Goal: Task Accomplishment & Management: Complete application form

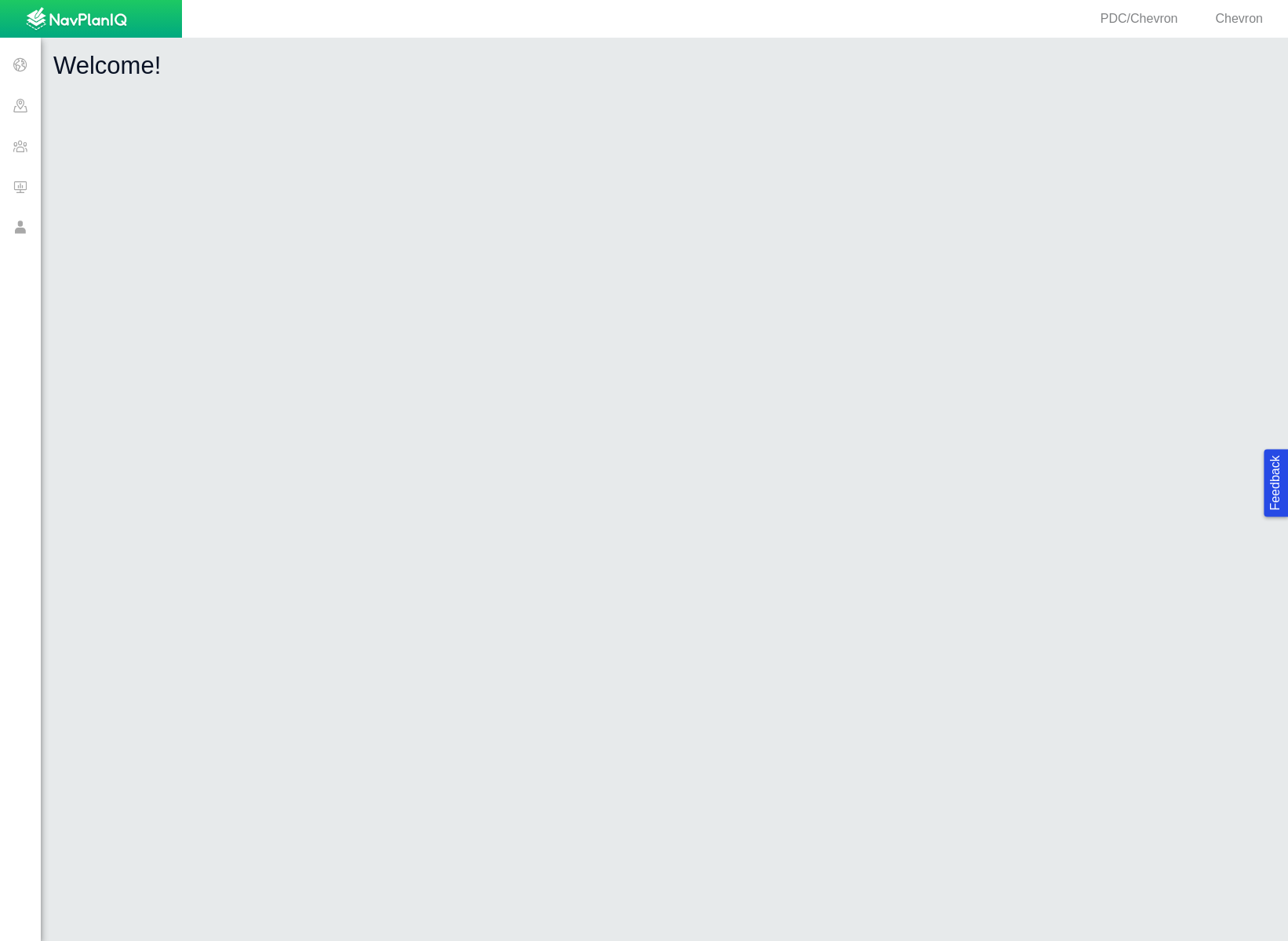
click at [25, 150] on span at bounding box center [20, 146] width 41 height 41
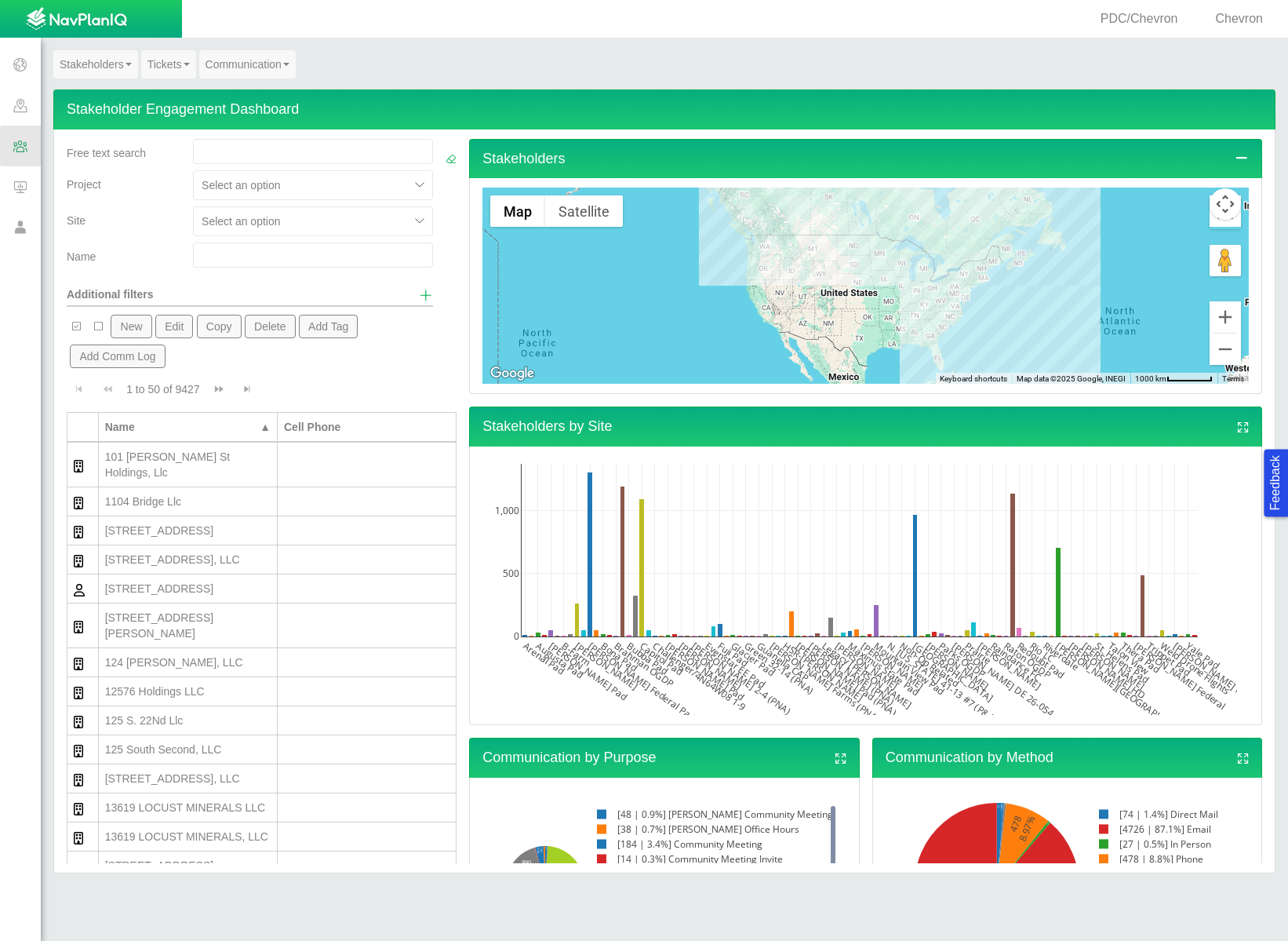
click at [238, 258] on input "text" at bounding box center [313, 255] width 240 height 25
type input "white"
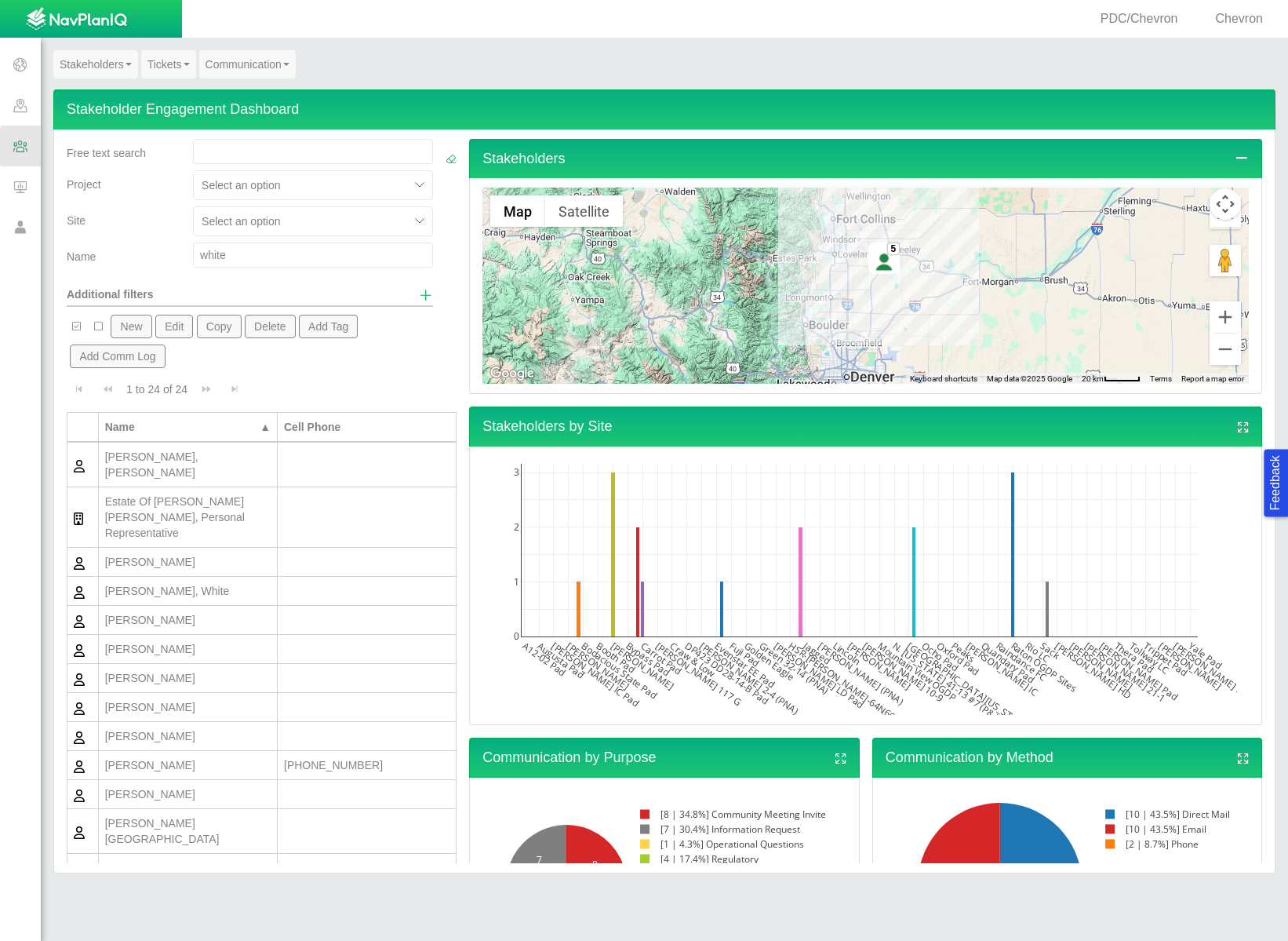
scroll to position [3, 0]
click at [170, 755] on div "[PERSON_NAME]" at bounding box center [187, 762] width 166 height 16
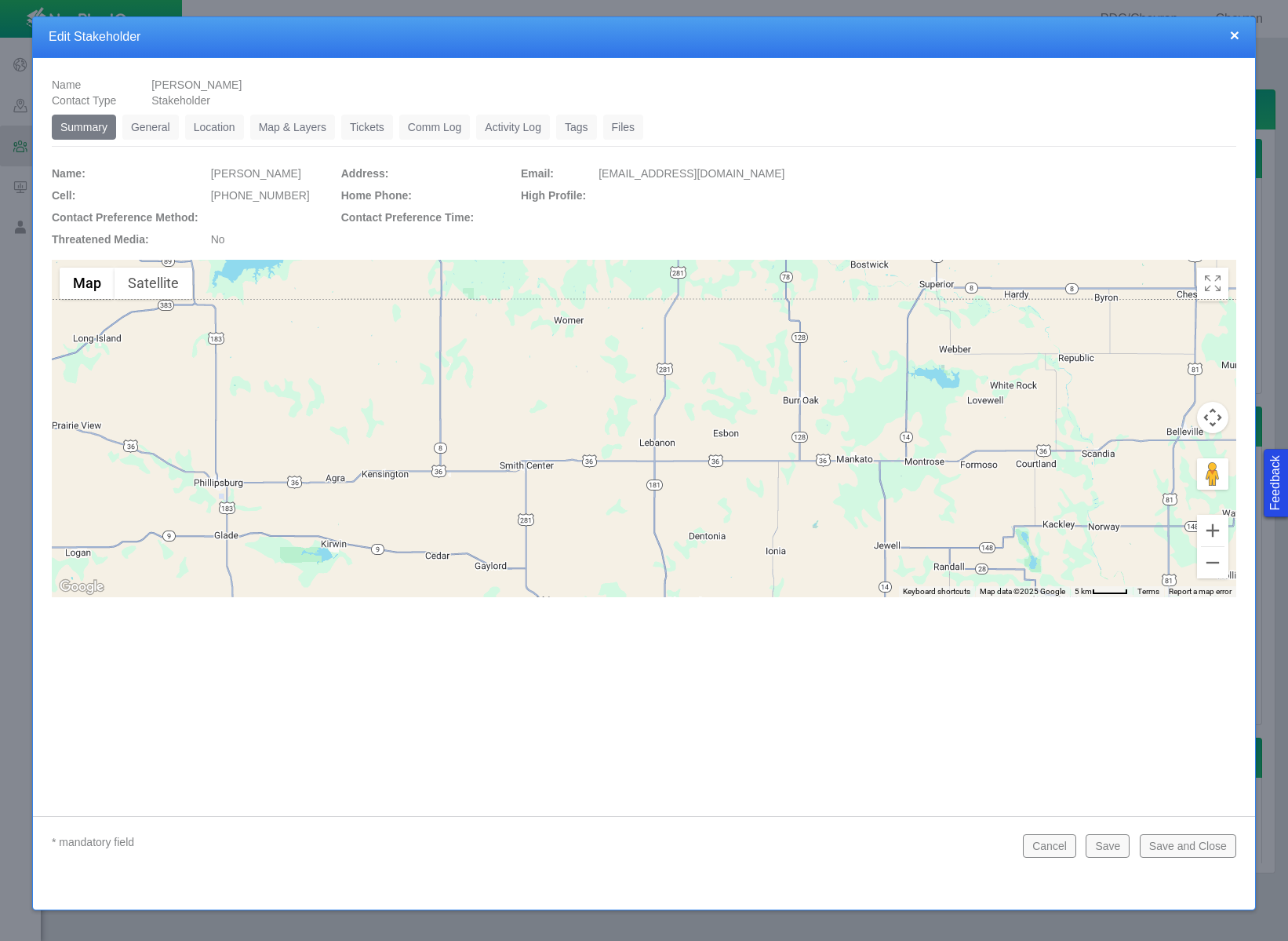
click at [370, 137] on link "Tickets" at bounding box center [367, 127] width 51 height 25
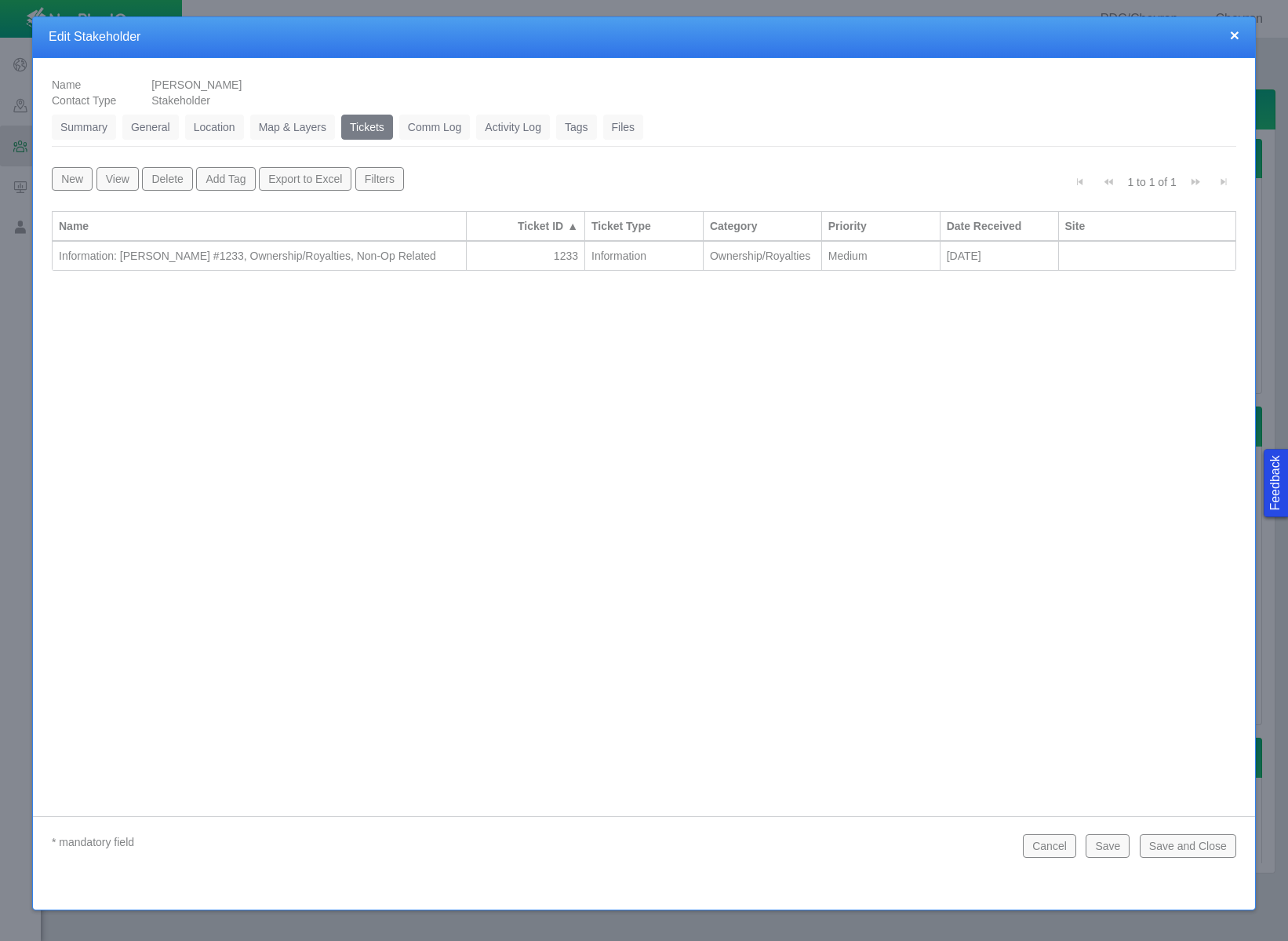
click at [1232, 34] on button "×" at bounding box center [1235, 34] width 10 height 17
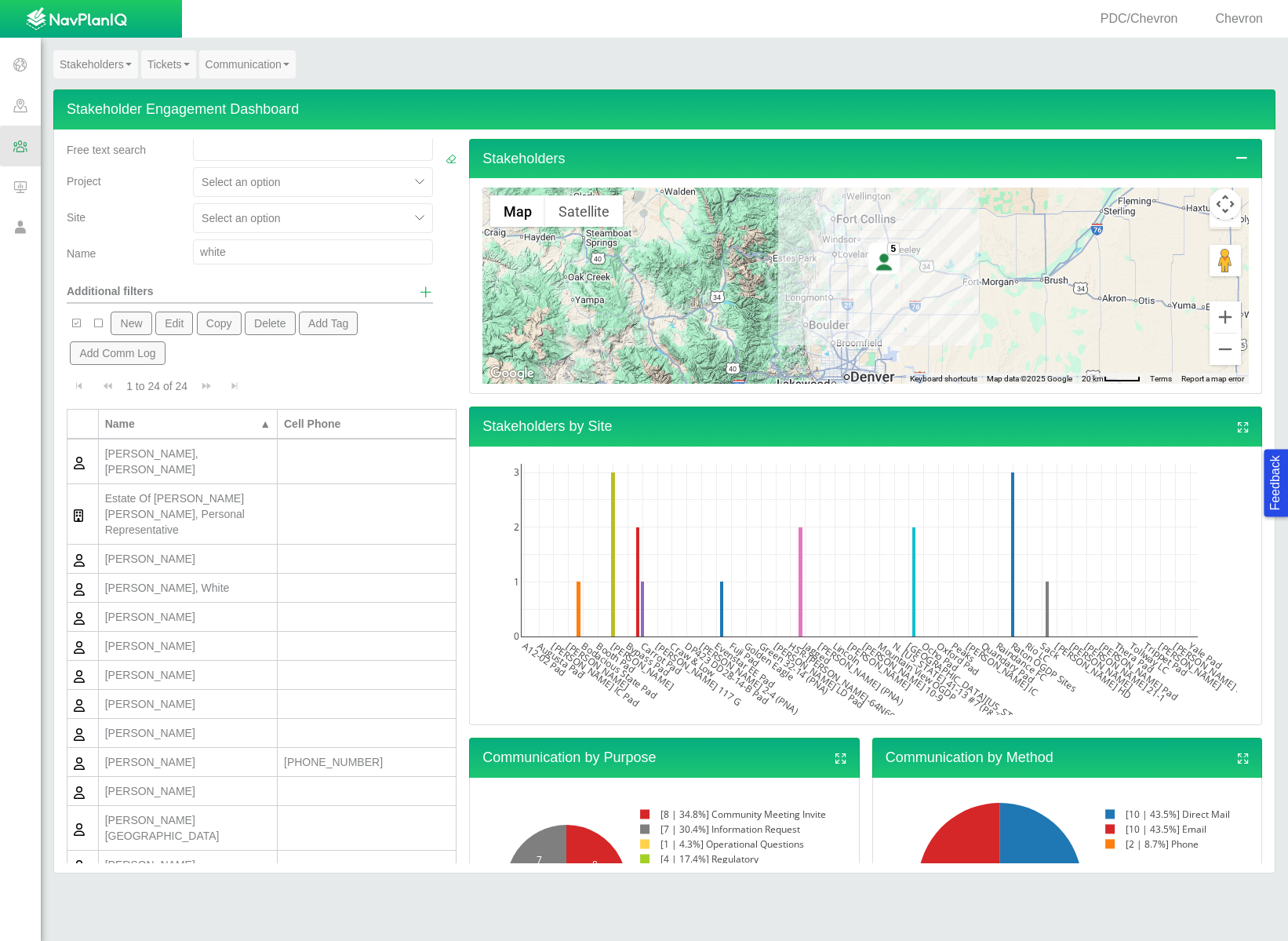
click at [215, 755] on div "[PERSON_NAME]" at bounding box center [187, 762] width 166 height 16
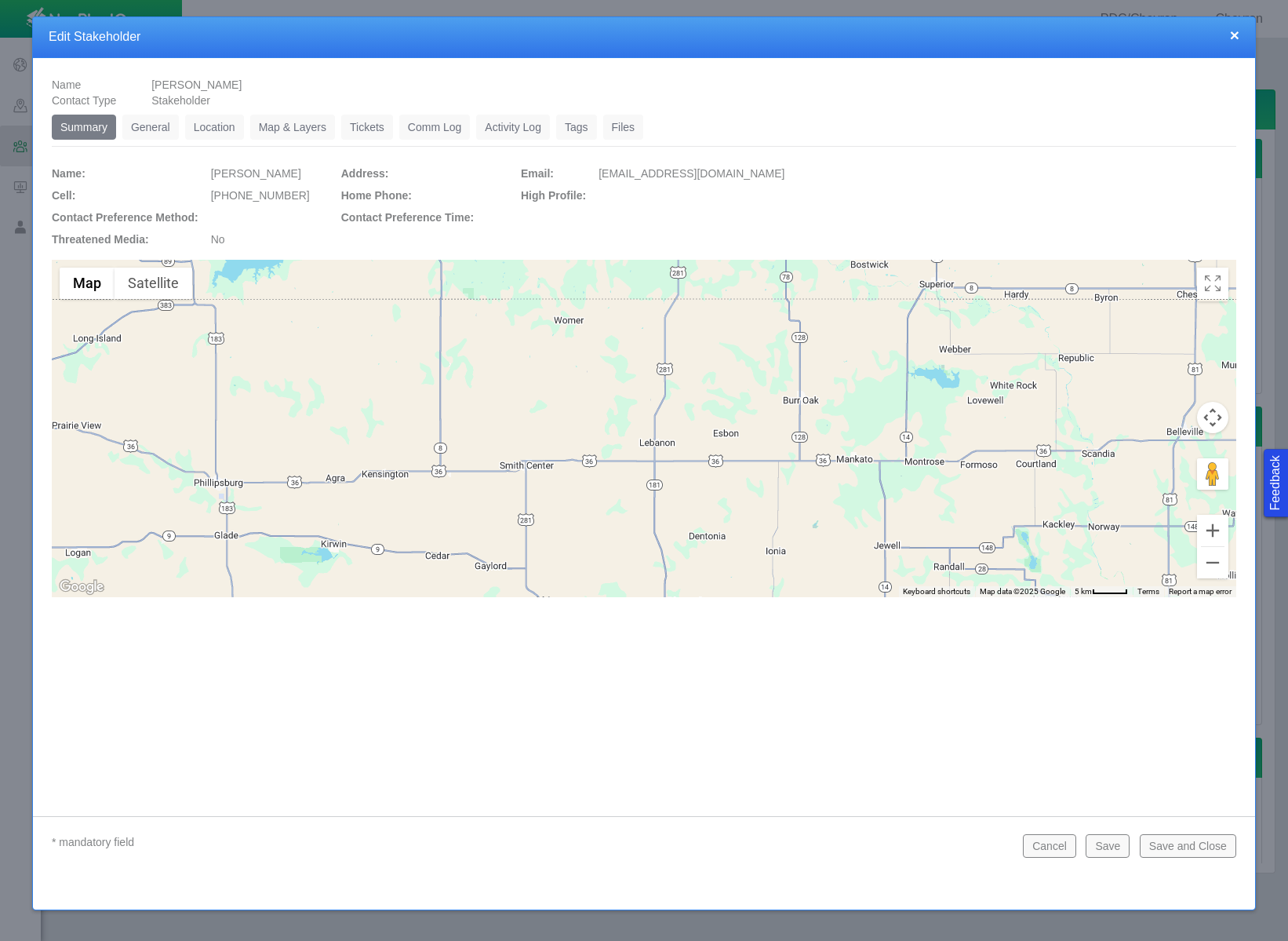
click at [373, 121] on link "Tickets" at bounding box center [367, 127] width 51 height 25
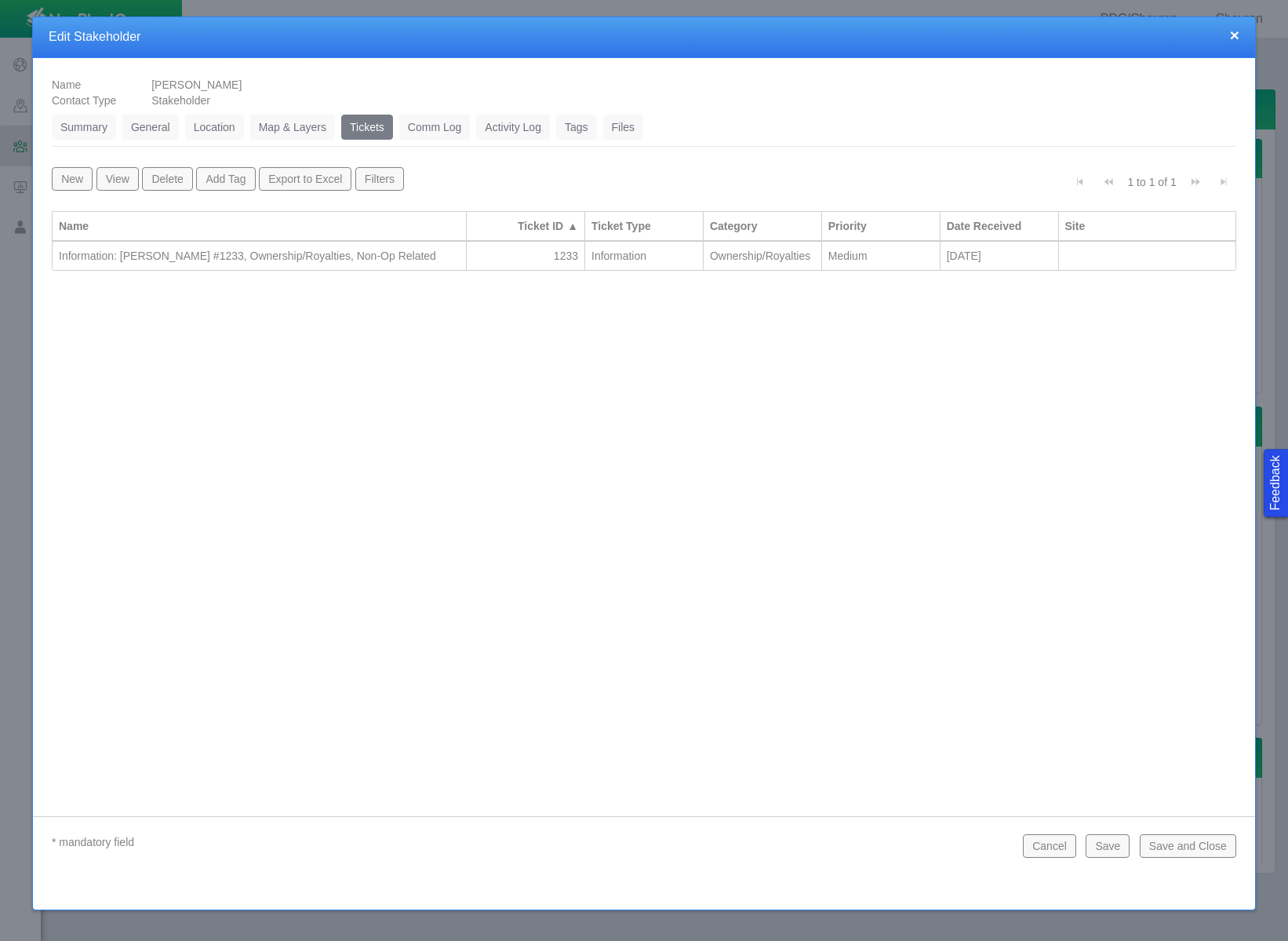
click at [373, 252] on div "Information: [PERSON_NAME] #1233, Ownership/Royalties, Non-Op Related" at bounding box center [259, 255] width 401 height 16
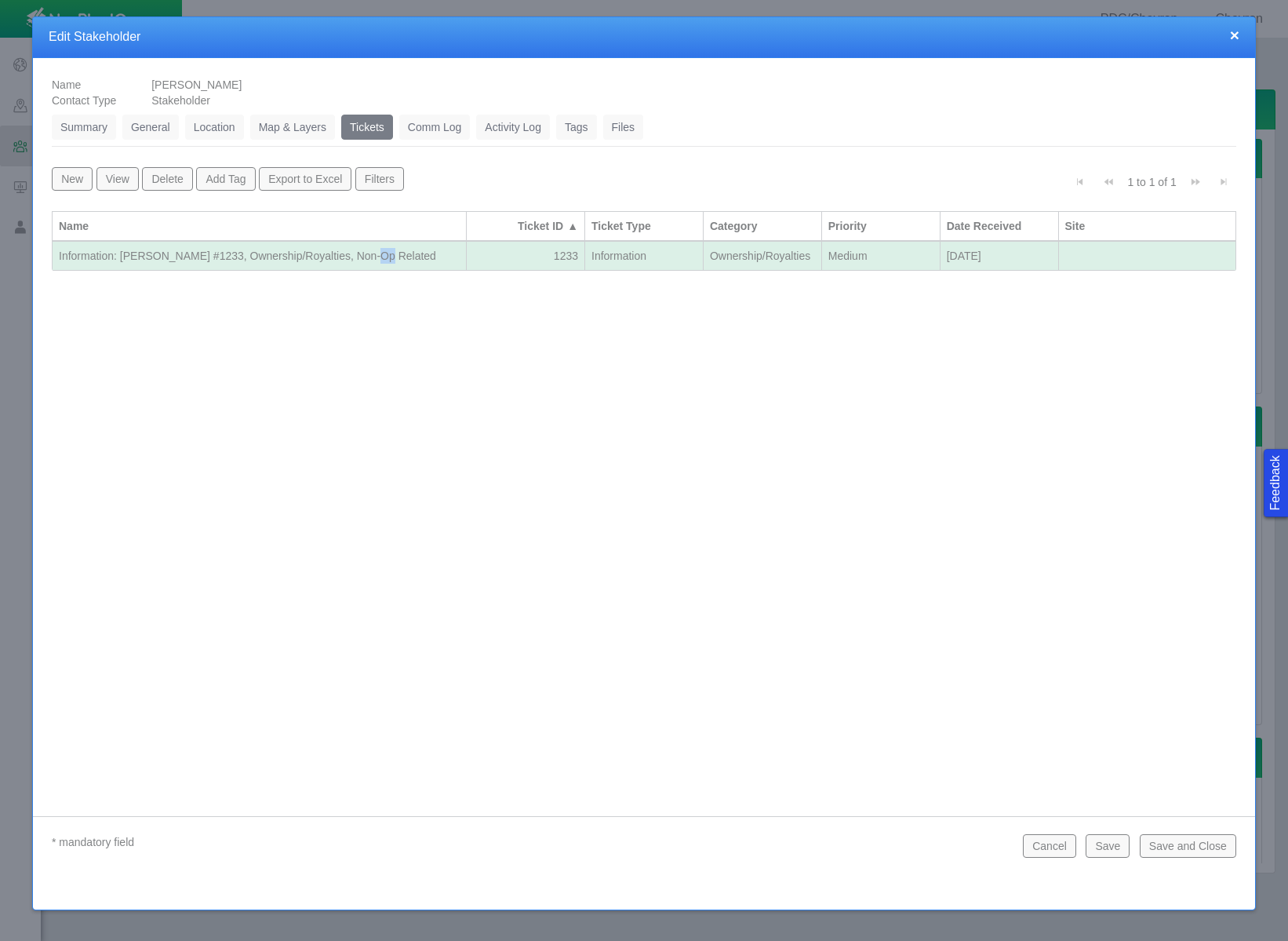
click at [373, 252] on div "Information: [PERSON_NAME] #1233, Ownership/Royalties, Non-Op Related" at bounding box center [259, 255] width 401 height 16
select select "Medium"
select select "149744687610124333"
select select "150870587516967431"
select select "31806672369092319"
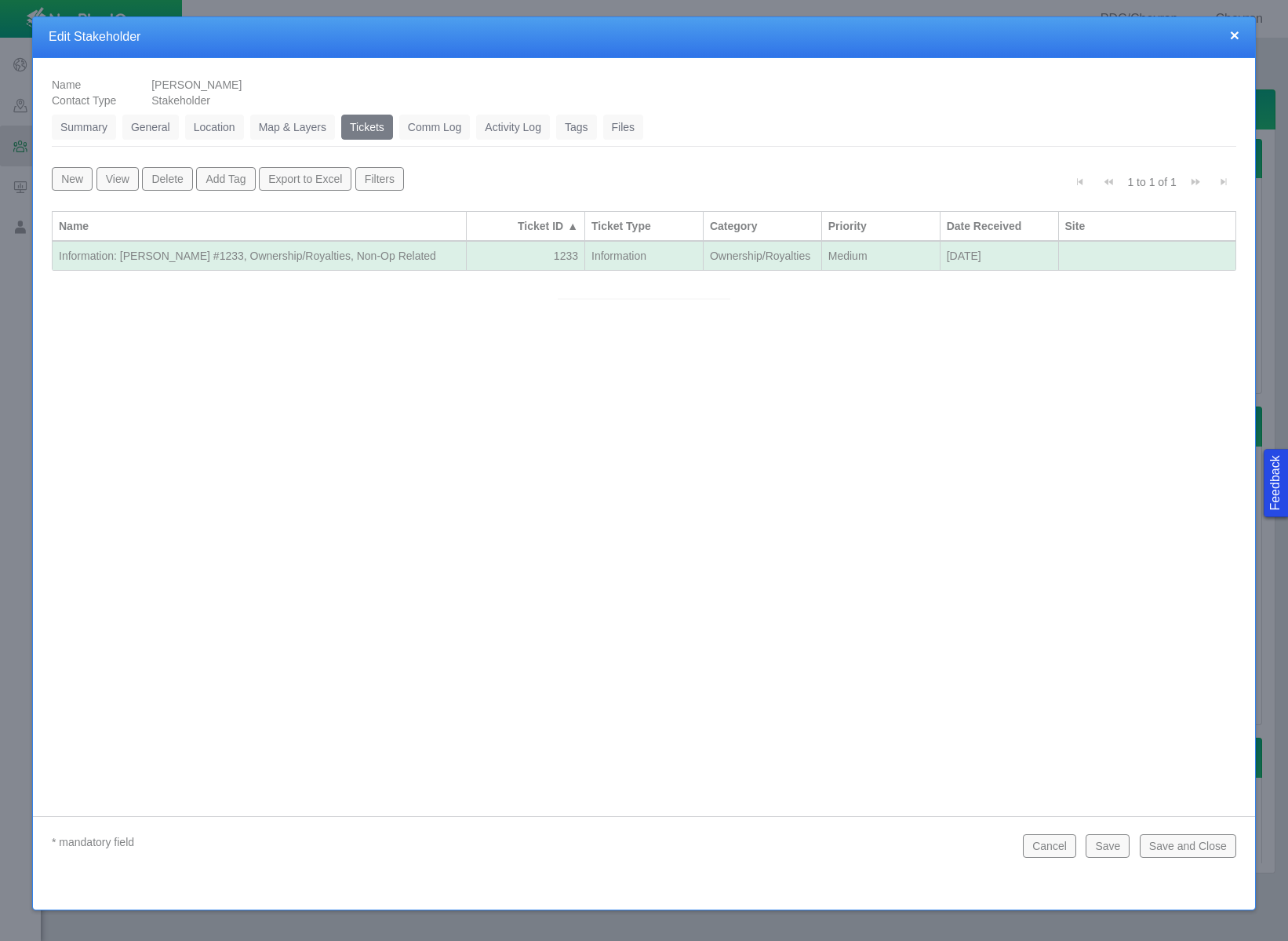
select select "92605267337850996"
select select "81909218222848354"
select select "155092712167575582"
select select "99923616732340557"
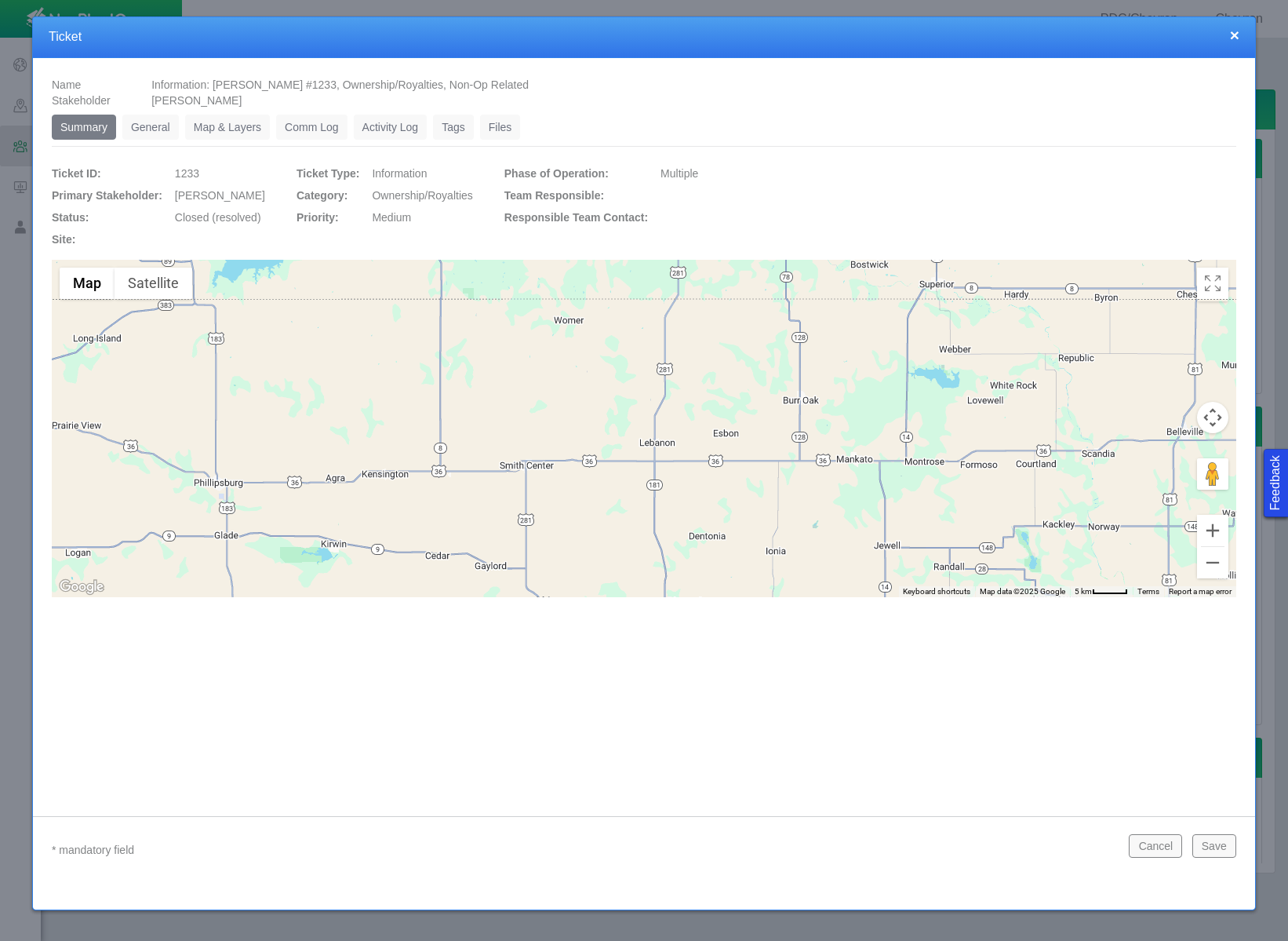
click at [141, 133] on link "General" at bounding box center [150, 127] width 56 height 25
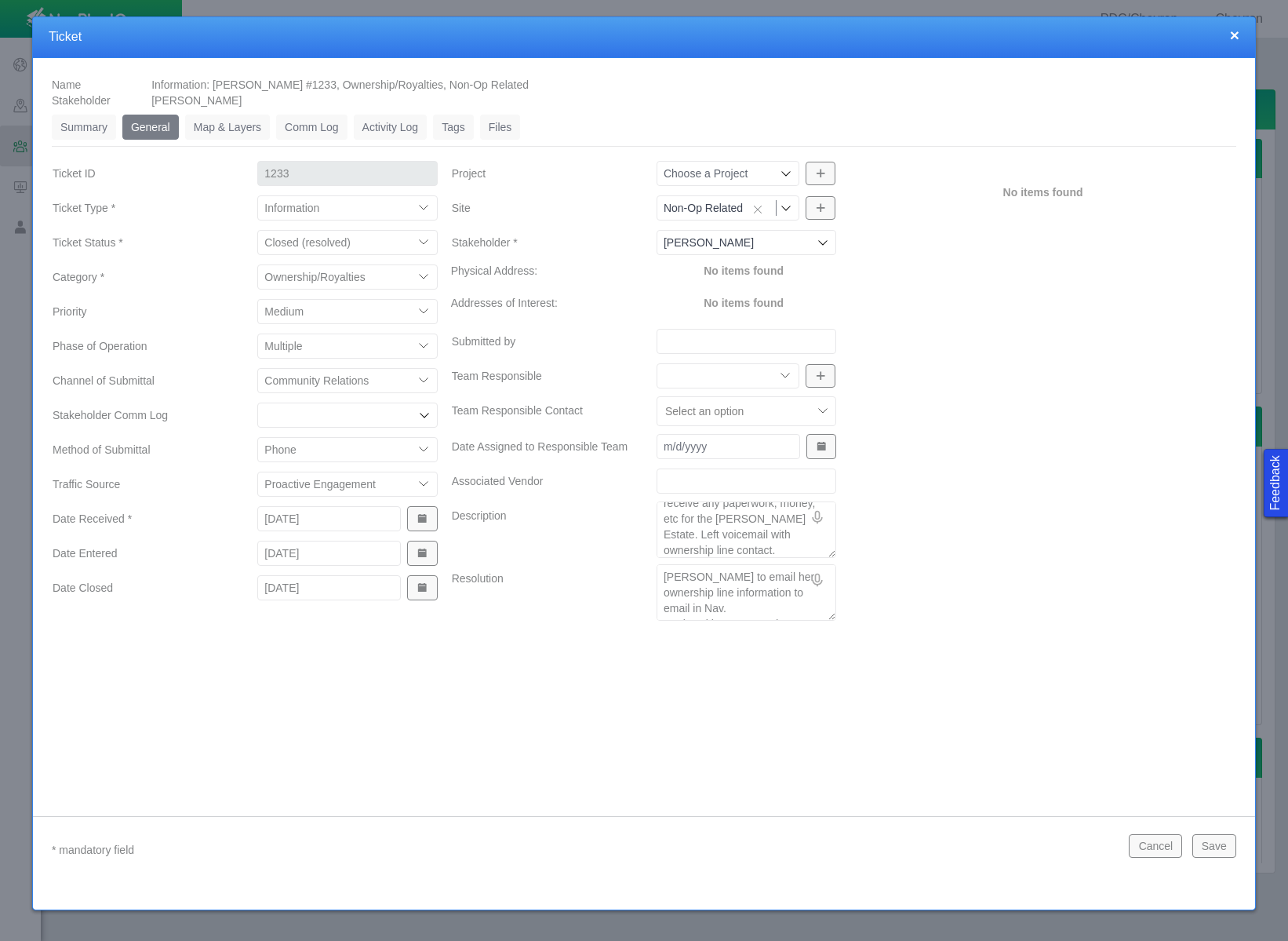
scroll to position [31, 0]
type textarea "x"
click at [1232, 34] on button "×" at bounding box center [1235, 34] width 10 height 17
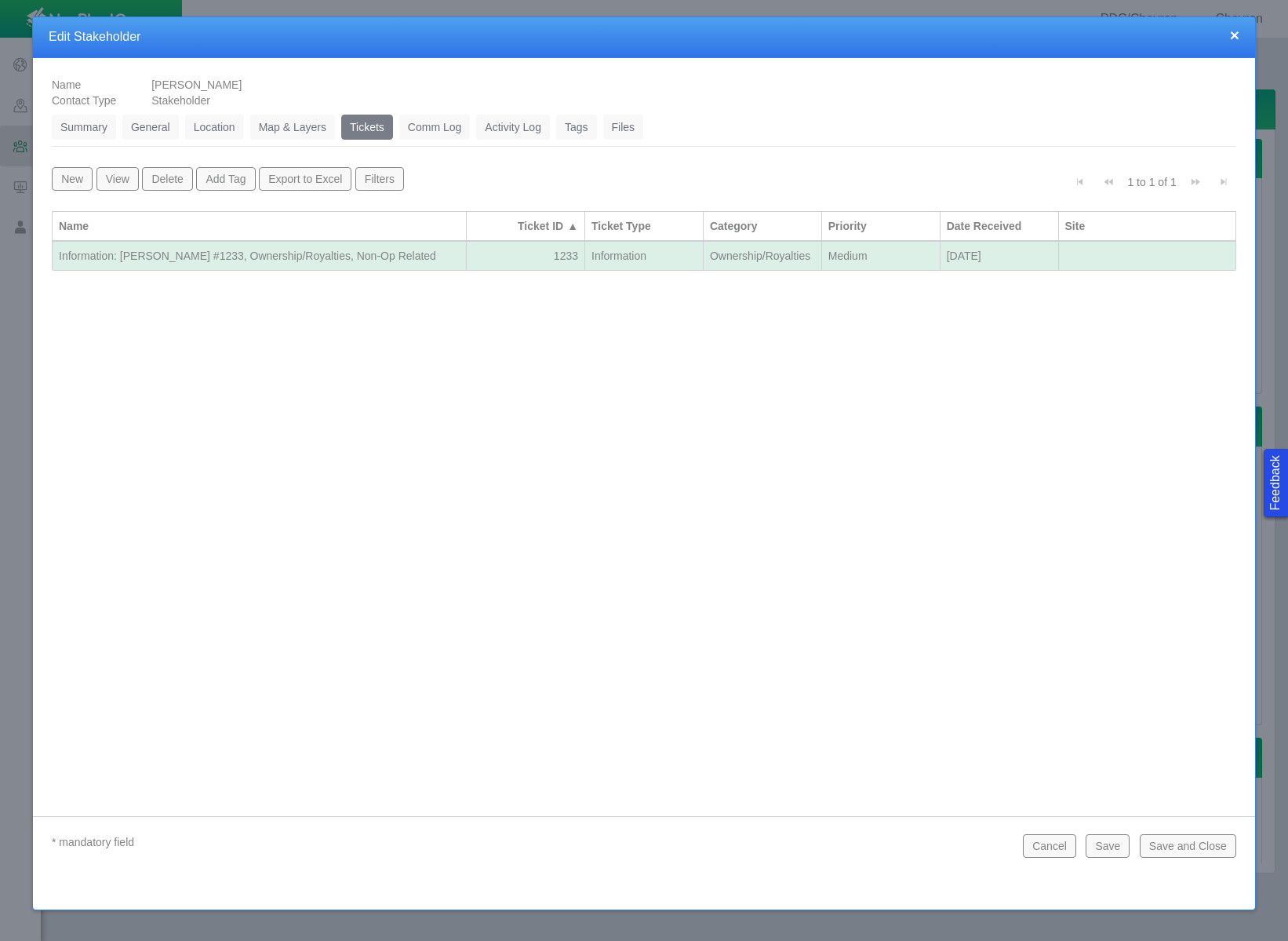
click at [74, 178] on button "New" at bounding box center [72, 179] width 41 height 23
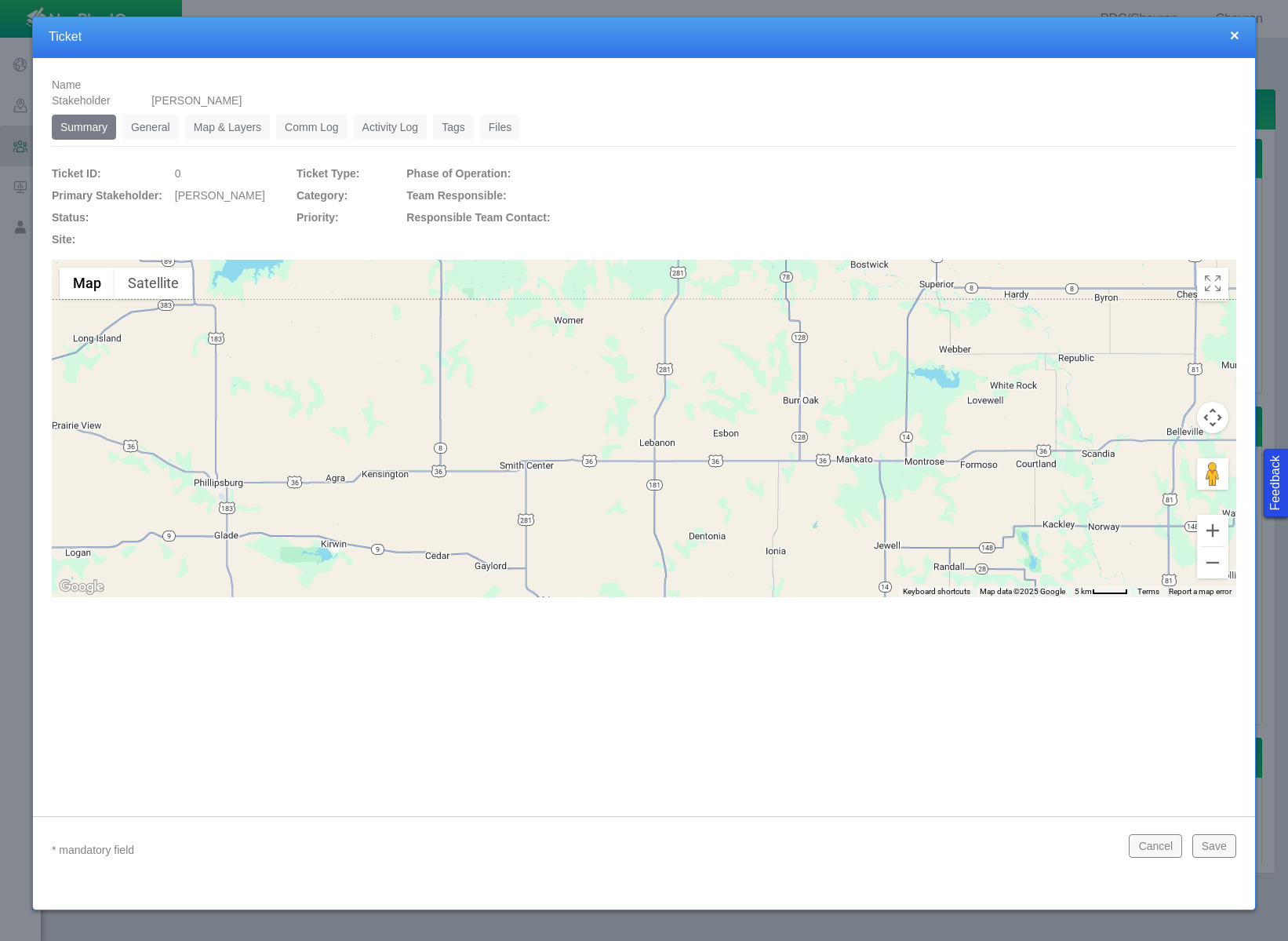
click at [160, 123] on link "General" at bounding box center [150, 127] width 56 height 25
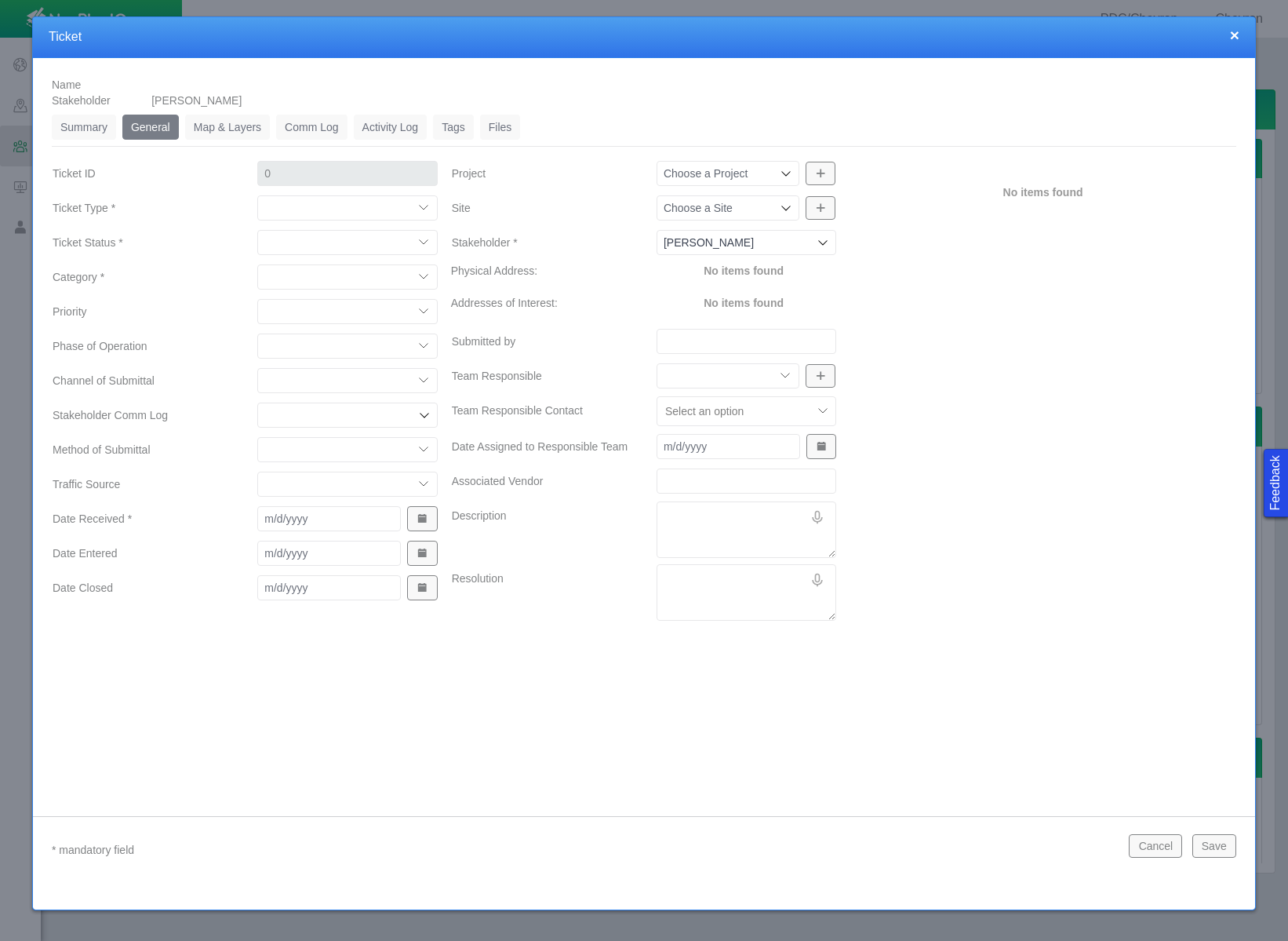
click at [333, 201] on select "Compliment Grievance Grievance Non-Op Information" at bounding box center [347, 208] width 180 height 25
click at [257, 195] on select "Compliment Grievance Grievance Non-Op Information" at bounding box center [347, 208] width 180 height 25
select select "149744687610124333"
click at [341, 242] on select "Closed (resolved) Closed (unreasonable) Closed (unresolved) Open (assigned) Ope…" at bounding box center [347, 243] width 180 height 25
select select "150870587516967847"
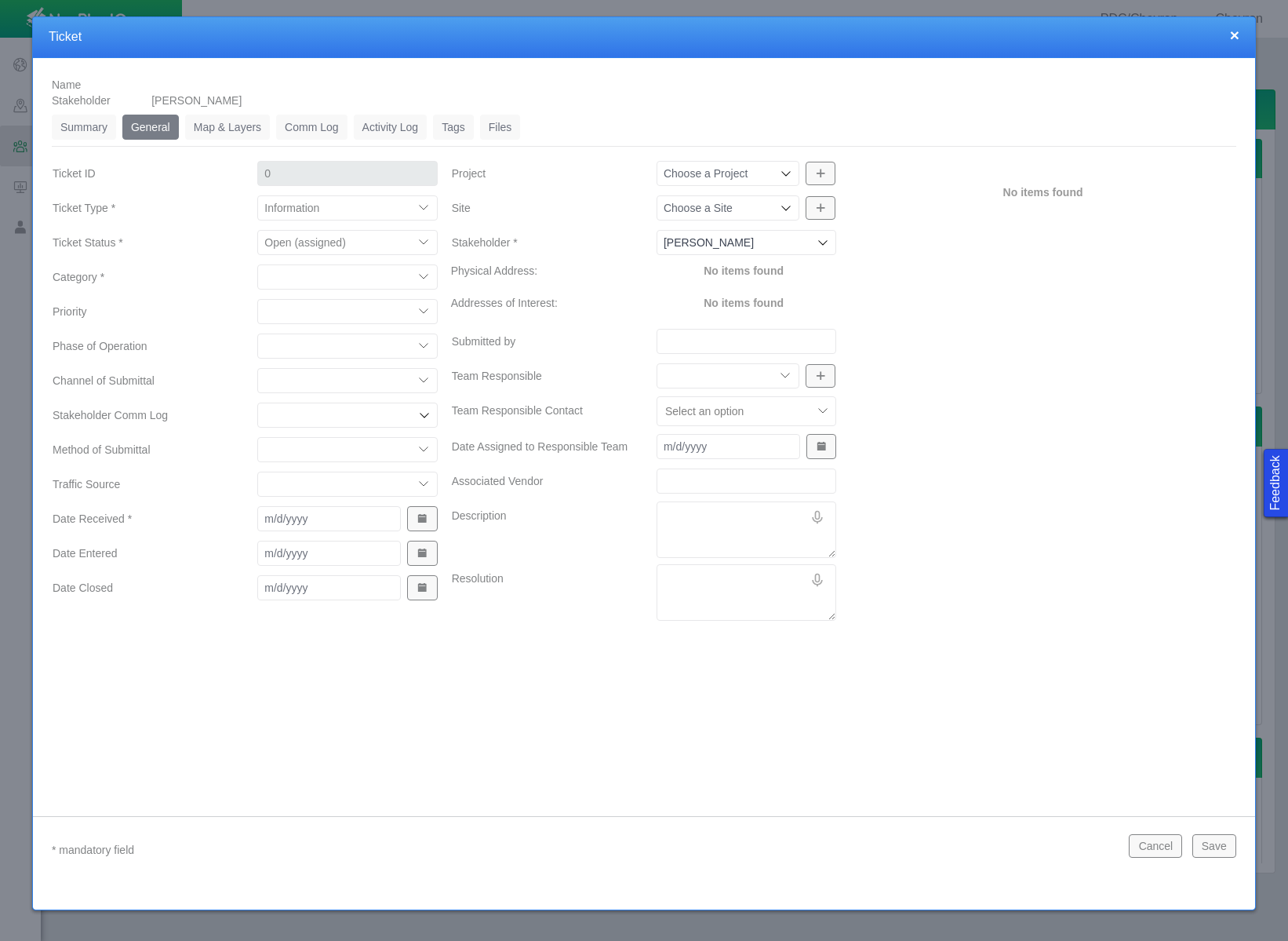
click at [257, 230] on select "Closed (resolved) Closed (unreasonable) Closed (unresolved) Open (assigned) Ope…" at bounding box center [347, 243] width 180 height 25
click at [352, 273] on select "Access Aesthetics Ag/Crops Air Quality Claims Clean-up/Remediation Communicatio…" at bounding box center [347, 277] width 180 height 25
select select "31806672368384637"
click at [257, 264] on select "Access Aesthetics Ag/Crops Air Quality Claims Clean-up/Remediation Communicatio…" at bounding box center [347, 277] width 180 height 25
click at [368, 307] on select "High Medium Low" at bounding box center [347, 312] width 180 height 25
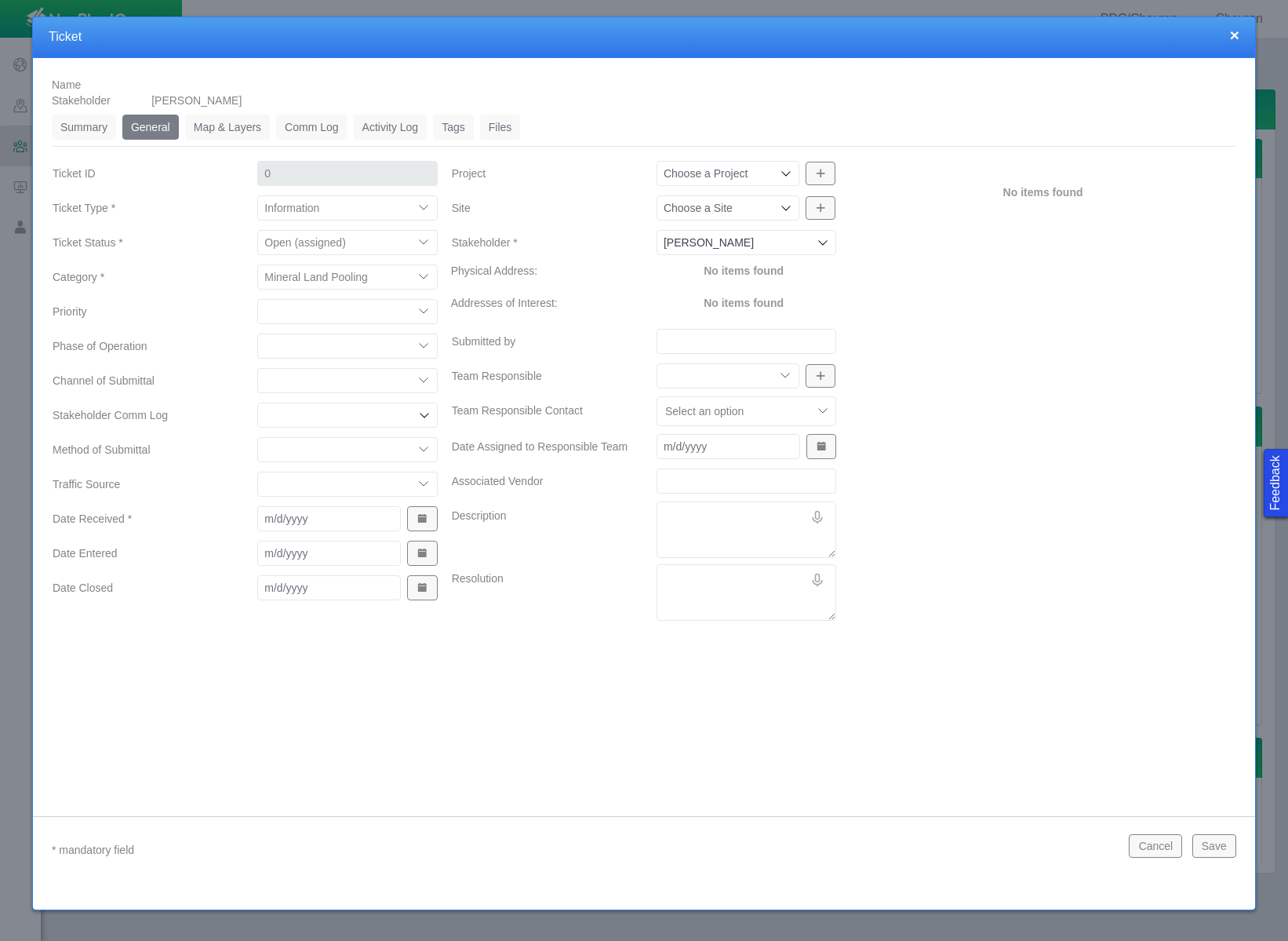
select select "Medium"
click at [257, 299] on select "High Medium Low" at bounding box center [347, 312] width 180 height 25
click at [362, 349] on select "Completions Drilling Production Reclamation Planning/Permitting Workover P&A Un…" at bounding box center [347, 346] width 180 height 25
select select "92605267337849743"
click at [257, 333] on select "Completions Drilling Production Reclamation Planning/Permitting Workover P&A Un…" at bounding box center [347, 346] width 180 height 25
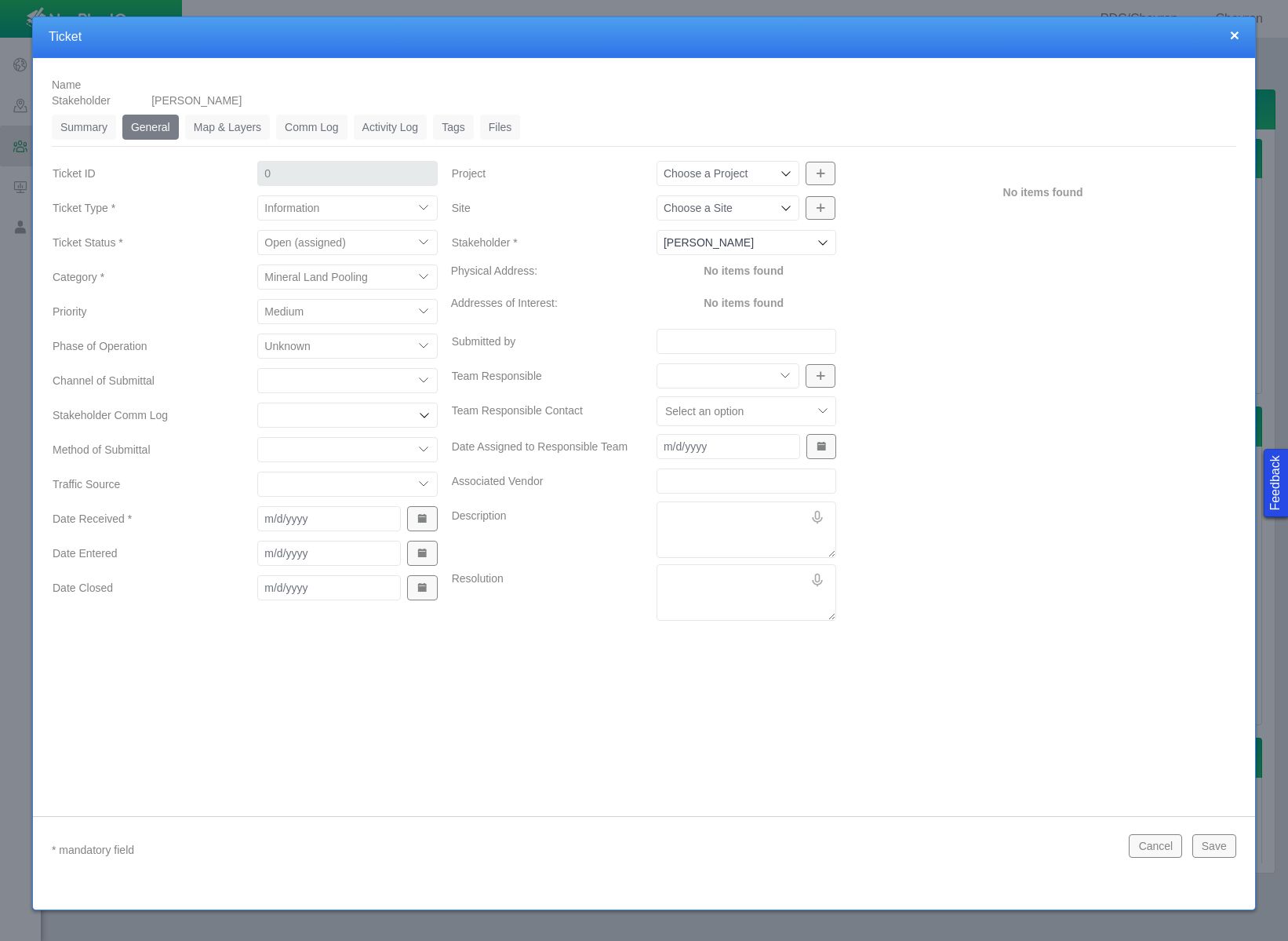
click at [368, 384] on select "ECMC Community Relations LGD Website/Microsite HSE Local Elected Official Surfa…" at bounding box center [347, 381] width 180 height 25
select select "81909218222848354"
click at [257, 368] on select "ECMC Community Relations LGD Website/Microsite HSE Local Elected Official Surfa…" at bounding box center [347, 381] width 180 height 25
click at [377, 419] on input "Stakeholder Comm Log" at bounding box center [339, 415] width 149 height 16
click at [380, 457] on select "Email In Person Mail Phone" at bounding box center [347, 450] width 180 height 25
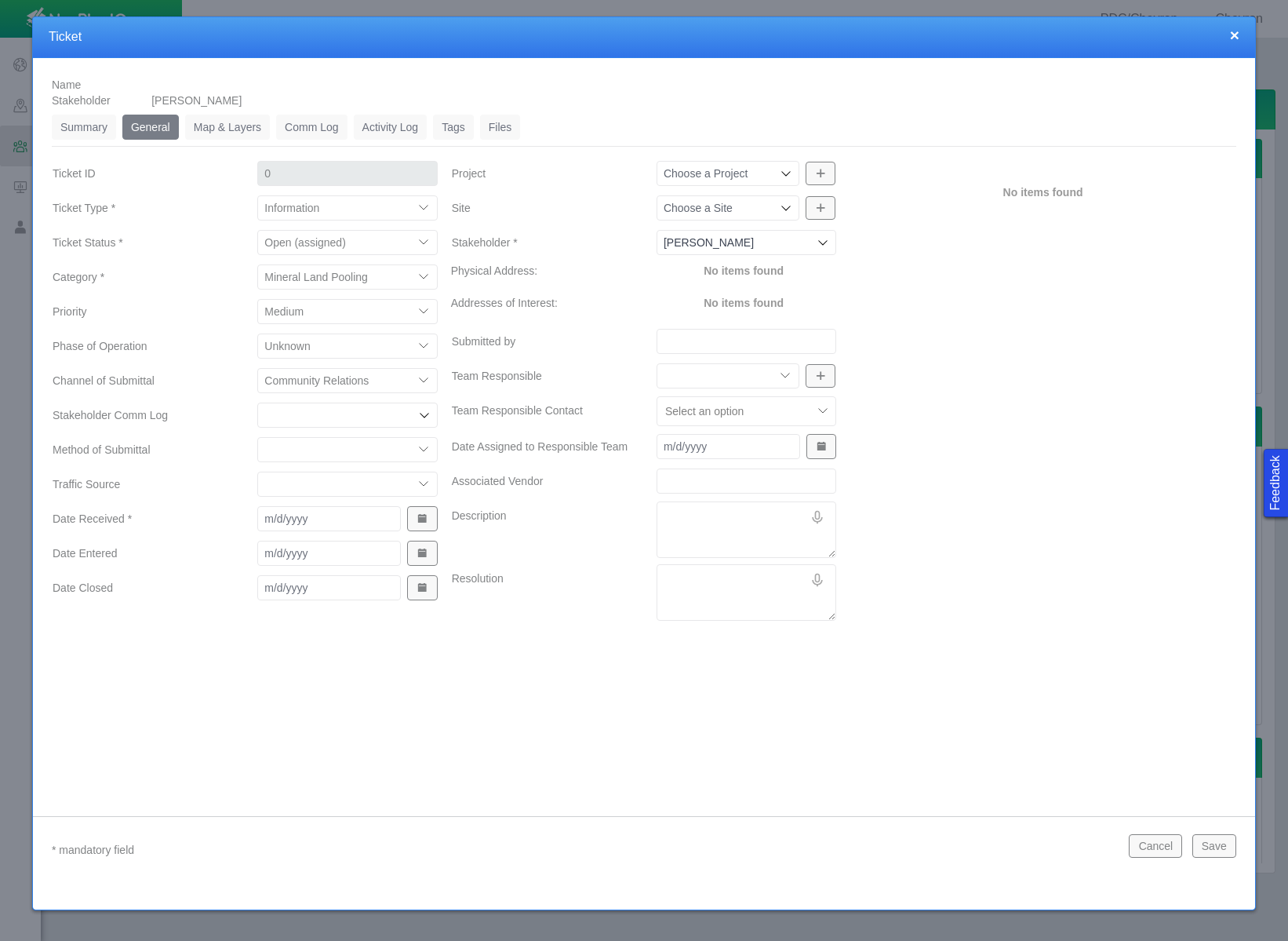
select select "155092712167575582"
click at [257, 437] on select "Email In Person Mail Phone" at bounding box center [347, 450] width 180 height 25
click at [353, 483] on select "ECMC Proactive Engagement Local Government Website Courtesy Communication Commu…" at bounding box center [347, 485] width 180 height 25
select select "99923616732340557"
click at [257, 472] on select "ECMC Proactive Engagement Local Government Website Courtesy Communication Commu…" at bounding box center [347, 485] width 180 height 25
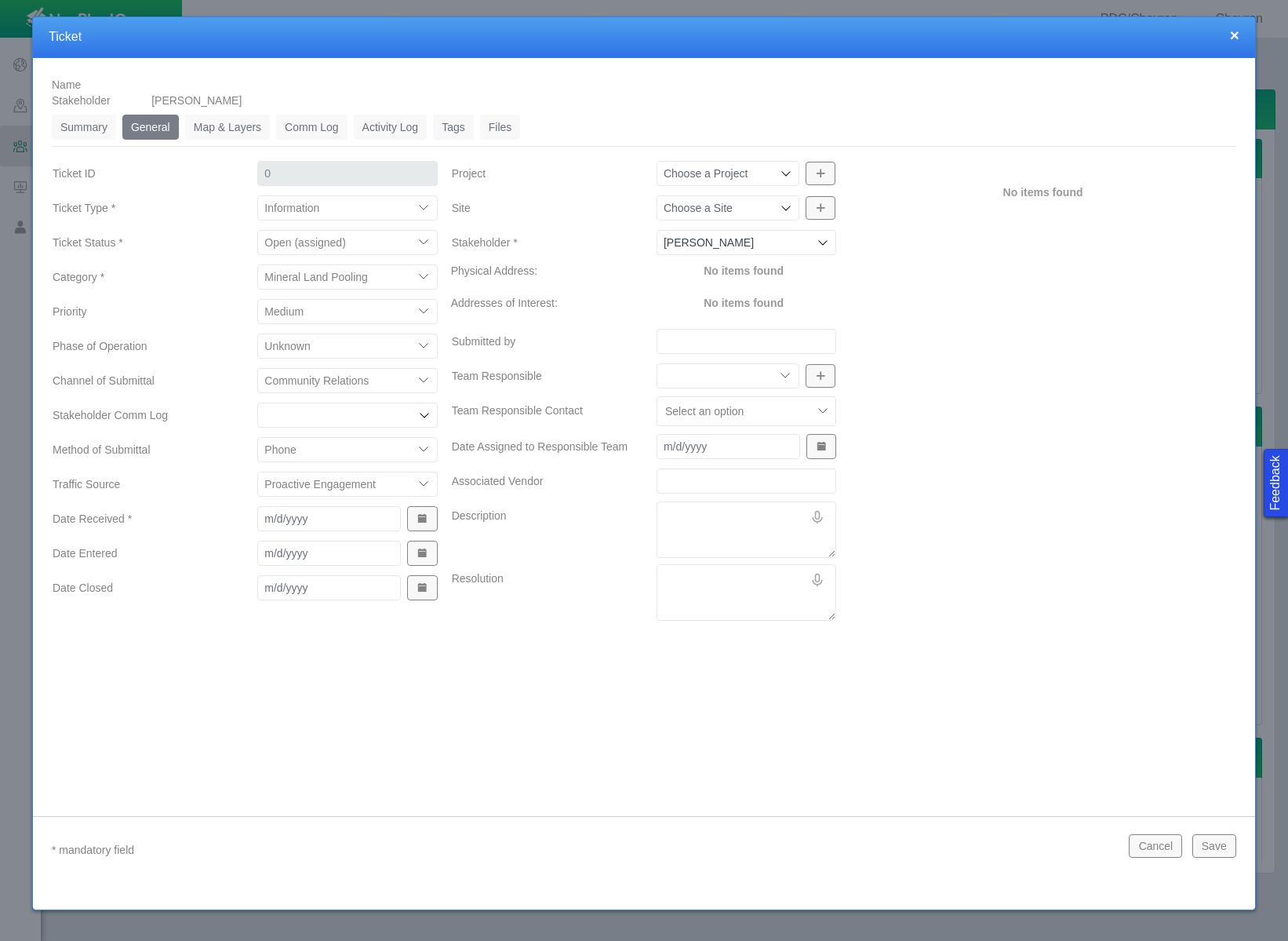
click at [425, 517] on span "Show Date Picker" at bounding box center [421, 518] width 11 height 11
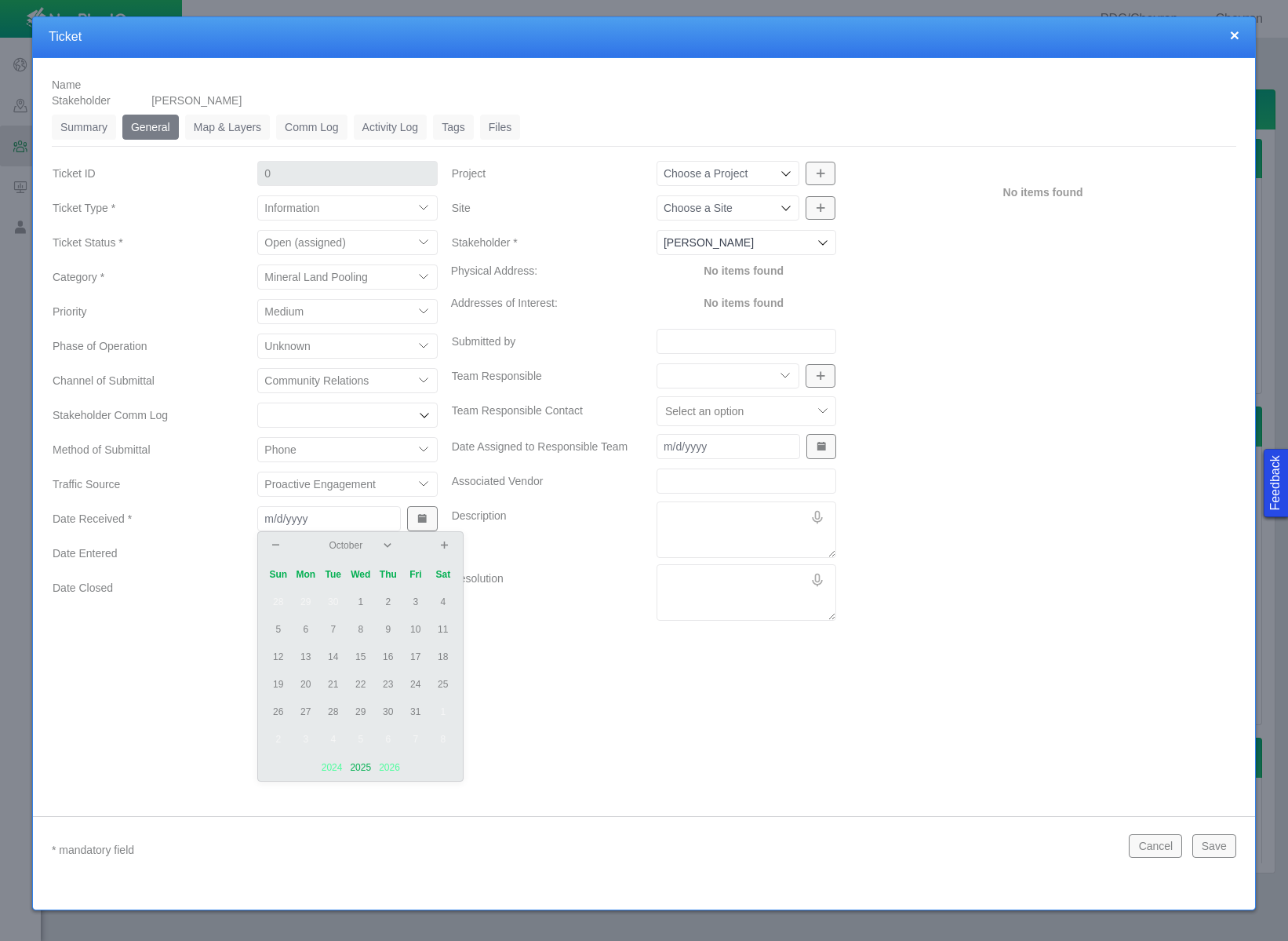
click at [302, 661] on td "13" at bounding box center [306, 657] width 27 height 27
type input "[DATE]"
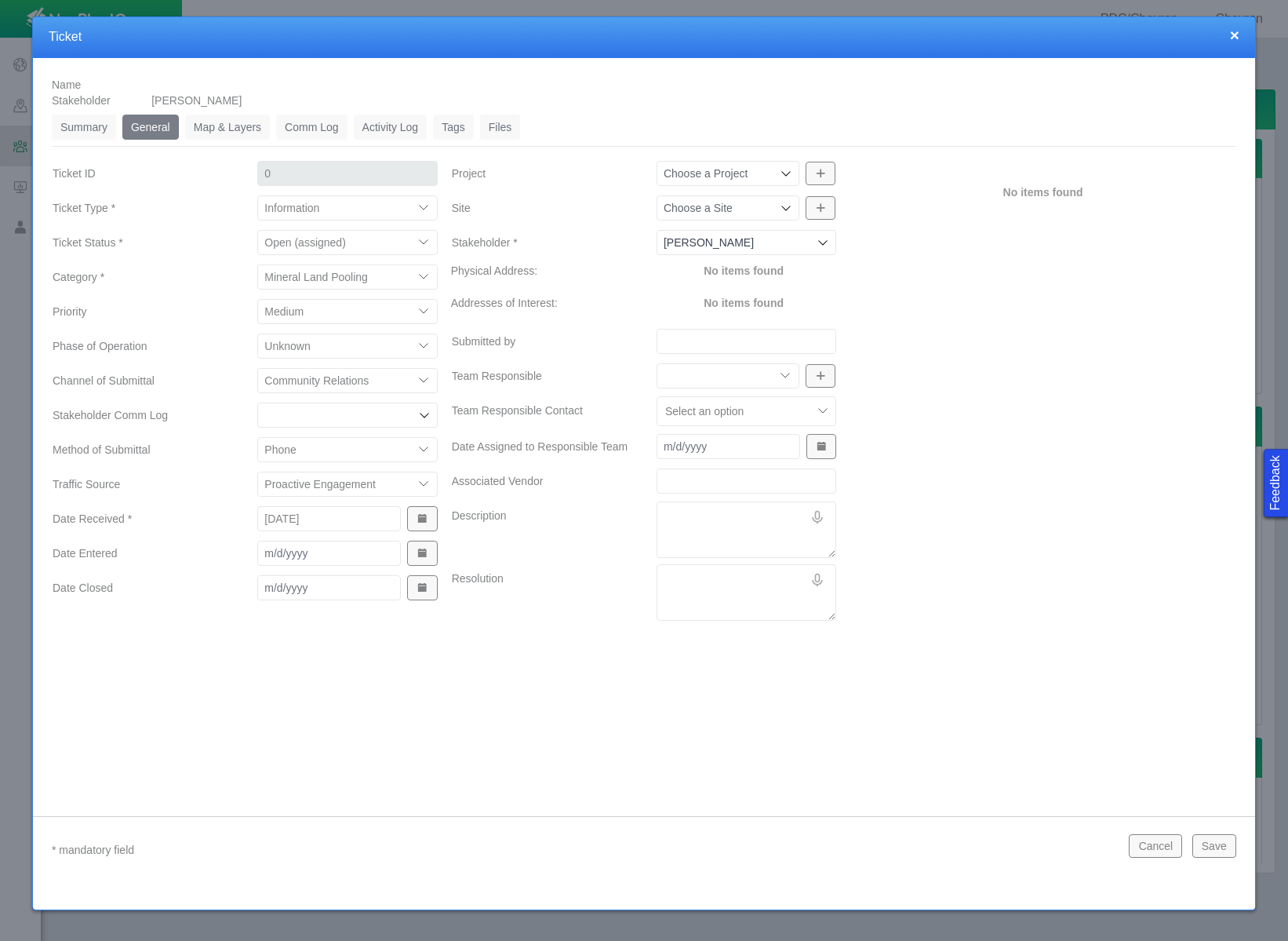
click at [431, 555] on button "Show Date Picker" at bounding box center [421, 554] width 30 height 25
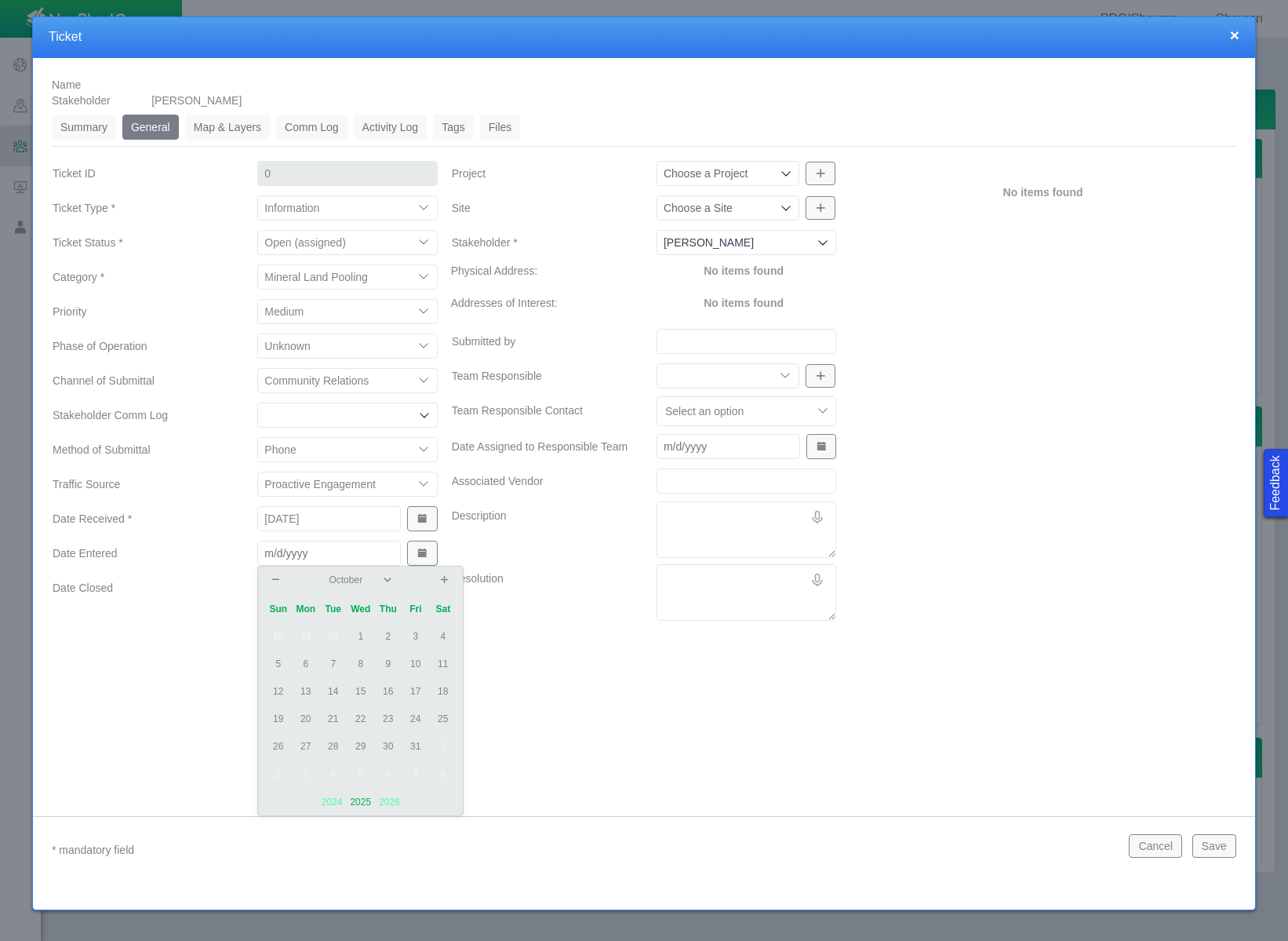
click at [332, 692] on td "14" at bounding box center [333, 691] width 27 height 27
type input "[DATE]"
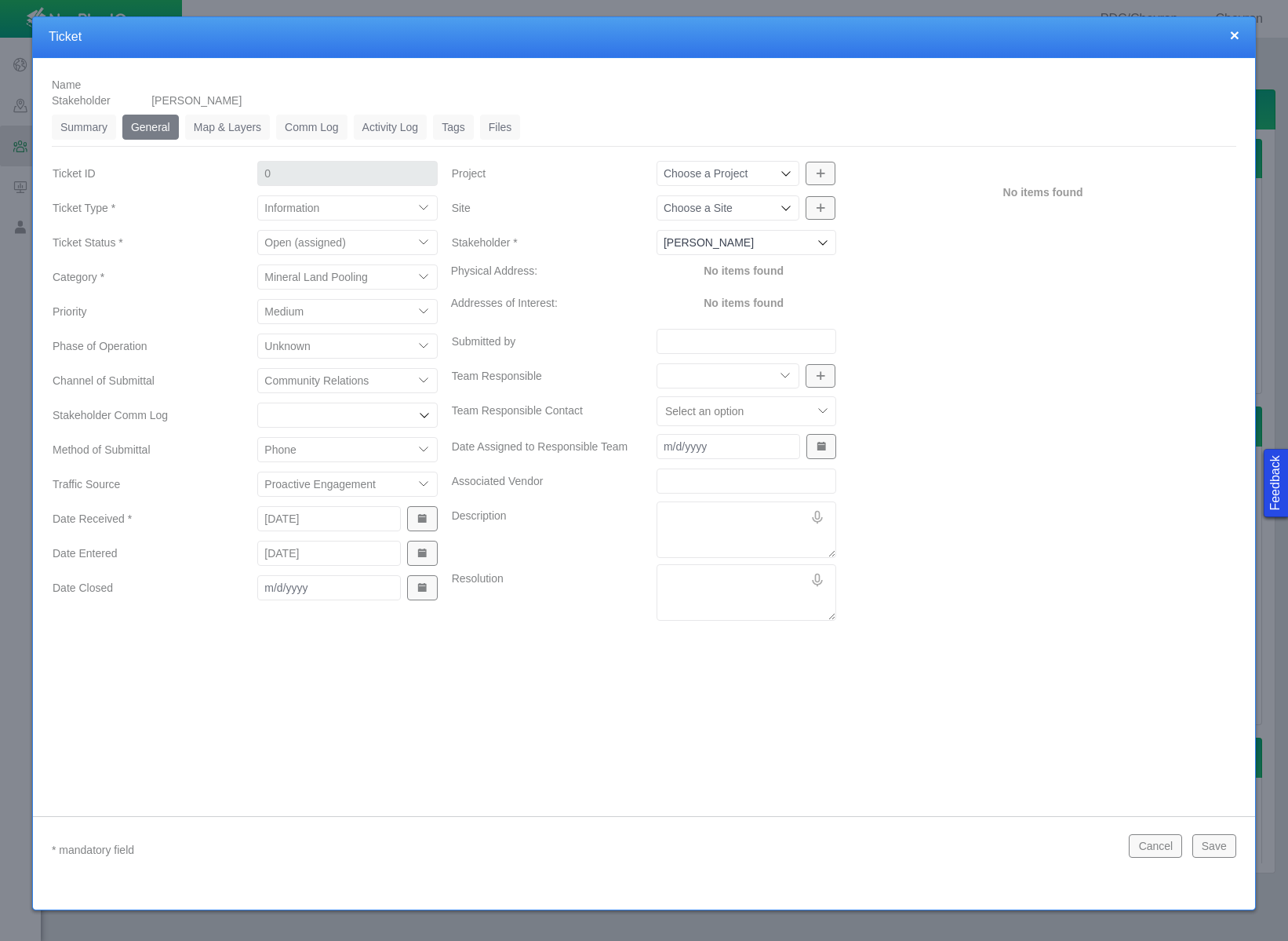
click at [779, 172] on icon at bounding box center [785, 173] width 13 height 13
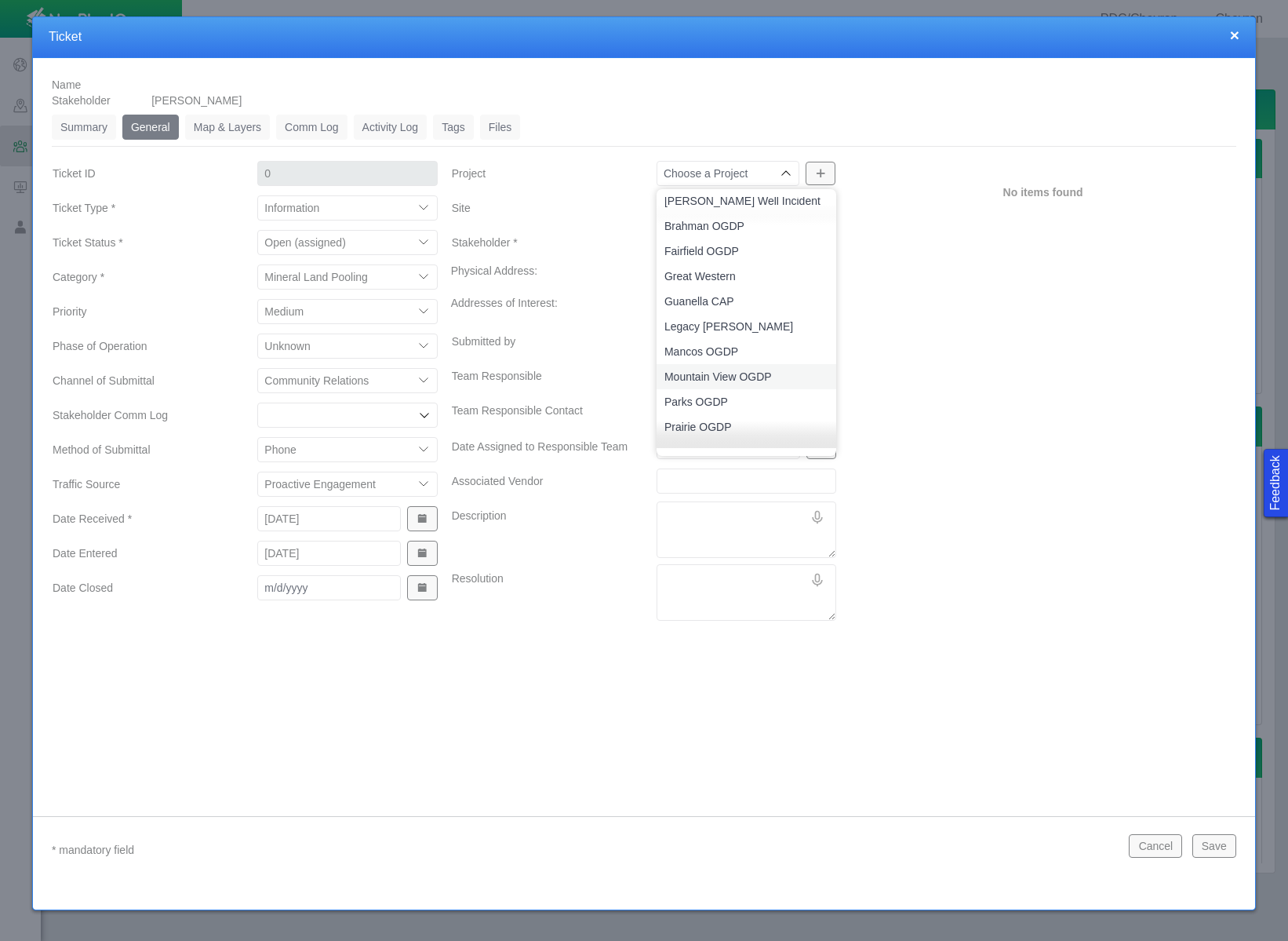
scroll to position [0, 0]
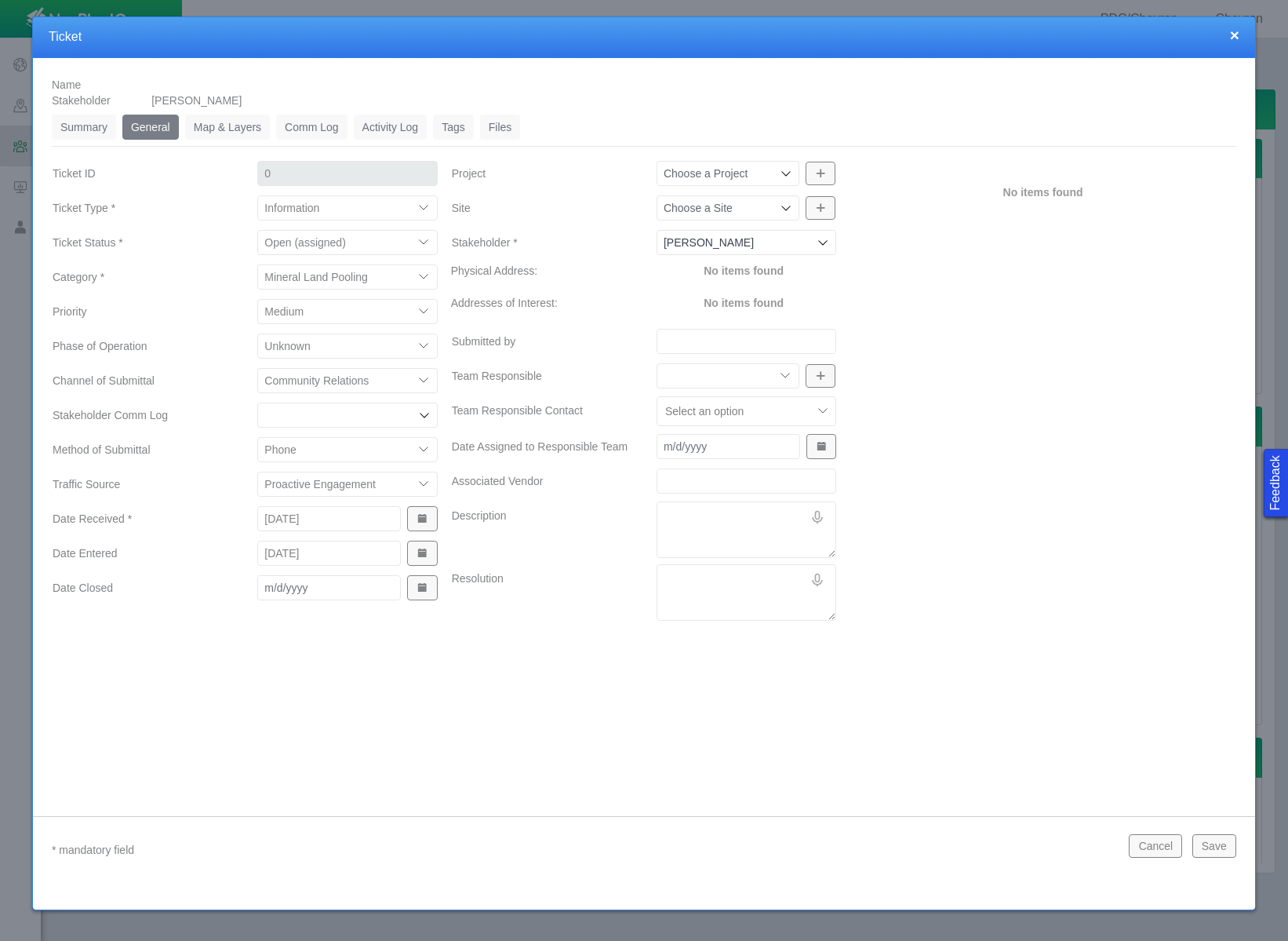
click at [913, 284] on div "No items found" at bounding box center [1042, 393] width 399 height 468
click at [791, 209] on icon at bounding box center [785, 208] width 13 height 13
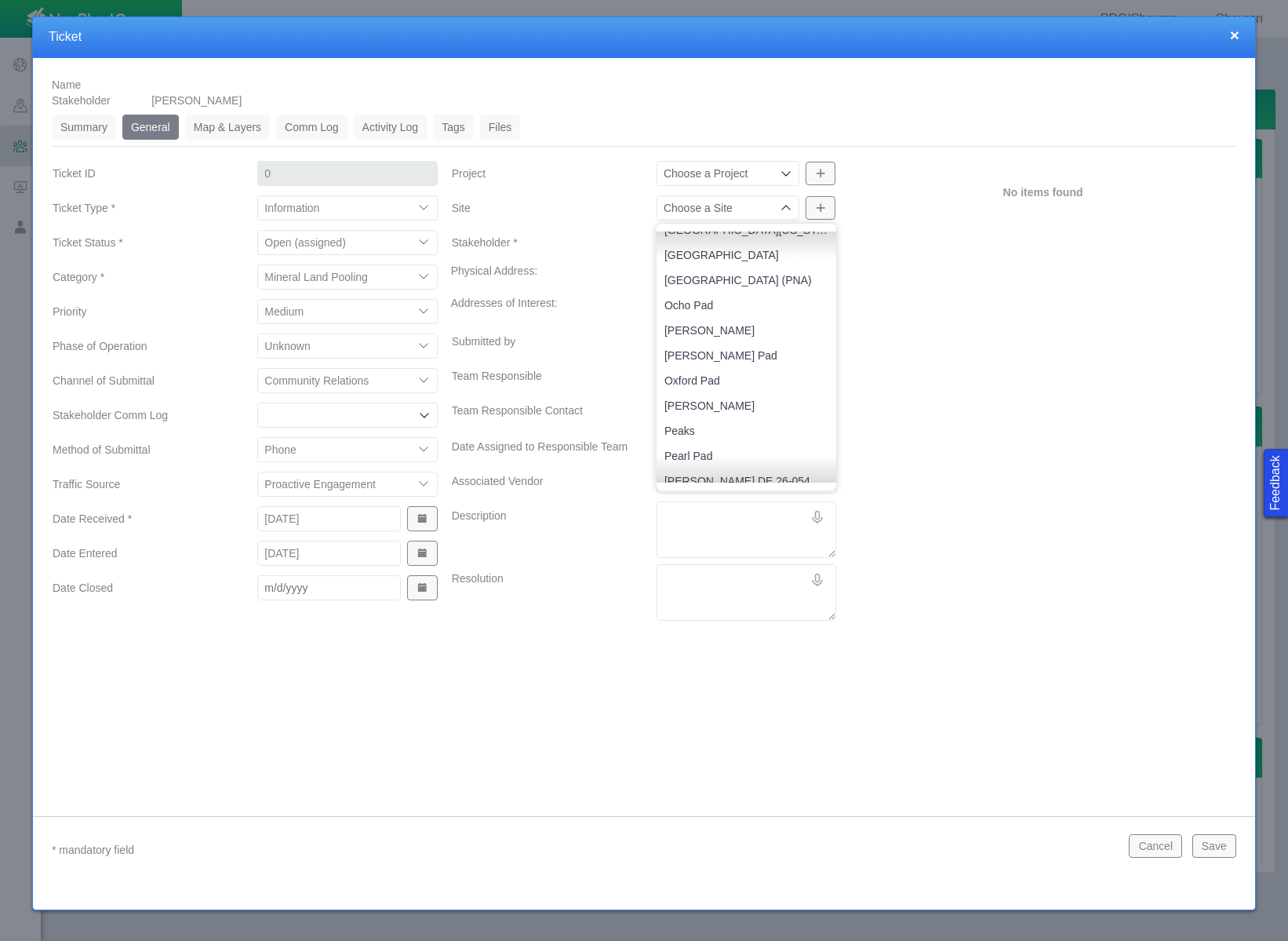
scroll to position [1660, 0]
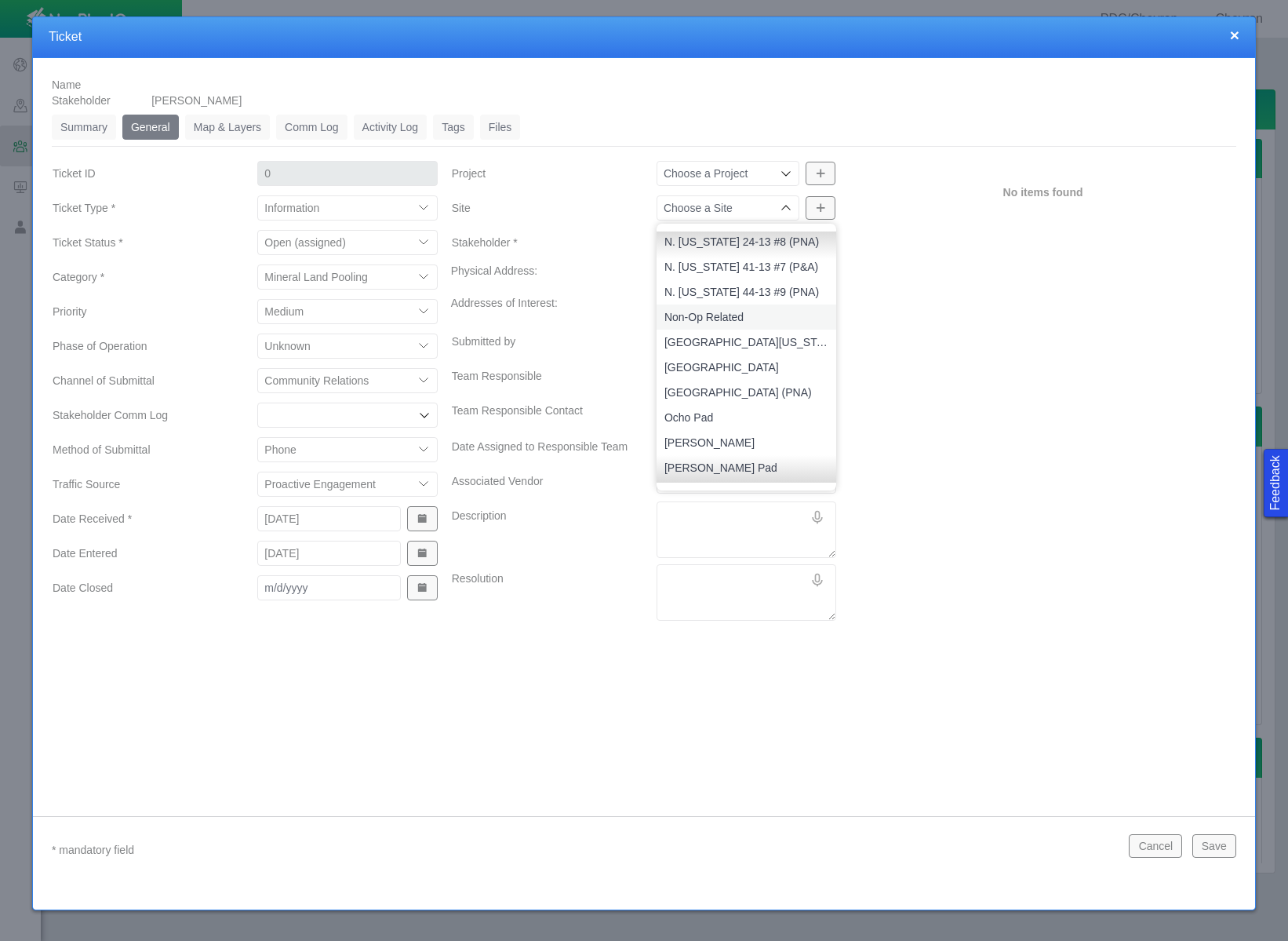
click at [742, 309] on span "Non-Op Related" at bounding box center [745, 317] width 164 height 16
type input "Non-Op Related"
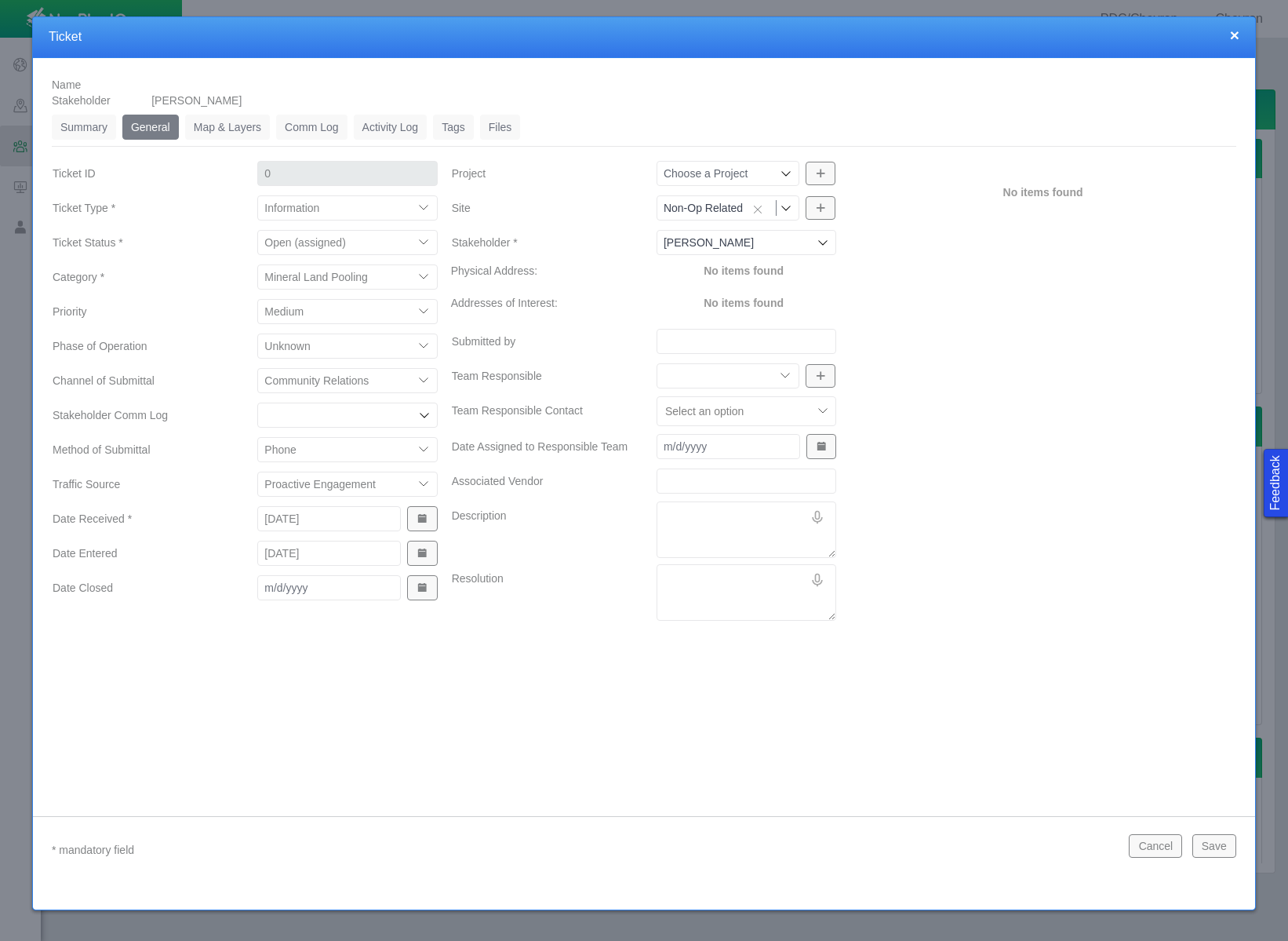
click at [904, 313] on div "No items found" at bounding box center [1042, 393] width 399 height 468
click at [742, 342] on input "Submitted by" at bounding box center [745, 342] width 180 height 25
type input "76 Group"
click at [760, 383] on select "Community Relations Completions Construction Drilling Geology/Exploration Gover…" at bounding box center [727, 376] width 143 height 25
select select "27303072740934058"
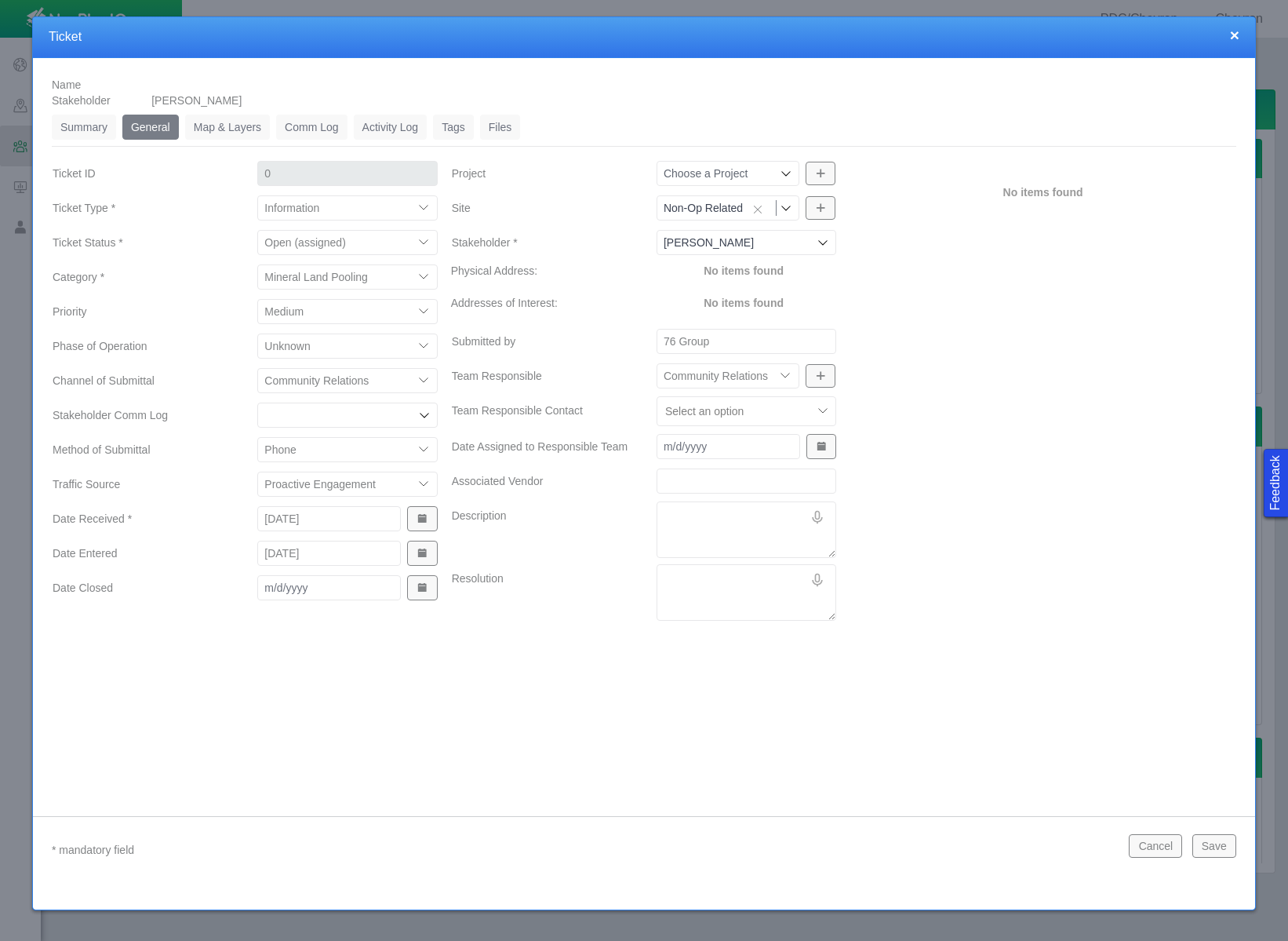
click at [656, 363] on select "Community Relations Completions Construction Drilling Geology/Exploration Gover…" at bounding box center [727, 376] width 143 height 25
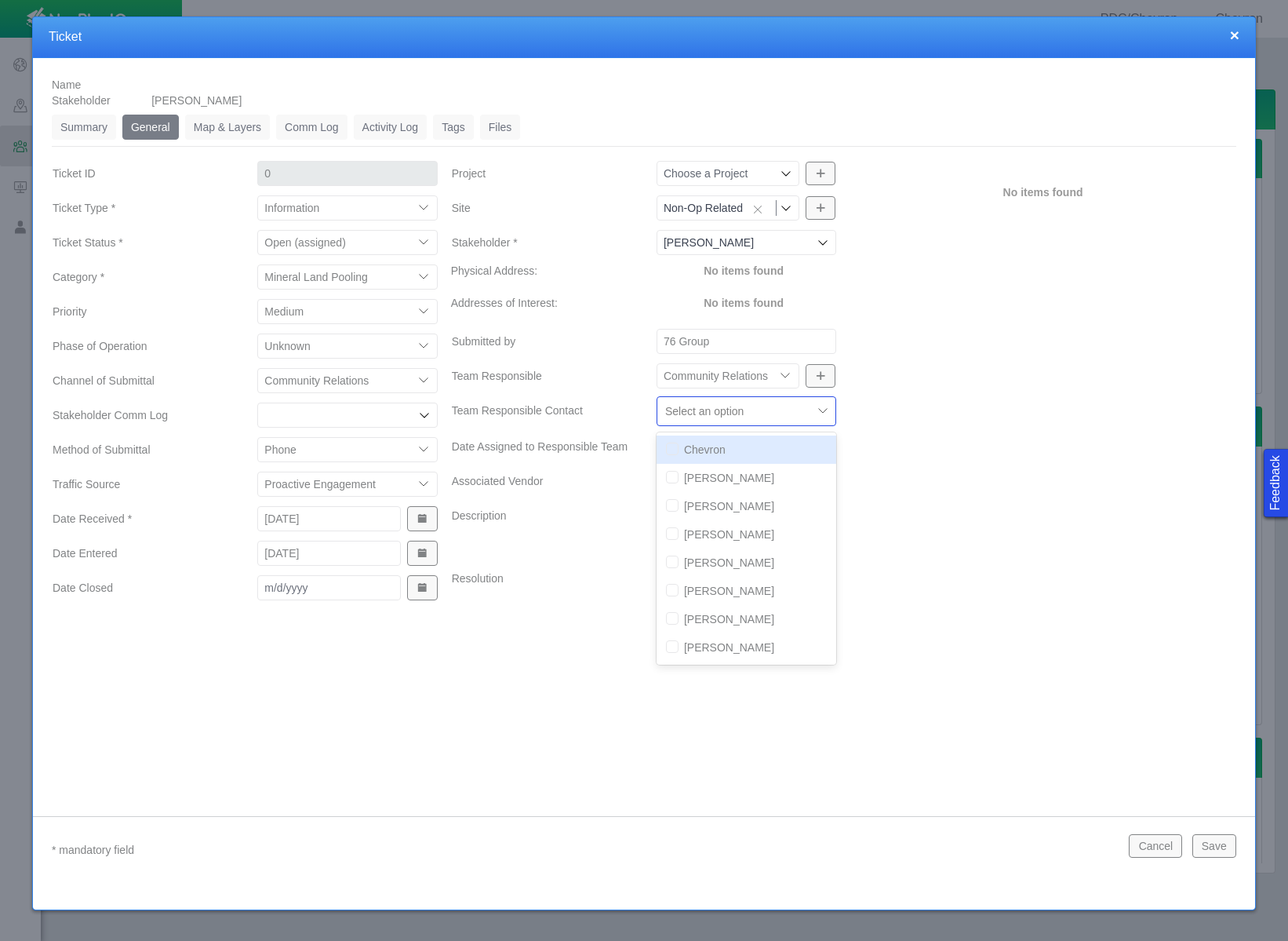
click at [747, 413] on div at bounding box center [734, 411] width 139 height 18
click at [672, 534] on input "checkbox" at bounding box center [672, 533] width 13 height 13
checkbox input "true"
click at [927, 471] on div "No items found" at bounding box center [1042, 393] width 399 height 468
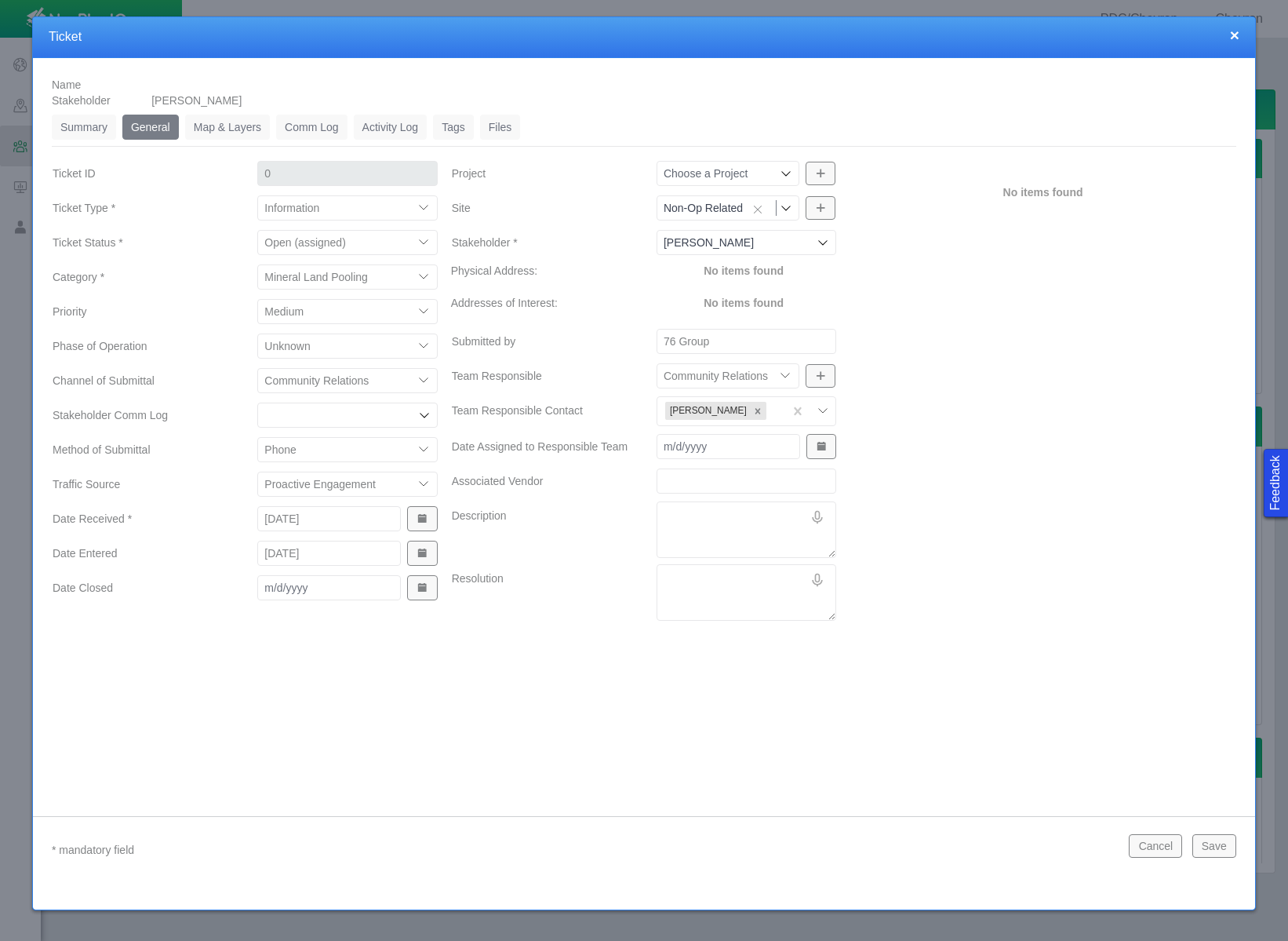
click at [687, 523] on textarea "Description" at bounding box center [745, 529] width 180 height 56
paste textarea "Called [DATE] on her rights for T7 NW 64 W 6PM Section 28 NE 14 for [US_STATE] …"
type textarea "x"
type textarea "Called [DATE] on her rights for T7 NW 64 W 6PM Section 28 NE 14 for [US_STATE] …"
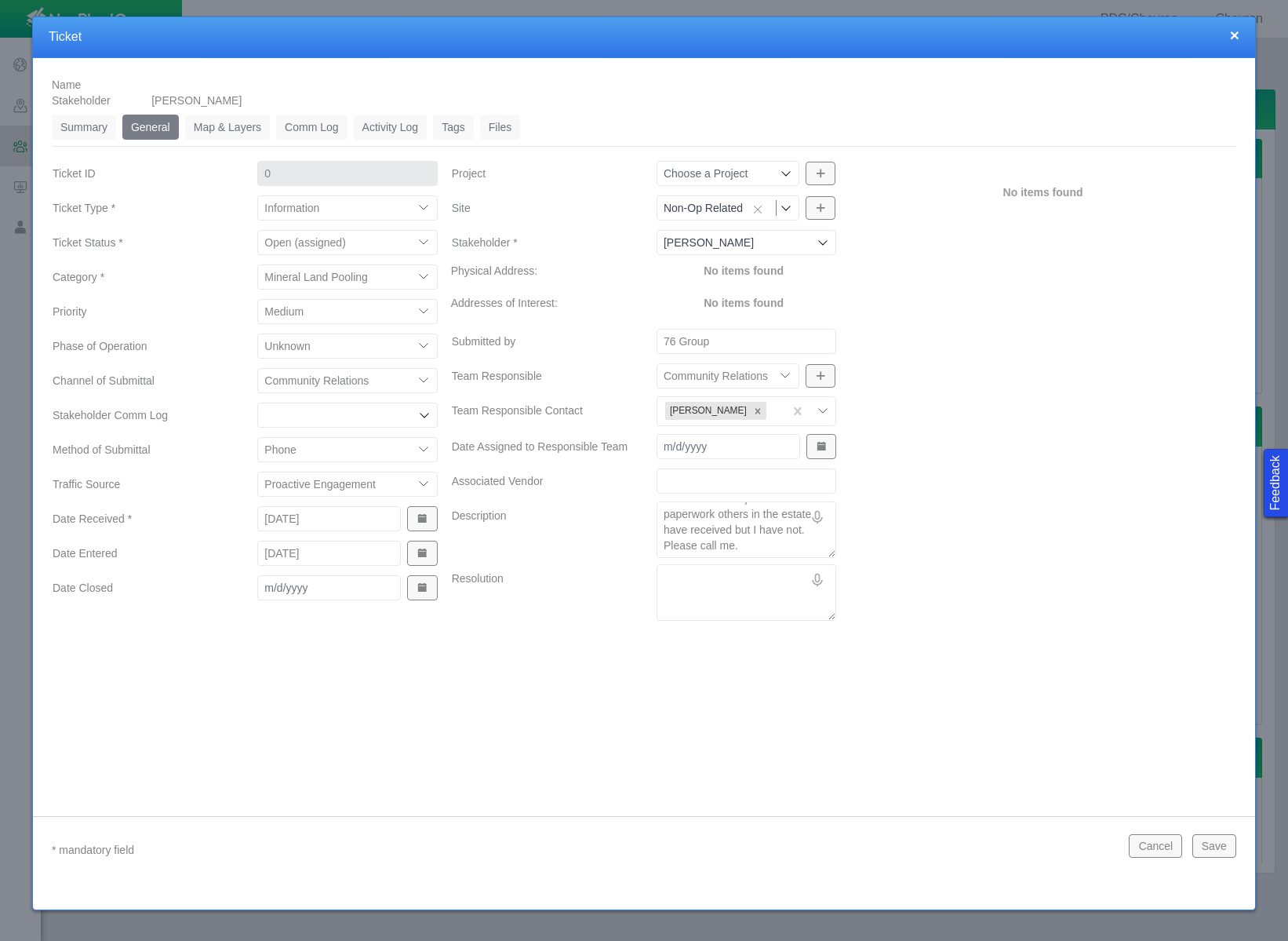
type textarea "x"
type textarea "Called [DATE] on her rights for T7 NW 64 W 6PM Section 28 NE 14 for [US_STATE] …"
type textarea "x"
type textarea "Called [DATE] on her rights for T7 NW 64 W 6PM Section 28 NE 14 for [US_STATE] …"
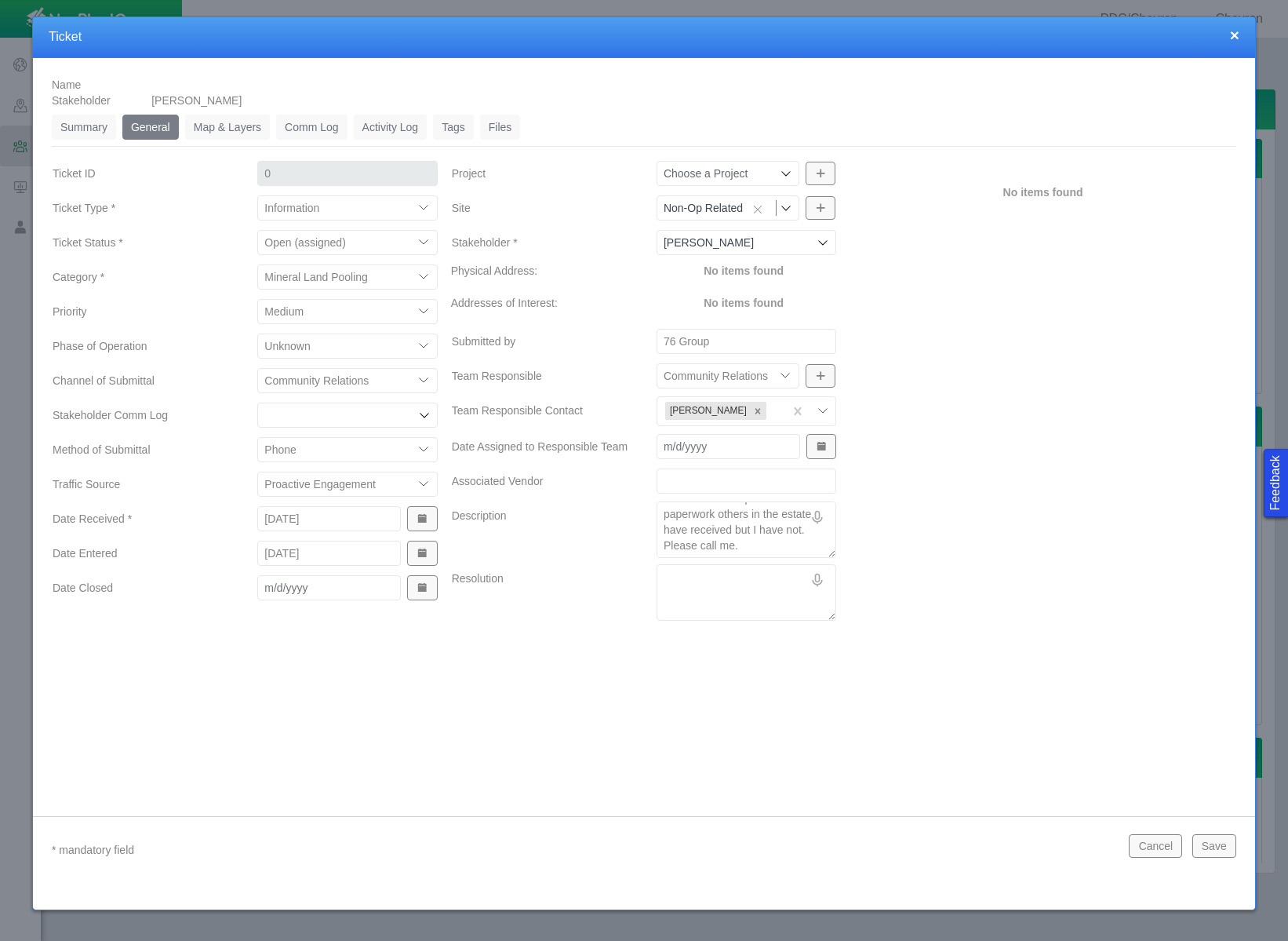
type textarea "x"
type textarea "Called [DATE] on her rights for T7 NW 64 W 6PM Section 28 NE 14 for [US_STATE] …"
click at [810, 549] on textarea "Called [DATE] on her rights for T7 NW 64 W 6PM Section 28 NE 14 for [US_STATE] …" at bounding box center [745, 529] width 180 height 56
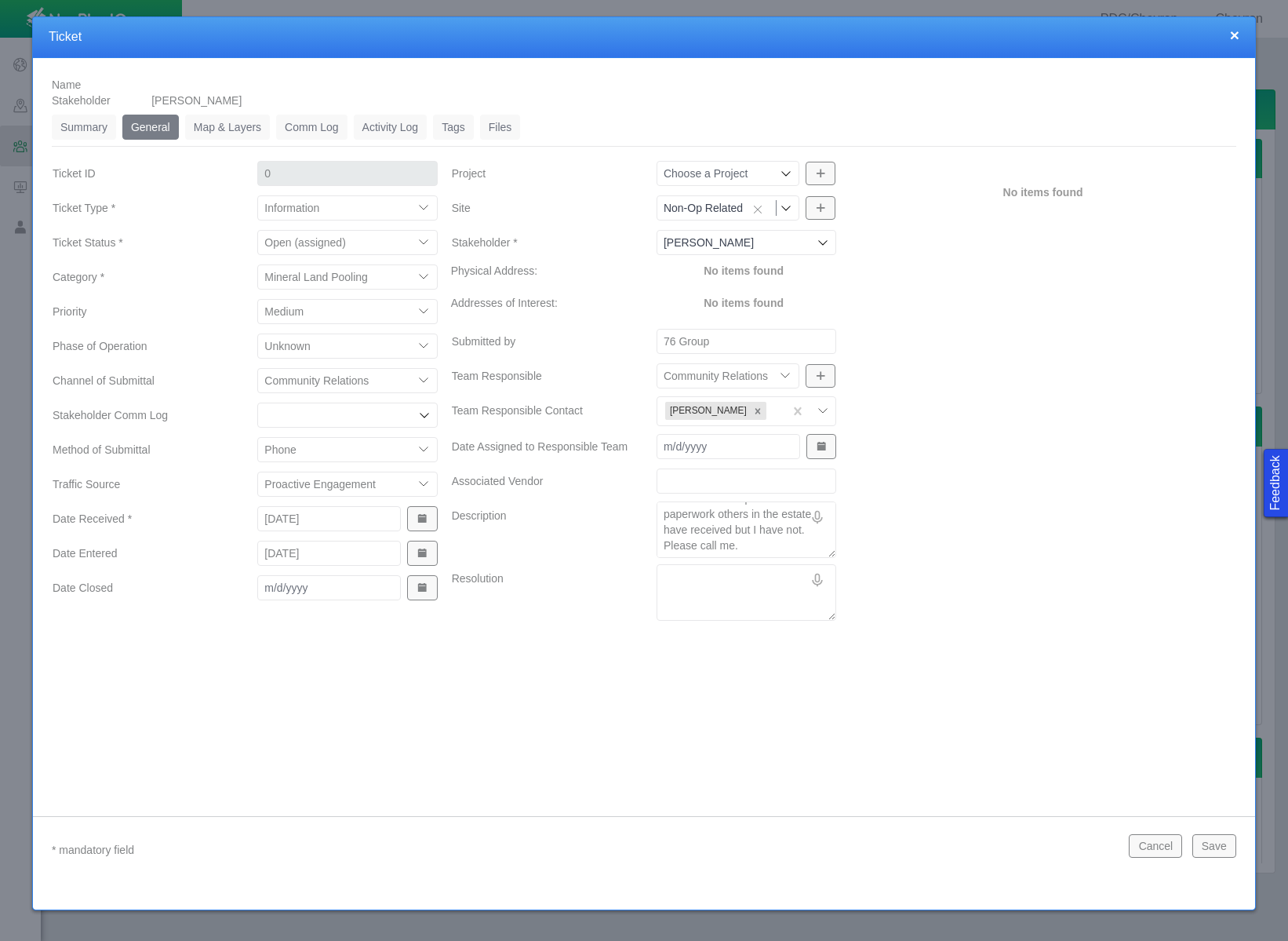
paste textarea "[PERSON_NAME] called on 8/5, the ticket is logged in [GEOGRAPHIC_DATA]. She was…"
type textarea "x"
type textarea "Called [DATE] on her rights for T7 NW 64 W 6PM Section 28 NE 14 for [US_STATE] …"
type textarea "x"
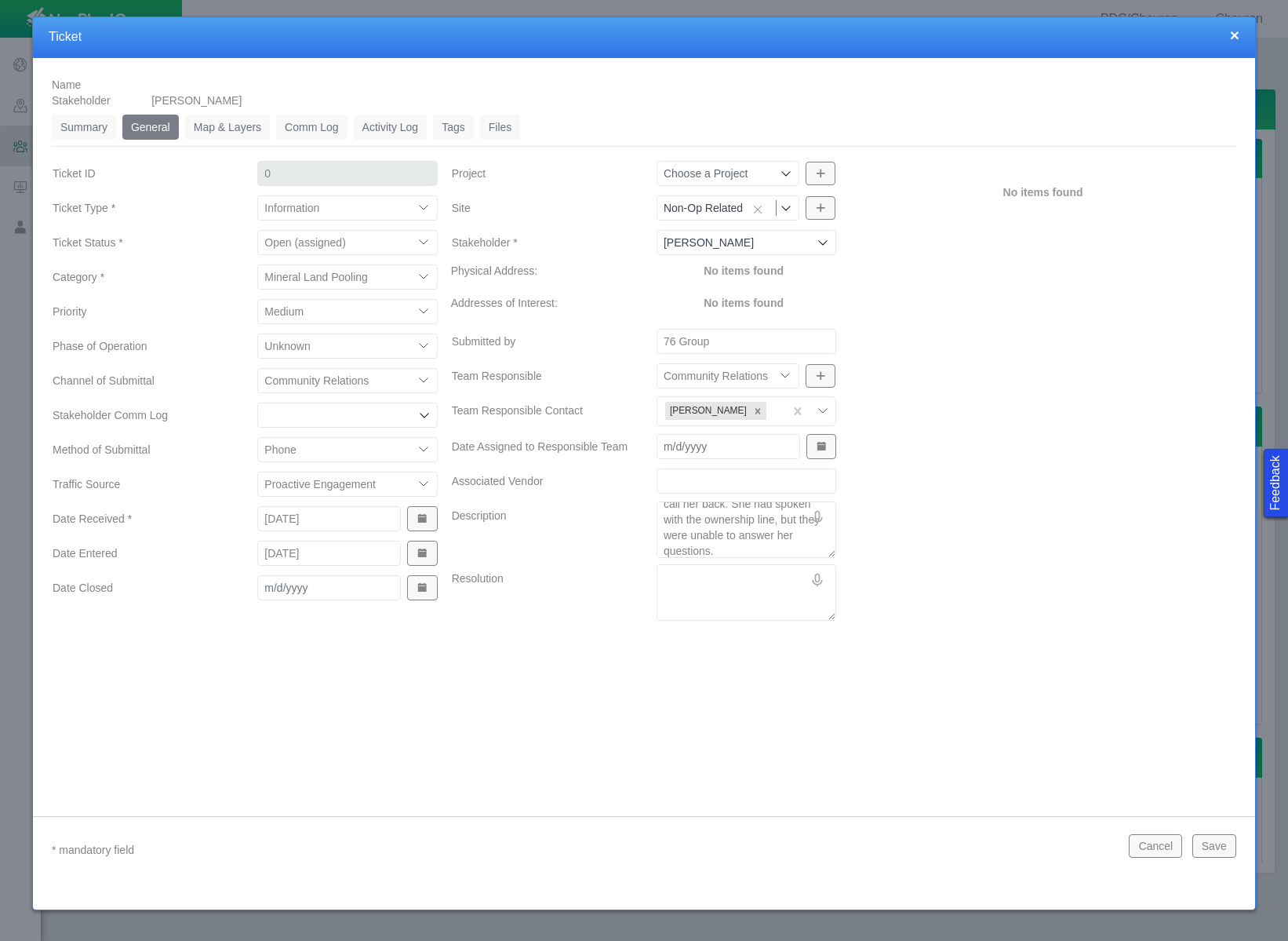
type textarea "Called [DATE] on her rights for T7 NW 64 W 6PM Section 28 NE 14 for [US_STATE] …"
click at [688, 582] on textarea "Resolution" at bounding box center [745, 592] width 180 height 56
type textarea "x"
type textarea "A"
type textarea "x"
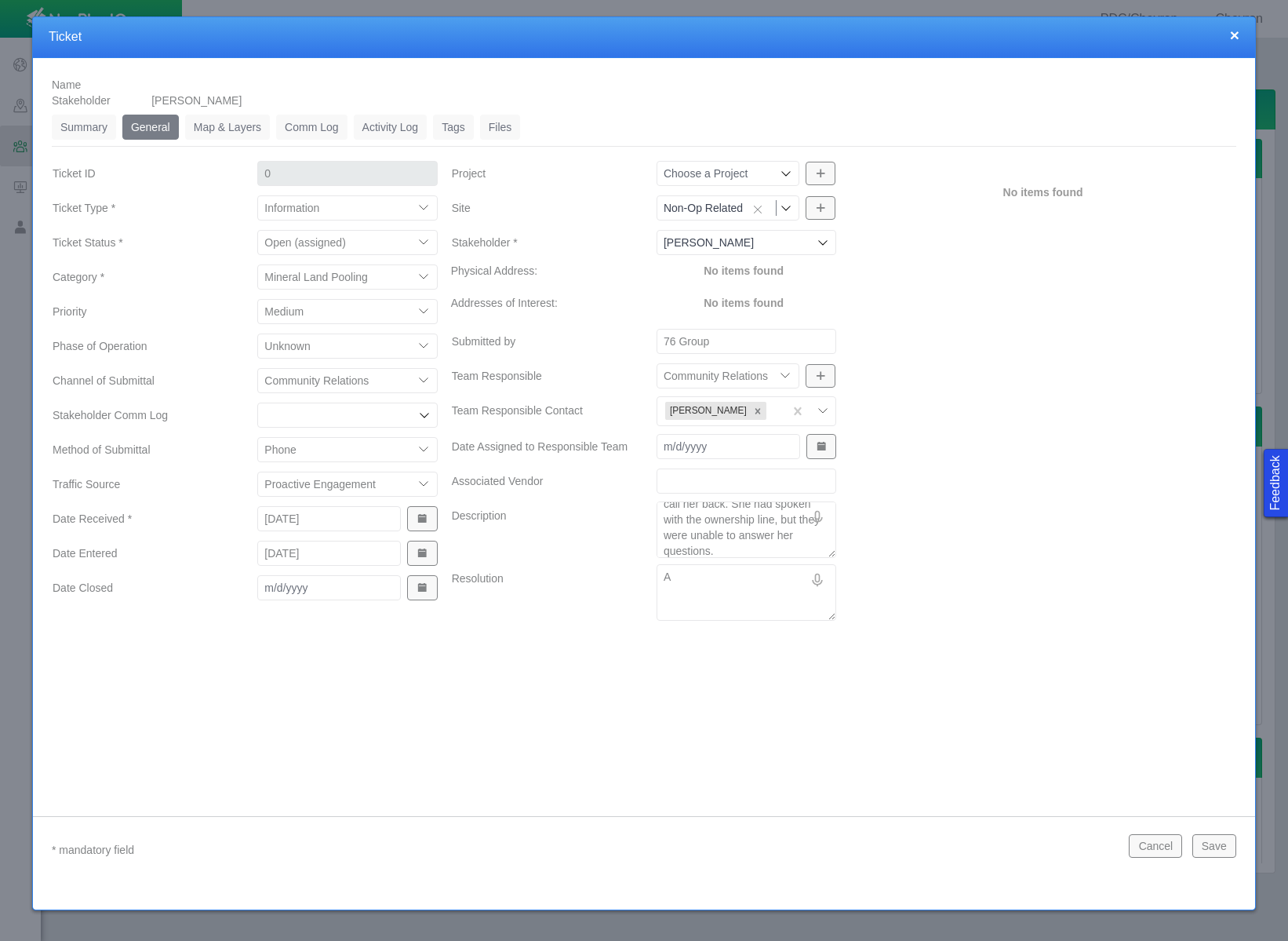
type textarea "As"
type textarea "x"
type textarea "Ask"
type textarea "x"
type textarea "Aski"
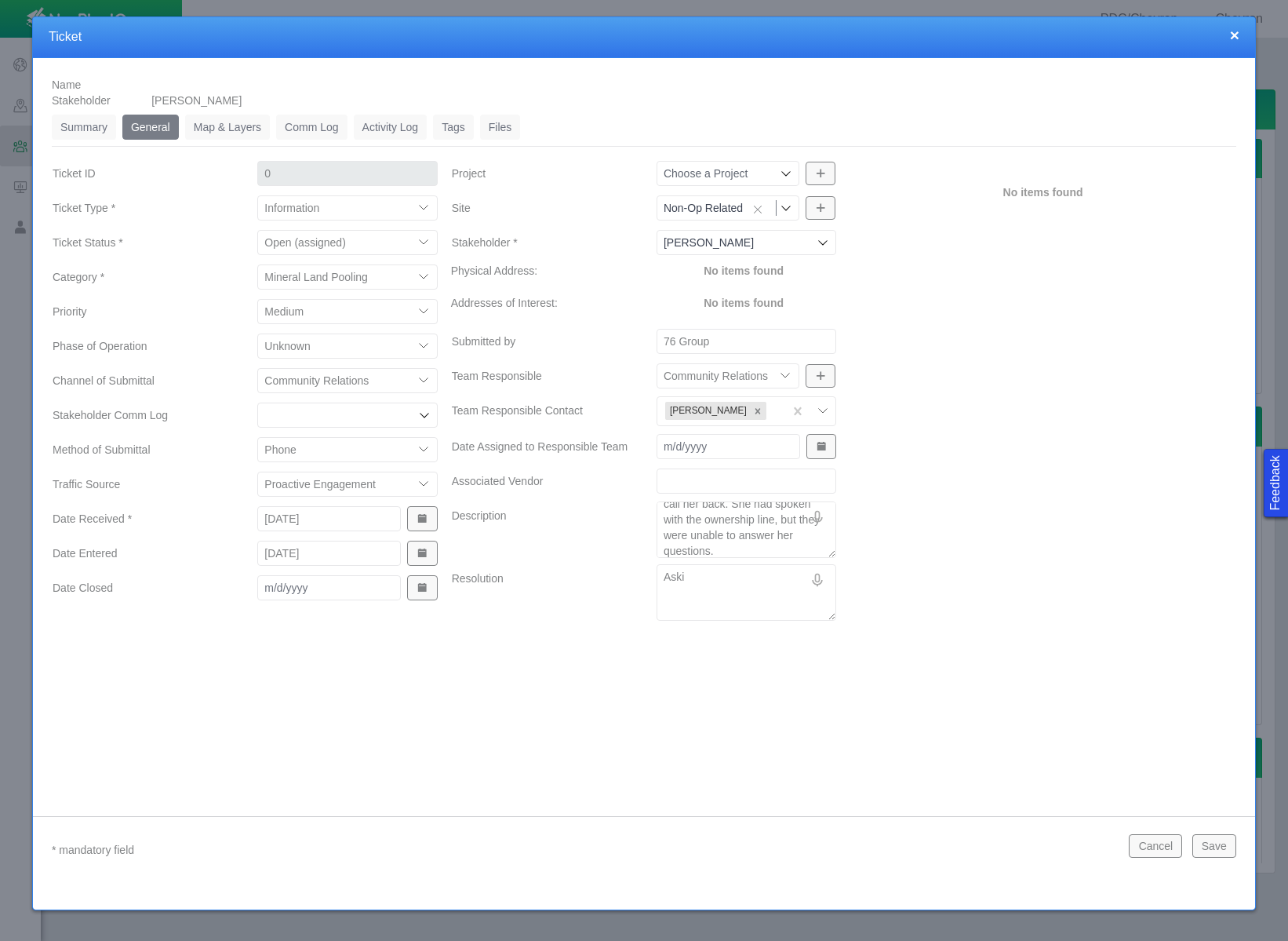
type textarea "x"
type textarea "Askin"
type textarea "x"
type textarea "Asking"
type textarea "x"
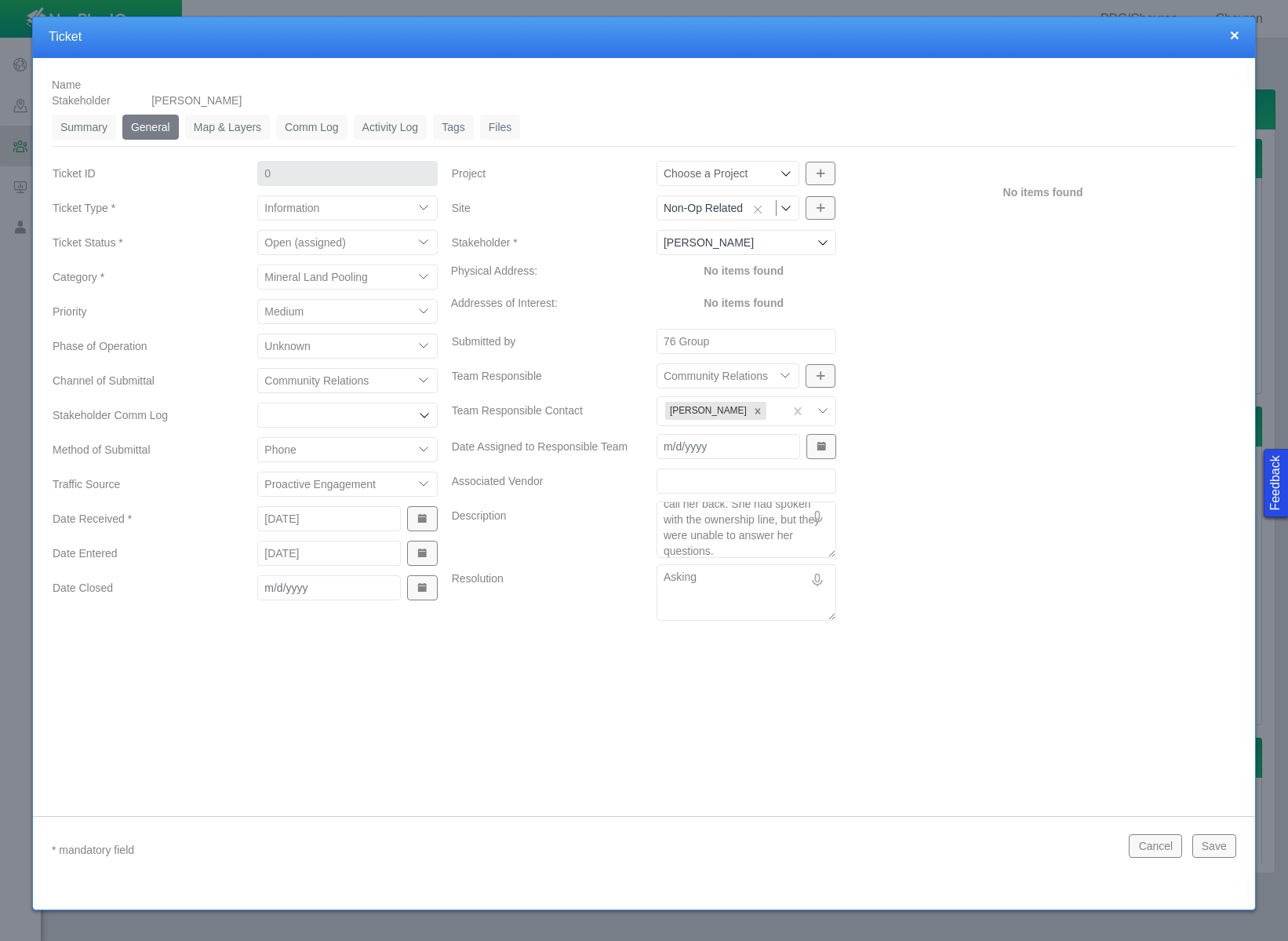
type textarea "Asking"
type textarea "x"
type textarea "Asking L"
type textarea "x"
type textarea "Asking La"
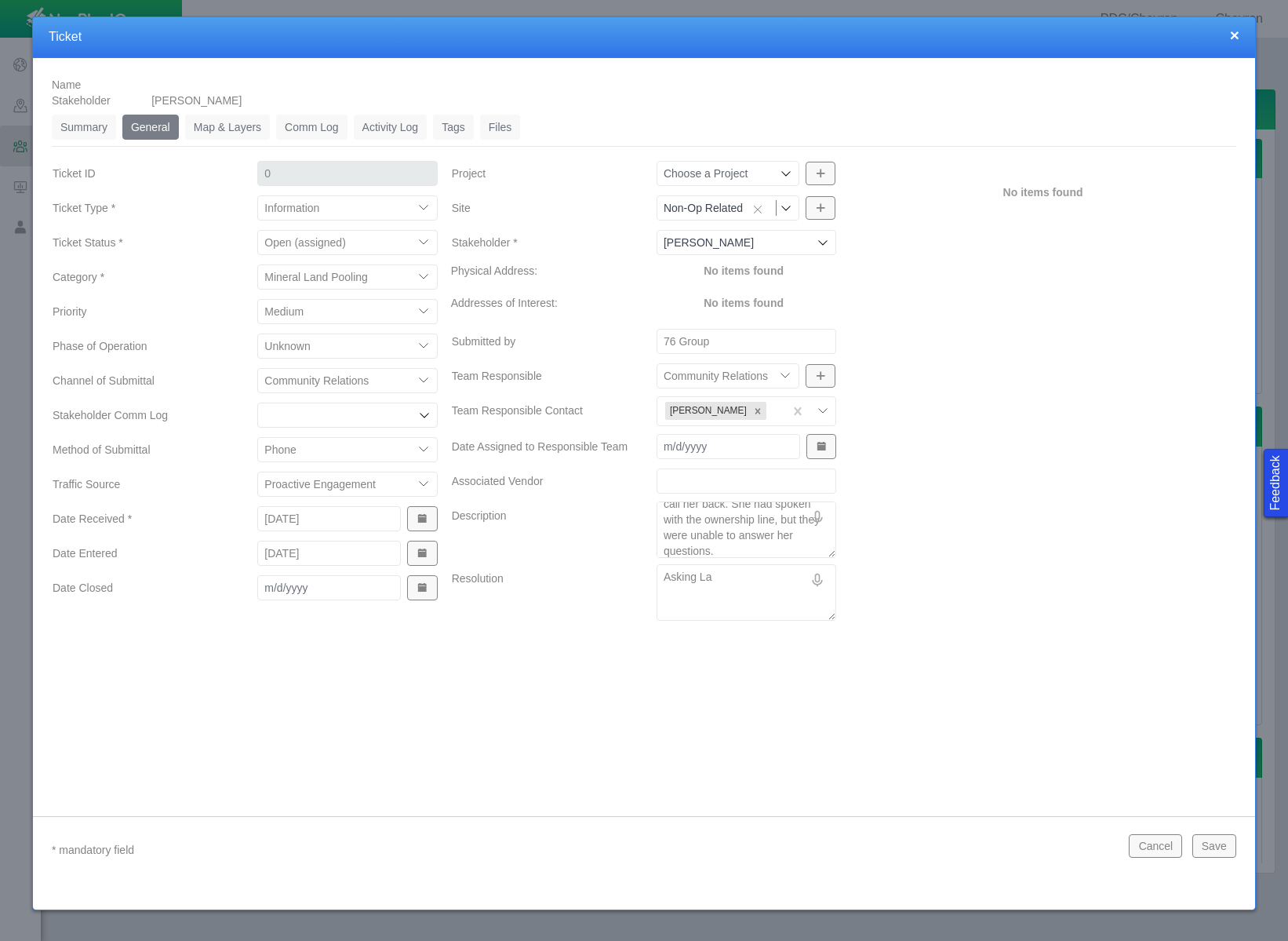
type textarea "x"
type textarea "Asking [PERSON_NAME]"
type textarea "x"
type textarea "Asking Laur"
type textarea "x"
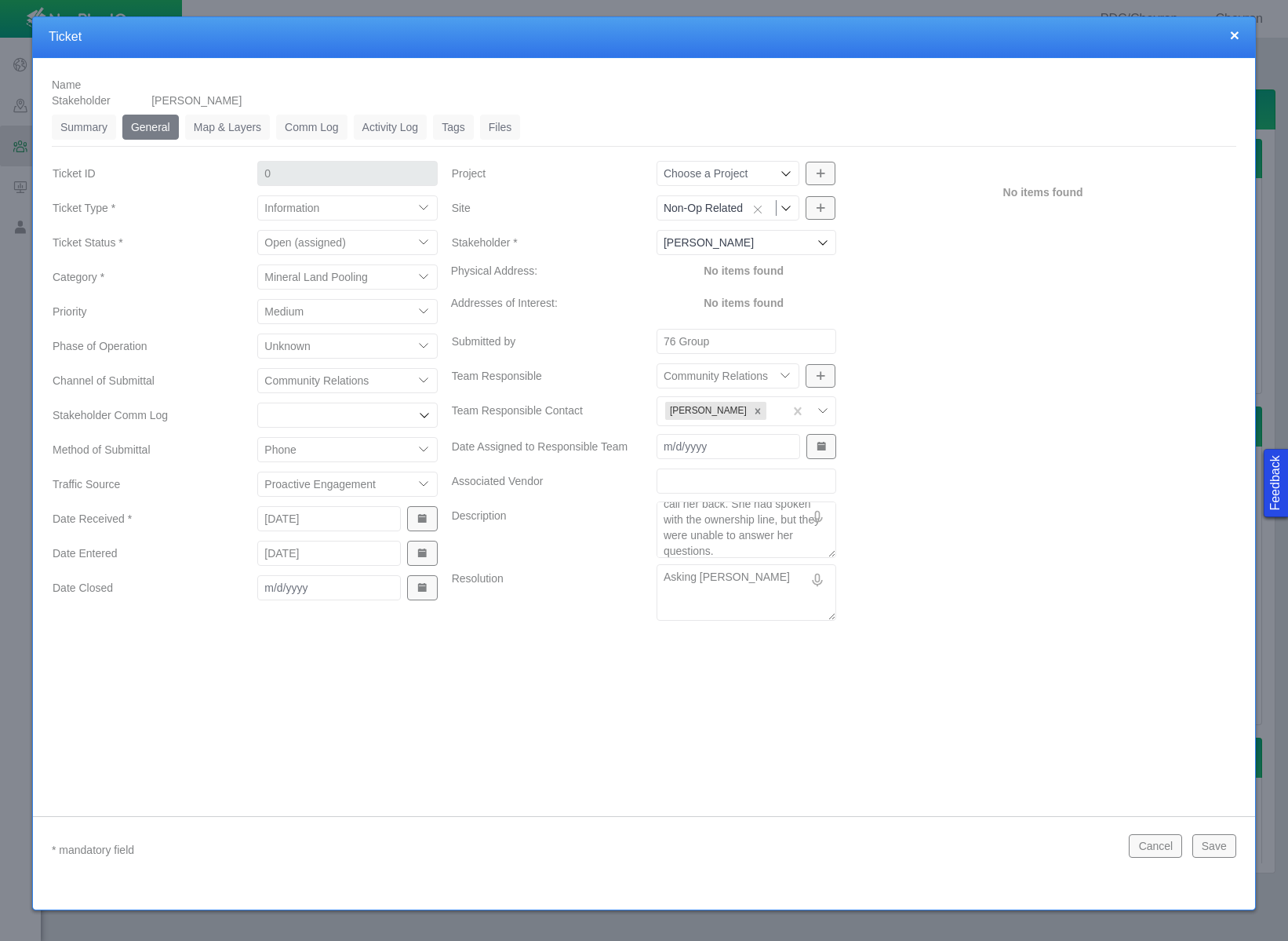
type textarea "Asking [PERSON_NAME]"
type textarea "x"
type textarea "Asking [PERSON_NAME]"
type textarea "x"
type textarea "Asking [PERSON_NAME] to"
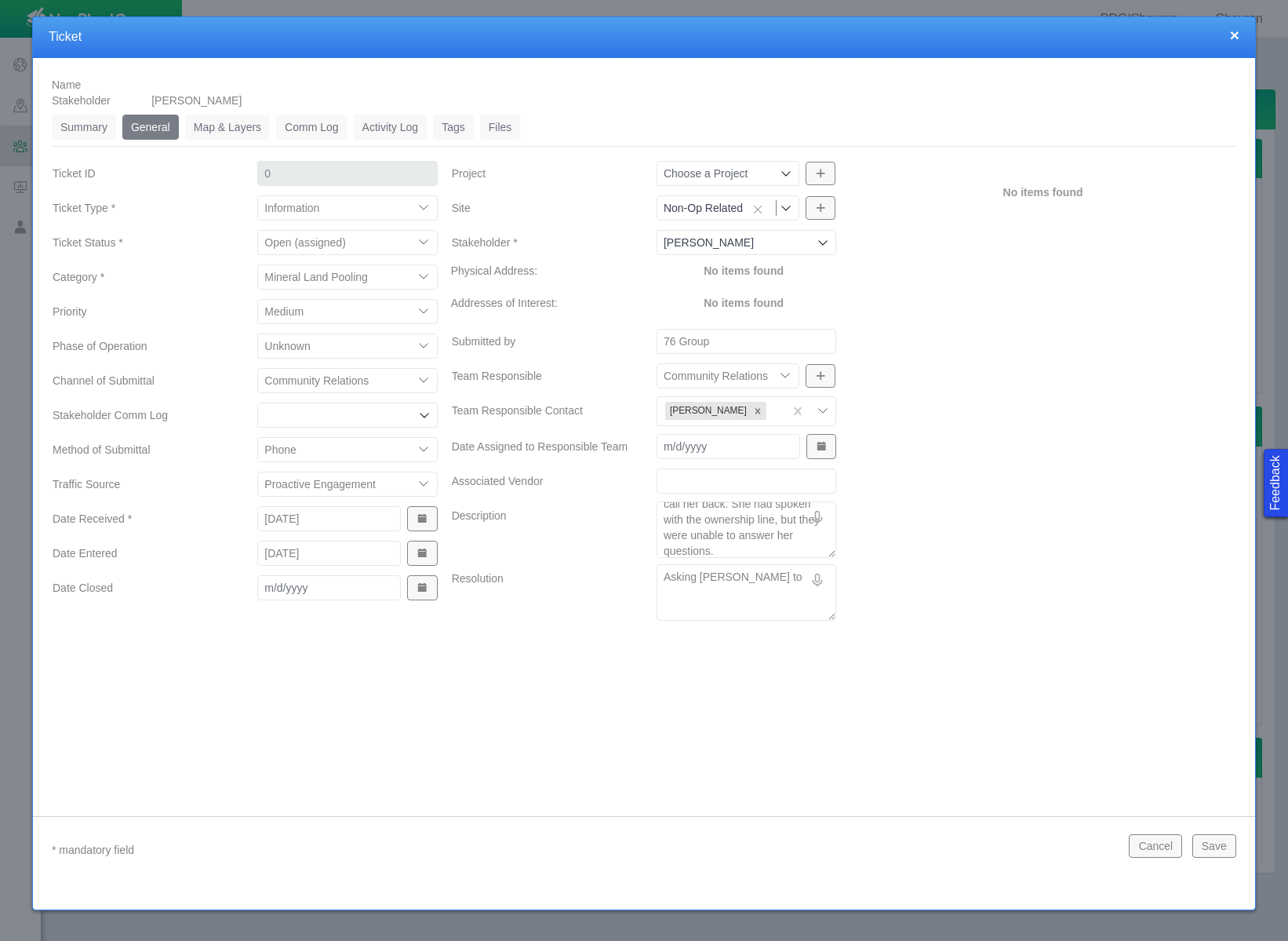
type textarea "x"
type textarea "Asking [PERSON_NAME] to"
type textarea "x"
type textarea "Asking [PERSON_NAME] to h"
type textarea "x"
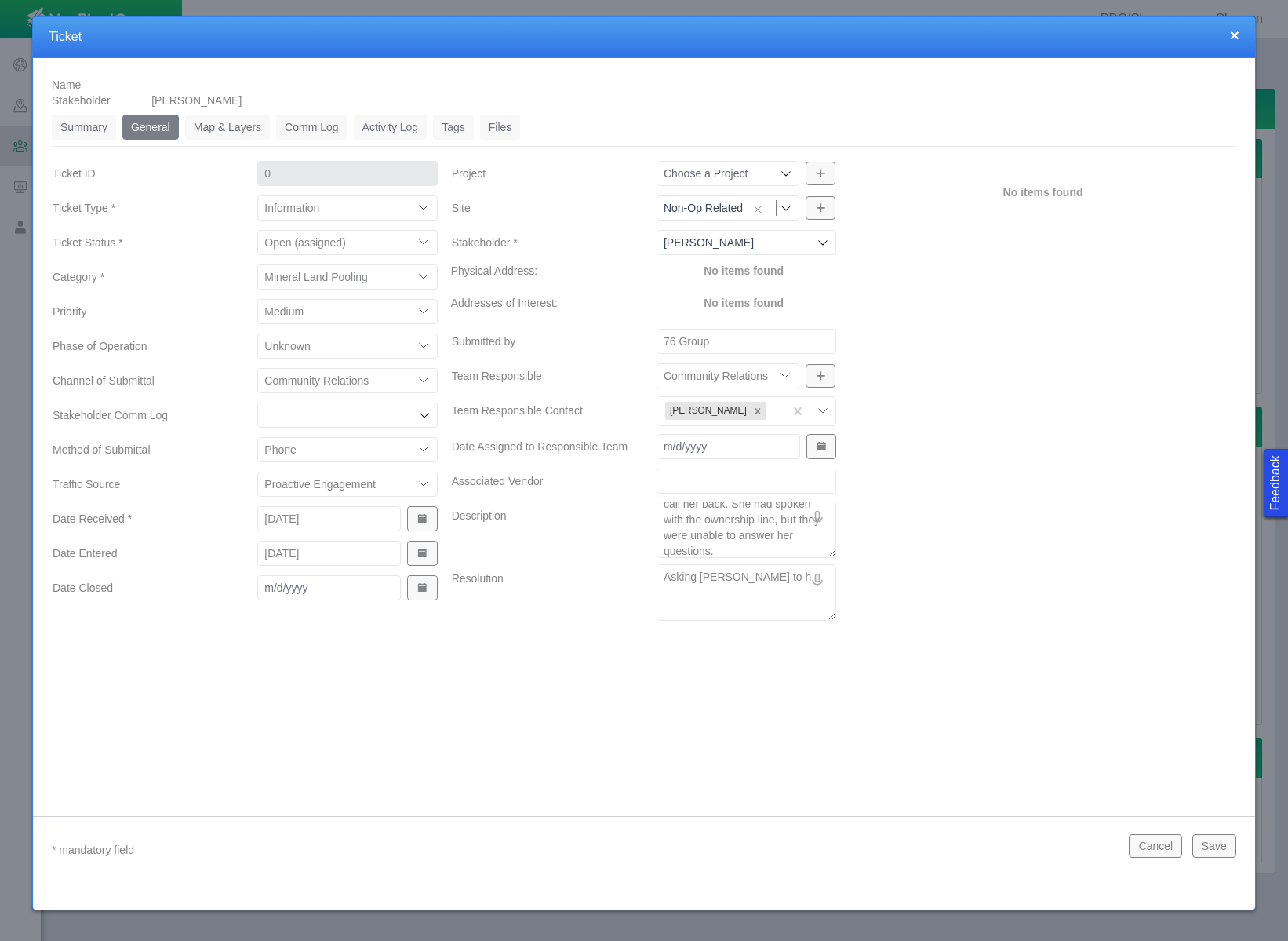
type textarea "Asking [PERSON_NAME] to ha"
type textarea "x"
type textarea "Asking [PERSON_NAME] to hav"
type textarea "x"
type textarea "Asking [PERSON_NAME] to have"
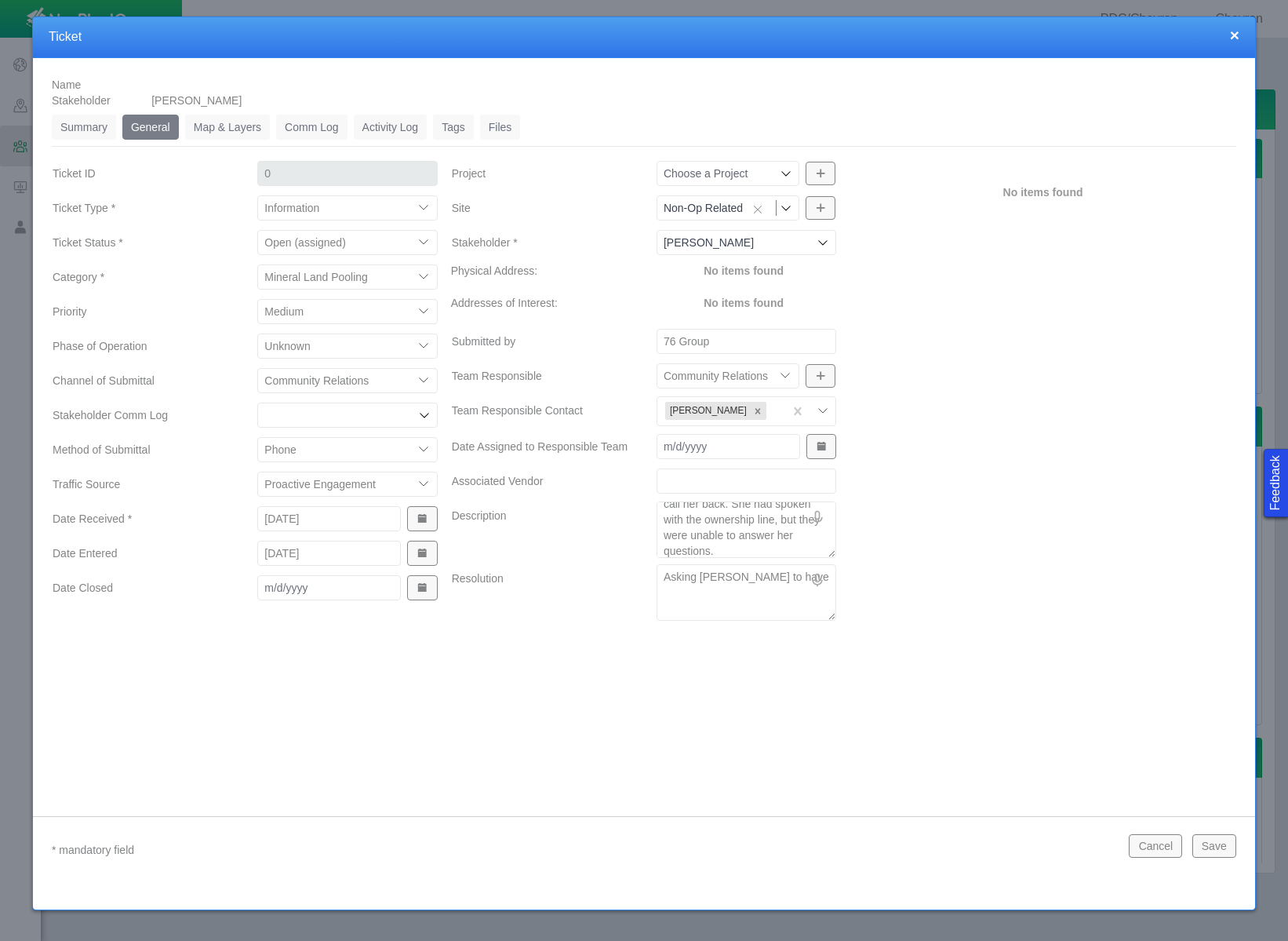
type textarea "x"
type textarea "Asking [PERSON_NAME] to have"
type textarea "x"
type textarea "Asking [PERSON_NAME] to have m"
type textarea "x"
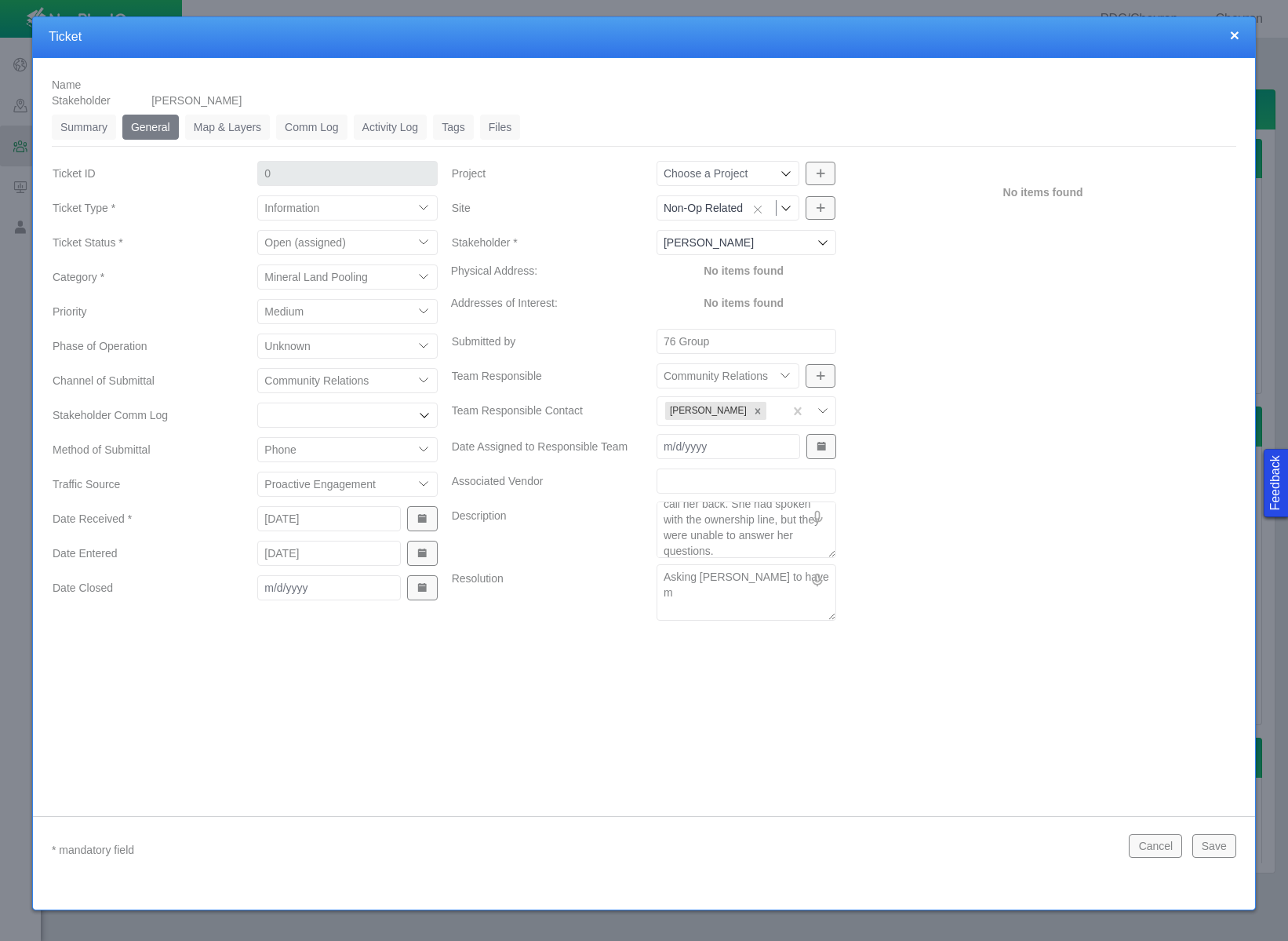
type textarea "Asking [PERSON_NAME] to have mi"
type textarea "x"
type textarea "Asking [PERSON_NAME] to have min"
type textarea "x"
type textarea "Asking [PERSON_NAME] to have mine"
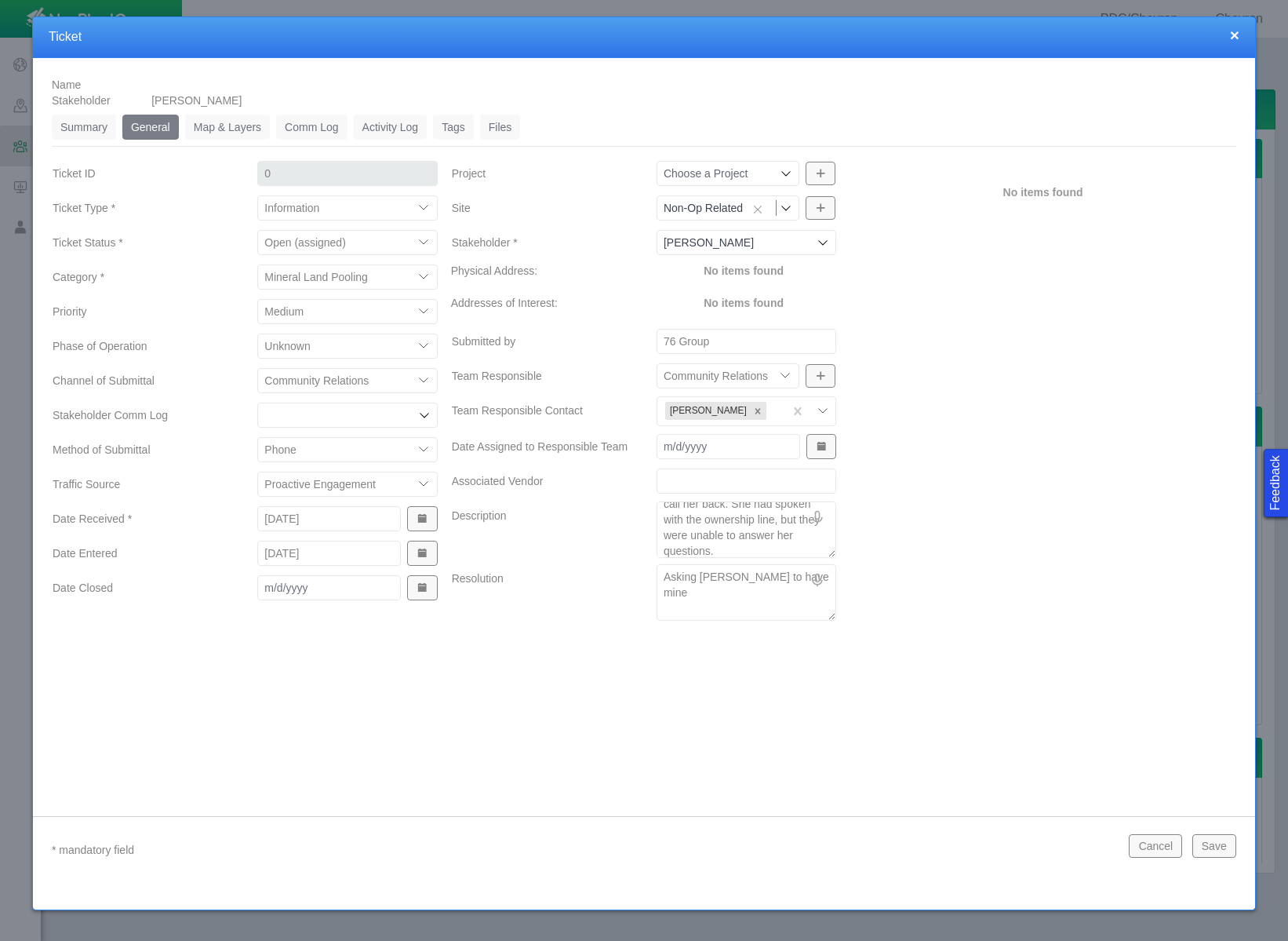
type textarea "x"
type textarea "Asking [PERSON_NAME] to have miner"
type textarea "x"
type textarea "Asking [PERSON_NAME] to have minera"
type textarea "x"
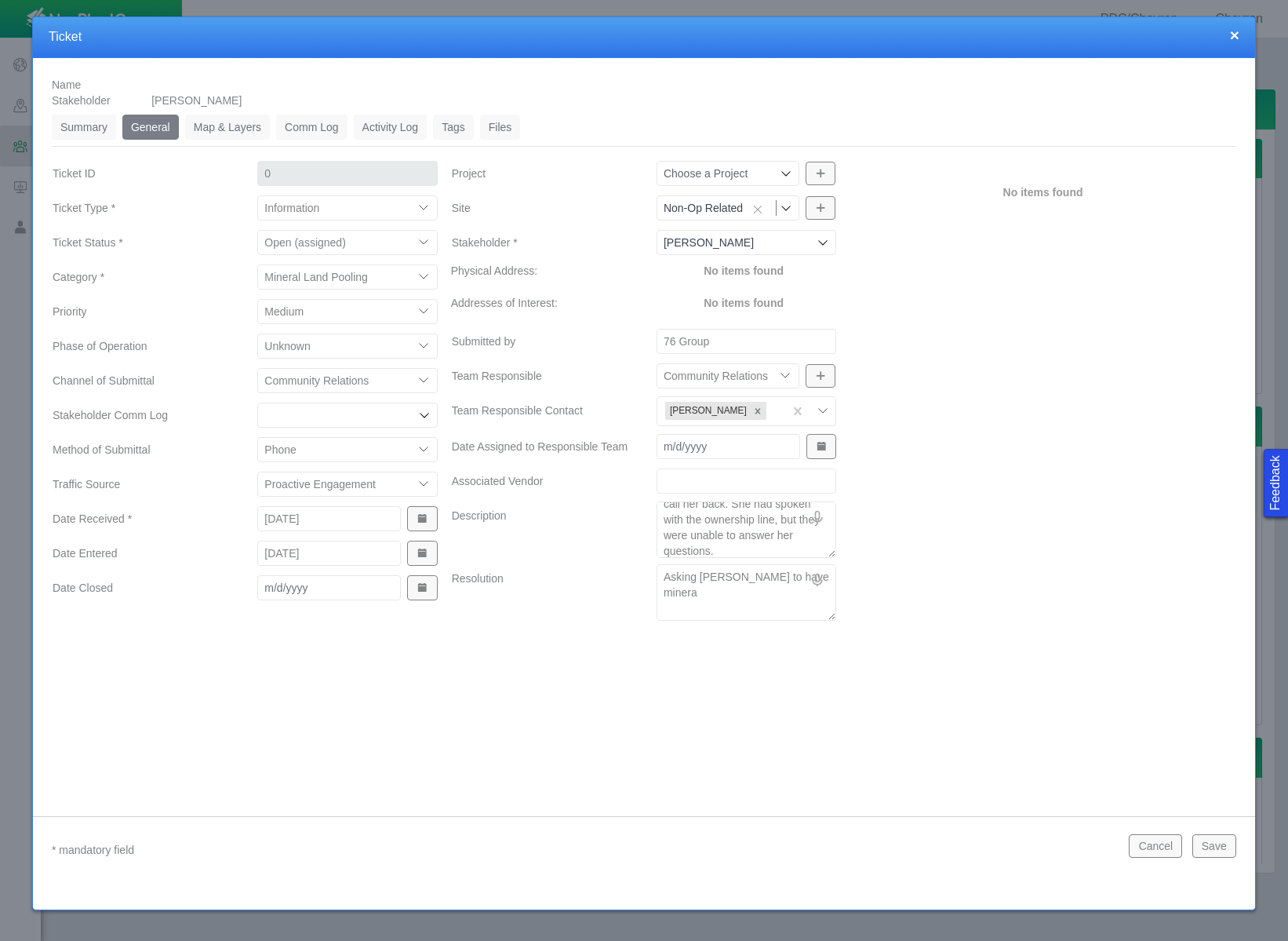
type textarea "Asking [PERSON_NAME] to have mineral"
type textarea "x"
type textarea "Asking [PERSON_NAME] to have mineral"
type textarea "x"
type textarea "Asking [PERSON_NAME] to have mineral l"
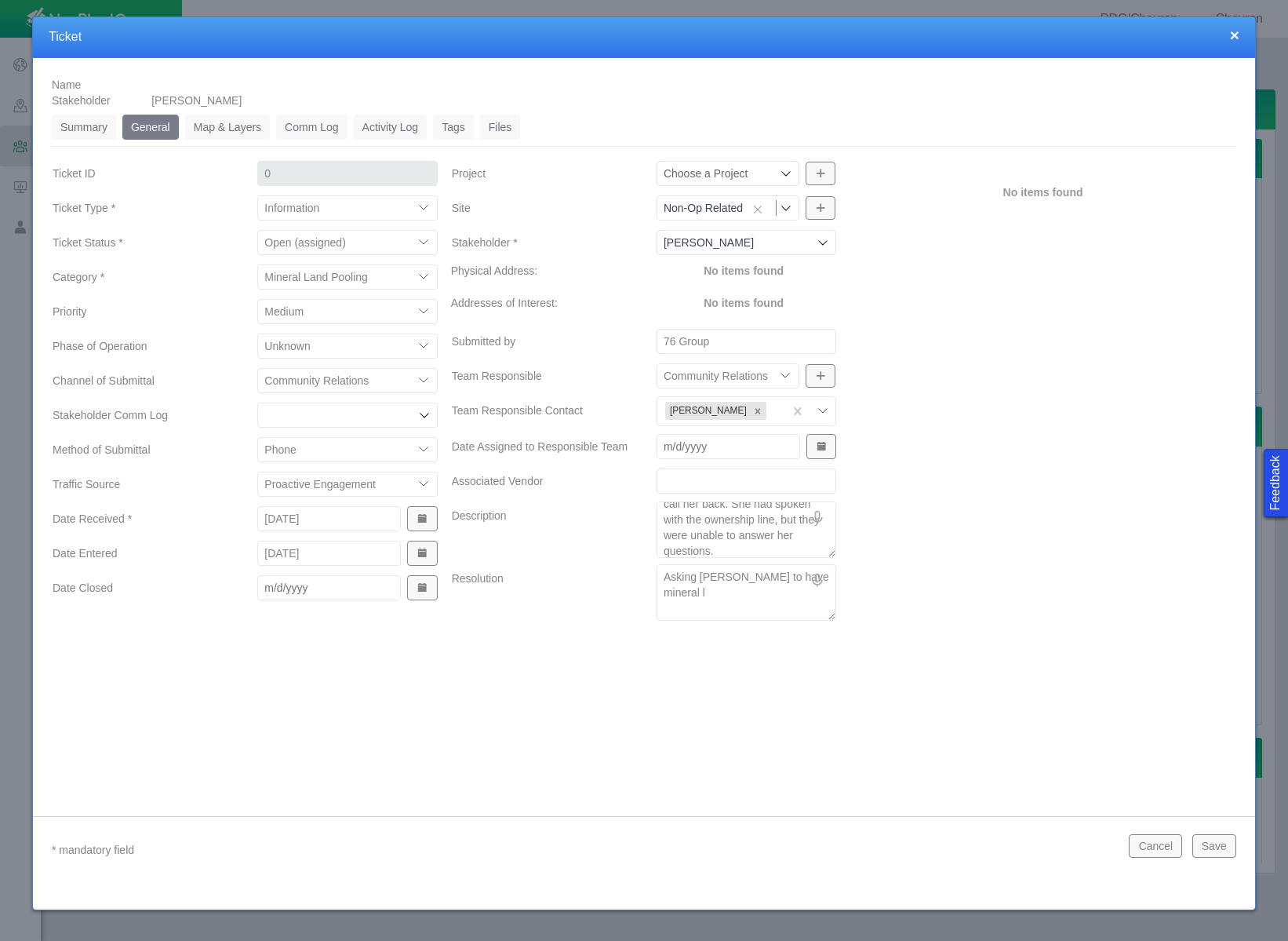
type textarea "x"
type textarea "Asking [PERSON_NAME] to have mineral la"
type textarea "x"
type textarea "Asking [PERSON_NAME] to have mineral lan"
type textarea "x"
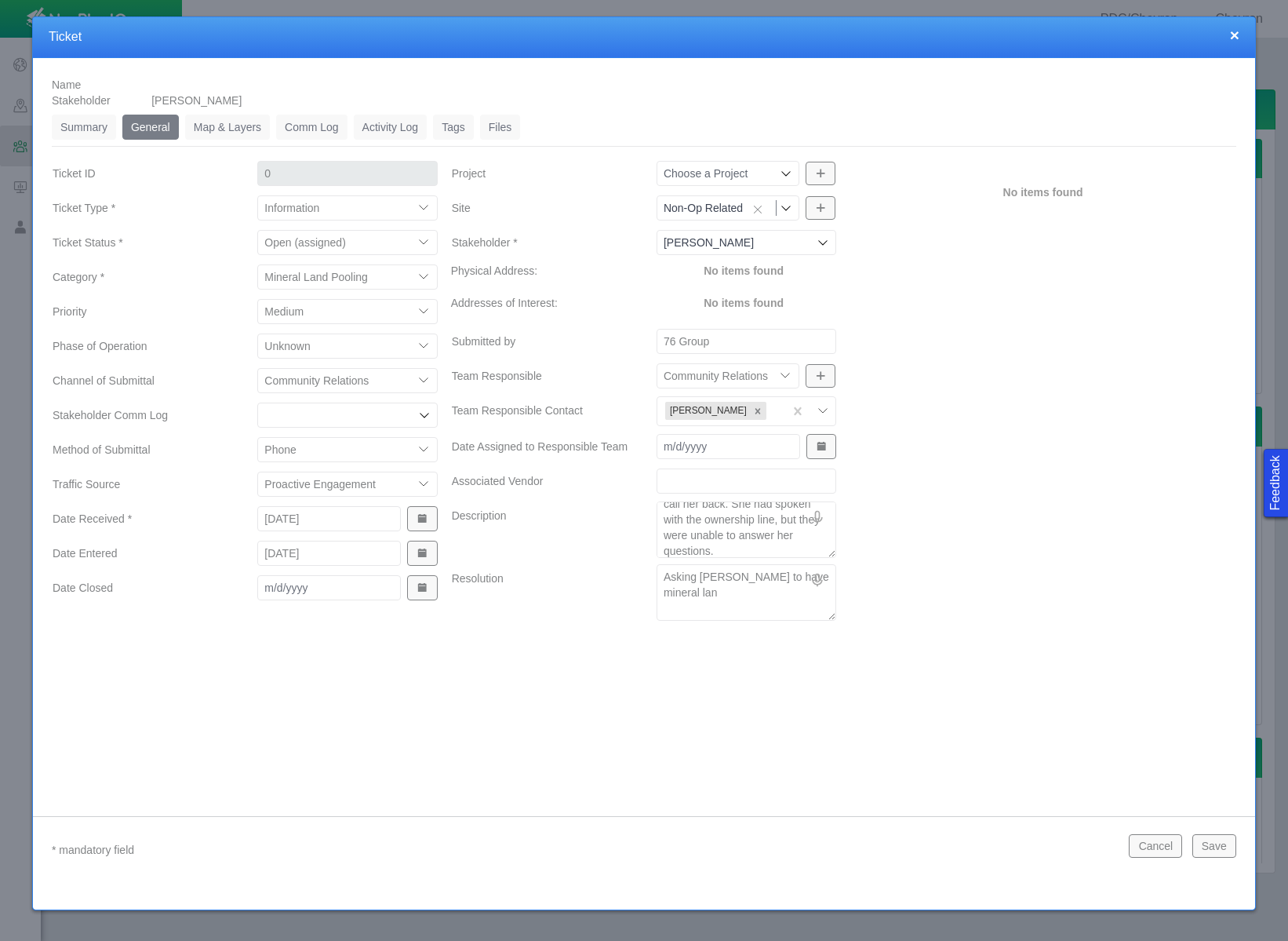
type textarea "Asking [PERSON_NAME] to have mineral land"
type textarea "x"
type textarea "Asking [PERSON_NAME] to have mineral land"
type textarea "x"
type textarea "Asking [PERSON_NAME] to have mineral land c"
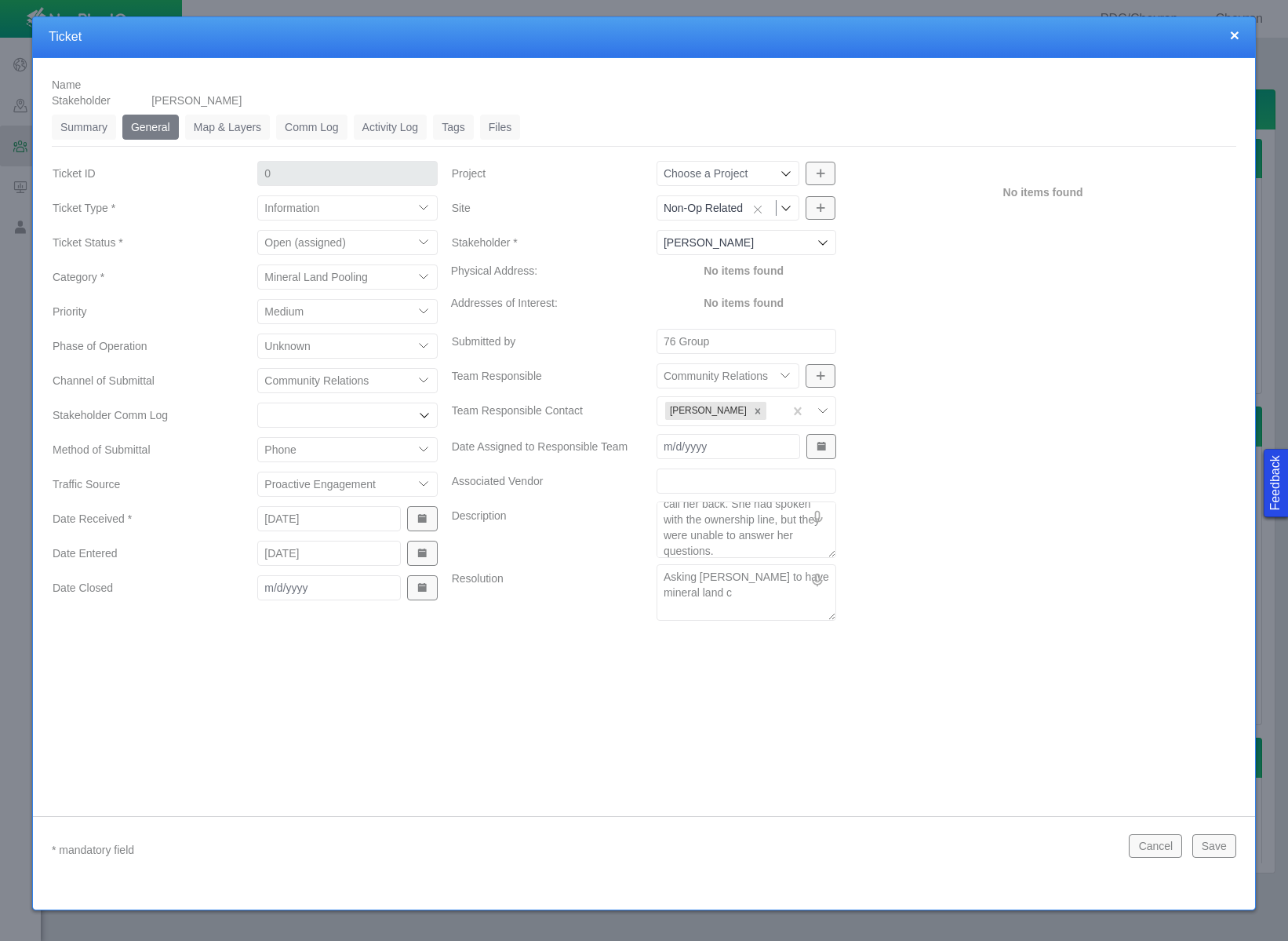
type textarea "x"
type textarea "Asking [PERSON_NAME] to have mineral land ca"
type textarea "x"
type textarea "Asking [PERSON_NAME] to have mineral land cal"
type textarea "x"
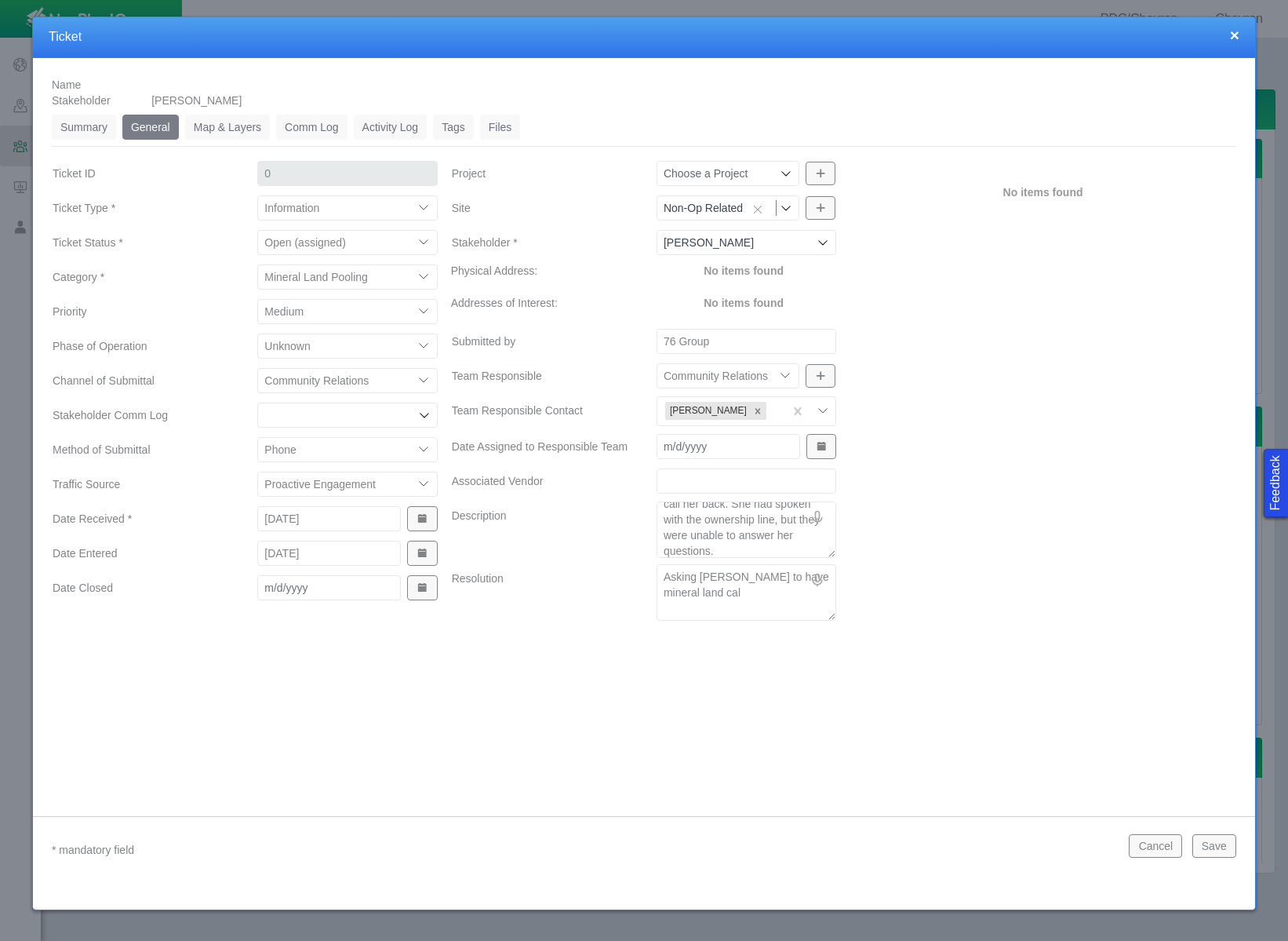
type textarea "Asking [PERSON_NAME] to have mineral land call"
type textarea "x"
type textarea "Asking [PERSON_NAME] to have mineral land call"
type textarea "x"
type textarea "Asking [PERSON_NAME] to have mineral land call h"
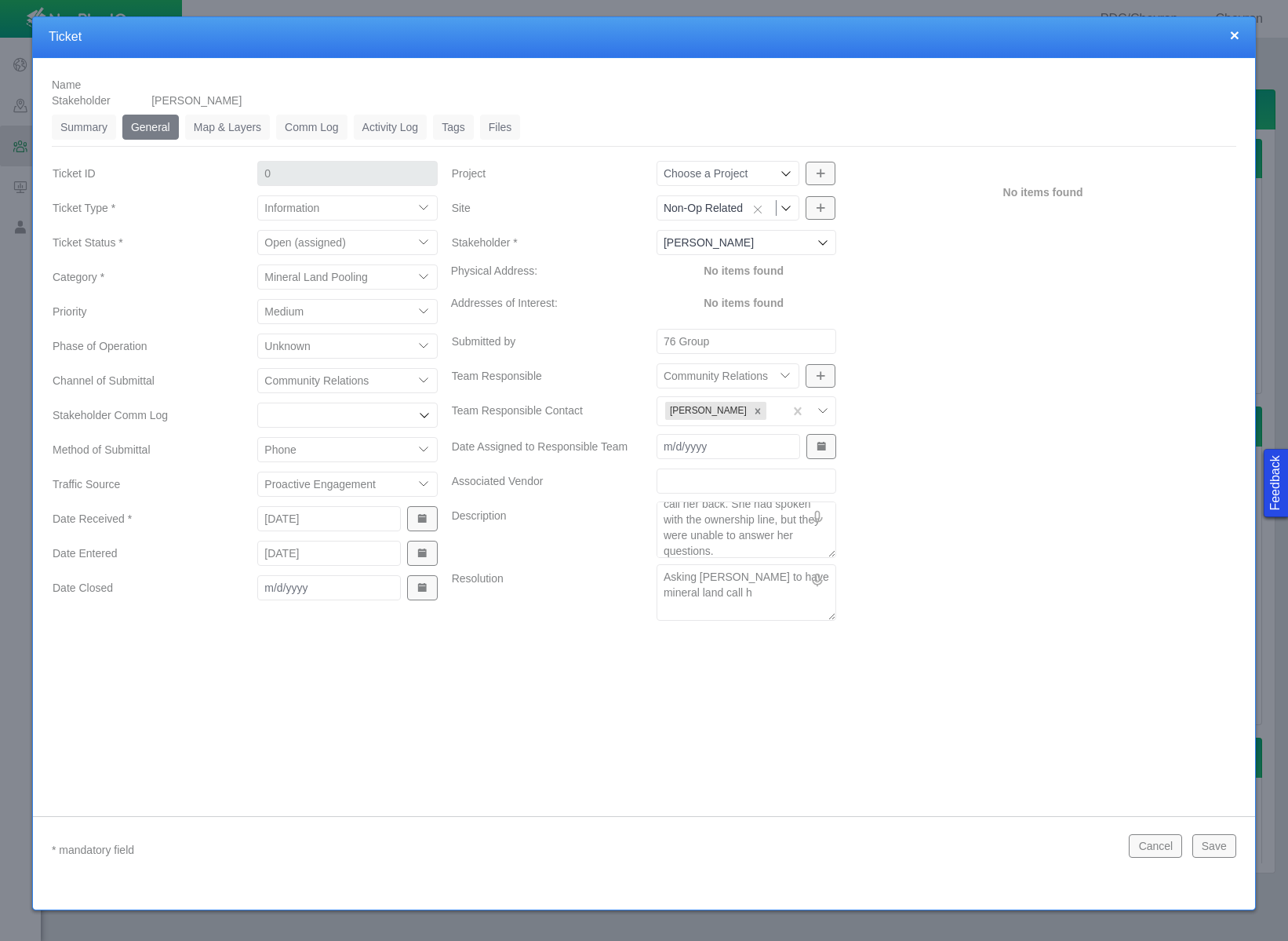
type textarea "x"
type textarea "Asking [PERSON_NAME] to have mineral land call he"
type textarea "x"
type textarea "Asking [PERSON_NAME] to have mineral land call her"
type textarea "x"
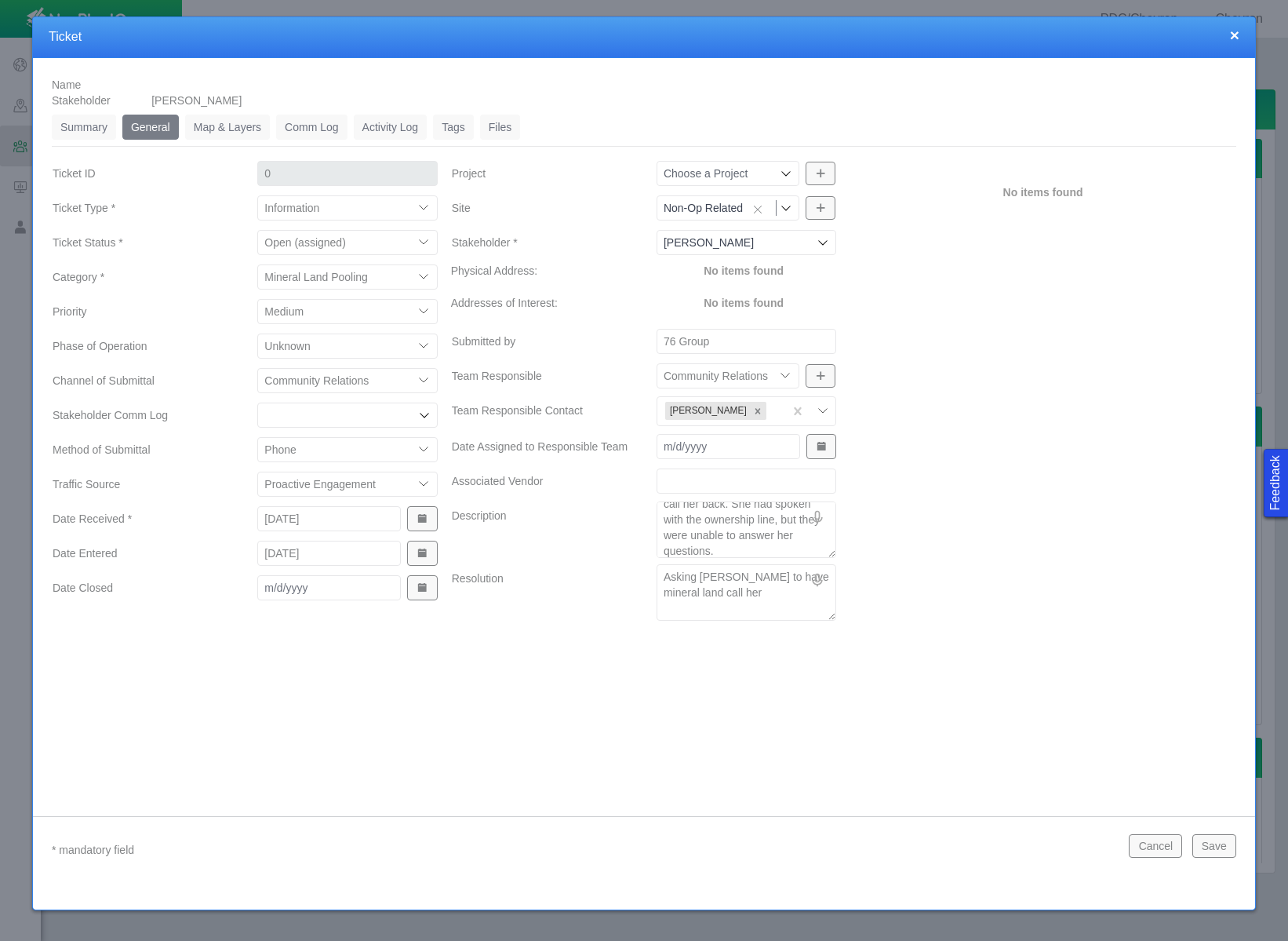
type textarea "Asking [PERSON_NAME] to have mineral land call her"
type textarea "x"
type textarea "Asking [PERSON_NAME] to have mineral land call her b"
type textarea "x"
type textarea "Asking [PERSON_NAME] to have mineral land call her ba"
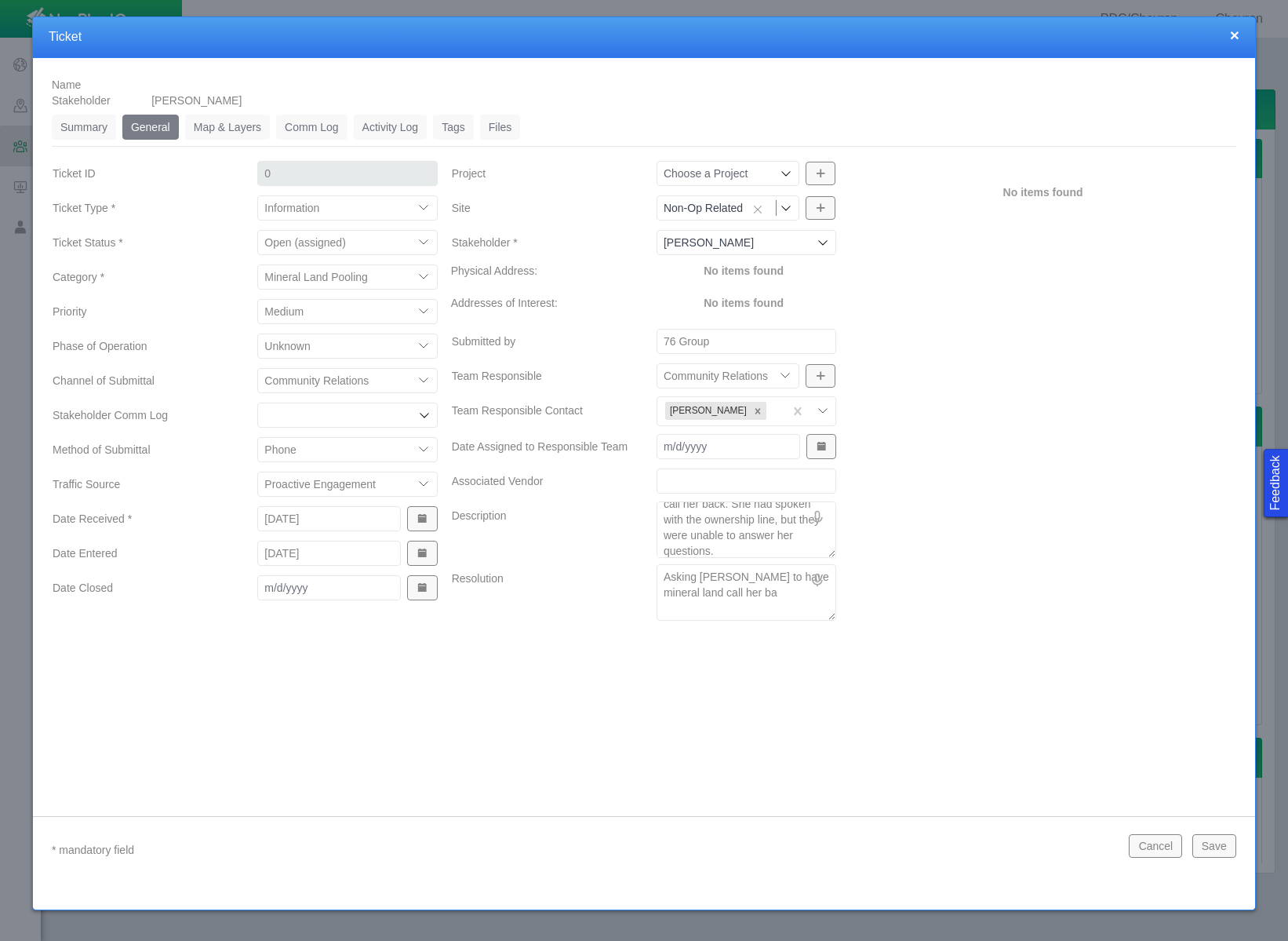
type textarea "x"
type textarea "Asking [PERSON_NAME] to have mineral land call her bac"
type textarea "x"
type textarea "Asking [PERSON_NAME] to have mineral land call her back"
type textarea "x"
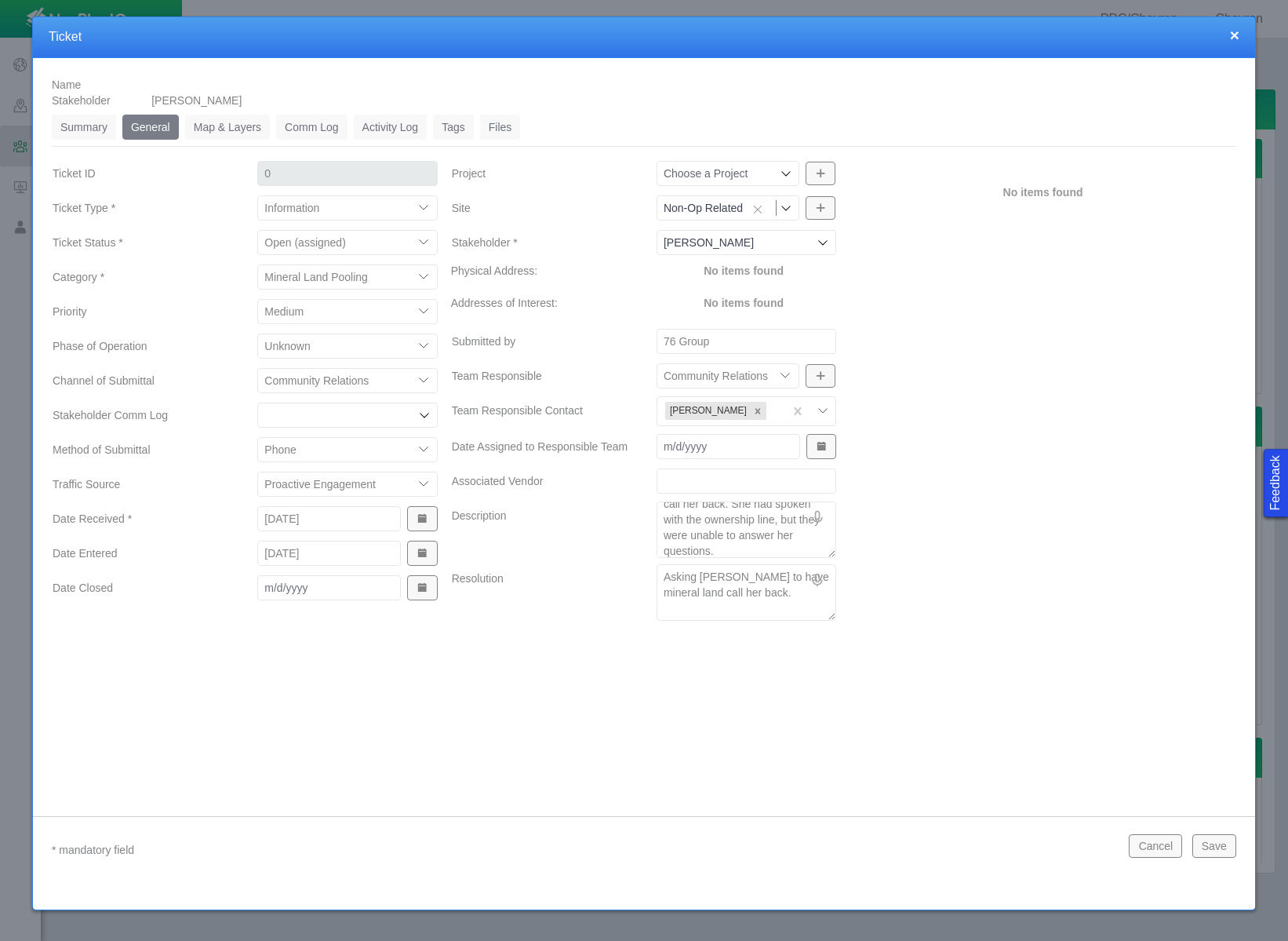
type textarea "Asking [PERSON_NAME] to have mineral land call her back."
type textarea "x"
type textarea "Asking [PERSON_NAME] to have mineral land call her back."
type textarea "x"
type textarea "Asking [PERSON_NAME] to have mineral land call her back."
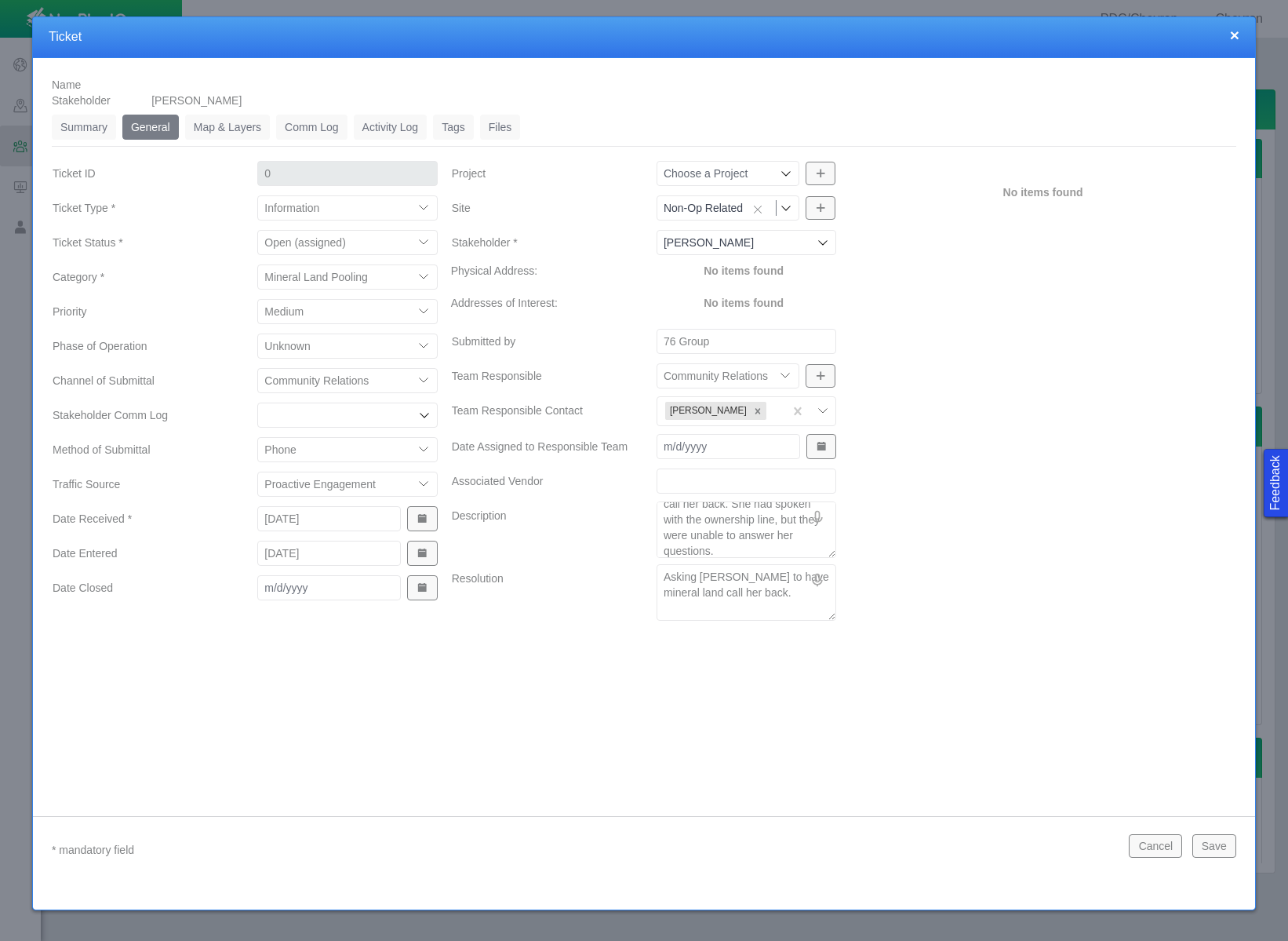
click at [1205, 845] on button "Save" at bounding box center [1213, 846] width 44 height 23
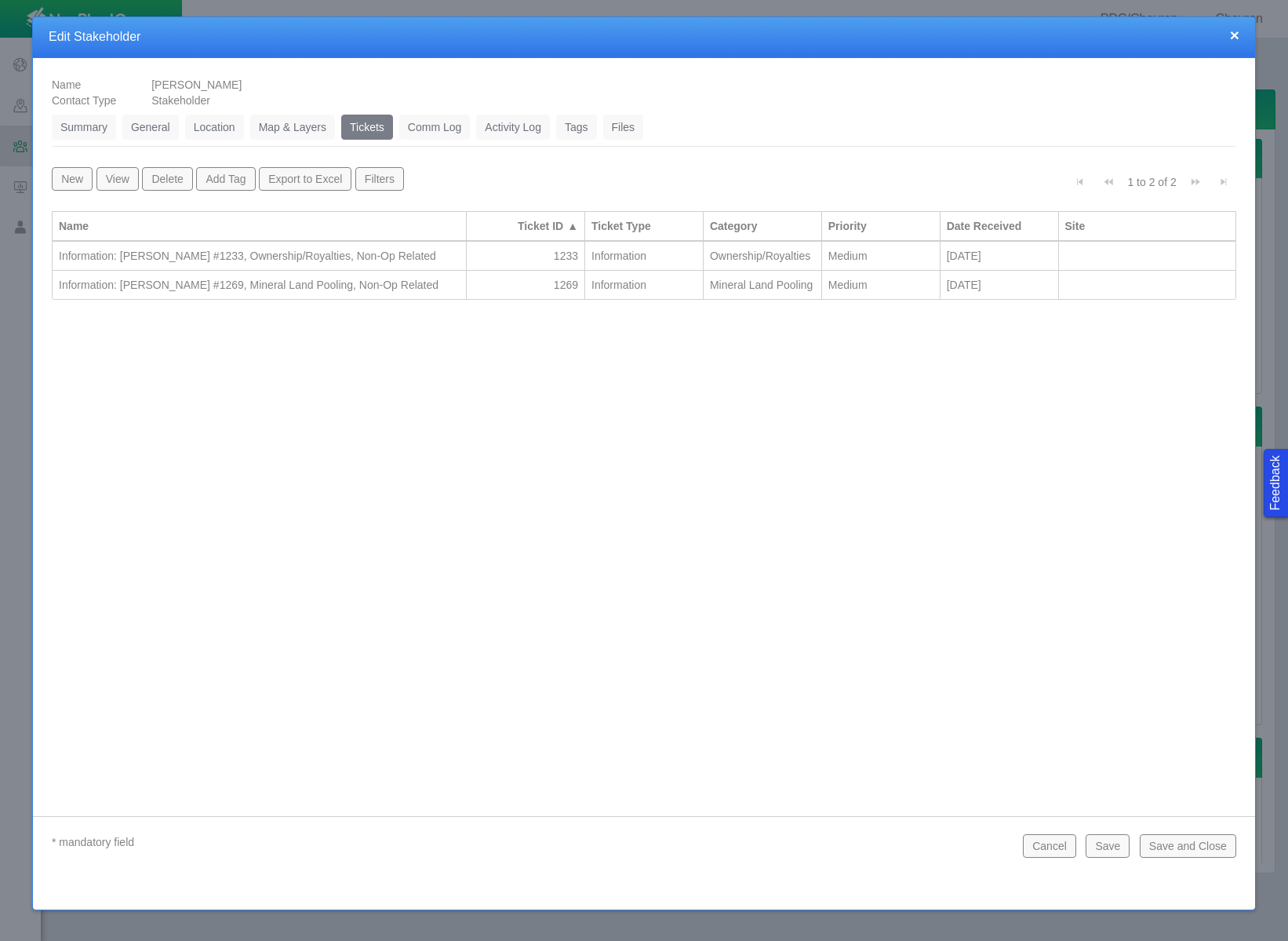
click at [1220, 840] on button "Save and Close" at bounding box center [1187, 846] width 96 height 23
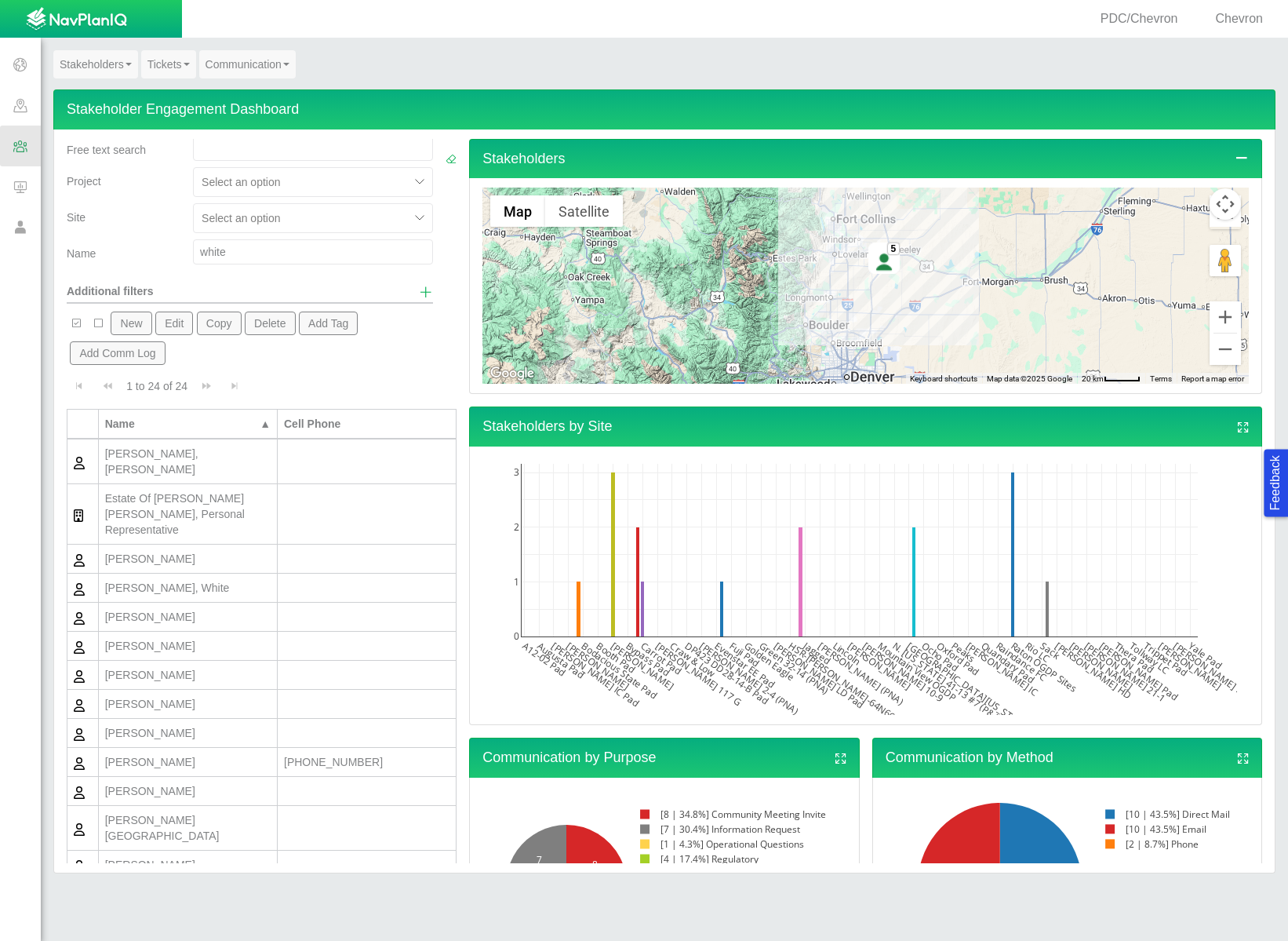
click at [283, 244] on input "white" at bounding box center [313, 252] width 240 height 25
type input "lighthouse"
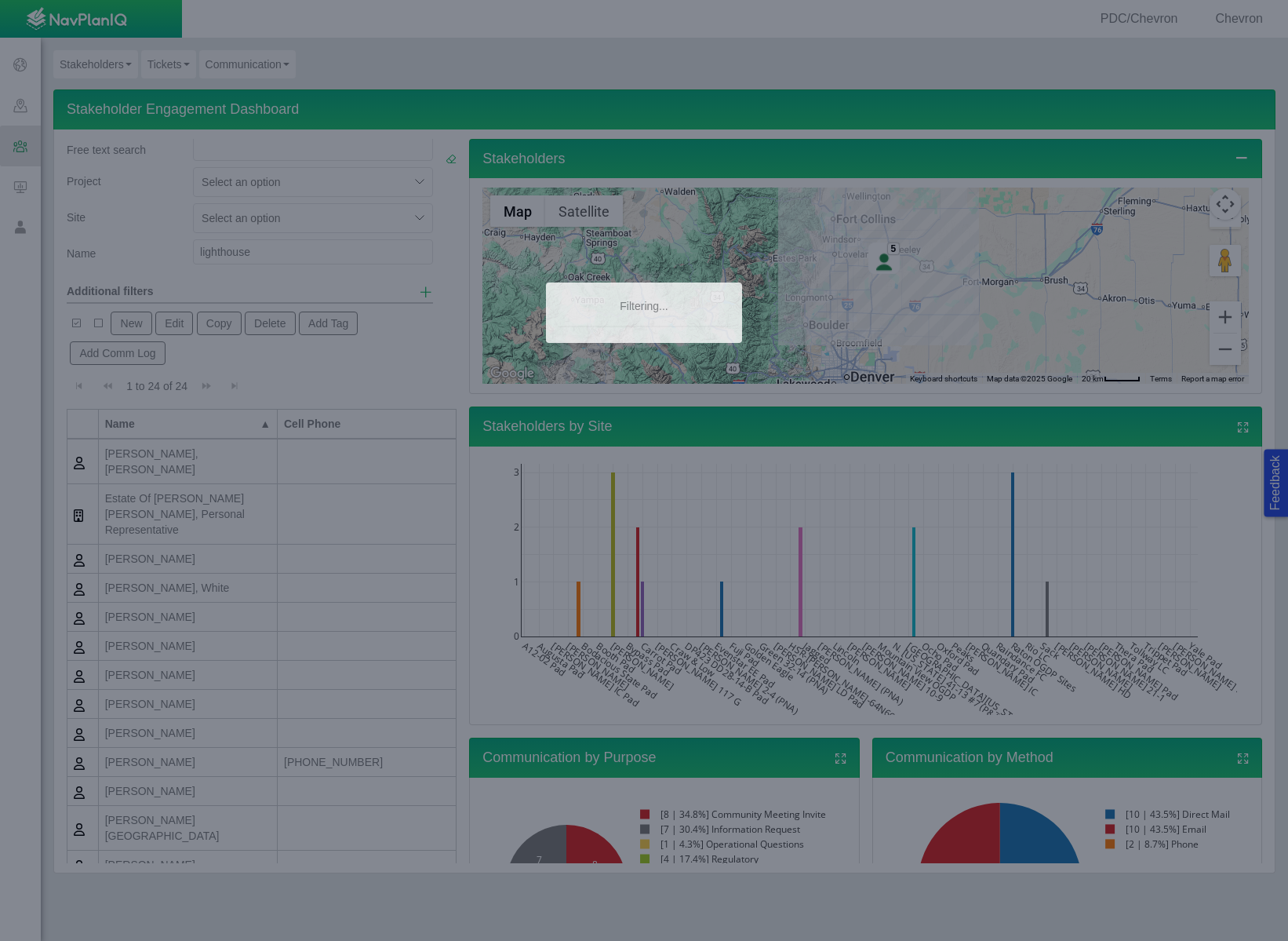
scroll to position [0, 0]
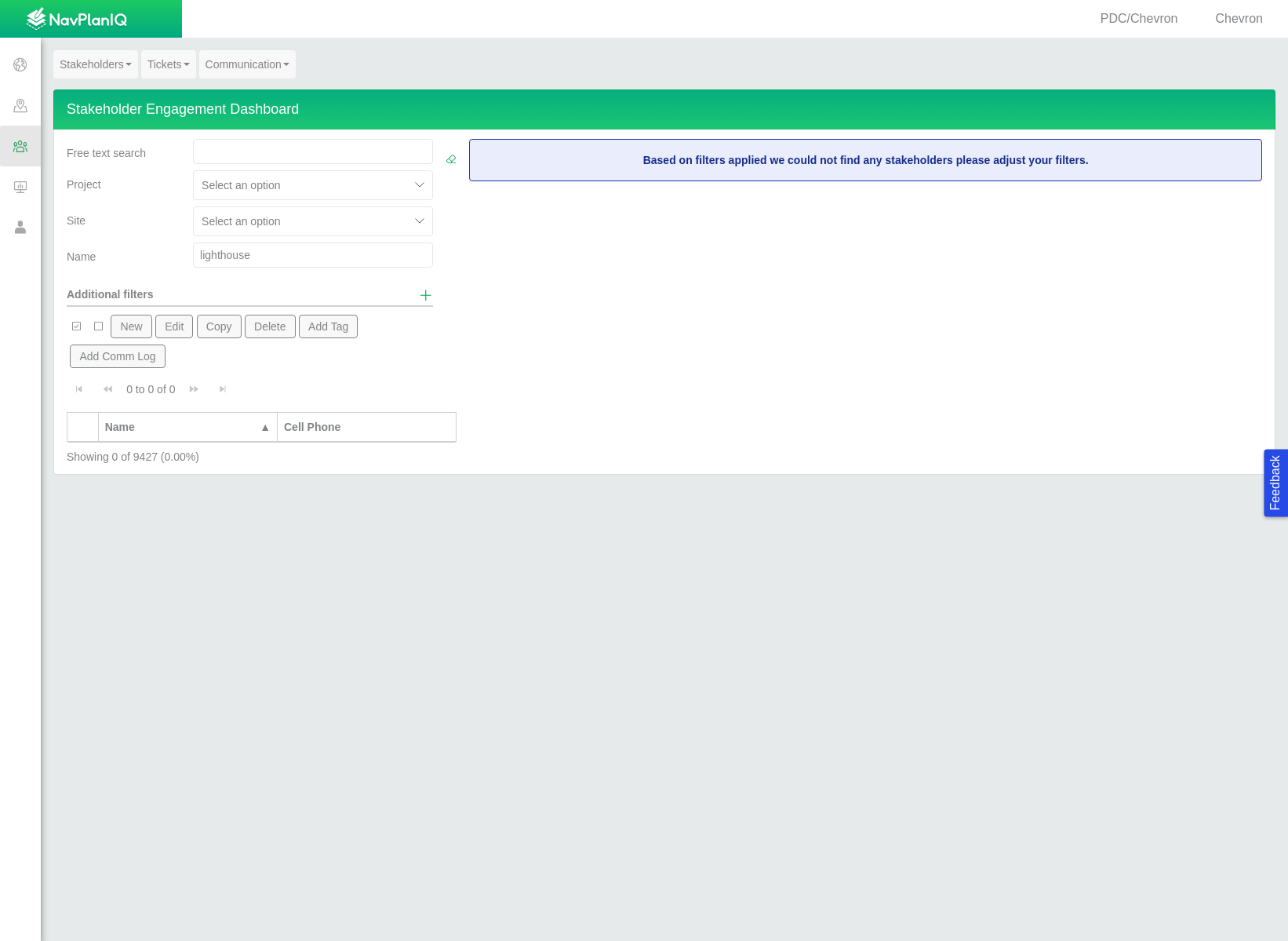
click at [267, 259] on input "lighthouse" at bounding box center [313, 255] width 240 height 25
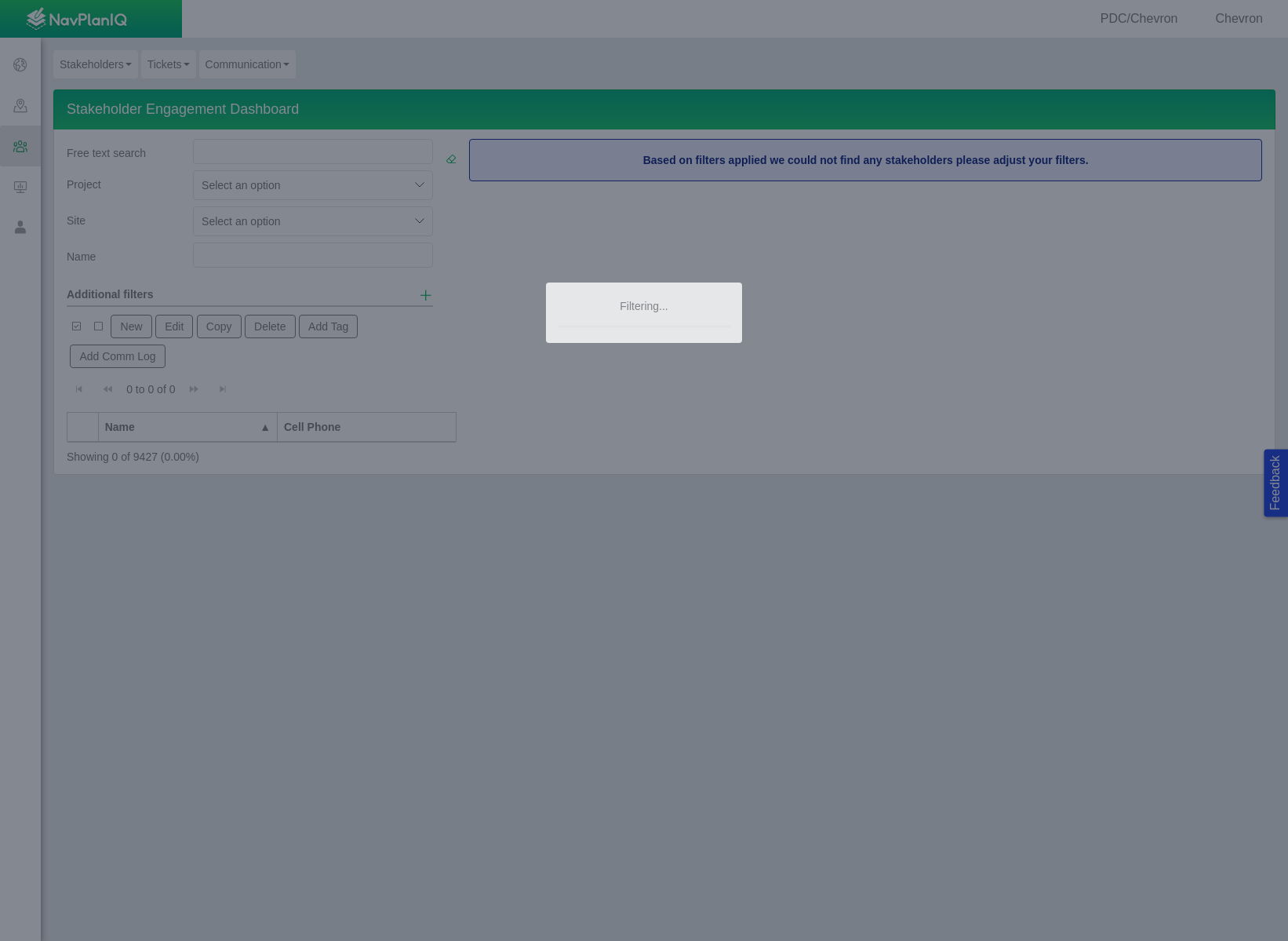
click at [349, 59] on body "Feedback PDC/Chevron Chevron Projects Sites CRM Noise Customer Admin Stakeholde…" at bounding box center [644, 470] width 1288 height 941
click at [98, 42] on div at bounding box center [644, 470] width 1288 height 941
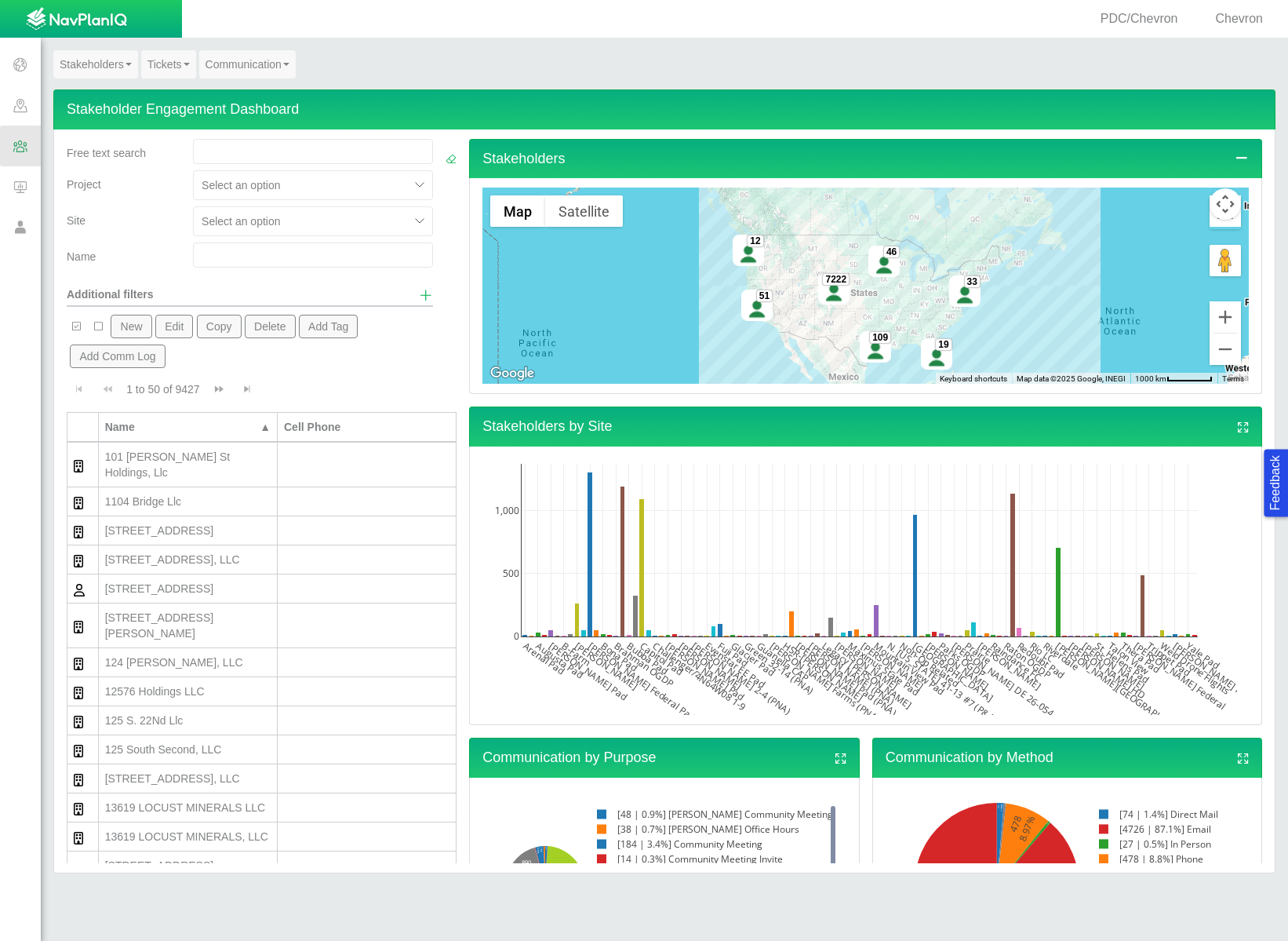
click at [140, 321] on button "New" at bounding box center [131, 326] width 41 height 23
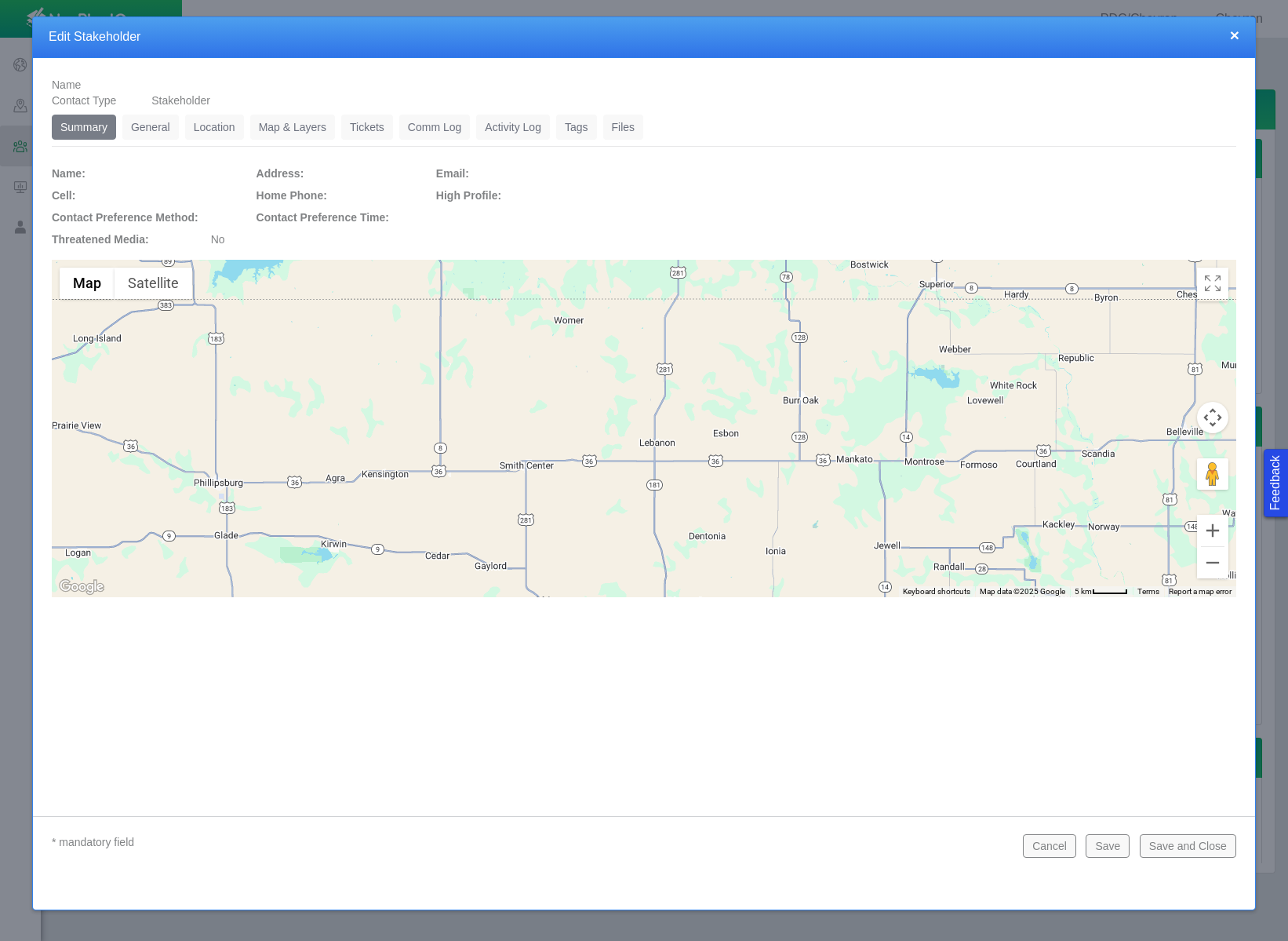
click at [166, 124] on link "General" at bounding box center [150, 127] width 56 height 25
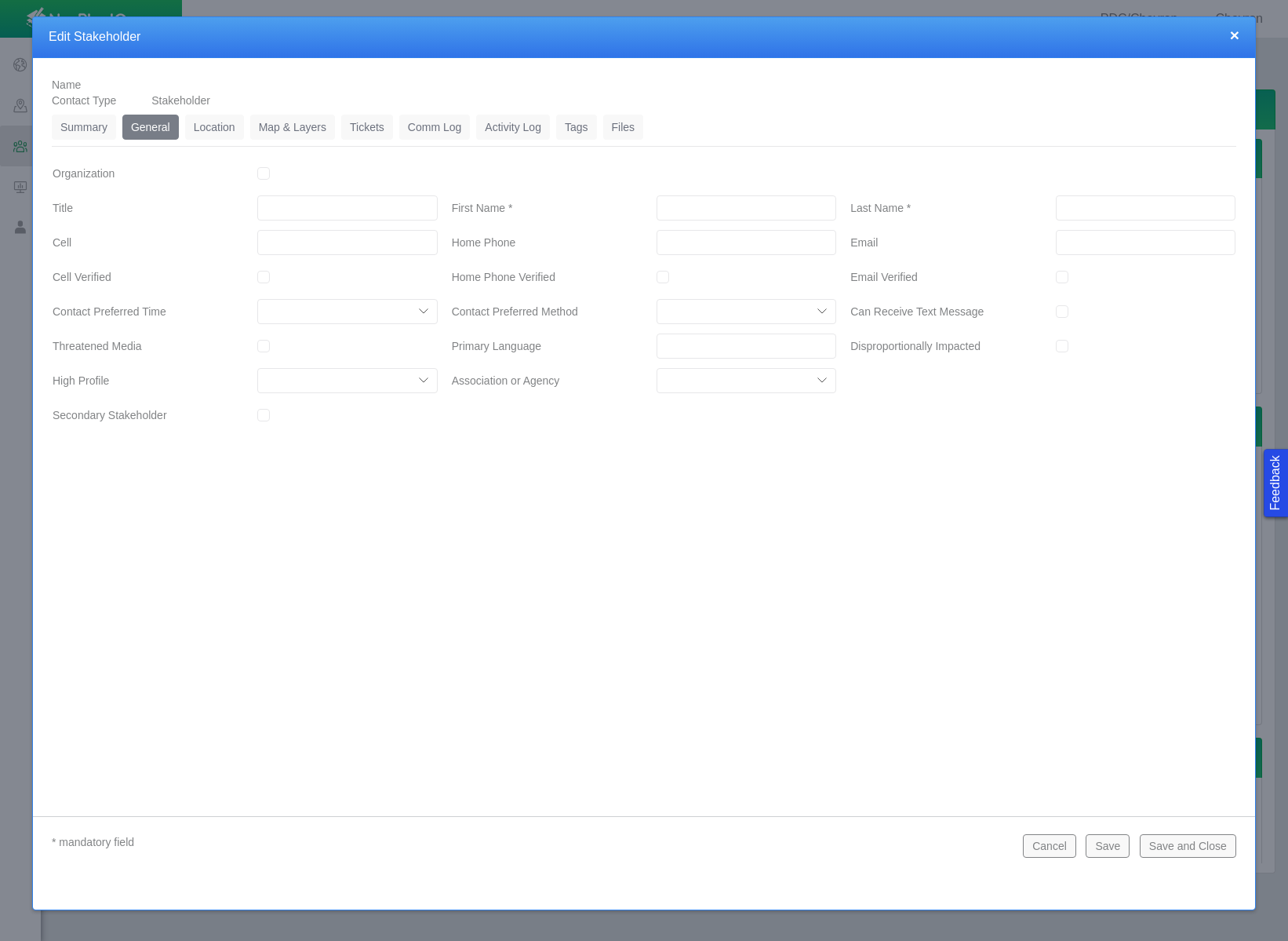
click at [742, 211] on input "First Name *" at bounding box center [745, 208] width 180 height 25
type input "[PERSON_NAME]"
type input "Lighthouse"
click at [692, 241] on input "___-___-____" at bounding box center [745, 243] width 180 height 25
type input "[PHONE_NUMBER]"
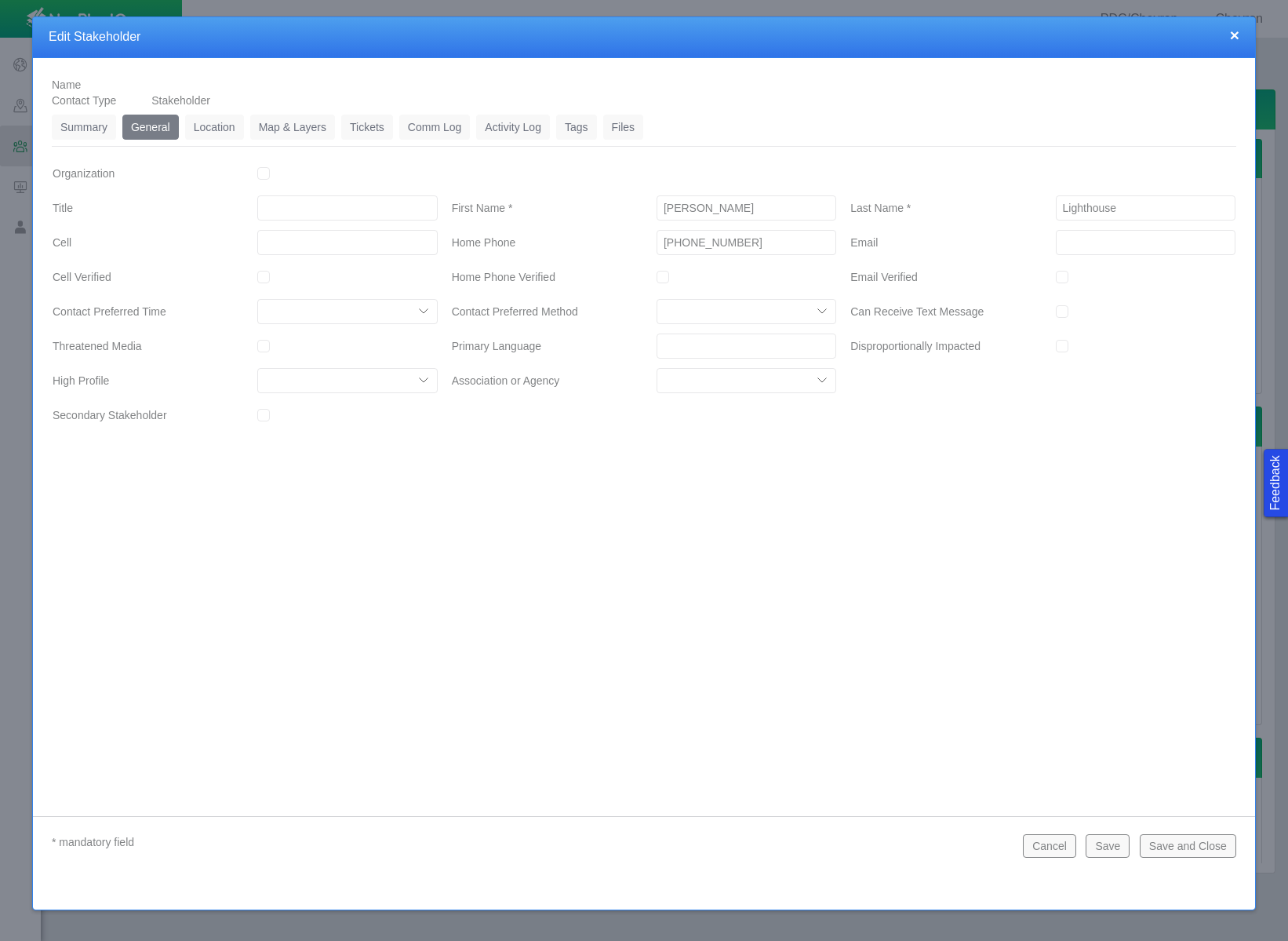
click at [840, 513] on div "Name Contact Type Stakeholder Summary 0 General 0 Location 0 Map & Layers 0 Tic…" at bounding box center [644, 425] width 1222 height 734
click at [235, 136] on link "Location" at bounding box center [215, 127] width 59 height 25
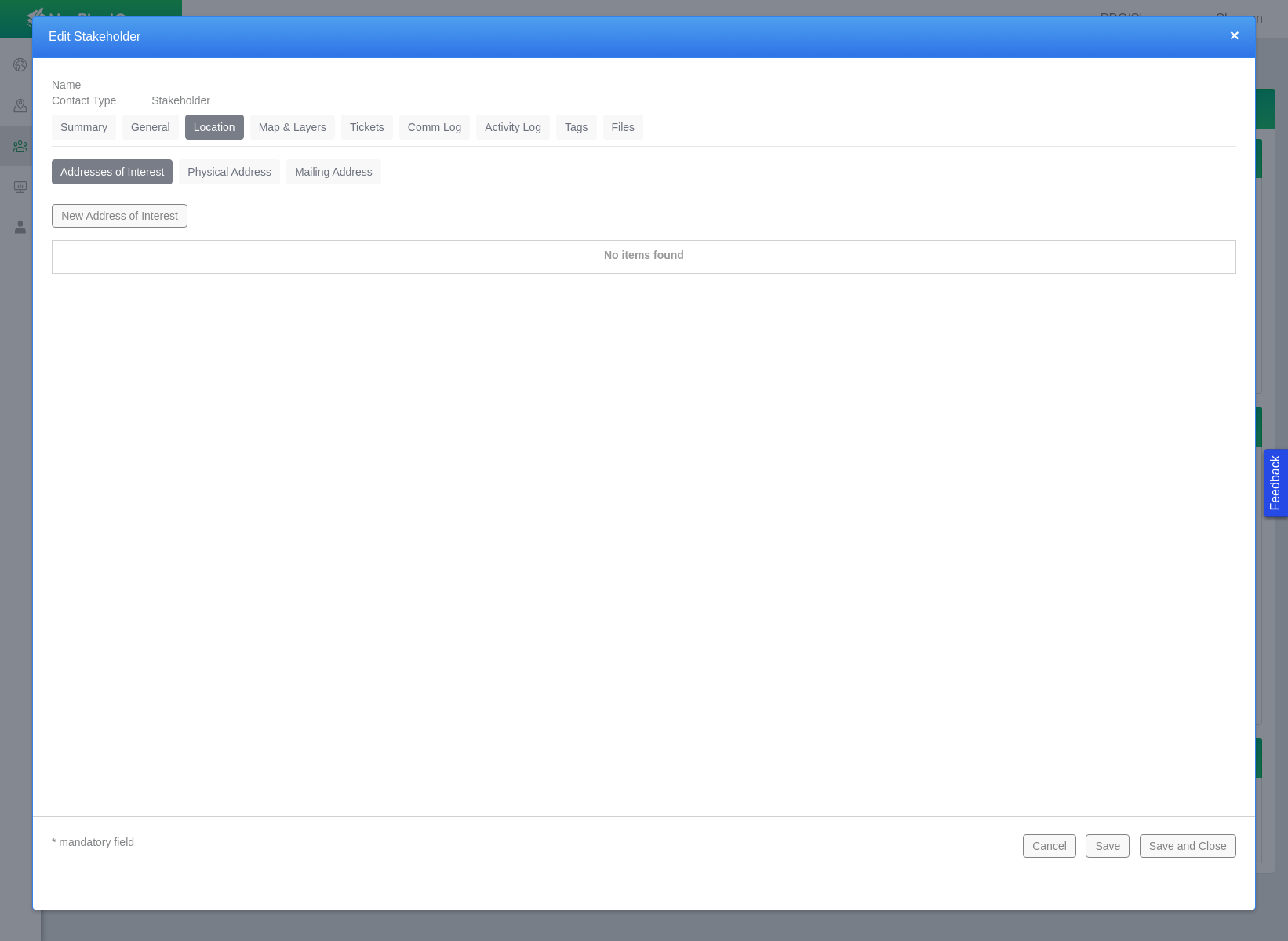
click at [145, 126] on link "General" at bounding box center [150, 127] width 56 height 25
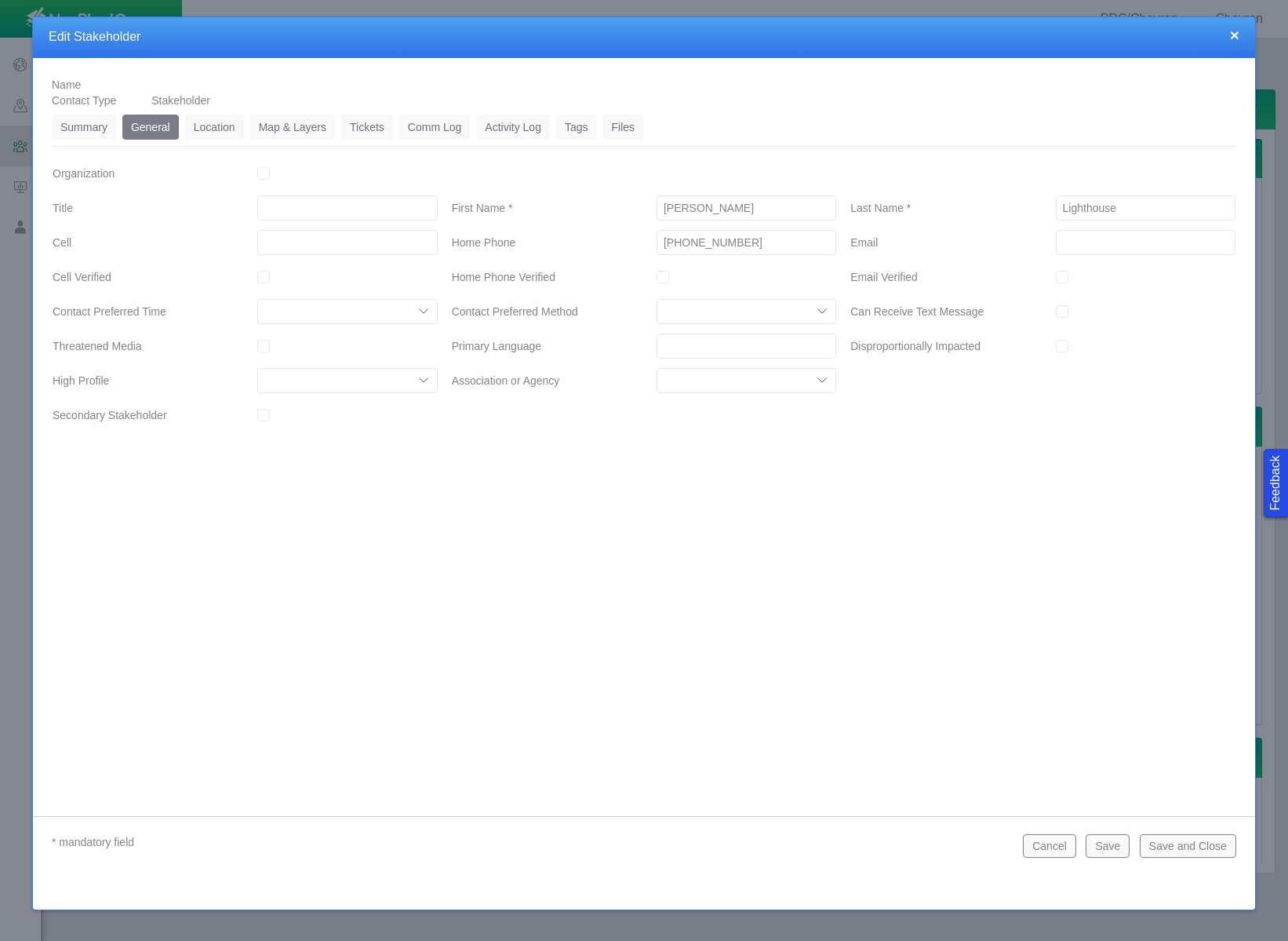
click at [1116, 852] on button "Save" at bounding box center [1106, 846] width 44 height 23
click at [367, 120] on link "Tickets" at bounding box center [367, 127] width 51 height 25
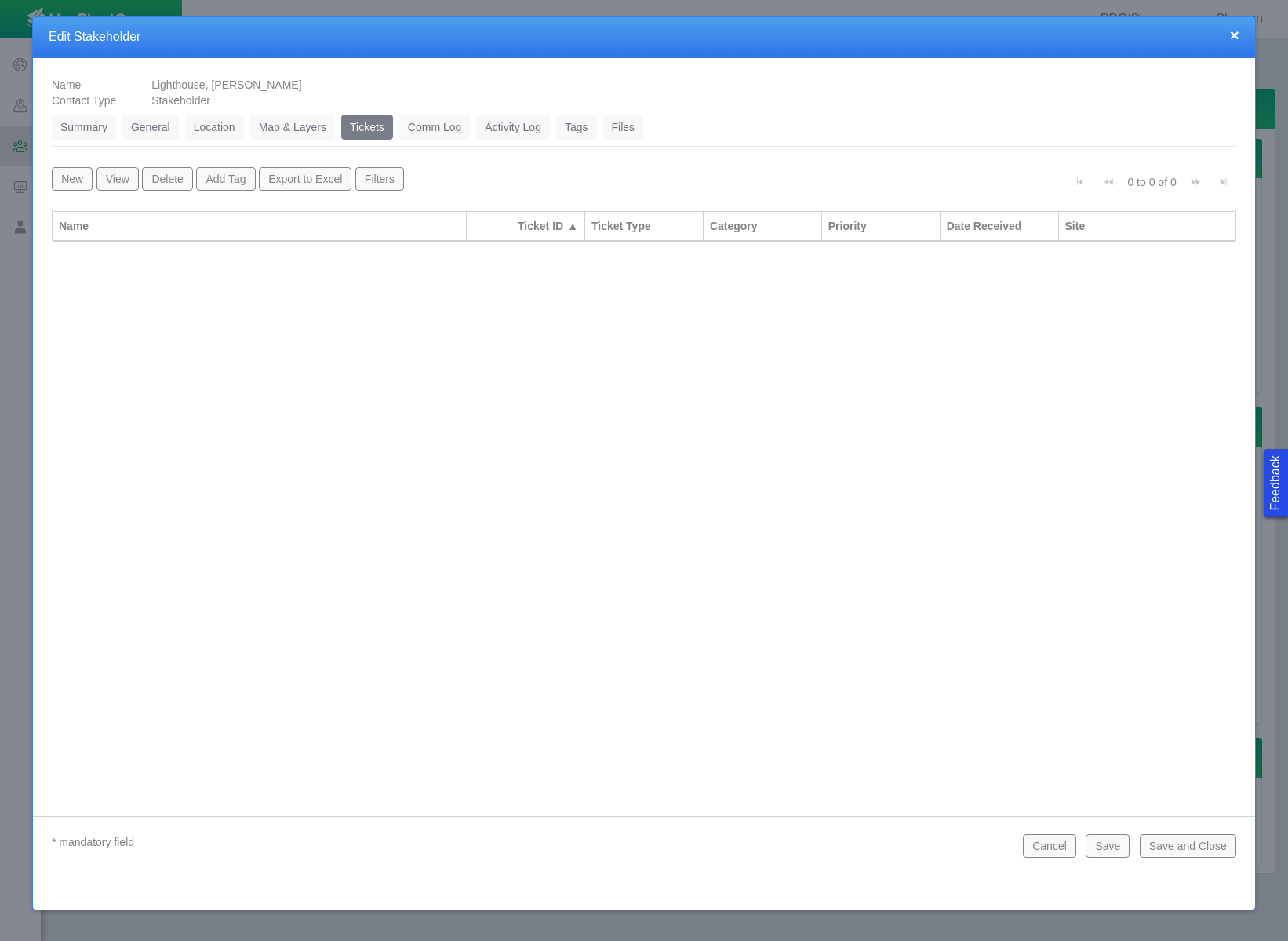
click at [69, 180] on button "New" at bounding box center [72, 179] width 41 height 23
type input "0"
type input "Lighthouse, [PERSON_NAME]"
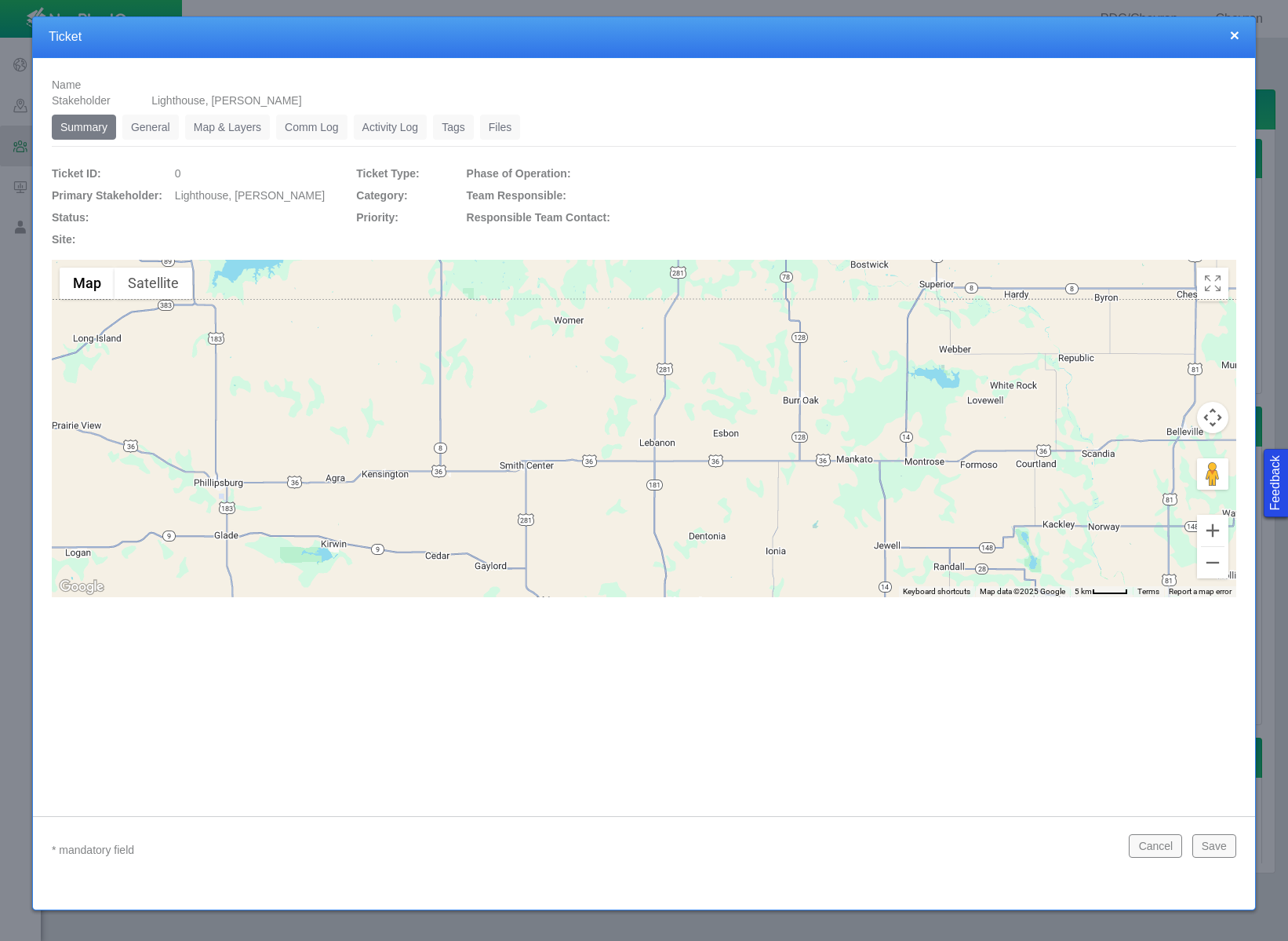
click at [143, 124] on link "General" at bounding box center [150, 127] width 56 height 25
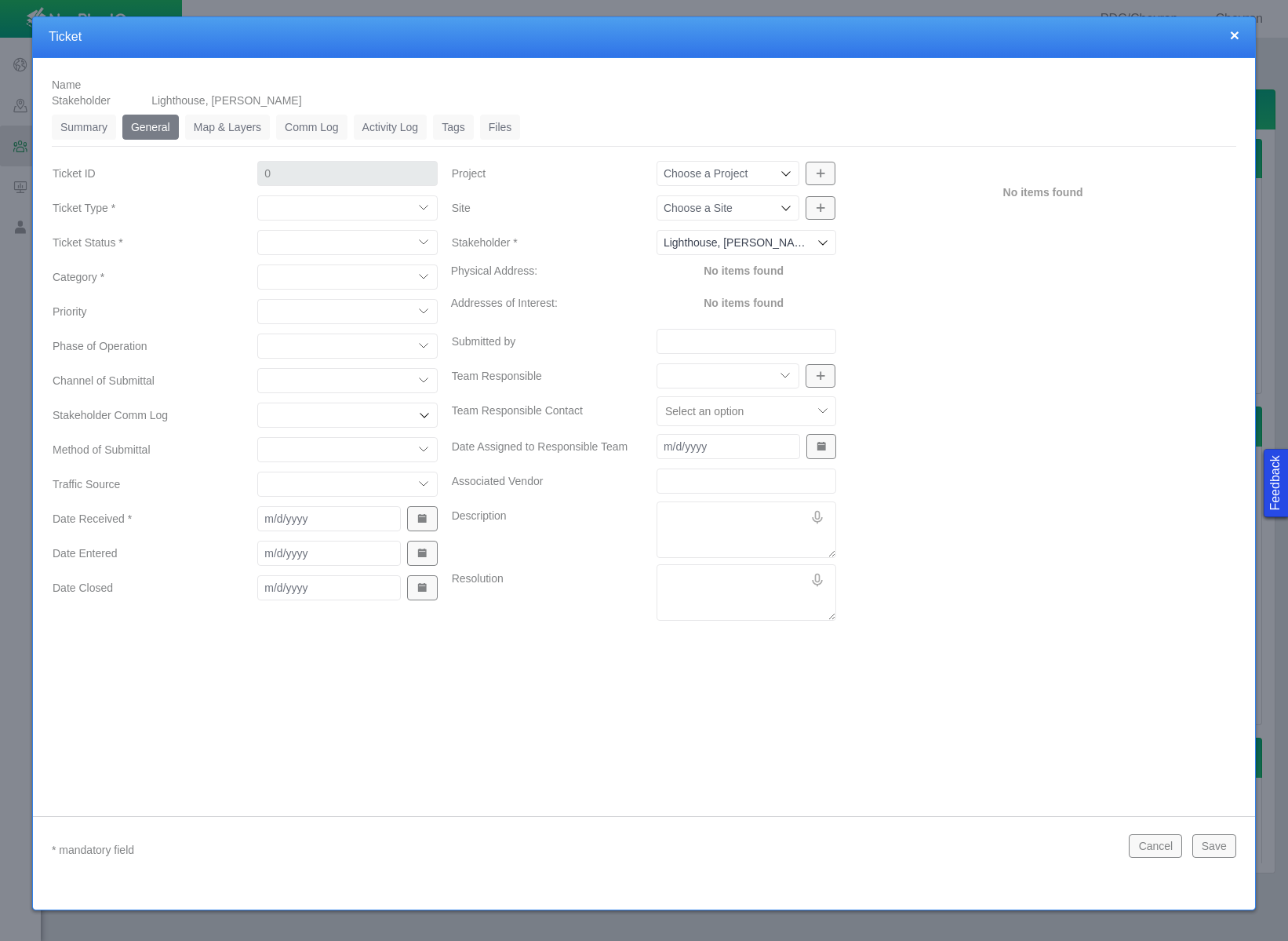
click at [320, 206] on select "Compliment Grievance Grievance Non-Op Information" at bounding box center [347, 208] width 180 height 25
click at [257, 195] on select "Compliment Grievance Grievance Non-Op Information" at bounding box center [347, 208] width 180 height 25
select select "149744687610124333"
click at [342, 244] on select "Closed (resolved) Closed (unreasonable) Closed (unresolved) Open (assigned) Ope…" at bounding box center [347, 243] width 180 height 25
select select "150870587516967847"
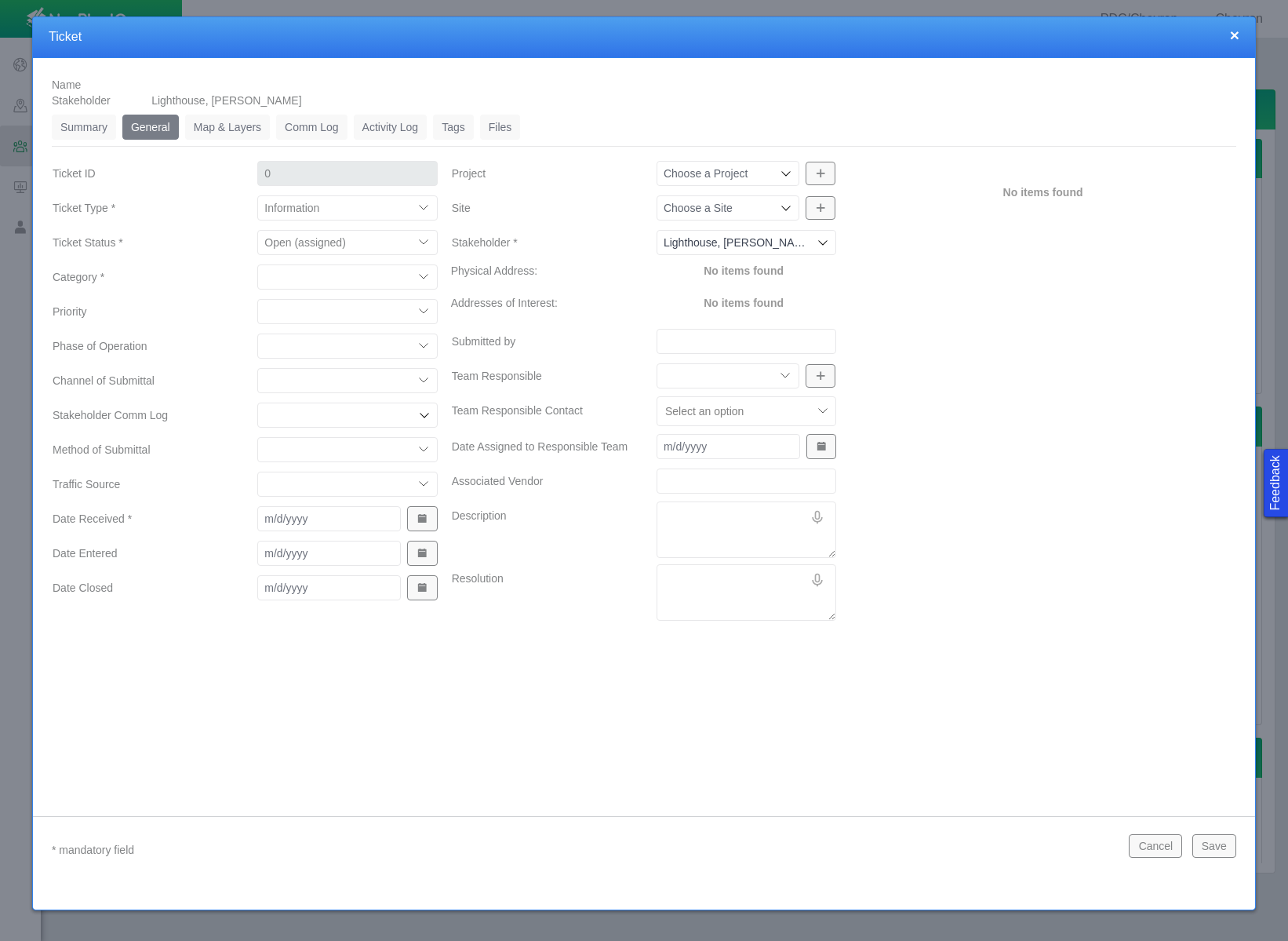
click at [257, 230] on select "Closed (resolved) Closed (unreasonable) Closed (unresolved) Open (assigned) Ope…" at bounding box center [347, 243] width 180 height 25
click at [351, 283] on select "Access Aesthetics Ag/Crops Air Quality Claims Clean-up/Remediation Communicatio…" at bounding box center [347, 277] width 180 height 25
select select "31806672368382518"
click at [257, 264] on select "Access Aesthetics Ag/Crops Air Quality Claims Clean-up/Remediation Communicatio…" at bounding box center [347, 277] width 180 height 25
click at [346, 310] on select "High Medium Low" at bounding box center [347, 312] width 180 height 25
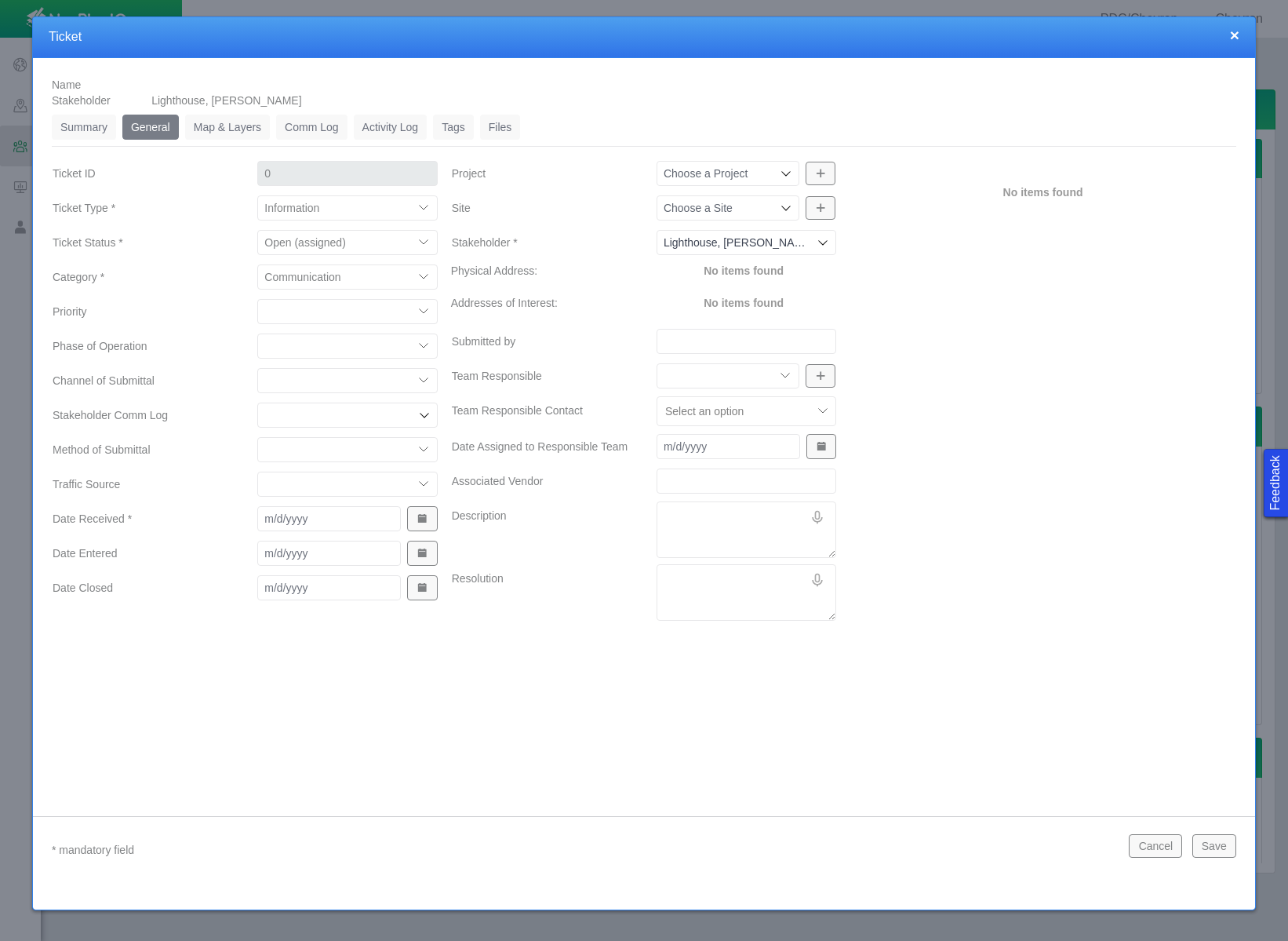
select select "Medium"
click at [257, 299] on select "High Medium Low" at bounding box center [347, 312] width 180 height 25
click at [342, 355] on select "Completions Drilling Production Reclamation Planning/Permitting Workover P&A Un…" at bounding box center [347, 346] width 180 height 25
select select "92605267337849743"
click at [257, 333] on select "Completions Drilling Production Reclamation Planning/Permitting Workover P&A Un…" at bounding box center [347, 346] width 180 height 25
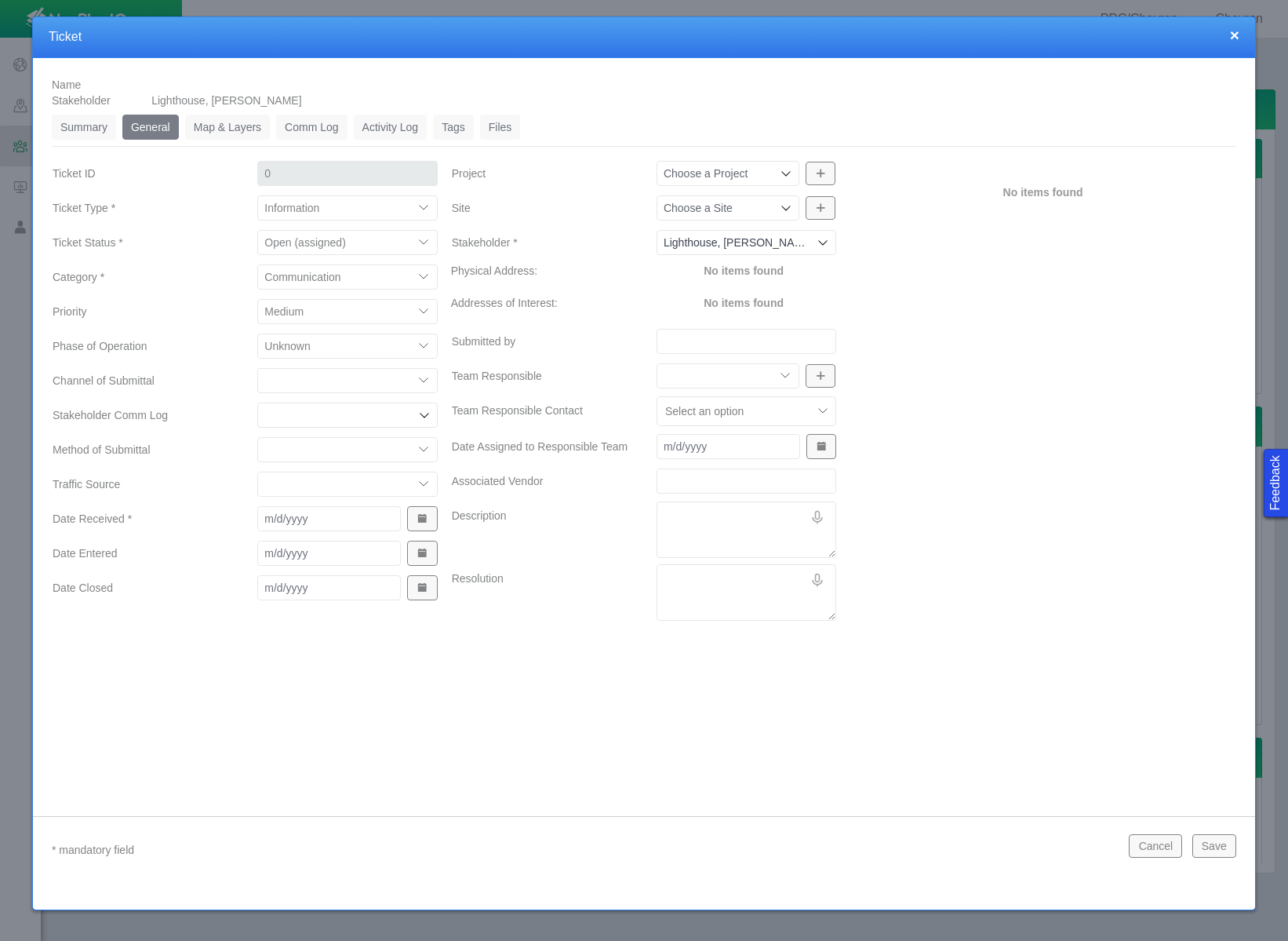
click at [369, 383] on select "ECMC Community Relations LGD Website/Microsite HSE Local Elected Official Surfa…" at bounding box center [347, 381] width 180 height 25
select select "81909218222848354"
click at [257, 368] on select "ECMC Community Relations LGD Website/Microsite HSE Local Elected Official Surfa…" at bounding box center [347, 381] width 180 height 25
click at [372, 458] on select "Email In Person Mail Phone" at bounding box center [347, 450] width 180 height 25
select select "155092712167575582"
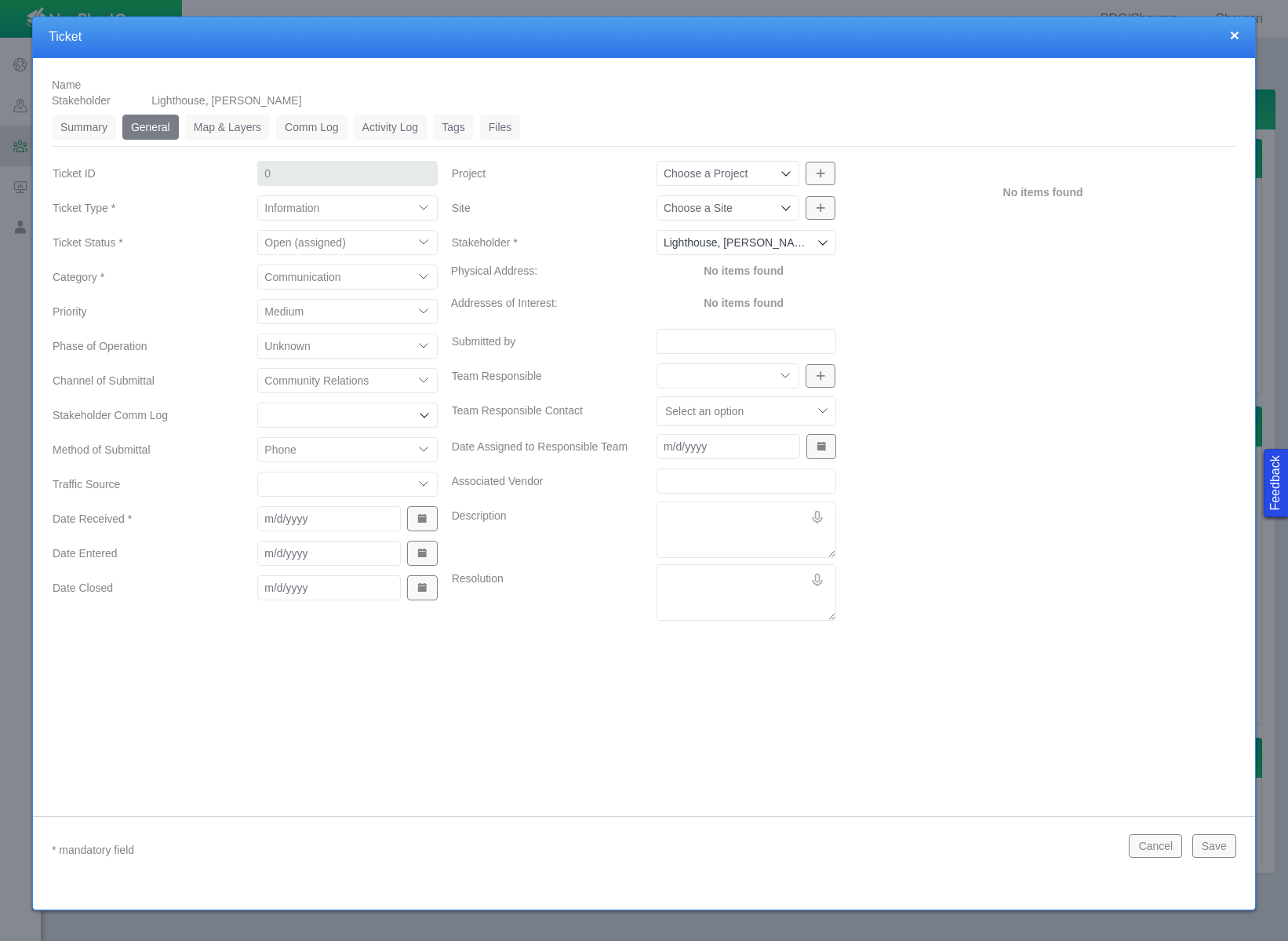
click at [257, 437] on select "Email In Person Mail Phone" at bounding box center [347, 450] width 180 height 25
click at [404, 486] on select "ECMC Proactive Engagement Local Government Website Courtesy Communication Commu…" at bounding box center [347, 485] width 180 height 25
select select "99923616732342771"
click at [257, 472] on select "ECMC Proactive Engagement Local Government Website Courtesy Communication Commu…" at bounding box center [347, 485] width 180 height 25
click at [417, 517] on span "Show Date Picker" at bounding box center [421, 518] width 11 height 11
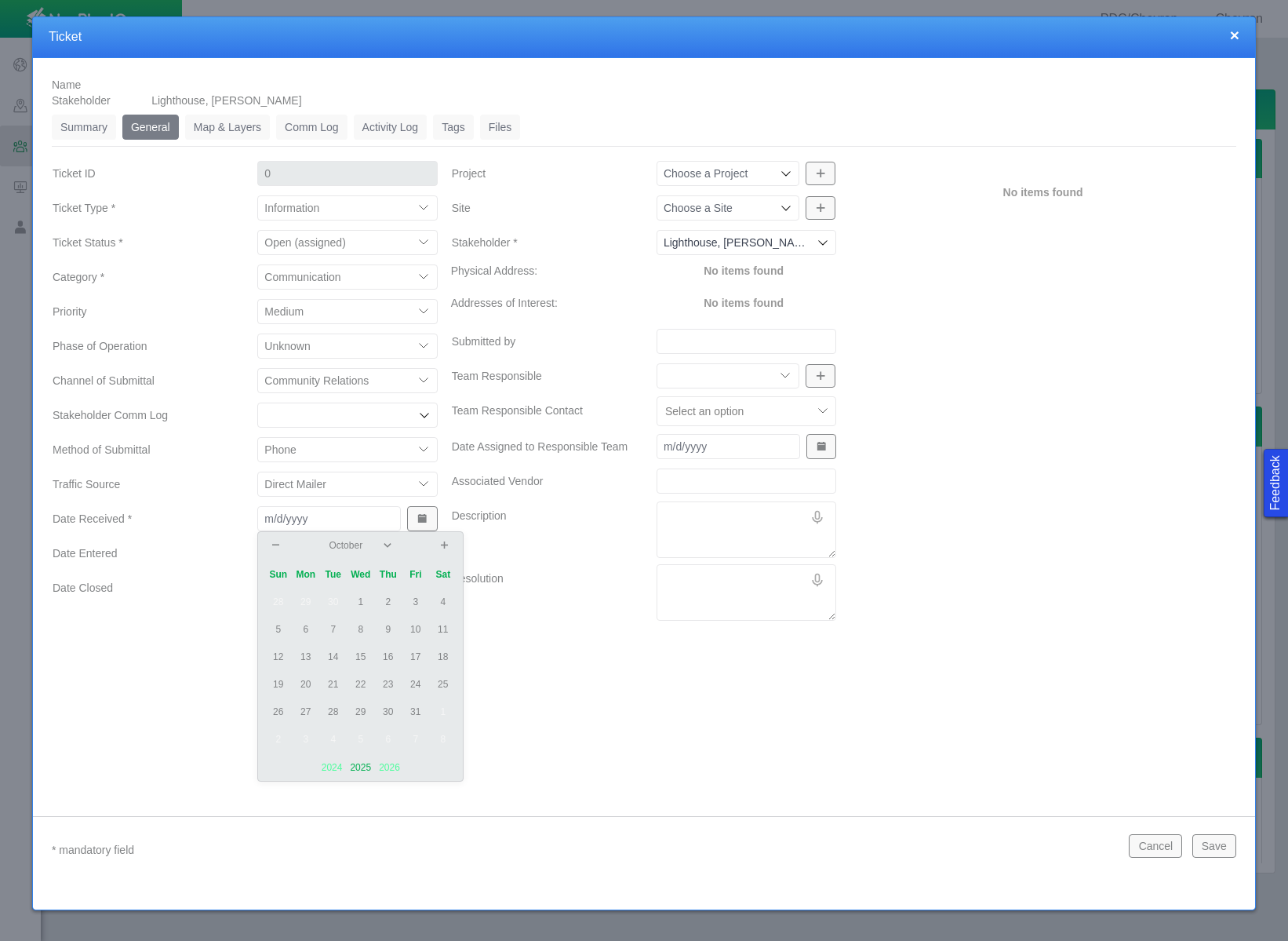
click at [309, 652] on td "13" at bounding box center [306, 657] width 27 height 27
type input "[DATE]"
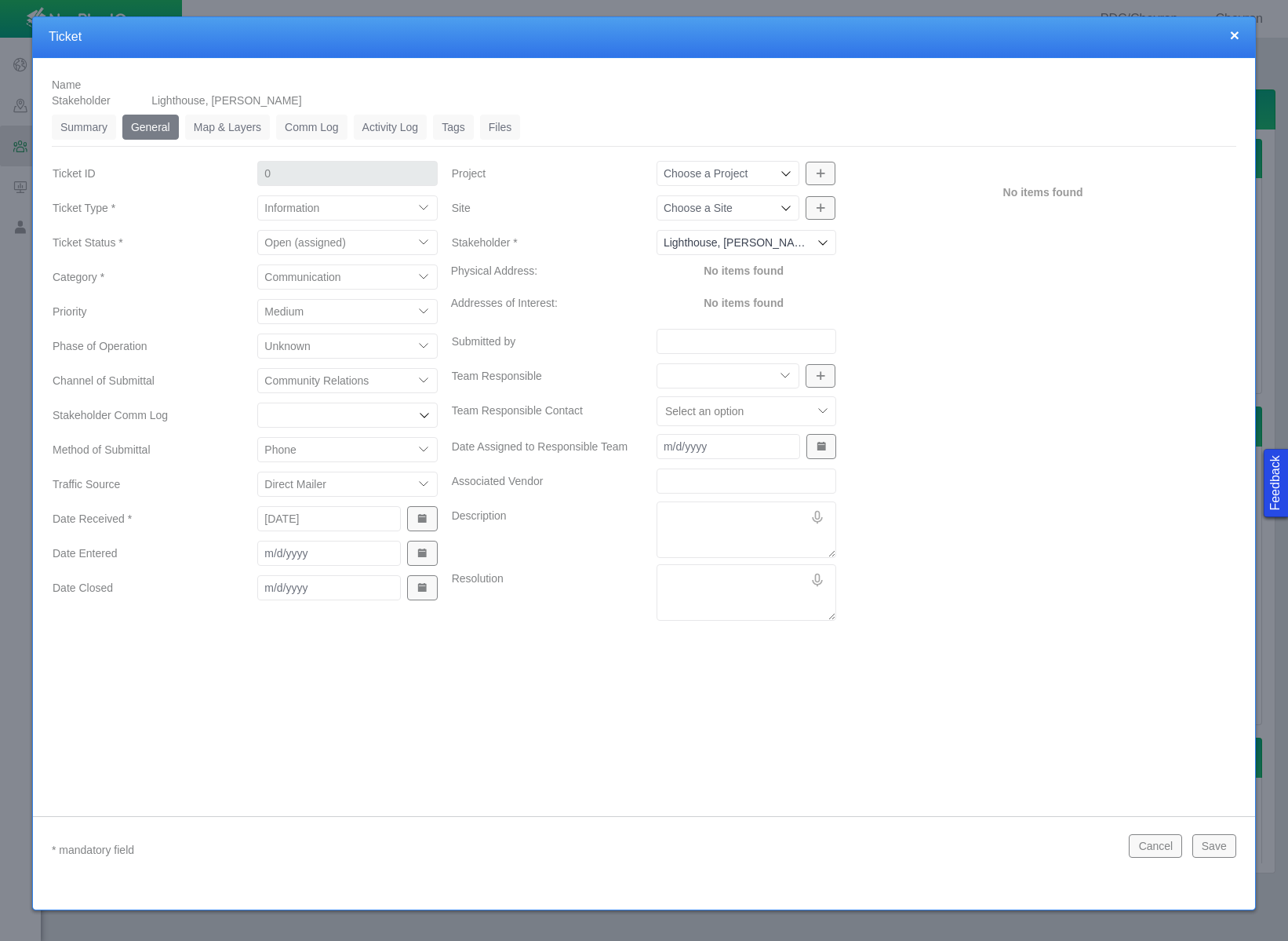
click at [426, 552] on span "Show Date Picker" at bounding box center [421, 553] width 11 height 11
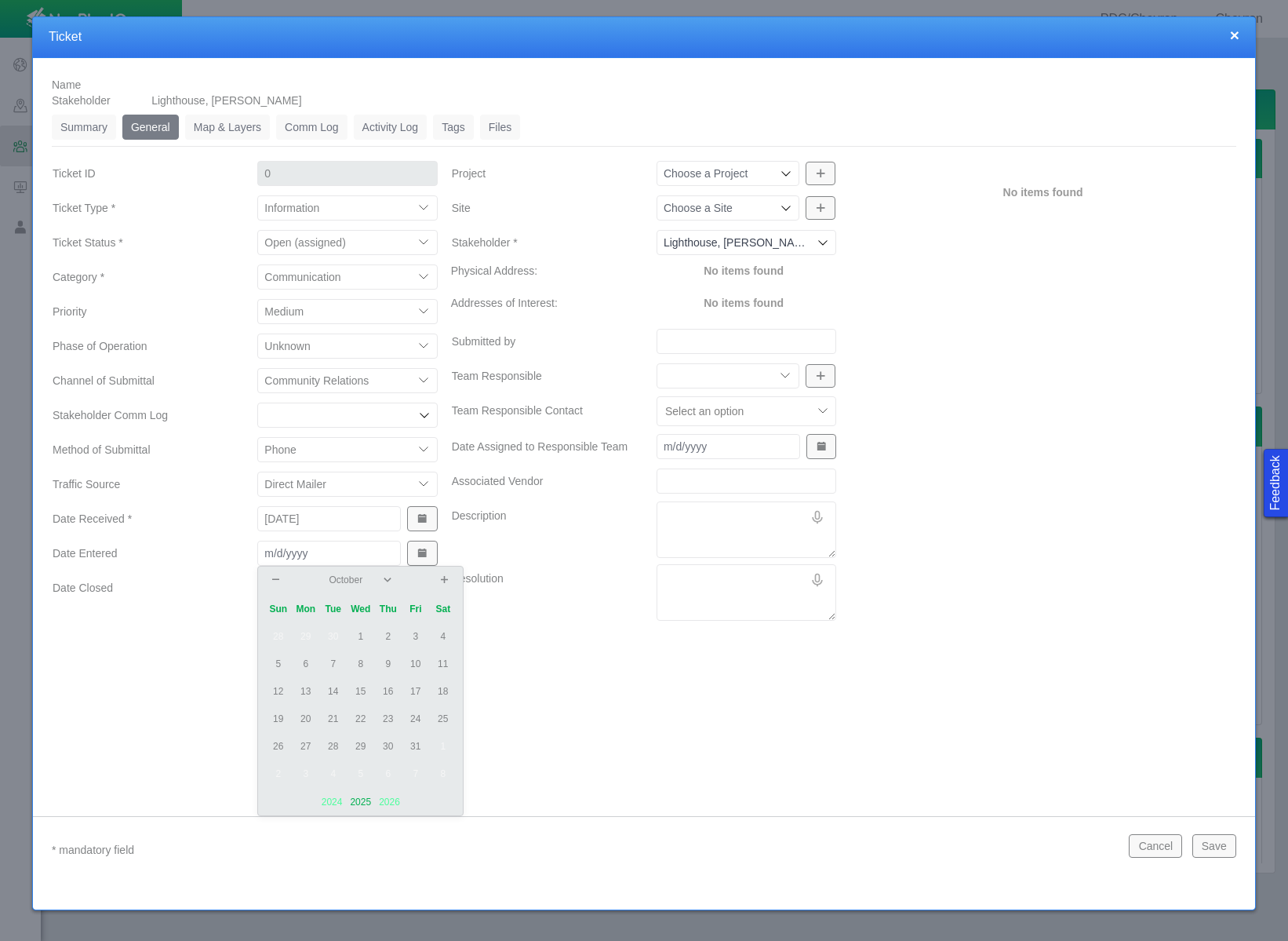
click at [340, 689] on td "14" at bounding box center [333, 691] width 27 height 27
type input "[DATE]"
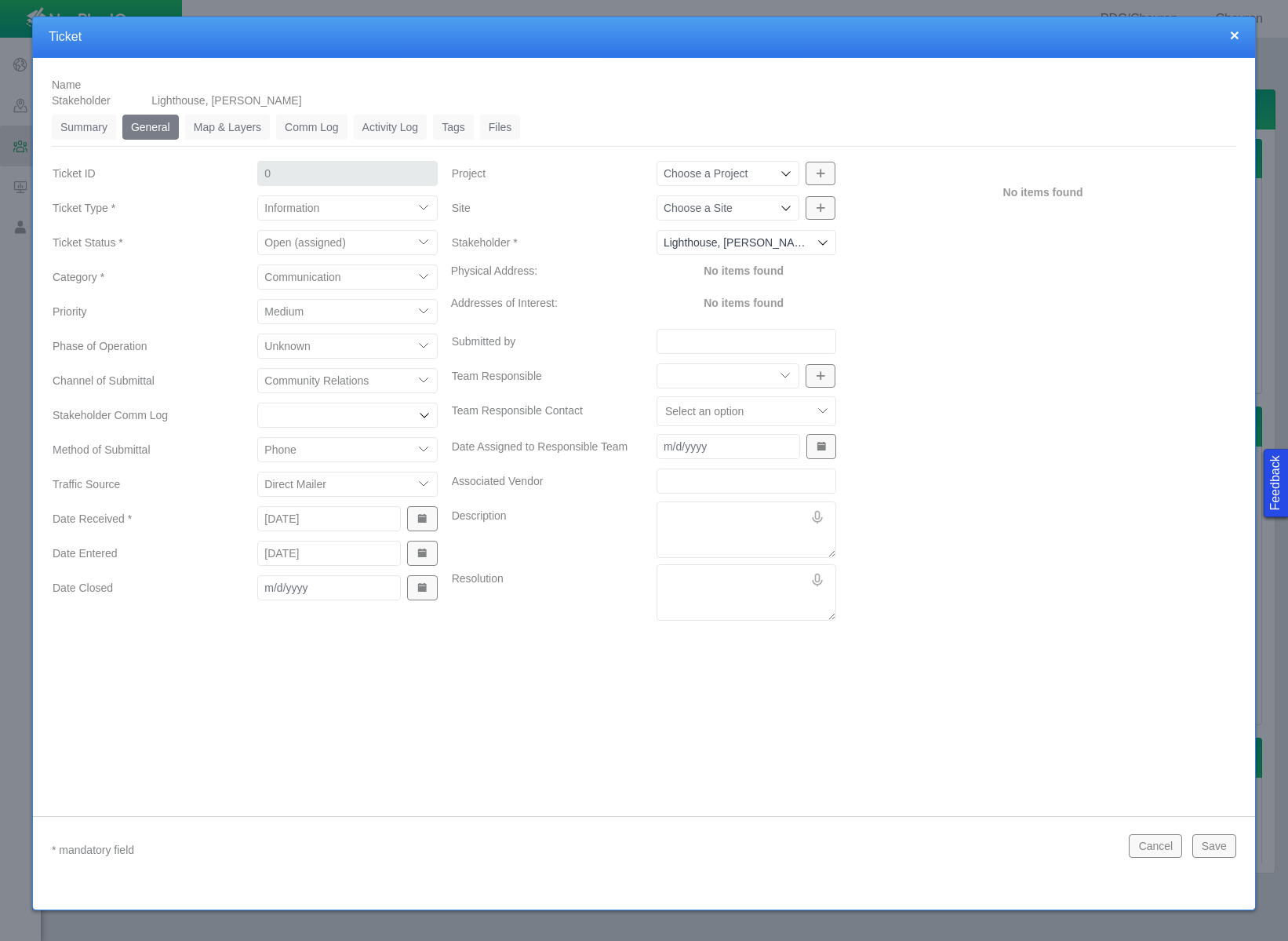
click at [678, 714] on div "Name Stakeholder Lighthouse, [PERSON_NAME] Summary 0 General 0 Map & Layers 0 C…" at bounding box center [644, 425] width 1222 height 734
click at [782, 171] on icon at bounding box center [785, 173] width 13 height 13
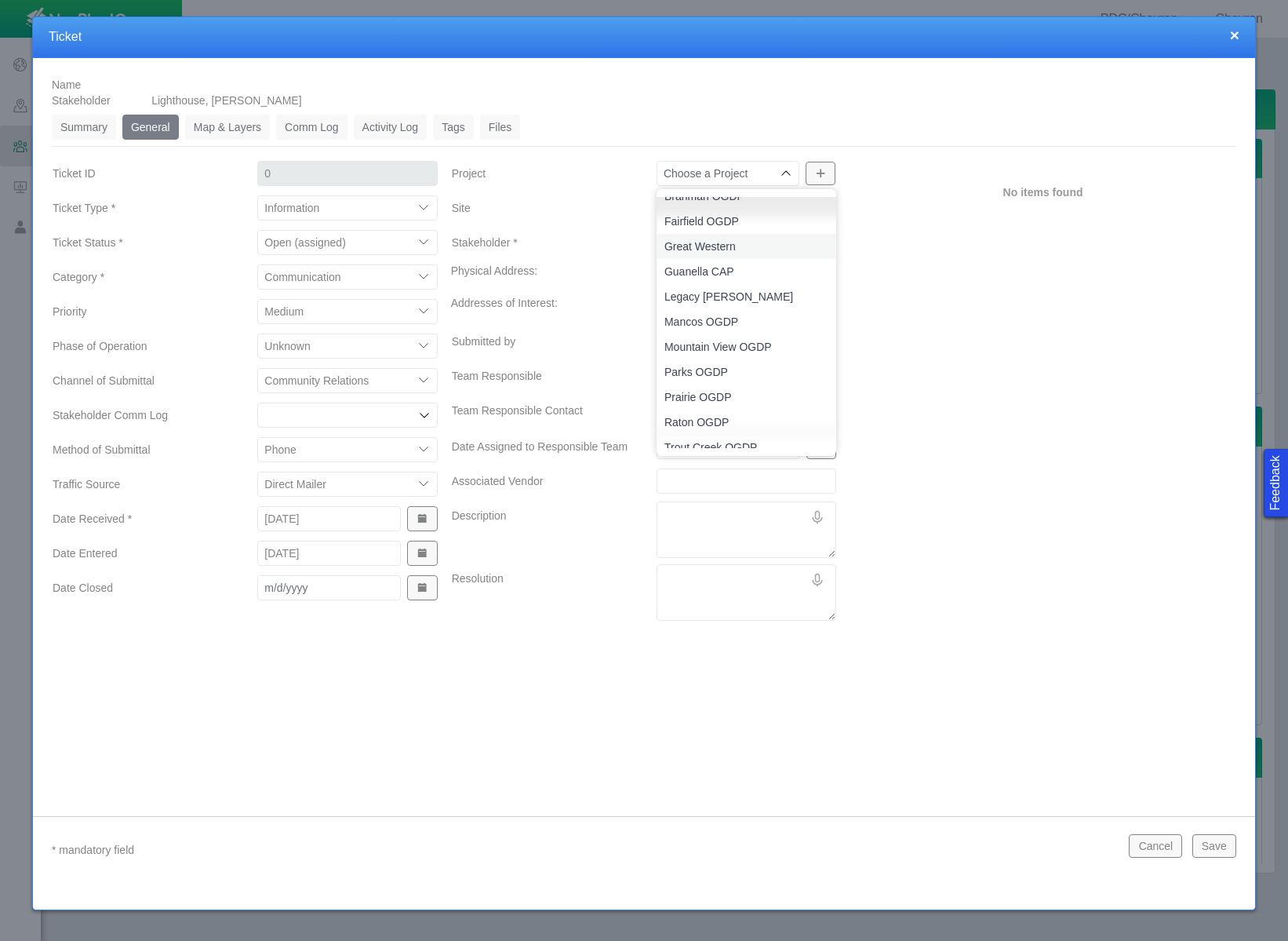
scroll to position [50, 0]
click at [931, 276] on div "No items found" at bounding box center [1042, 393] width 399 height 468
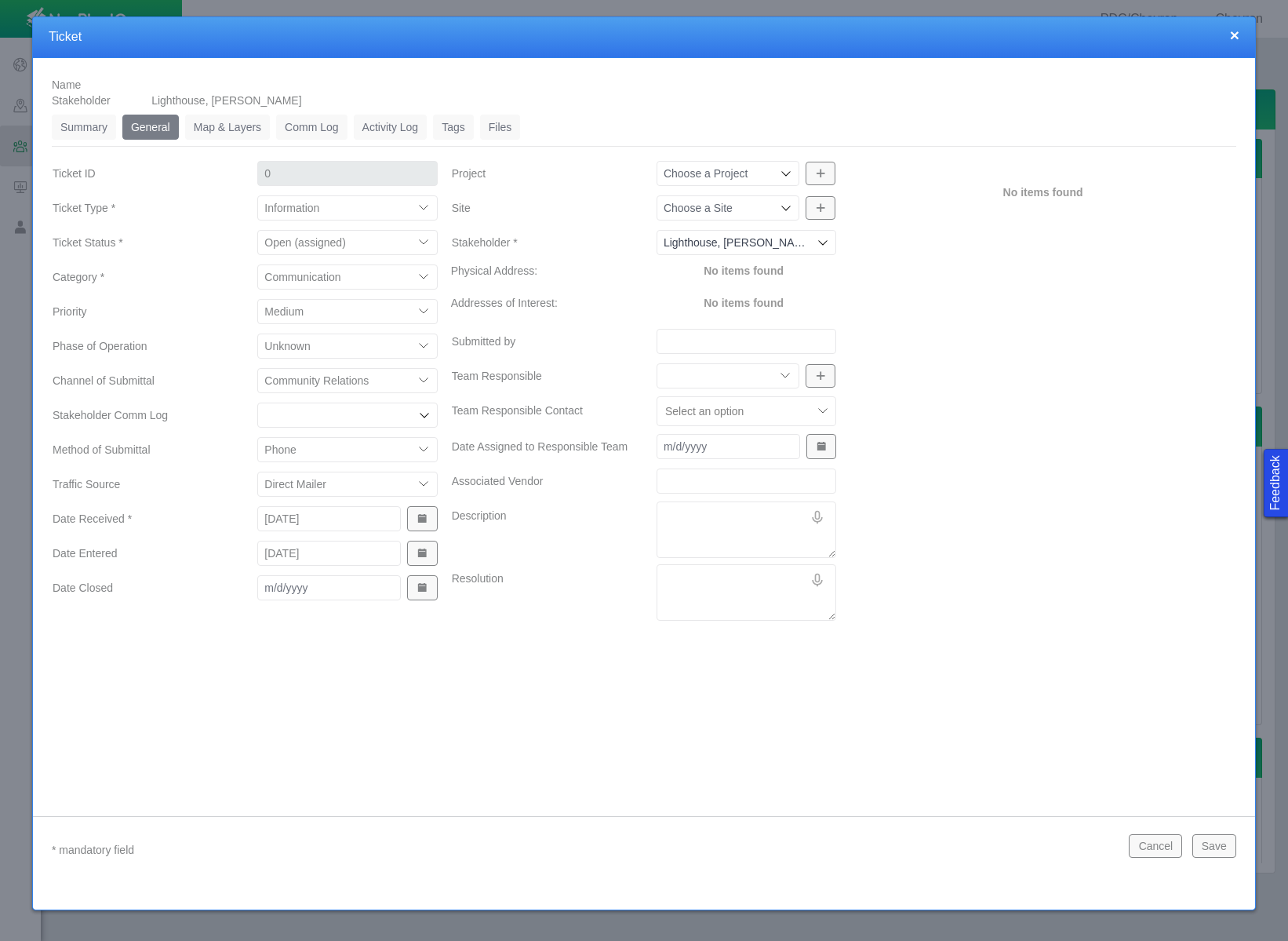
click at [782, 211] on icon at bounding box center [785, 208] width 13 height 13
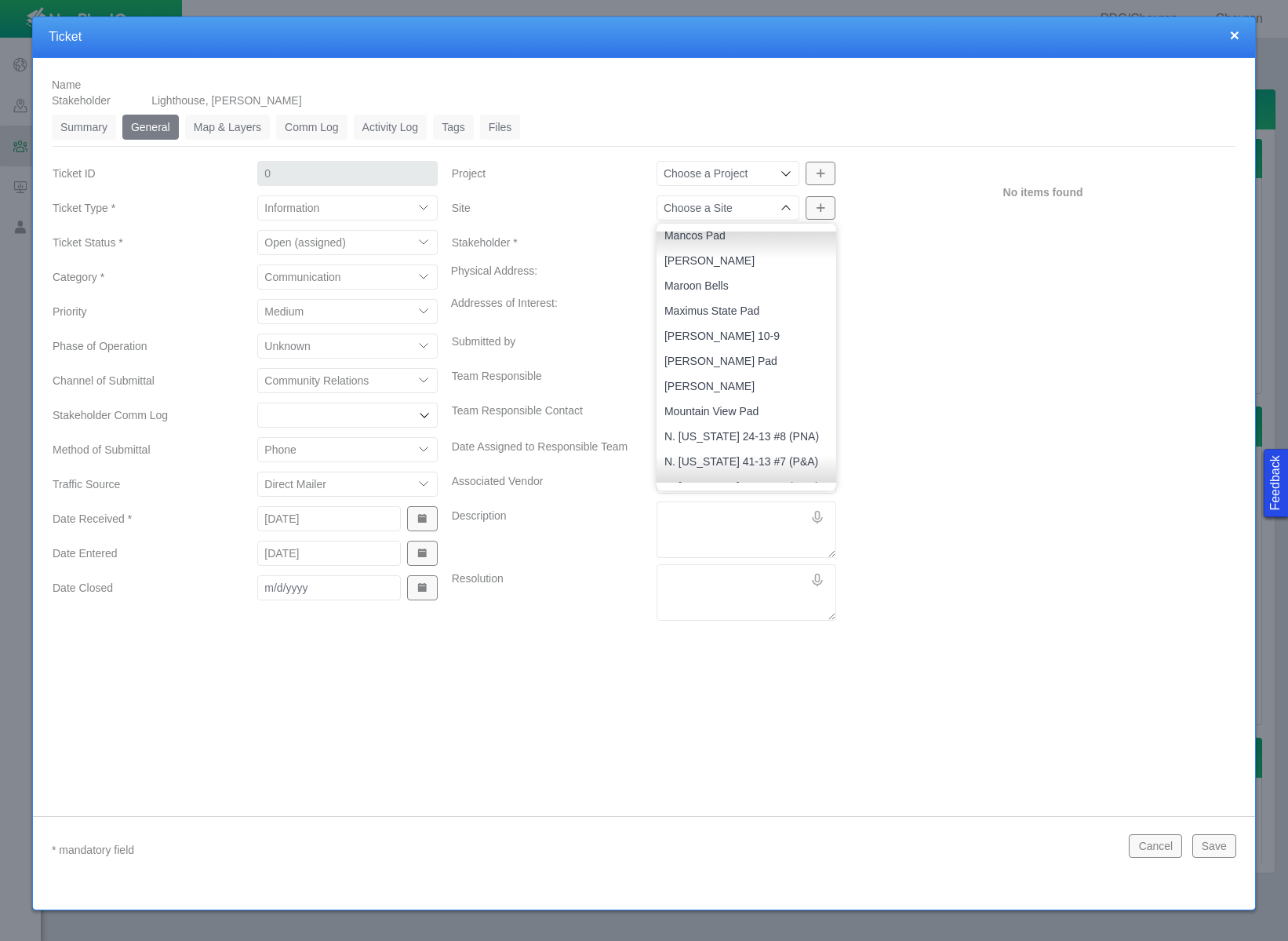
scroll to position [1576, 0]
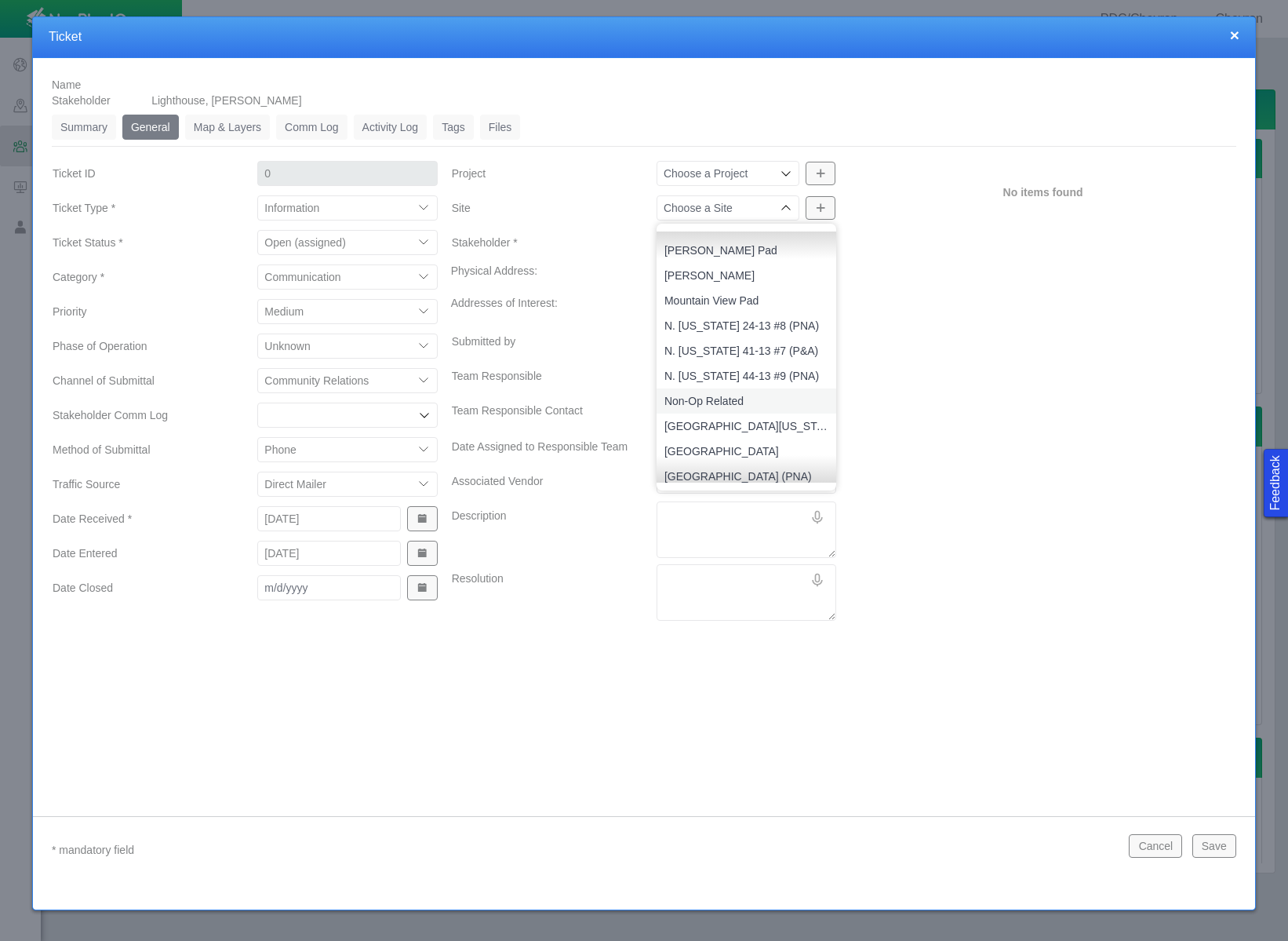
click at [732, 401] on span "Non-Op Related" at bounding box center [745, 401] width 164 height 16
type input "Non-Op Related"
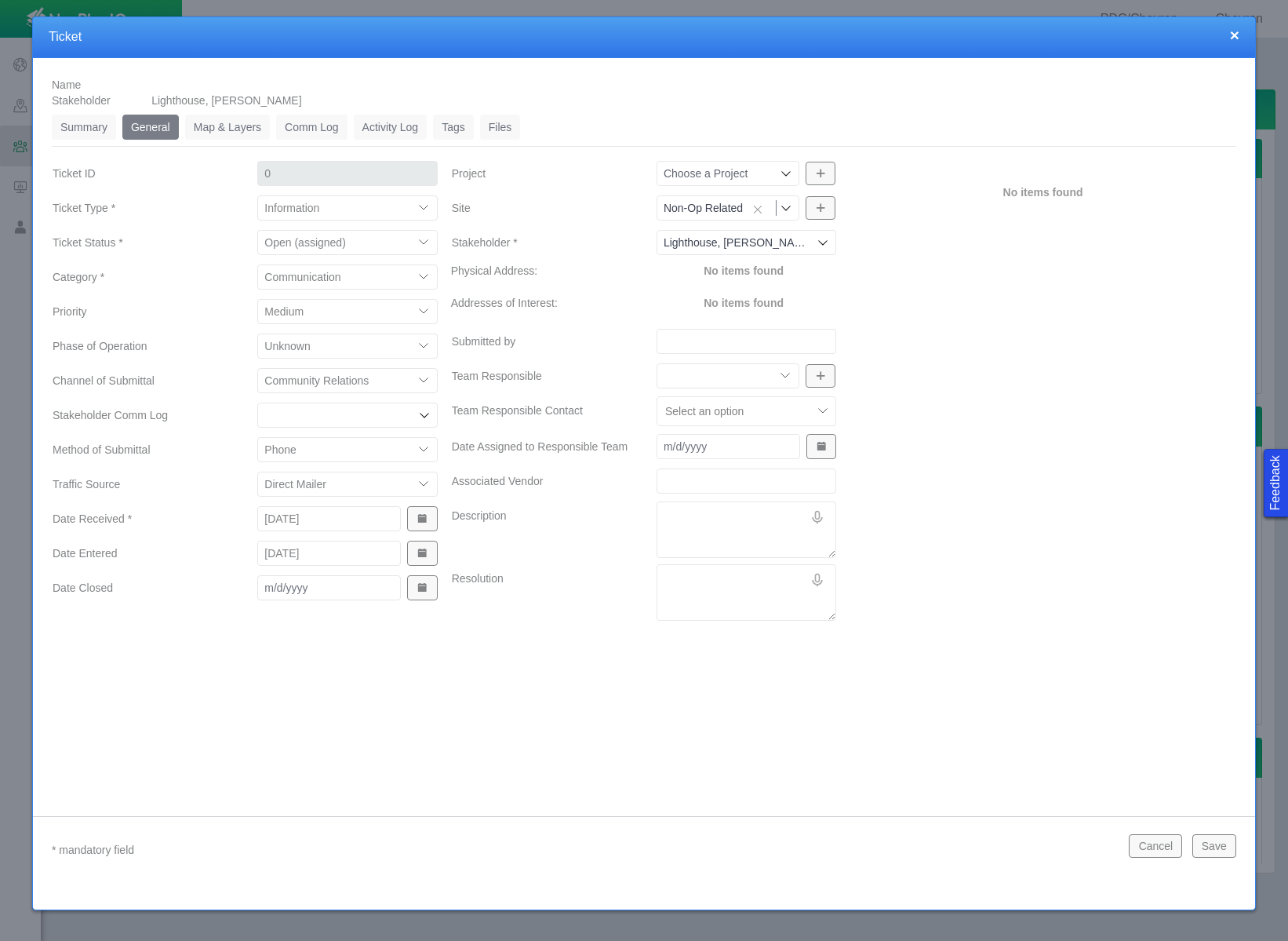
click at [916, 326] on div "No items found" at bounding box center [1042, 393] width 399 height 468
click at [779, 167] on icon at bounding box center [785, 173] width 13 height 13
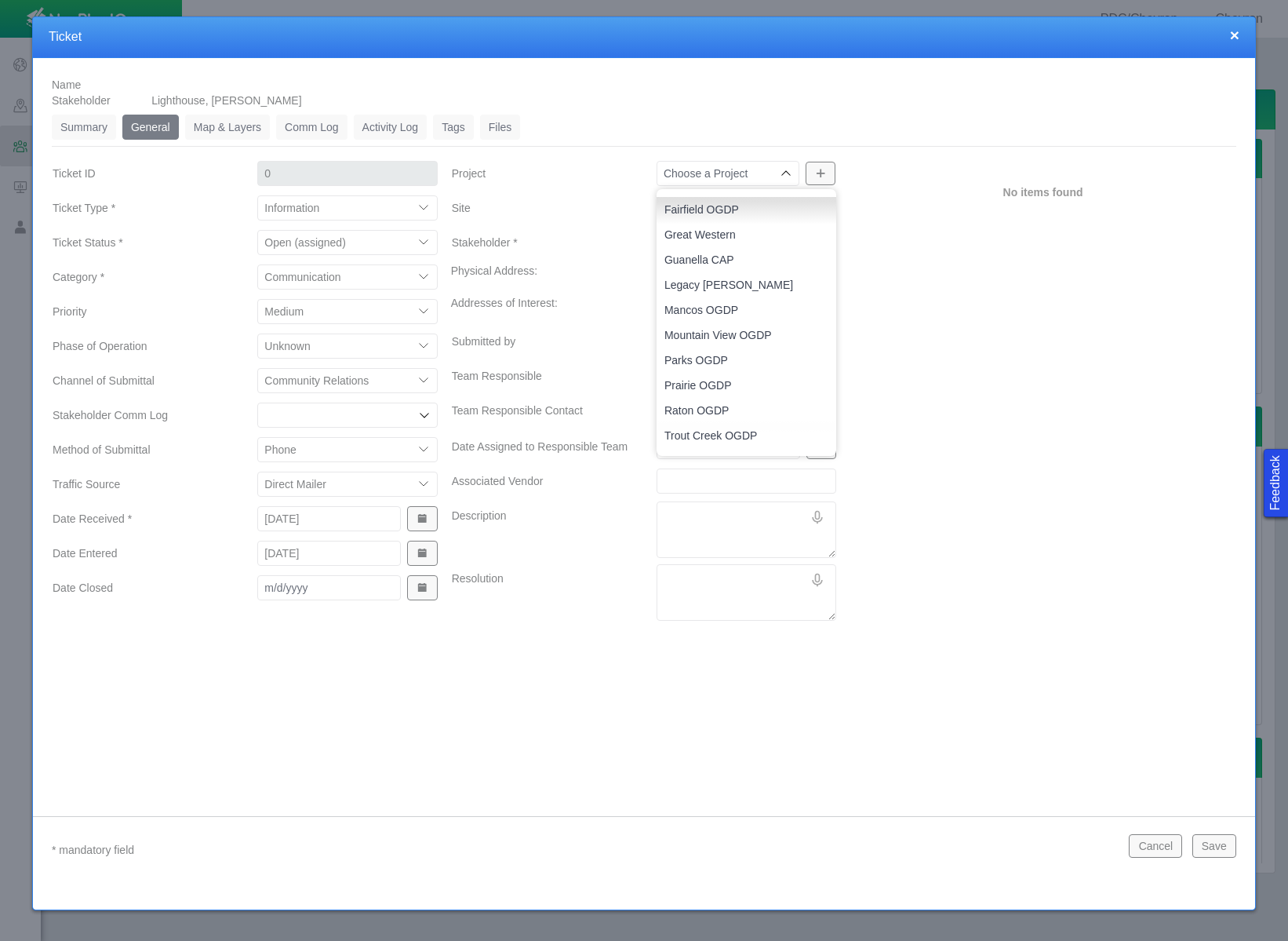
scroll to position [0, 0]
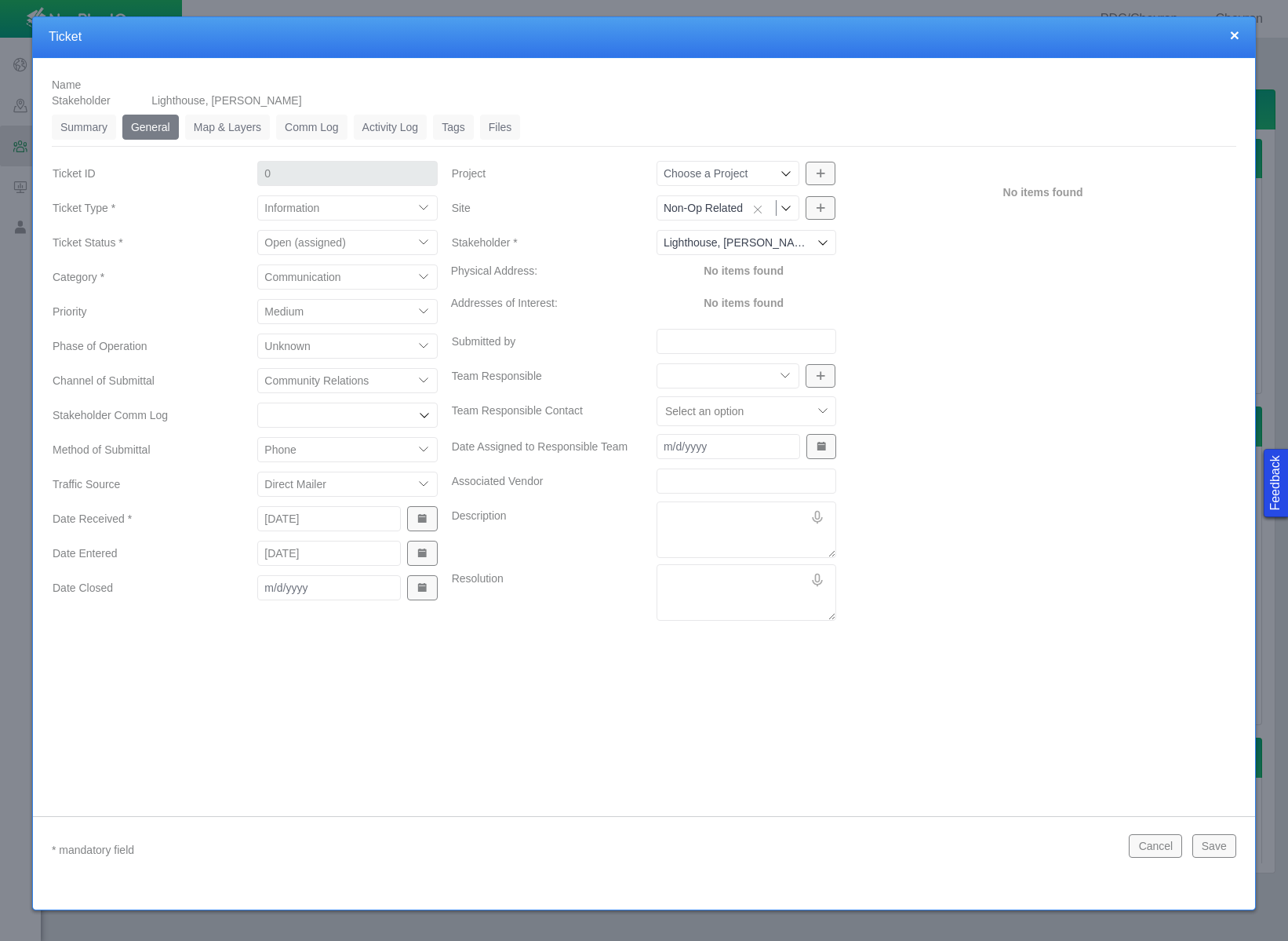
click at [1164, 852] on button "Cancel" at bounding box center [1155, 846] width 53 height 23
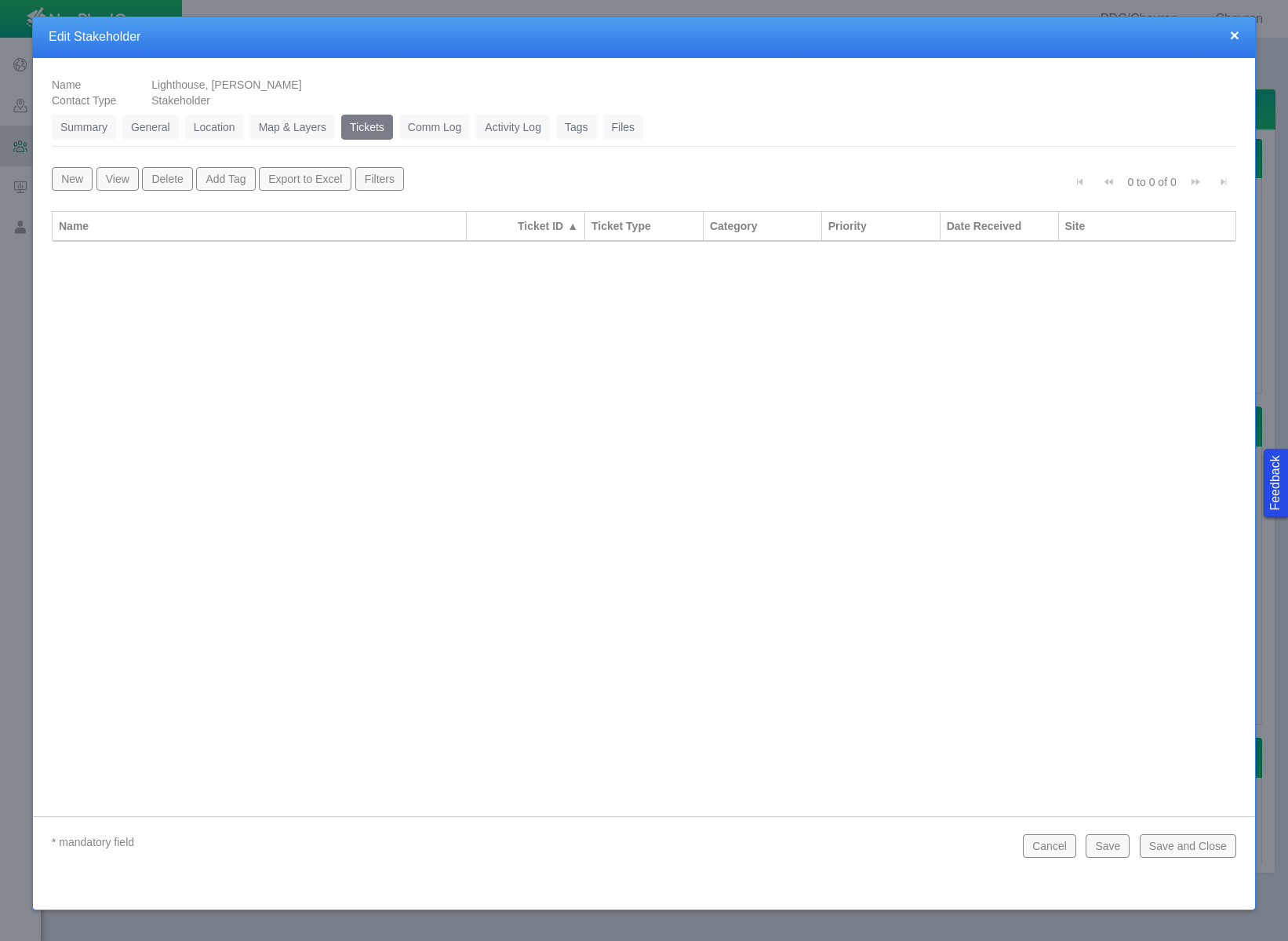
click at [1064, 843] on button "Cancel" at bounding box center [1049, 846] width 53 height 23
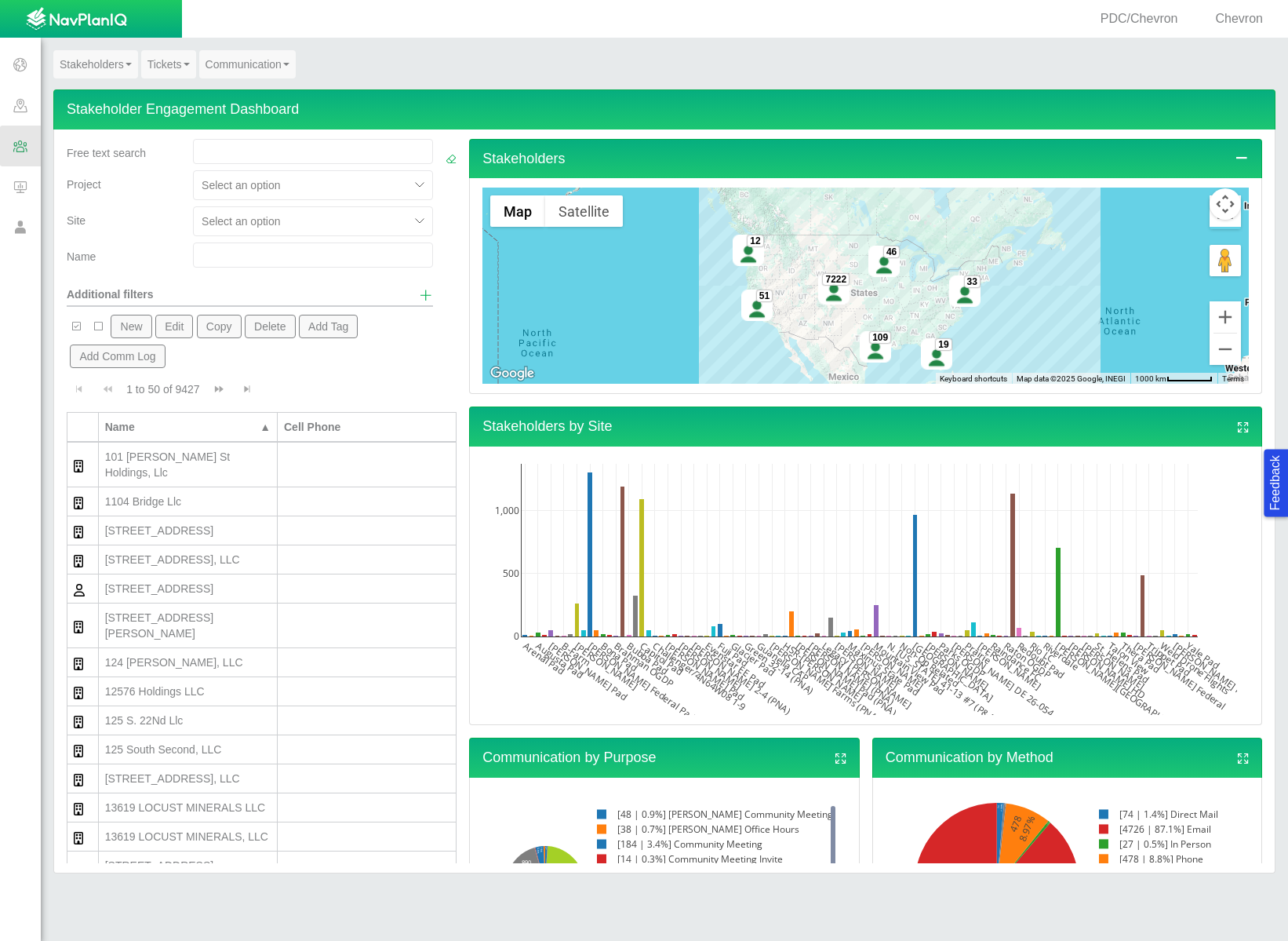
click at [214, 248] on input "text" at bounding box center [313, 255] width 240 height 25
type input "[PERSON_NAME]"
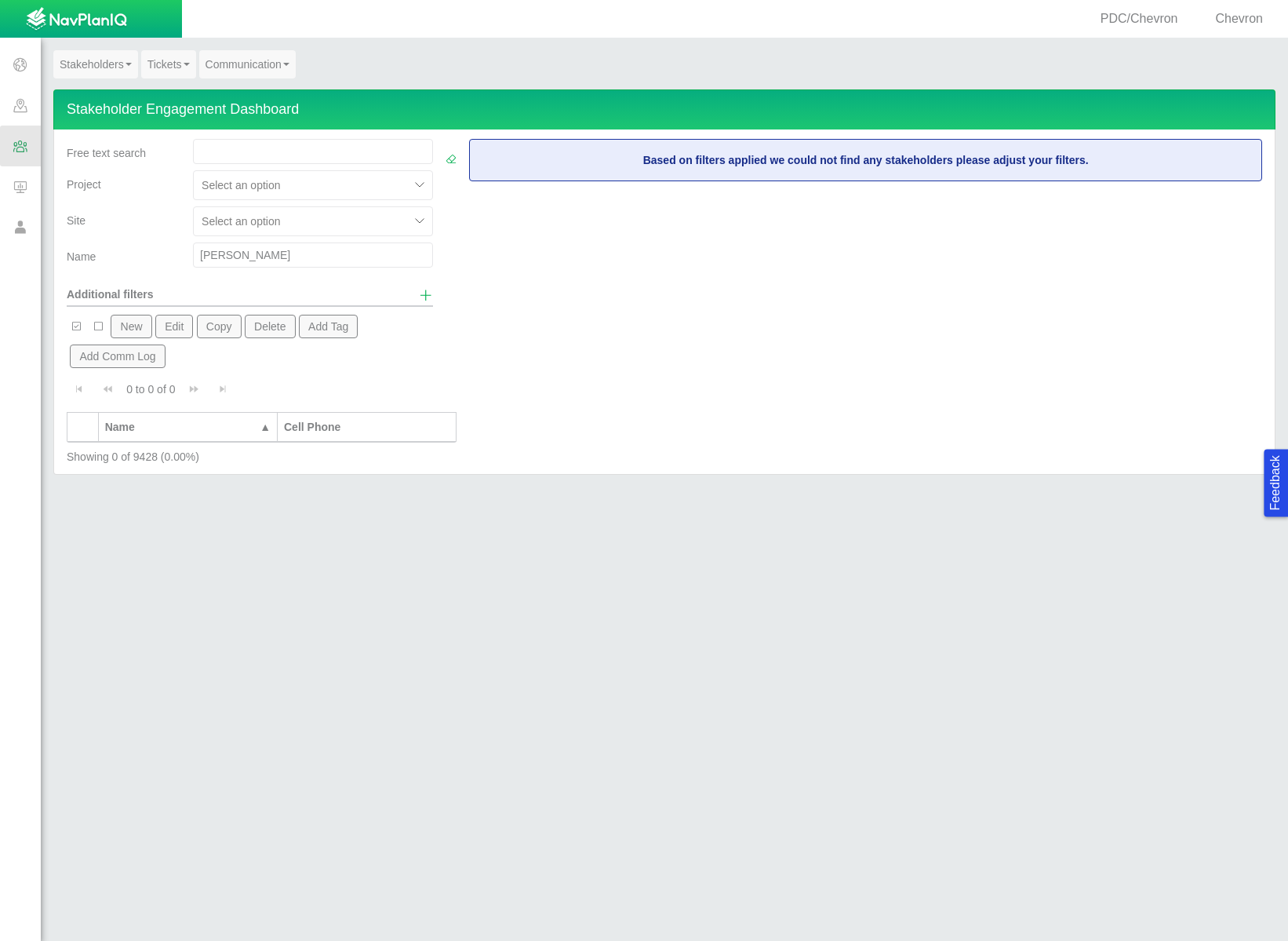
click at [292, 177] on div at bounding box center [301, 185] width 199 height 18
click at [145, 222] on div "Site" at bounding box center [123, 218] width 114 height 22
click at [13, 58] on span at bounding box center [20, 64] width 41 height 41
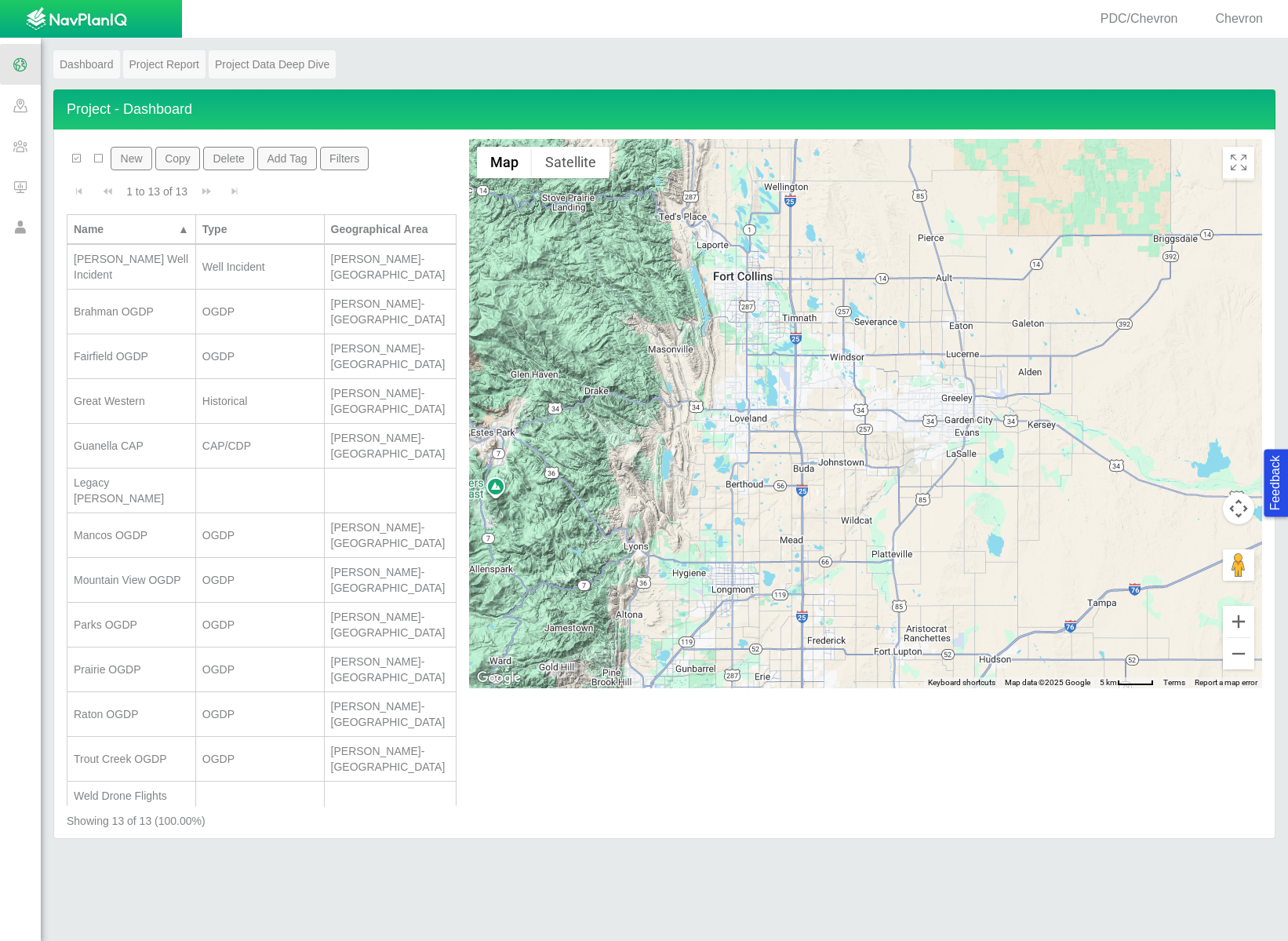
click at [153, 468] on td "Legacy [PERSON_NAME]" at bounding box center [131, 490] width 129 height 45
click at [16, 150] on span at bounding box center [20, 146] width 41 height 41
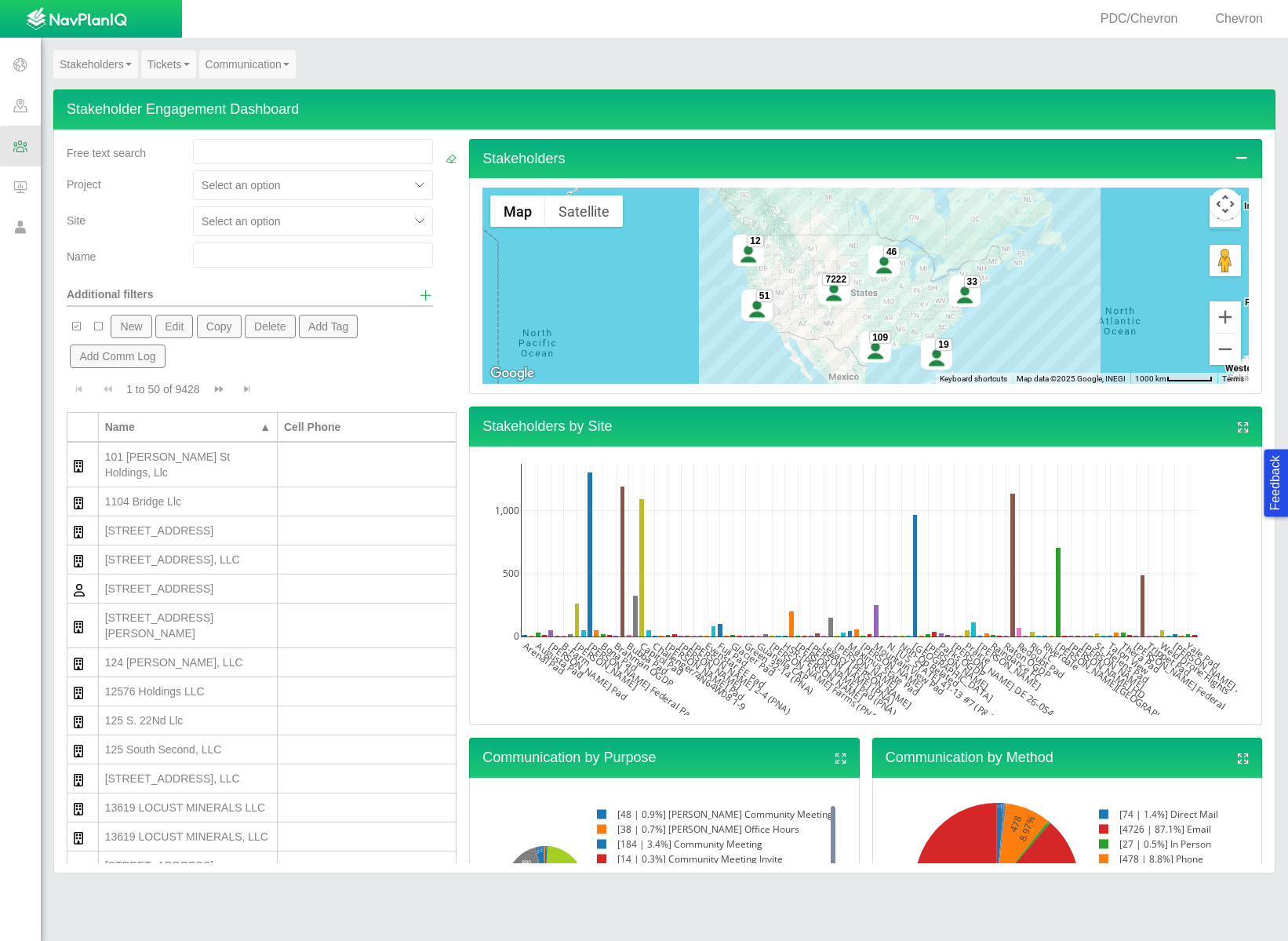
click at [300, 183] on div at bounding box center [301, 185] width 199 height 18
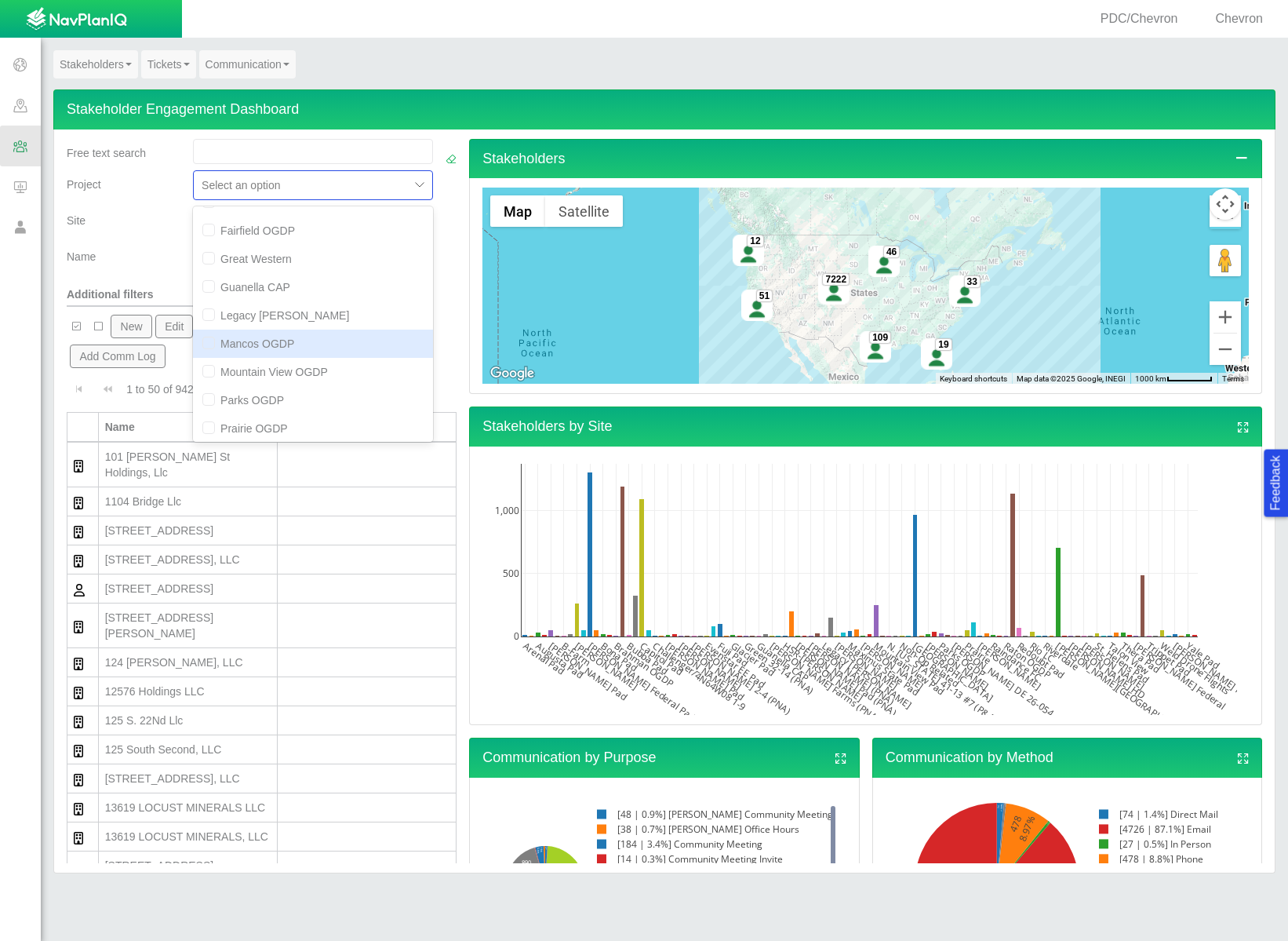
scroll to position [12, 0]
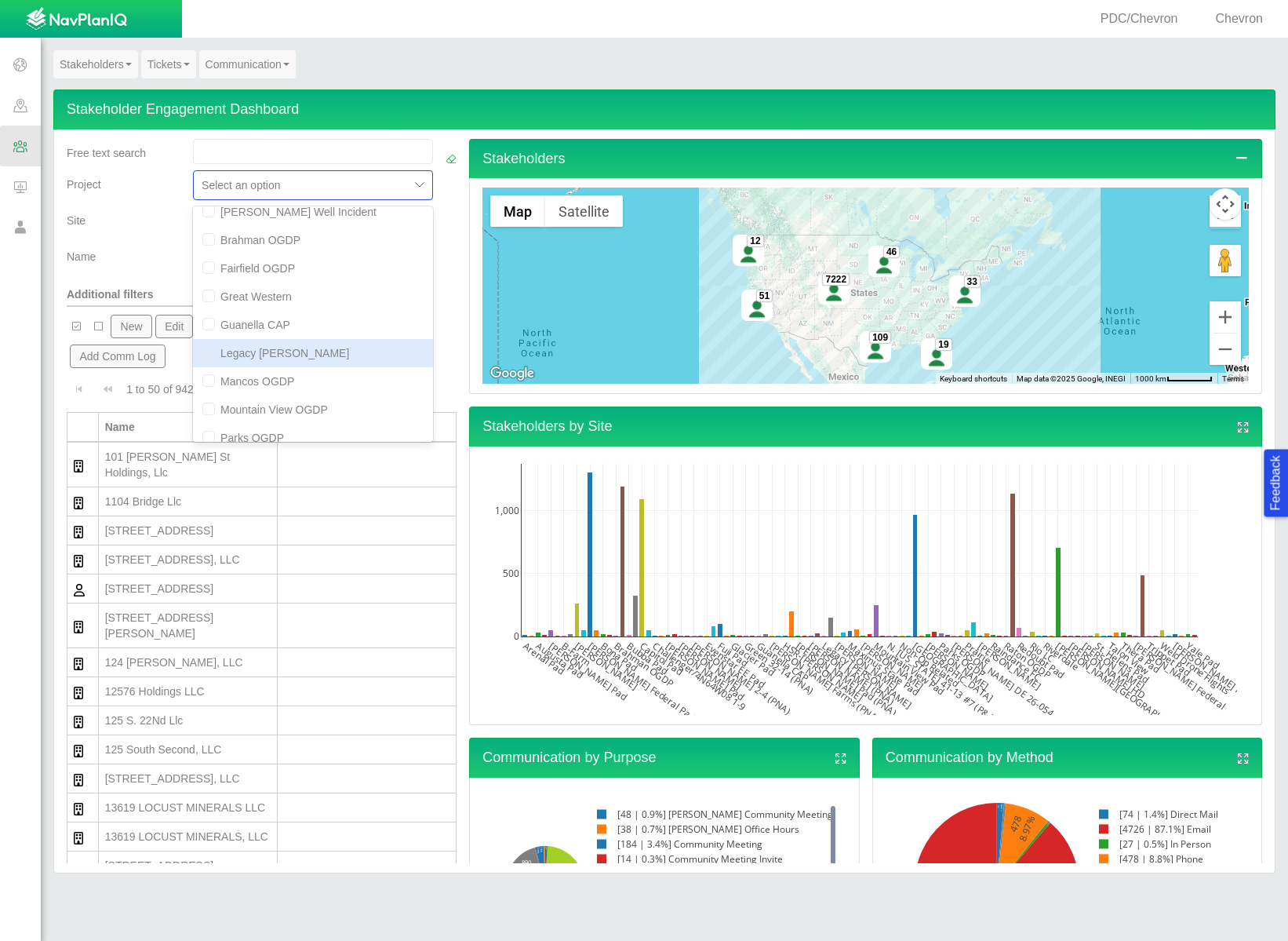
click at [211, 352] on div "Legacy [PERSON_NAME]" at bounding box center [313, 353] width 240 height 28
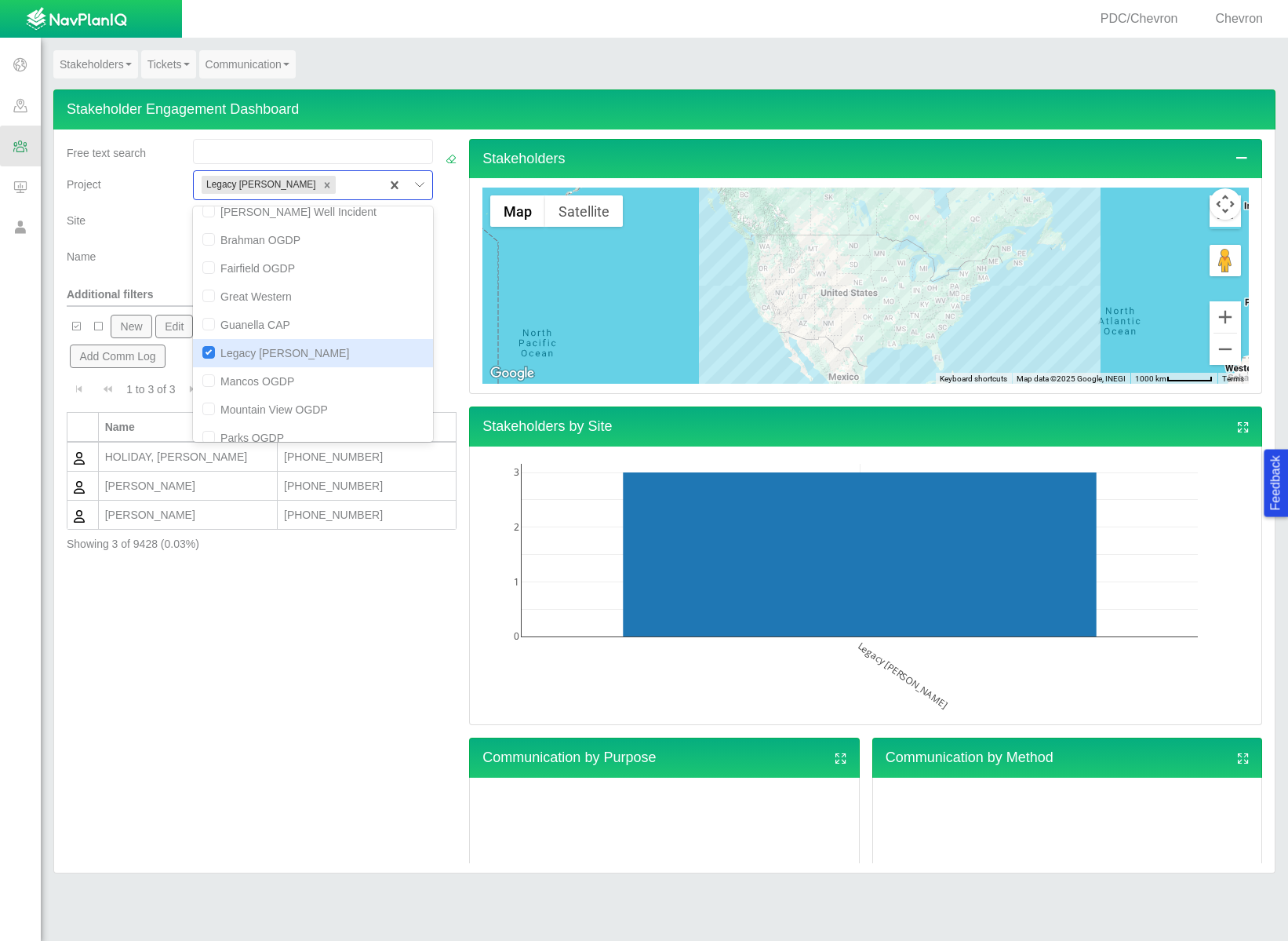
click at [211, 351] on input "checkbox" at bounding box center [208, 352] width 13 height 13
checkbox input "false"
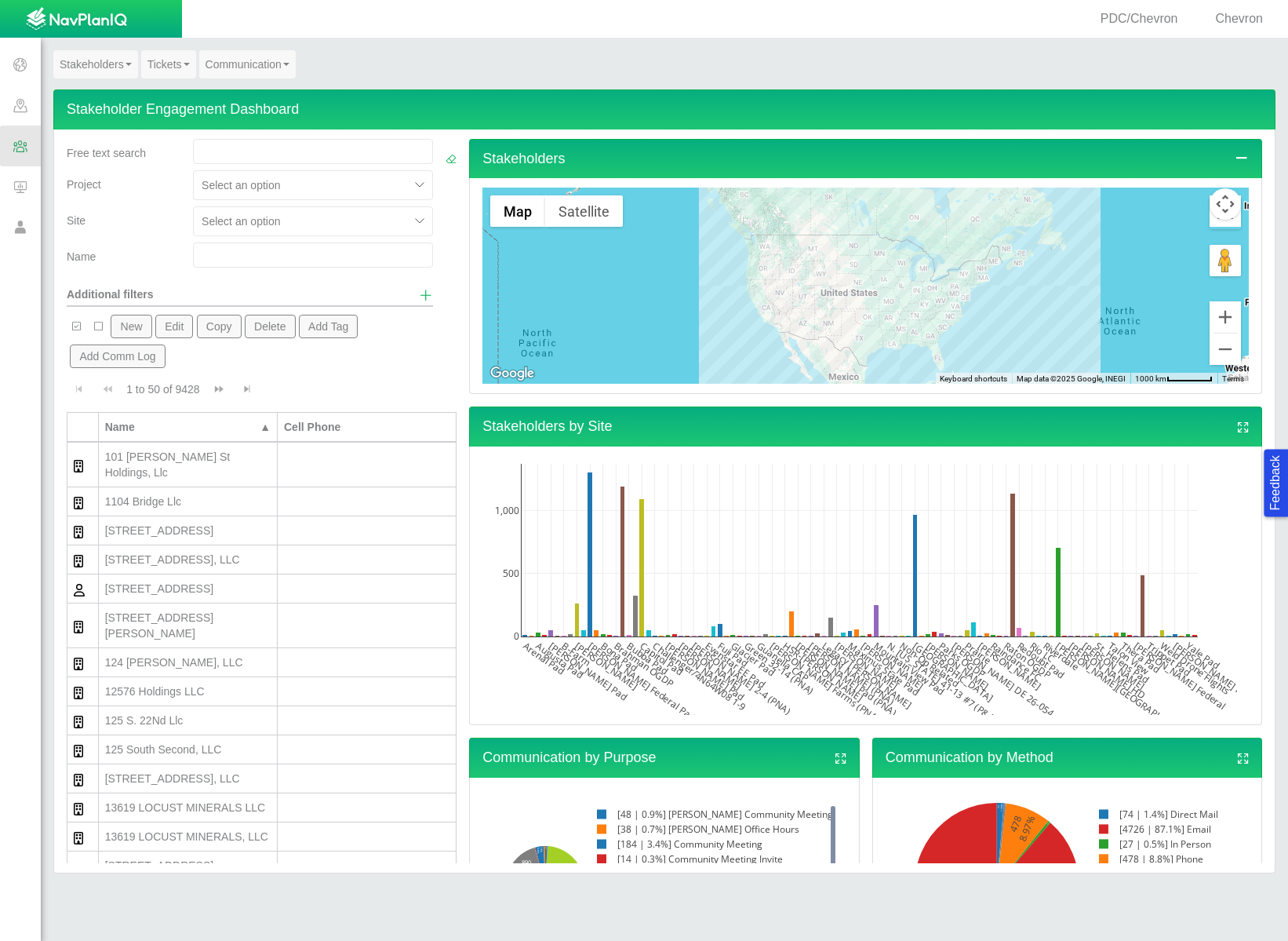
click at [445, 274] on div at bounding box center [451, 222] width 23 height 168
click at [285, 253] on input "text" at bounding box center [313, 255] width 240 height 25
type input "[PERSON_NAME]"
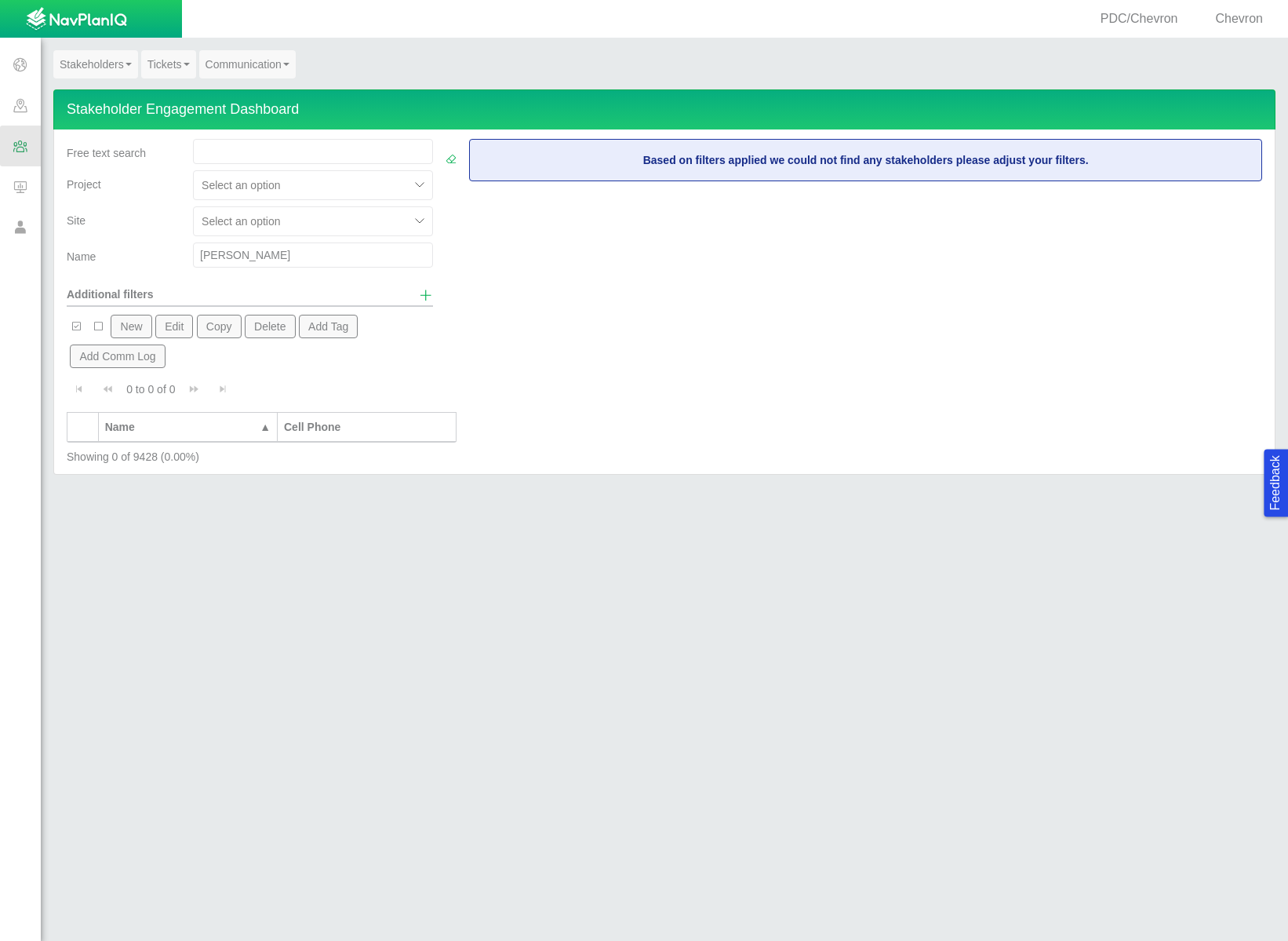
click at [277, 77] on link "Communication" at bounding box center [247, 64] width 96 height 28
click at [265, 88] on link "Mailer Dashboard" at bounding box center [262, 93] width 124 height 20
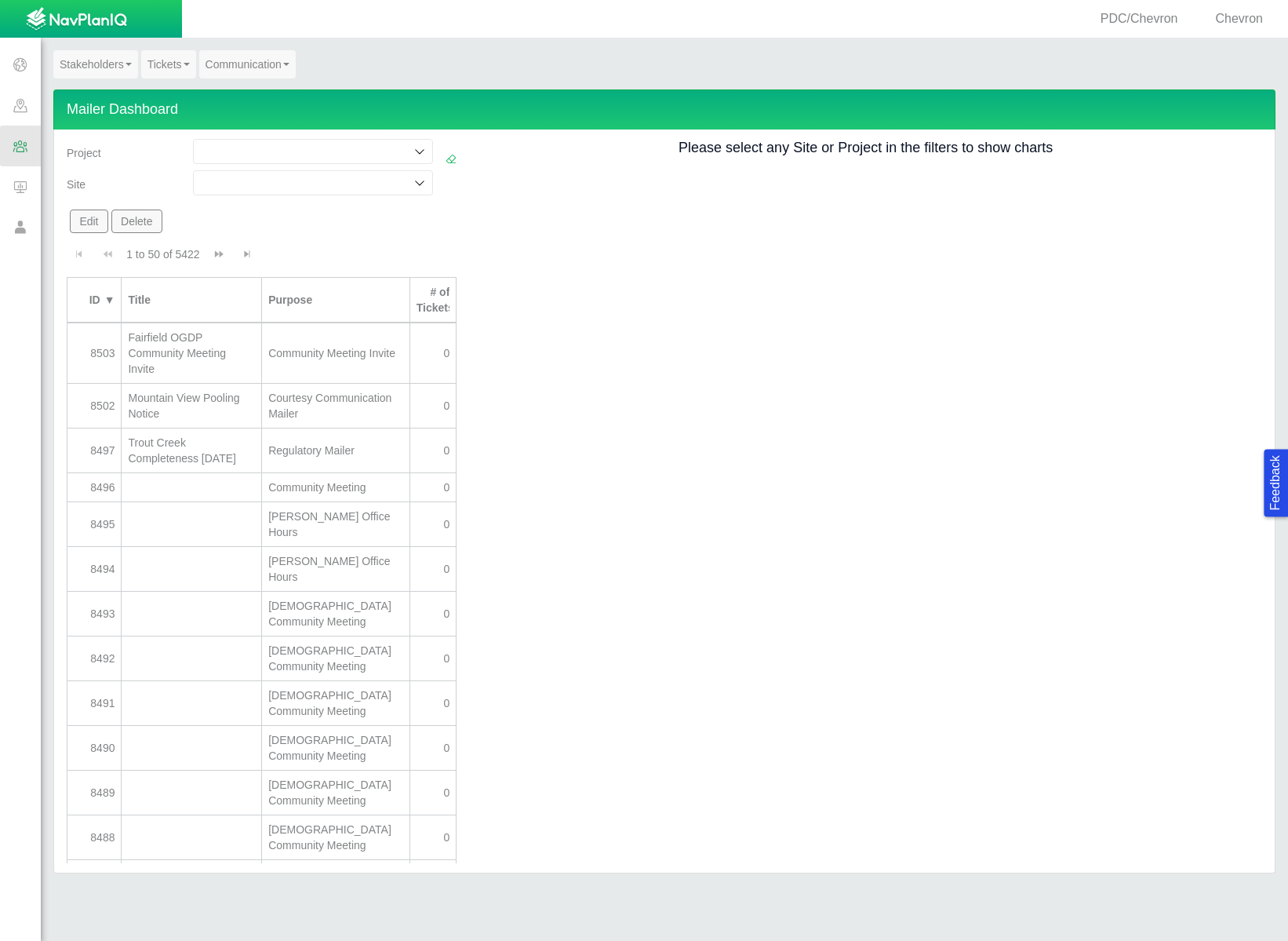
click at [24, 134] on span at bounding box center [20, 146] width 41 height 41
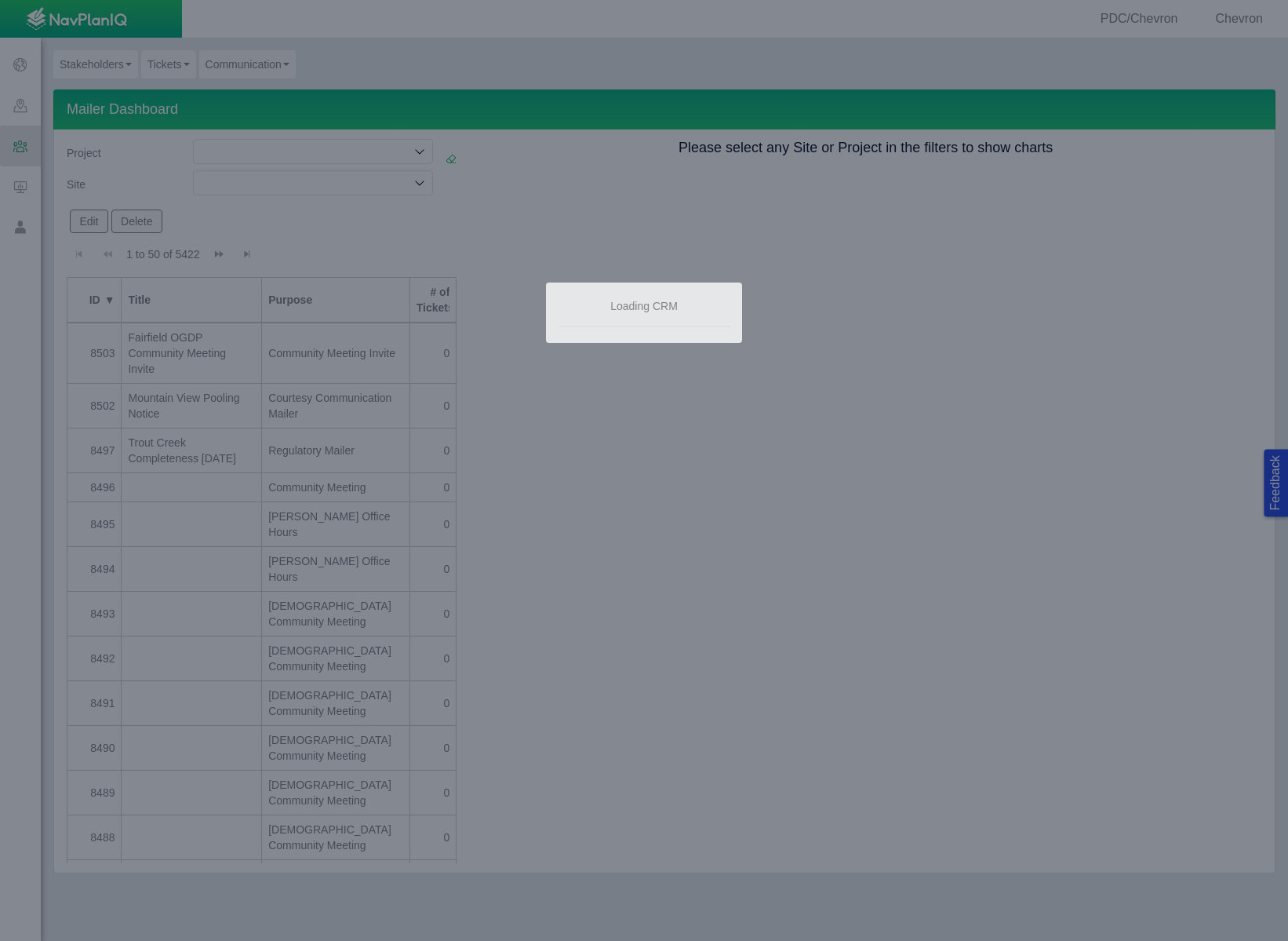
click at [116, 70] on div at bounding box center [644, 470] width 1288 height 941
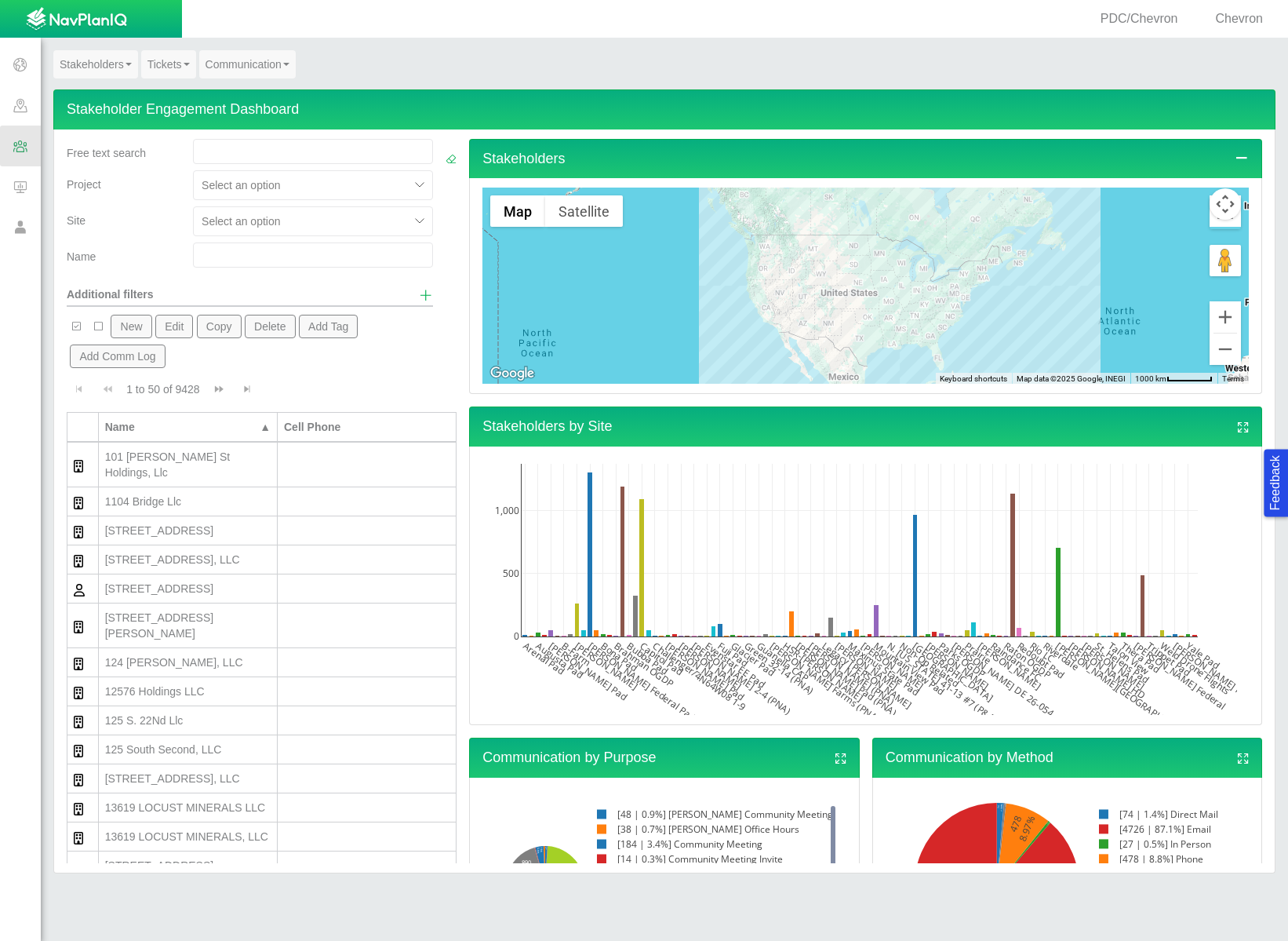
click at [136, 330] on button "New" at bounding box center [131, 326] width 41 height 23
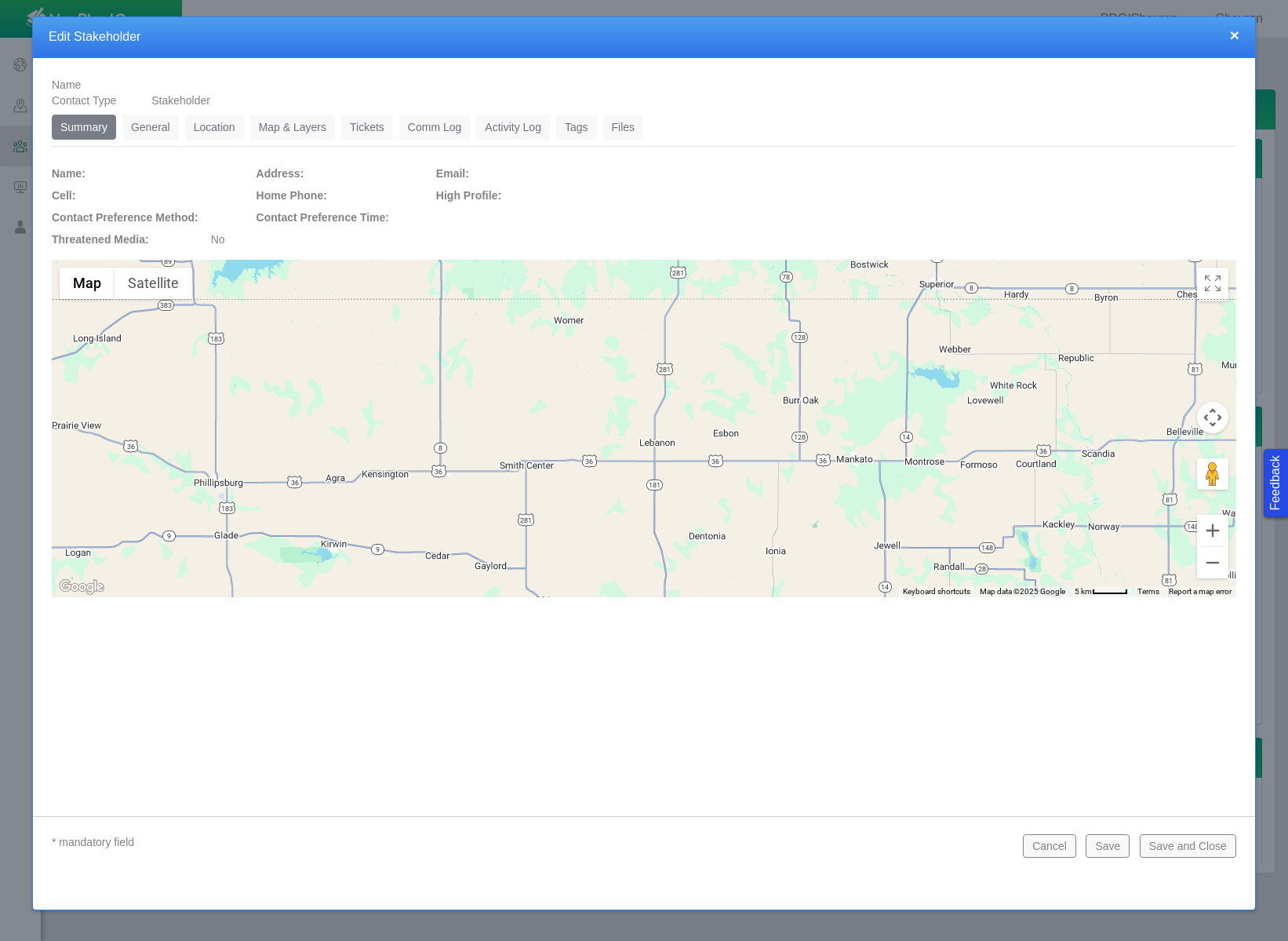
click at [155, 134] on link "General" at bounding box center [150, 127] width 56 height 25
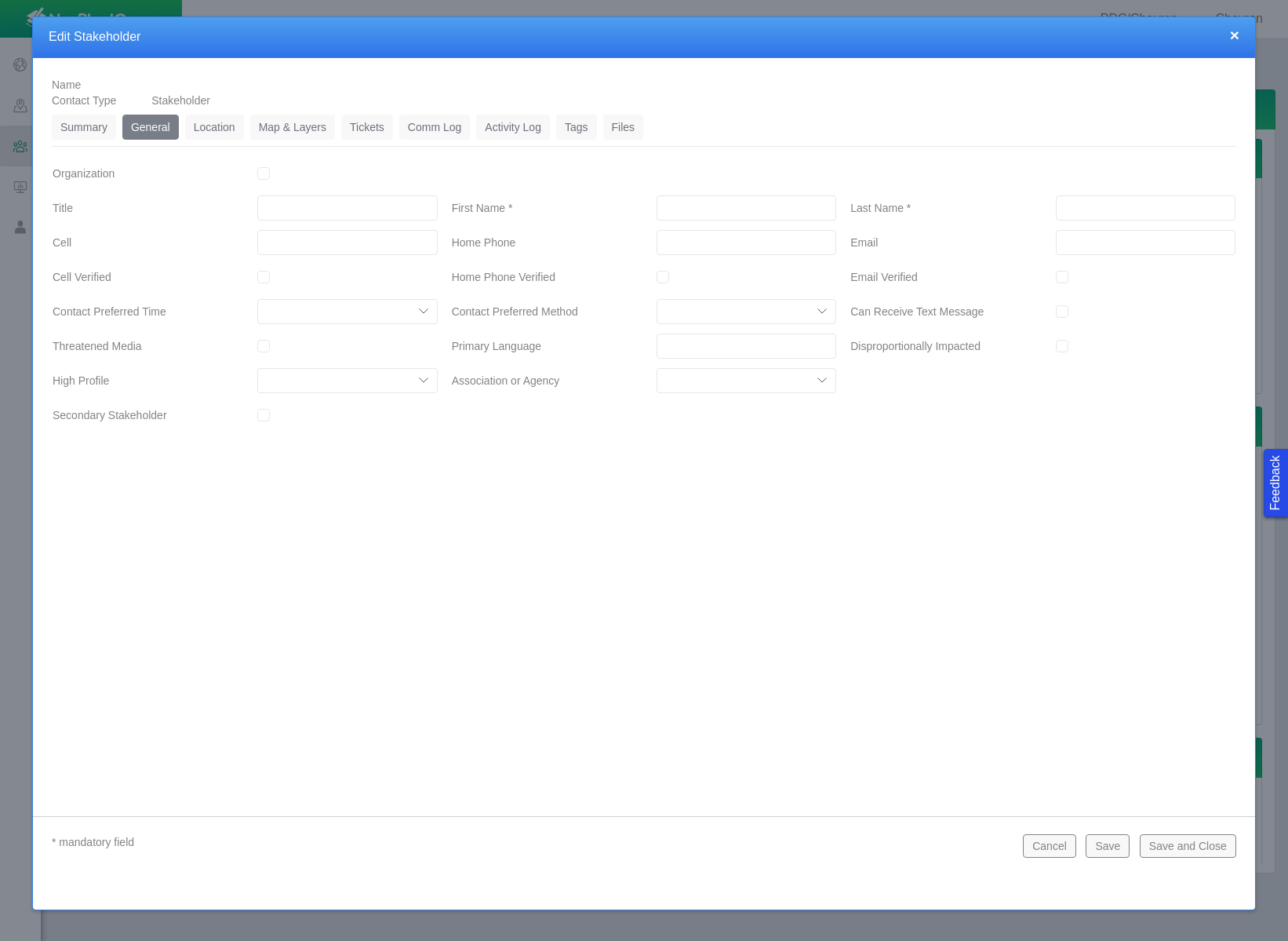
click at [697, 209] on input "First Name *" at bounding box center [745, 208] width 180 height 25
type input "[PERSON_NAME]"
click at [677, 237] on input "___-___-____" at bounding box center [745, 243] width 180 height 25
type input "[PHONE_NUMBER]"
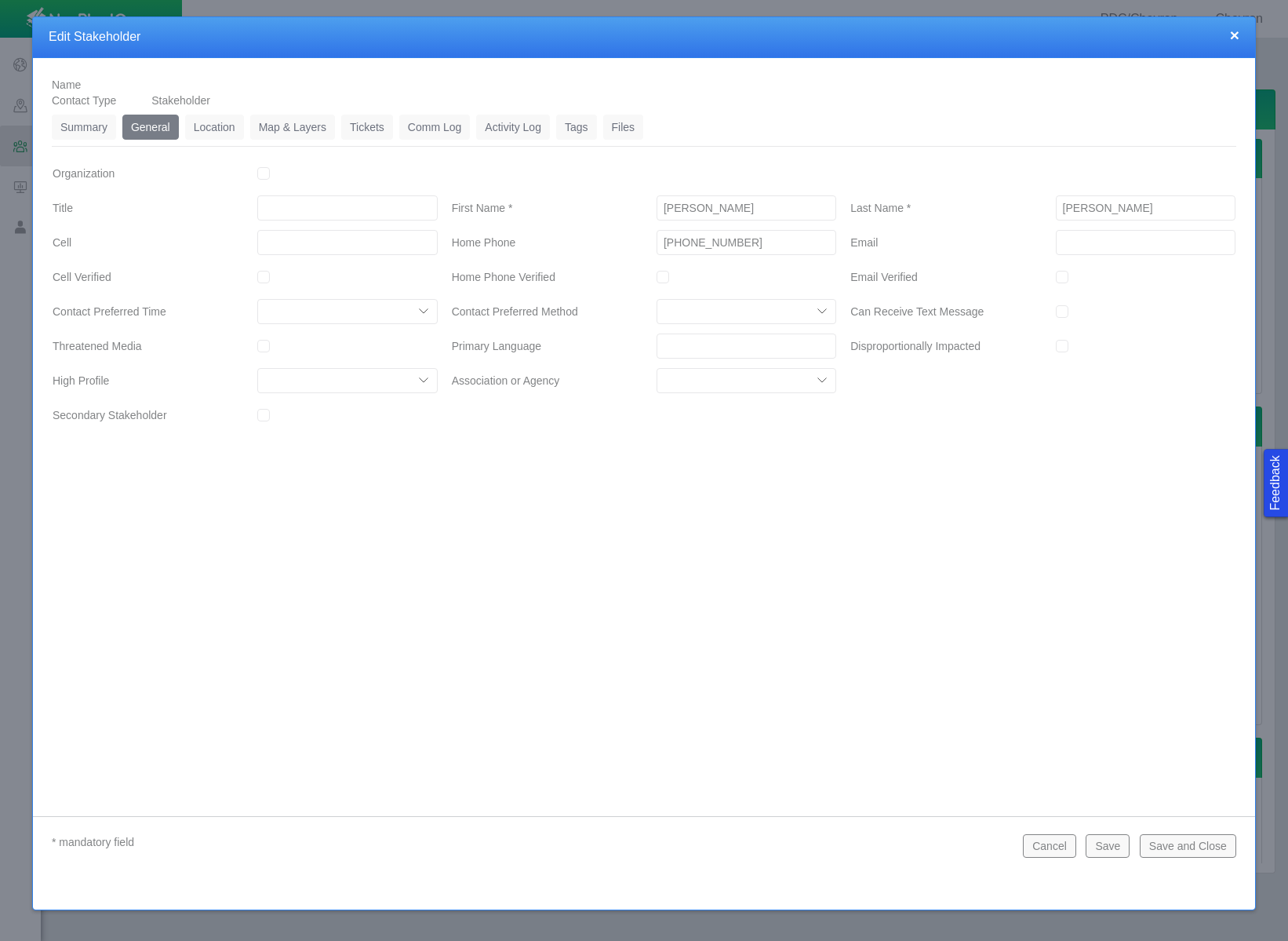
click at [377, 122] on link "Tickets" at bounding box center [367, 127] width 51 height 25
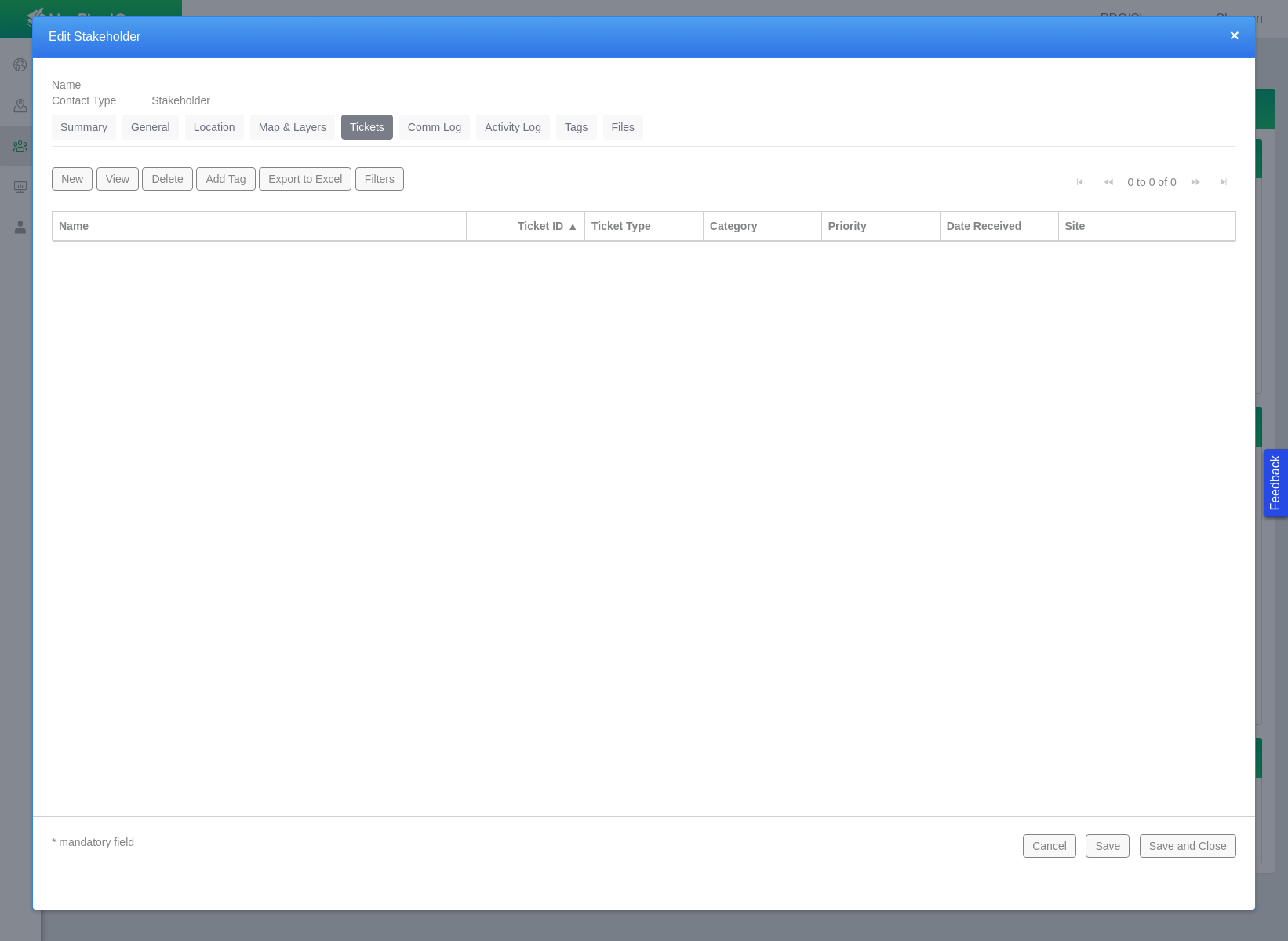
click at [160, 135] on link "General" at bounding box center [150, 127] width 56 height 25
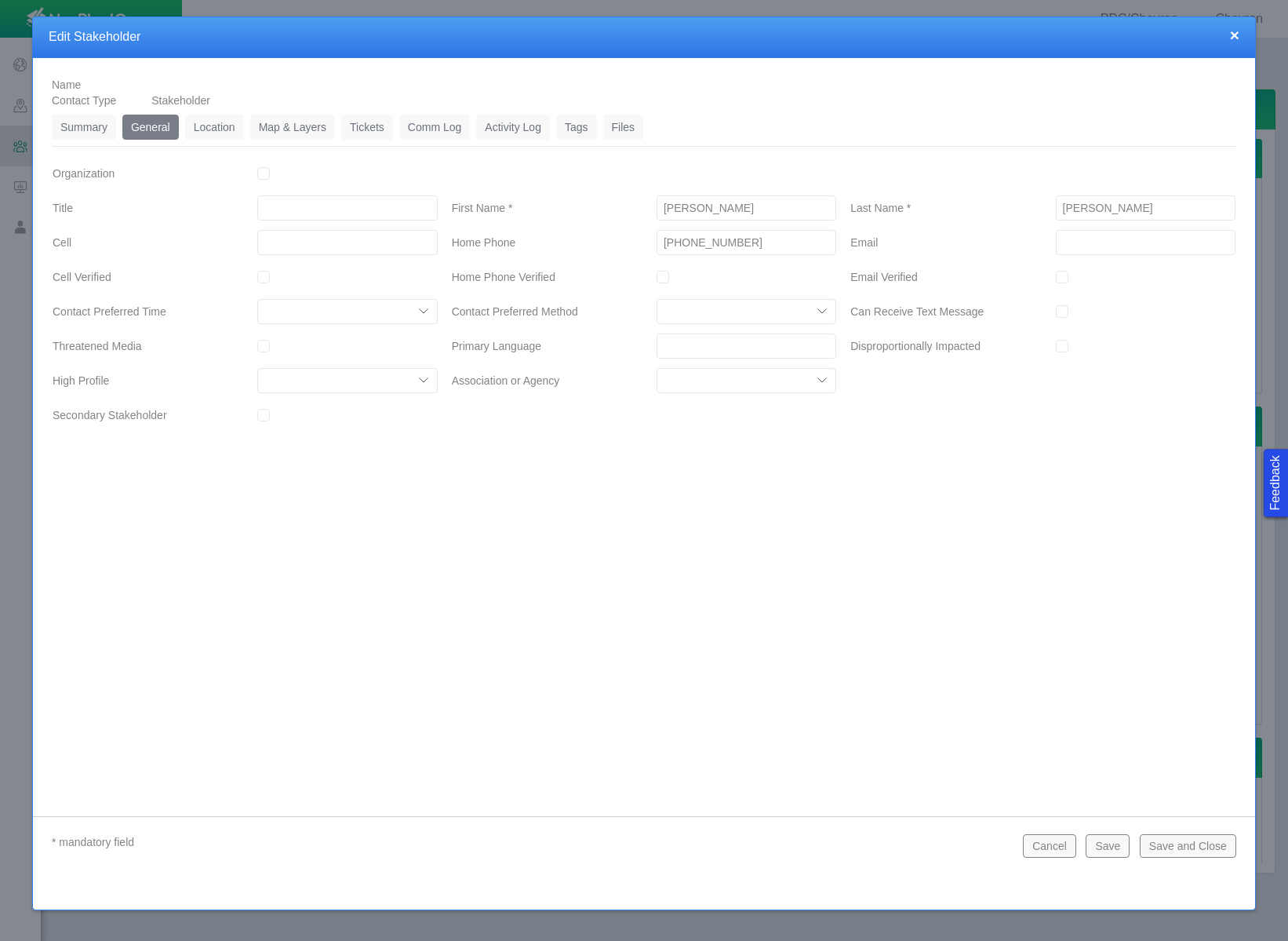
click at [1106, 850] on button "Save" at bounding box center [1106, 846] width 44 height 23
click at [361, 123] on link "Tickets" at bounding box center [367, 127] width 51 height 25
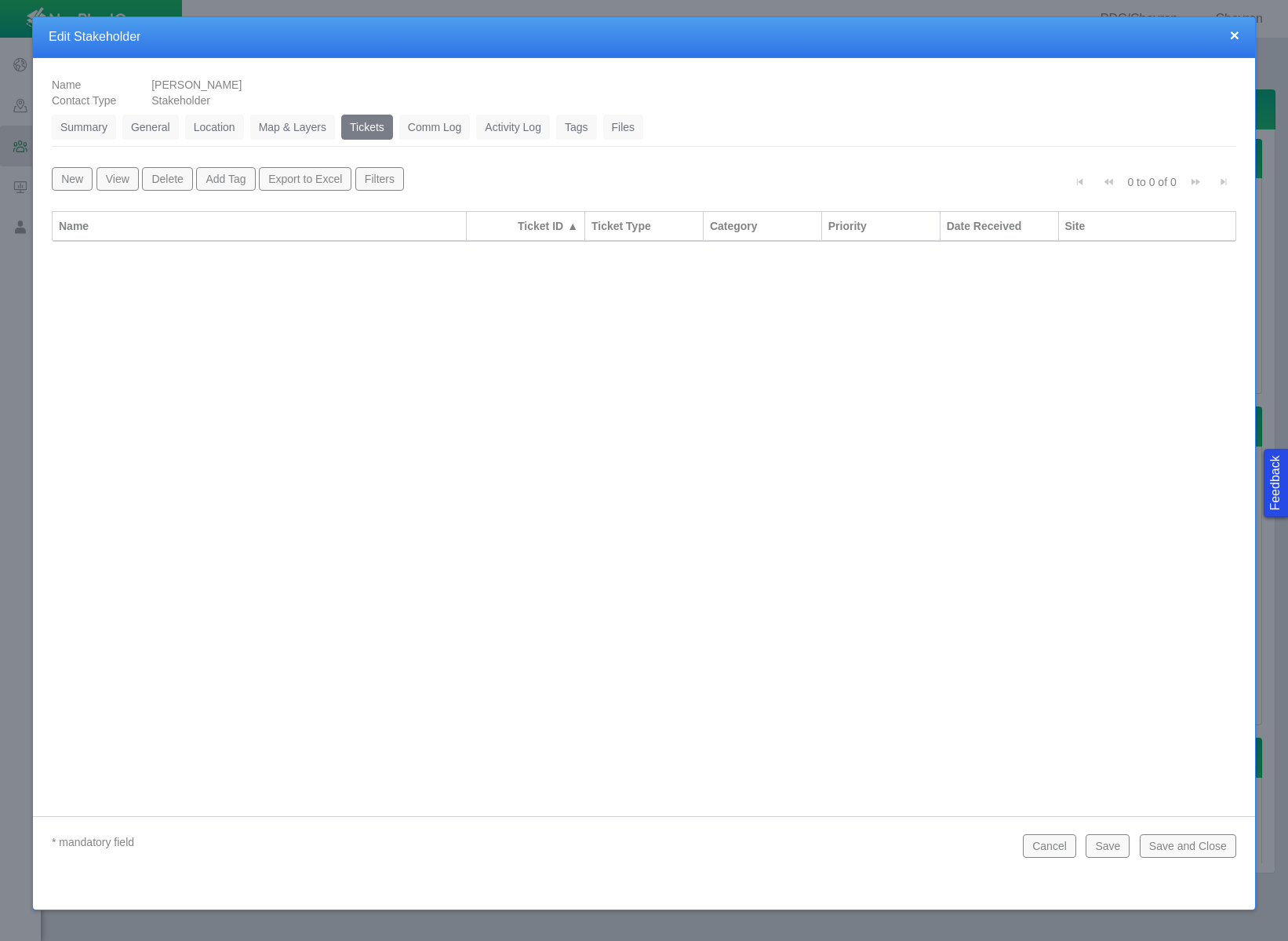
click at [65, 185] on button "New" at bounding box center [72, 179] width 41 height 23
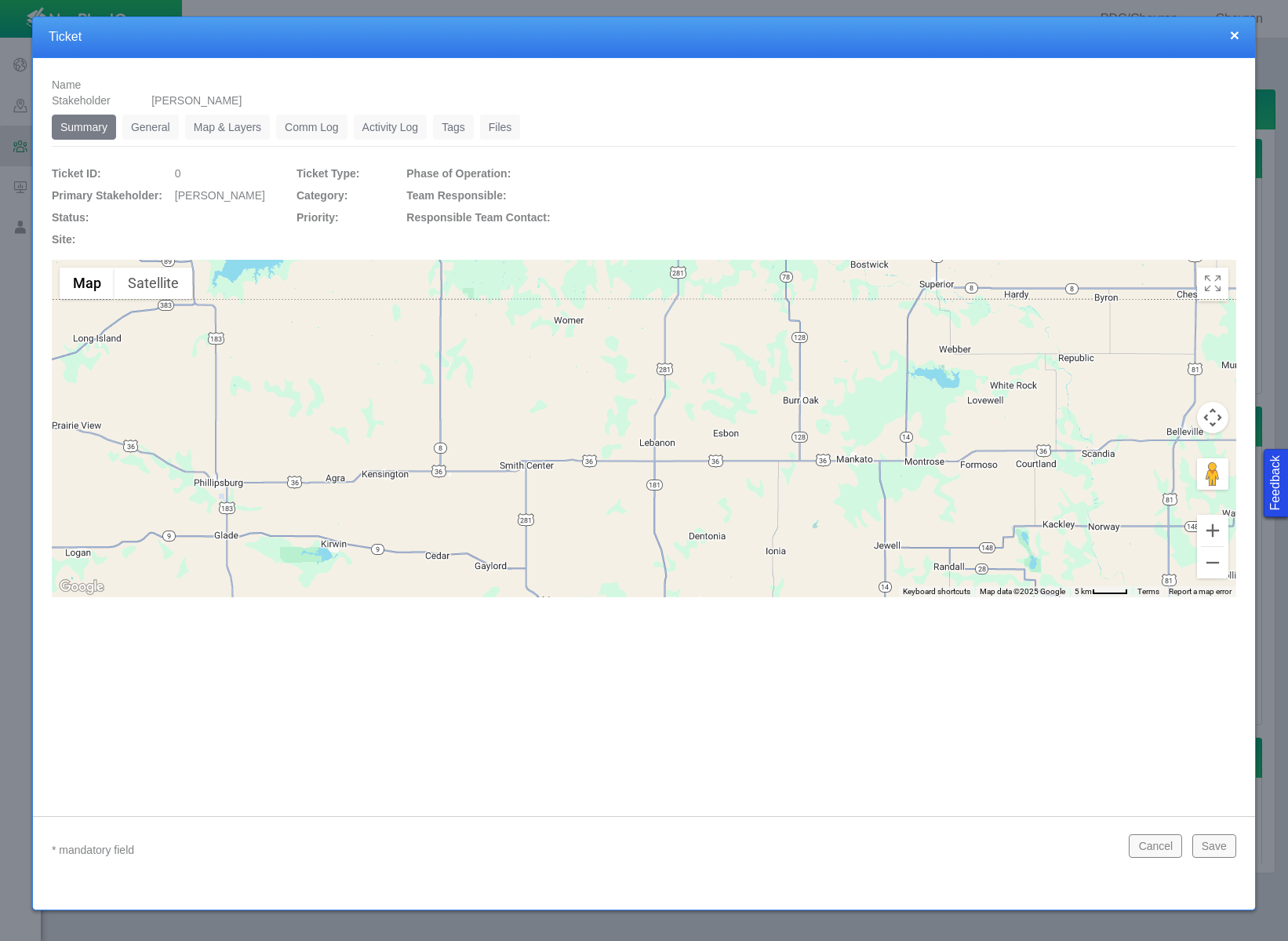
click at [161, 122] on link "General" at bounding box center [150, 127] width 56 height 25
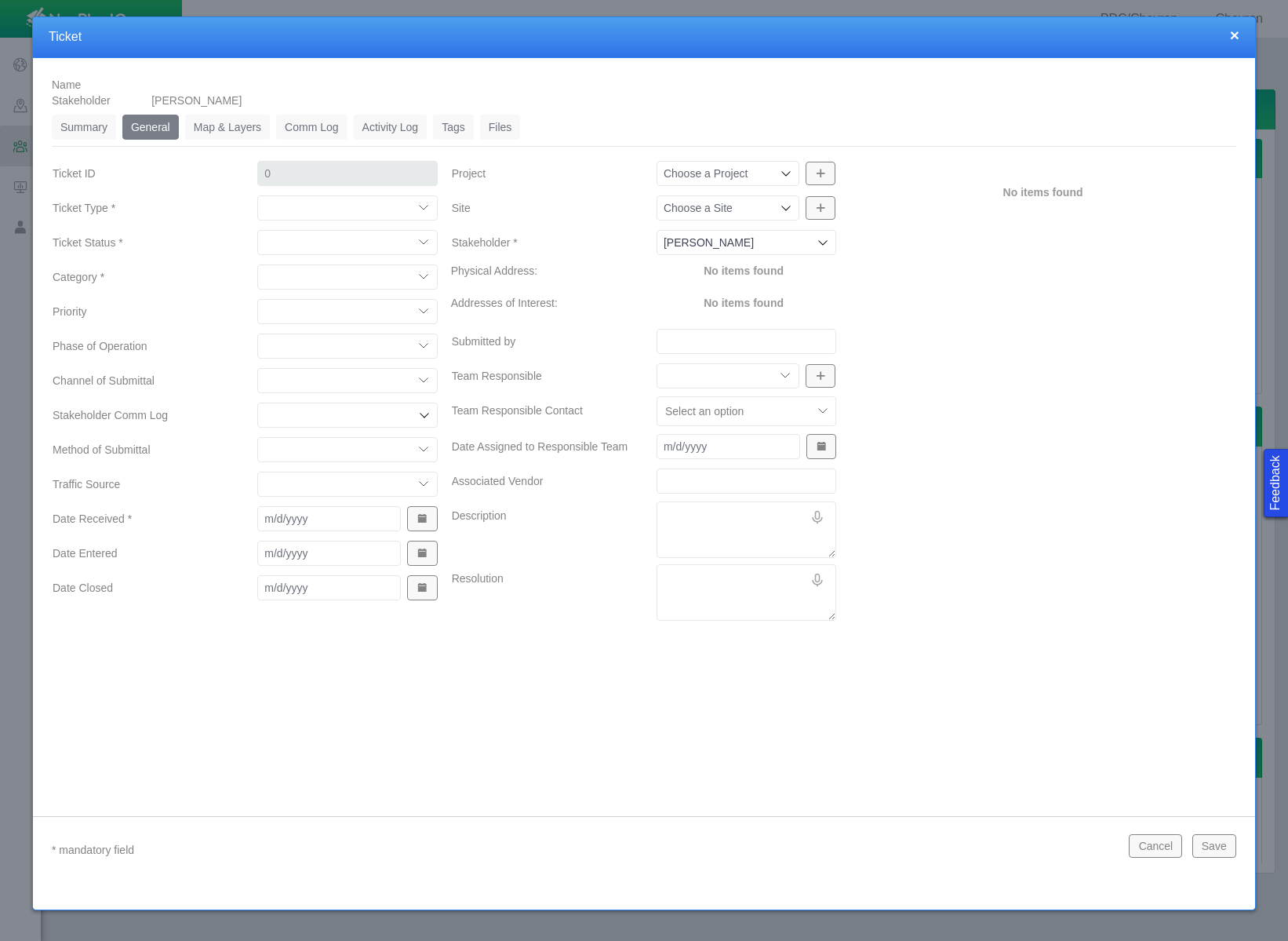
click at [369, 215] on select "Compliment Grievance Grievance Non-Op Information" at bounding box center [347, 208] width 180 height 25
click at [257, 195] on select "Compliment Grievance Grievance Non-Op Information" at bounding box center [347, 208] width 180 height 25
select select "149744687610124333"
click at [378, 239] on select "Closed (resolved) Closed (unreasonable) Closed (unresolved) Open (assigned) Ope…" at bounding box center [347, 243] width 180 height 25
select select "150870587516967431"
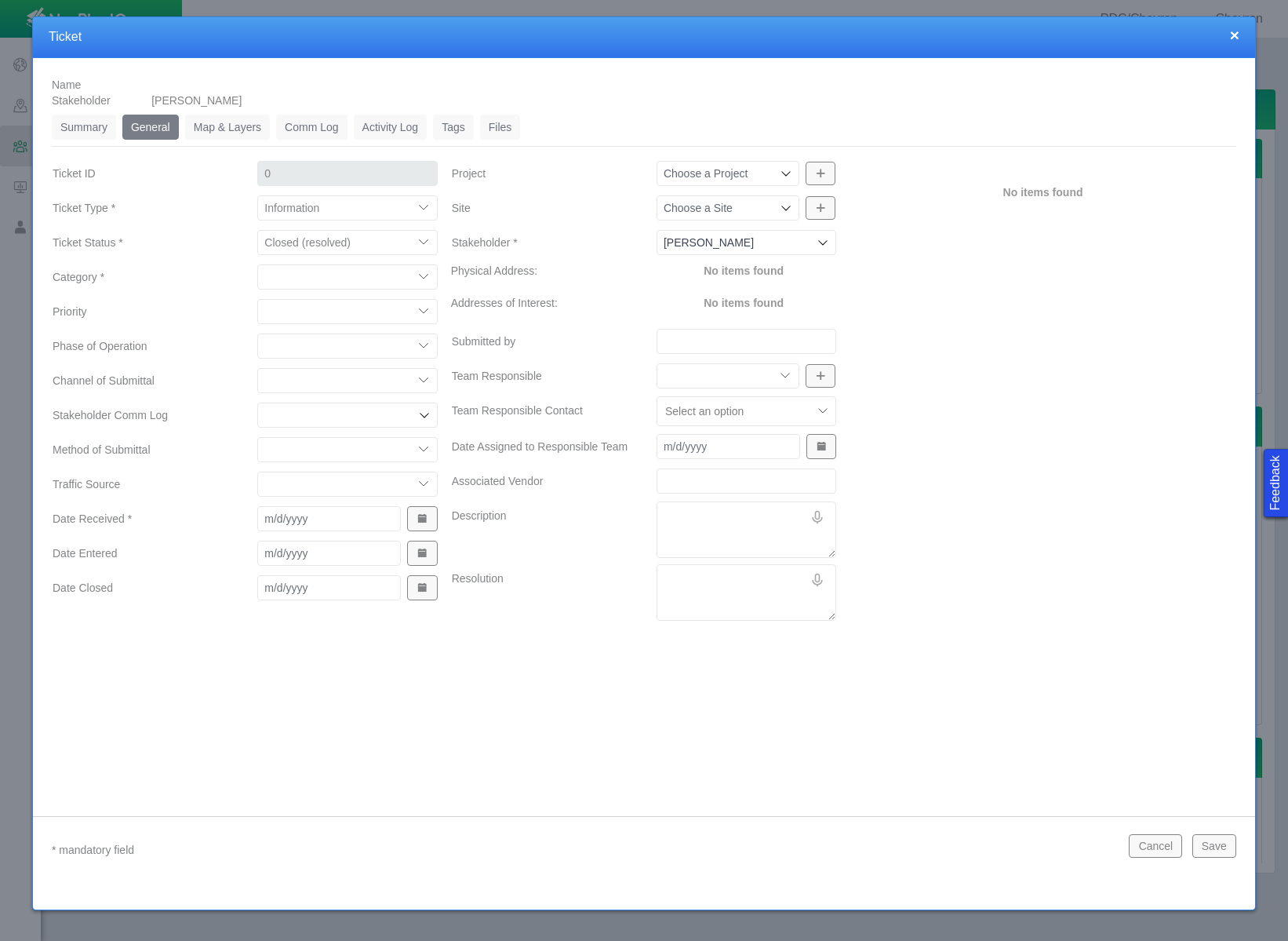
click at [257, 230] on select "Closed (resolved) Closed (unreasonable) Closed (unresolved) Open (assigned) Ope…" at bounding box center [347, 243] width 180 height 25
click at [370, 283] on select "Access Aesthetics Ag/Crops Air Quality Claims Clean-up/Remediation Communicatio…" at bounding box center [347, 277] width 180 height 25
select select "31806672368382518"
click at [257, 264] on select "Access Aesthetics Ag/Crops Air Quality Claims Clean-up/Remediation Communicatio…" at bounding box center [347, 277] width 180 height 25
click at [340, 309] on select "High Medium Low" at bounding box center [347, 312] width 180 height 25
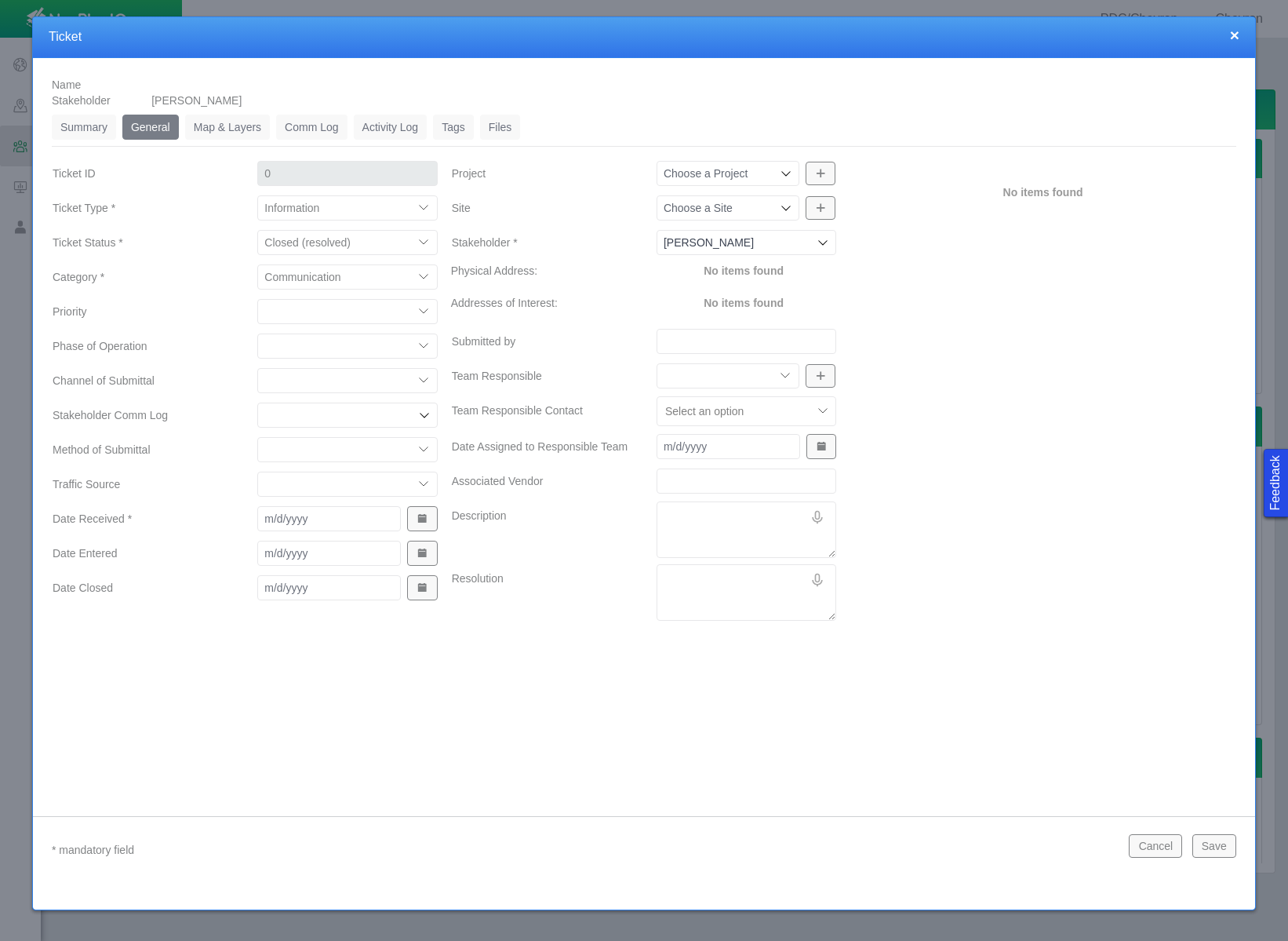
select select "Medium"
click at [257, 299] on select "High Medium Low" at bounding box center [347, 312] width 180 height 25
click at [344, 350] on select "Completions Drilling Production Reclamation Planning/Permitting Workover P&A Un…" at bounding box center [347, 346] width 180 height 25
select select "92605267337849743"
click at [257, 333] on select "Completions Drilling Production Reclamation Planning/Permitting Workover P&A Un…" at bounding box center [347, 346] width 180 height 25
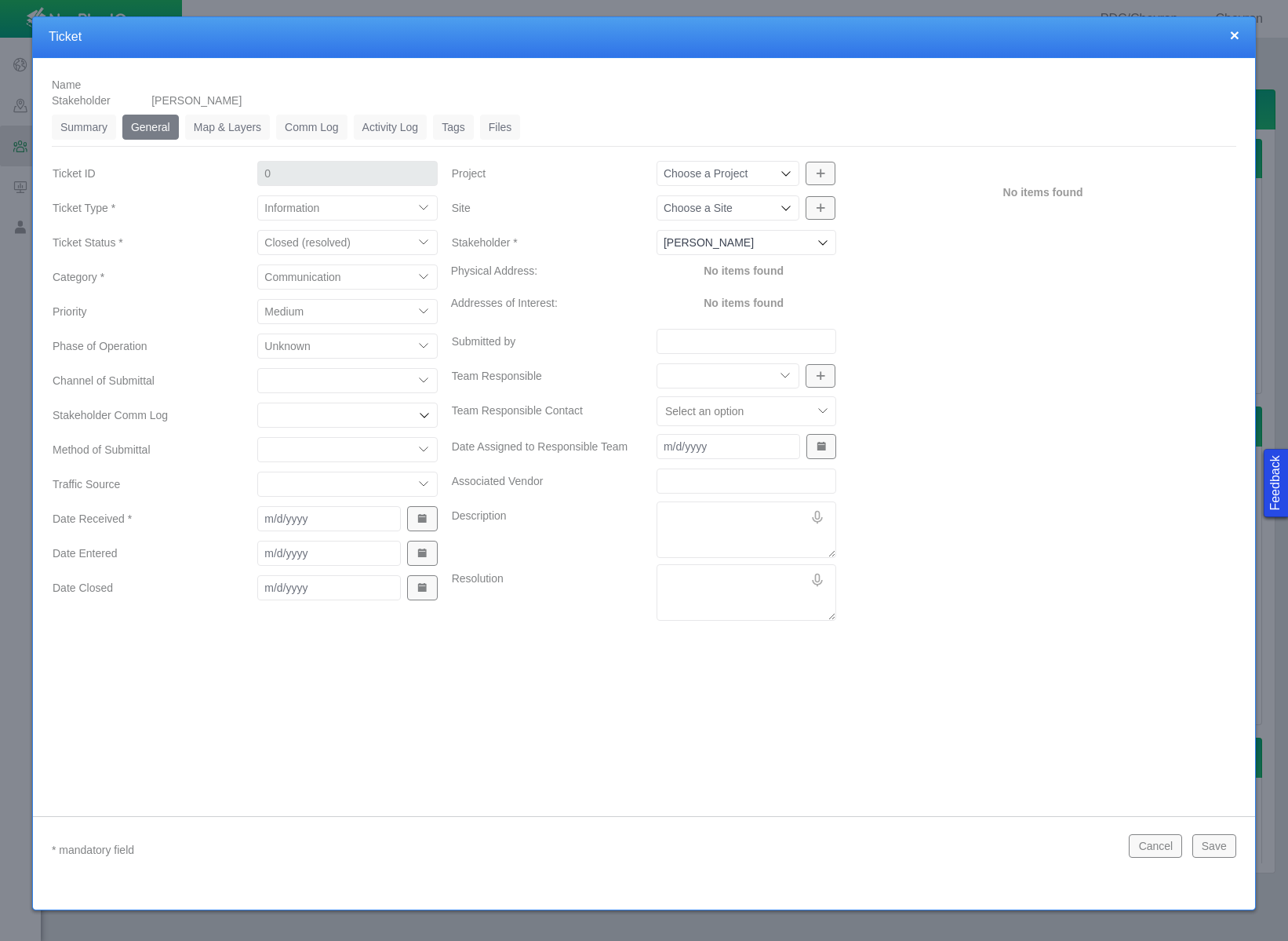
click at [349, 383] on select "ECMC Community Relations LGD Website/Microsite HSE Local Elected Official Surfa…" at bounding box center [347, 381] width 180 height 25
select select "81909218222848354"
click at [257, 368] on select "ECMC Community Relations LGD Website/Microsite HSE Local Elected Official Surfa…" at bounding box center [347, 381] width 180 height 25
click at [410, 452] on select "Email In Person Mail Phone" at bounding box center [347, 450] width 180 height 25
select select "155092712167575582"
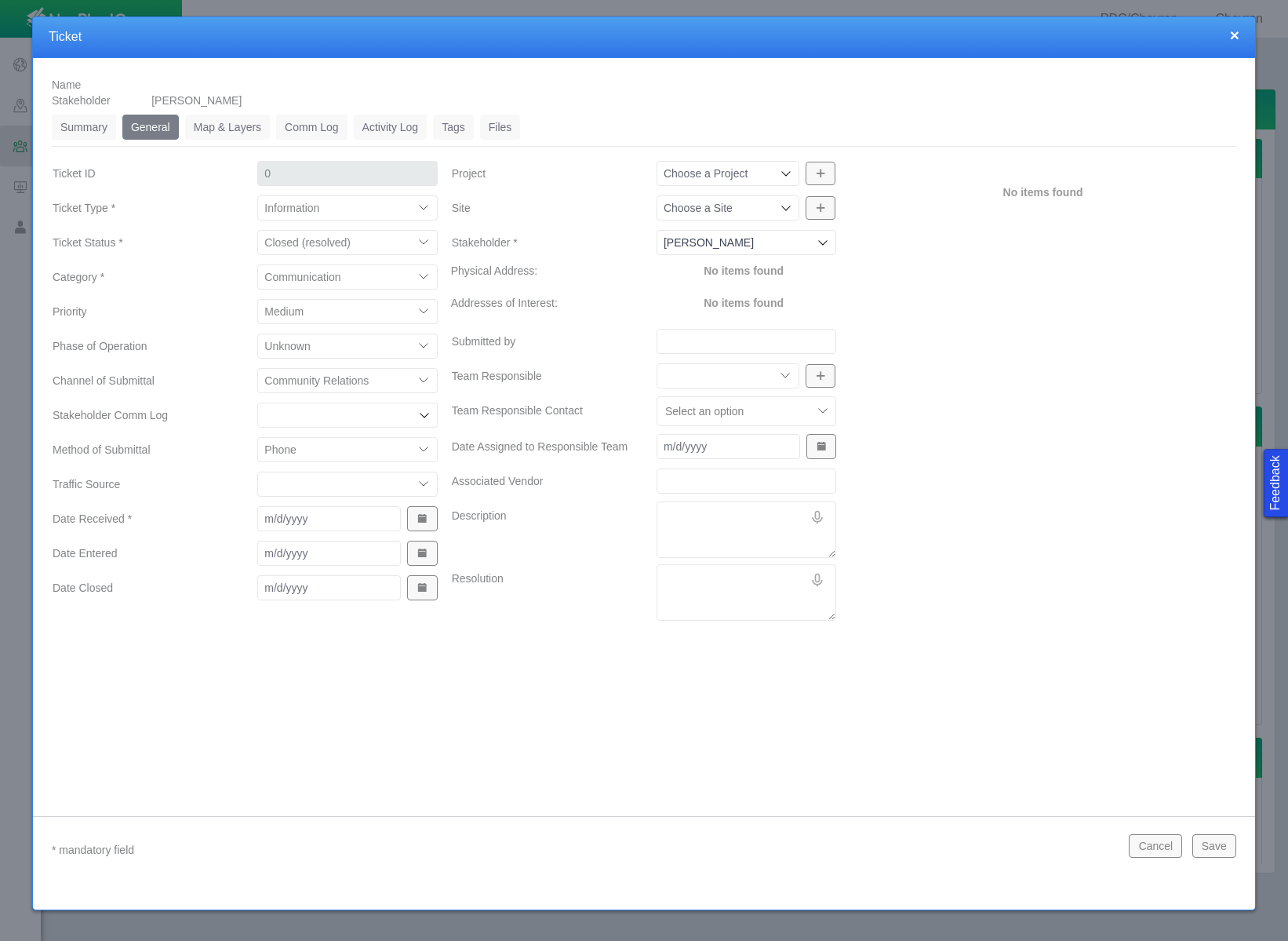
click at [257, 437] on select "Email In Person Mail Phone" at bounding box center [347, 450] width 180 height 25
click at [426, 479] on select "ECMC Proactive Engagement Local Government Website Courtesy Communication Commu…" at bounding box center [347, 485] width 180 height 25
select select "99923616732342771"
click at [257, 472] on select "ECMC Proactive Engagement Local Government Website Courtesy Communication Commu…" at bounding box center [347, 485] width 180 height 25
click at [427, 519] on button "Show Date Picker" at bounding box center [421, 519] width 30 height 25
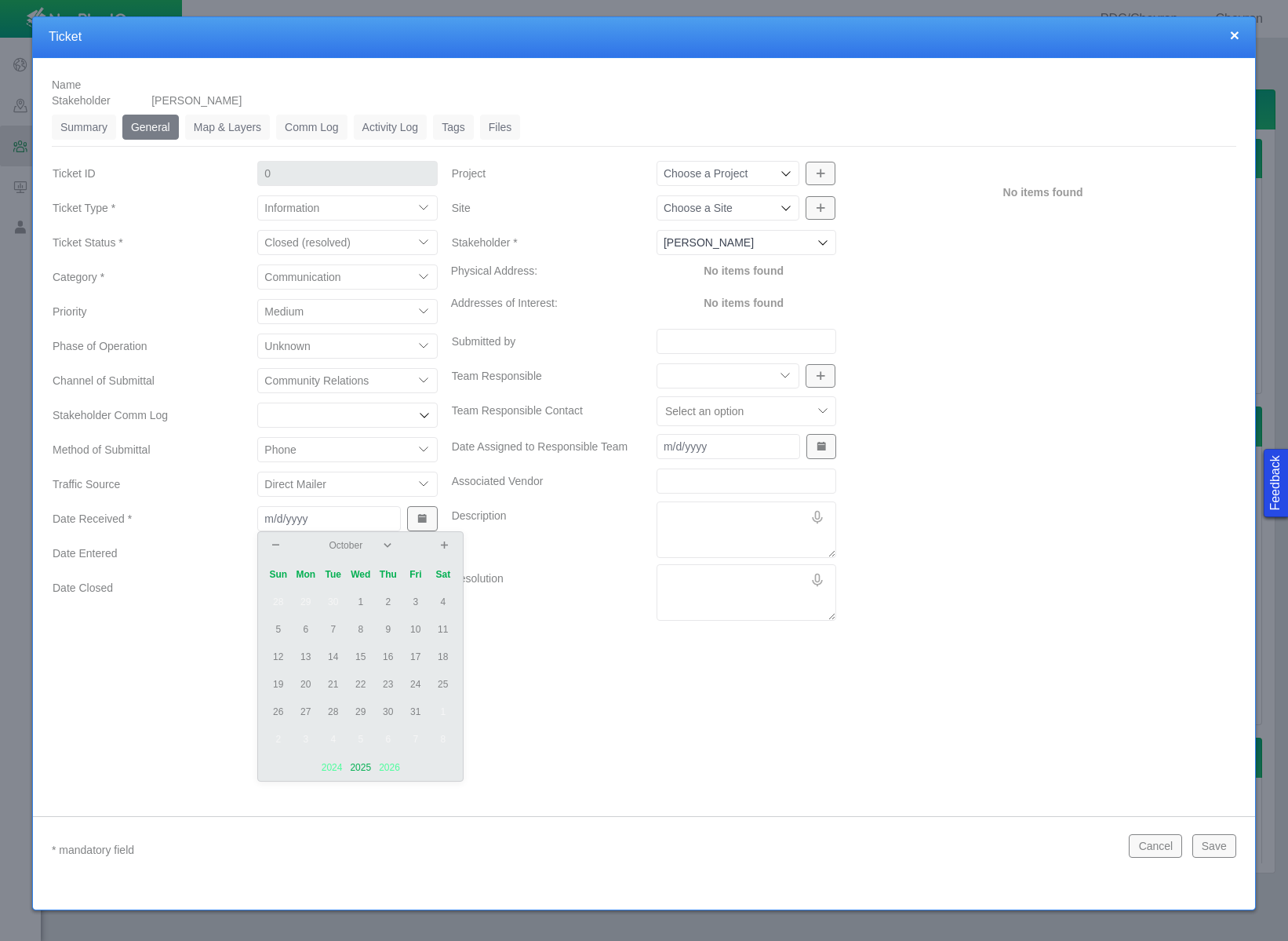
click at [313, 657] on td "13" at bounding box center [306, 657] width 27 height 27
type input "[DATE]"
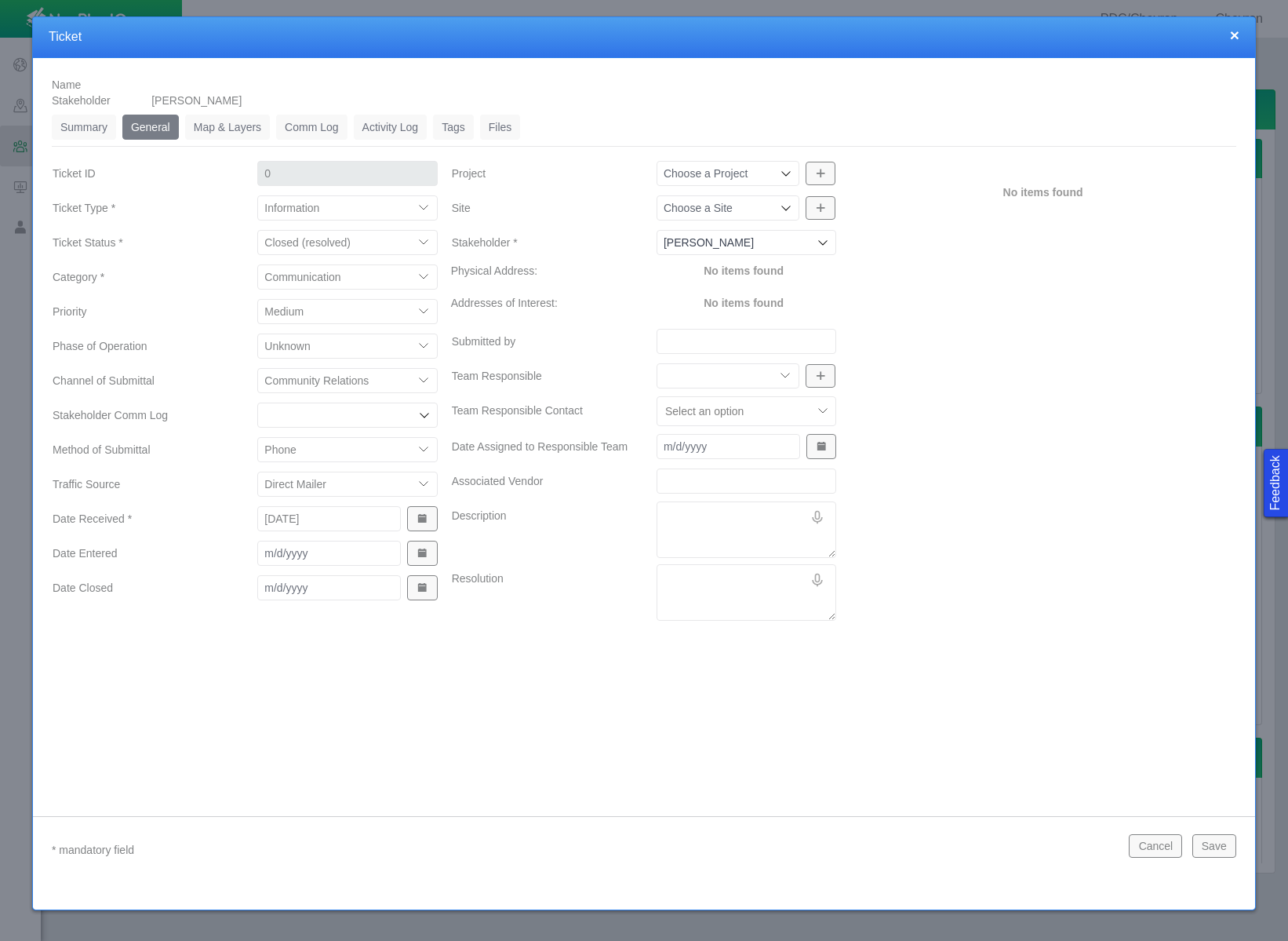
click at [420, 548] on span "Show Date Picker" at bounding box center [421, 553] width 11 height 11
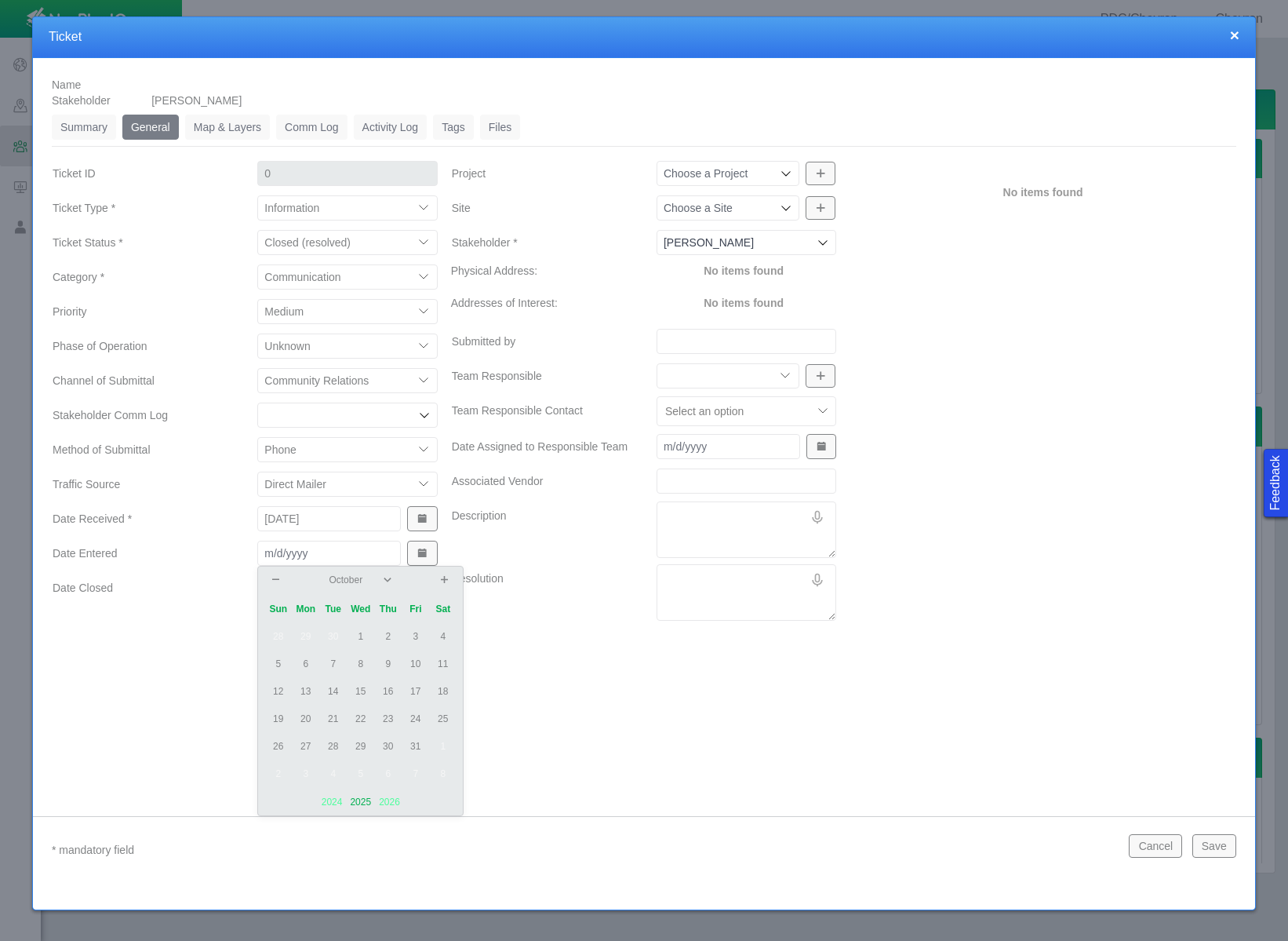
click at [334, 692] on td "14" at bounding box center [333, 691] width 27 height 27
type input "[DATE]"
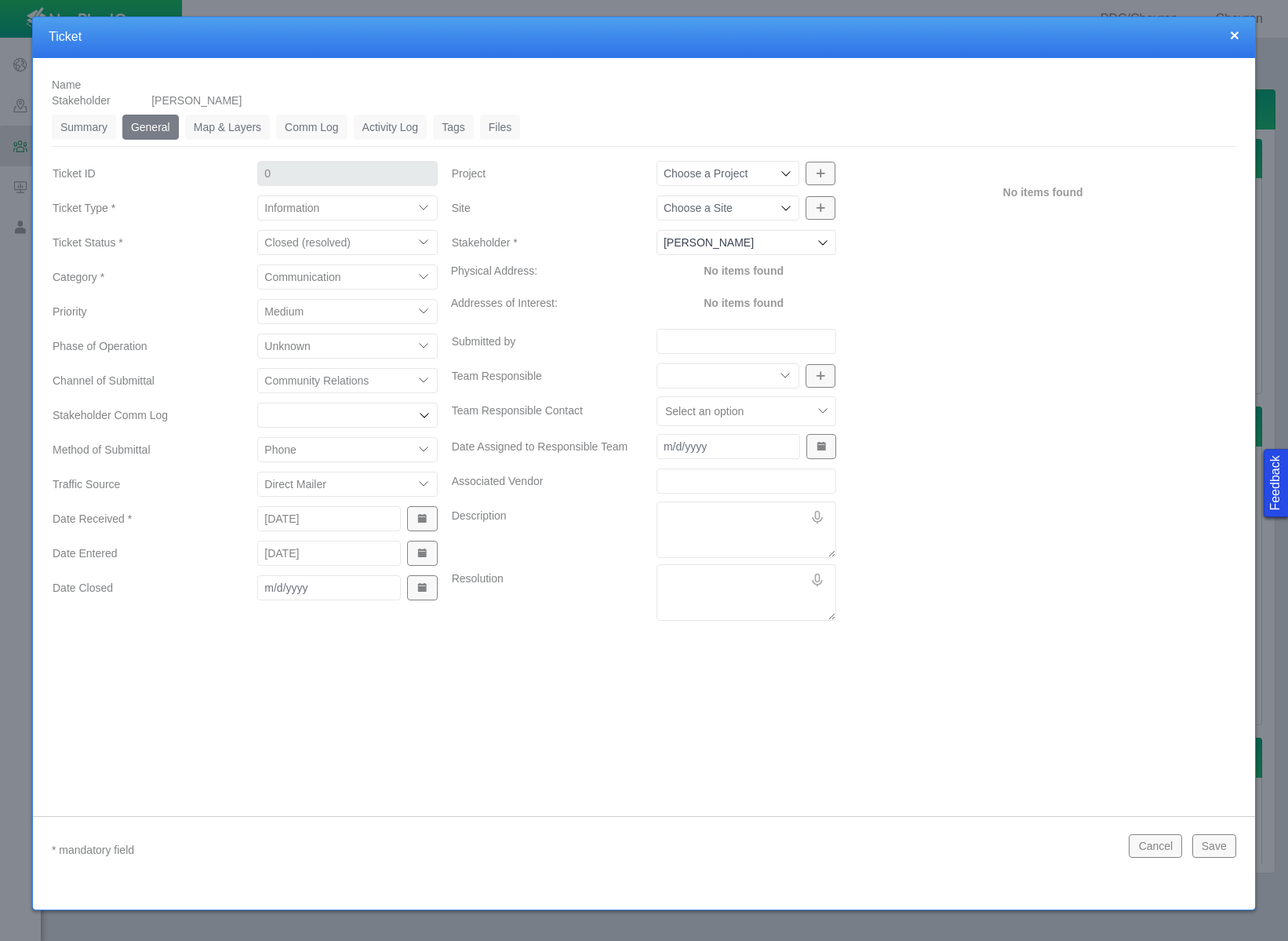
click at [506, 676] on div "Name Stakeholder [PERSON_NAME] Summary 0 General 0 Map & Layers 0 Comm Log 0 Ac…" at bounding box center [644, 425] width 1222 height 734
click at [782, 173] on icon at bounding box center [785, 173] width 13 height 13
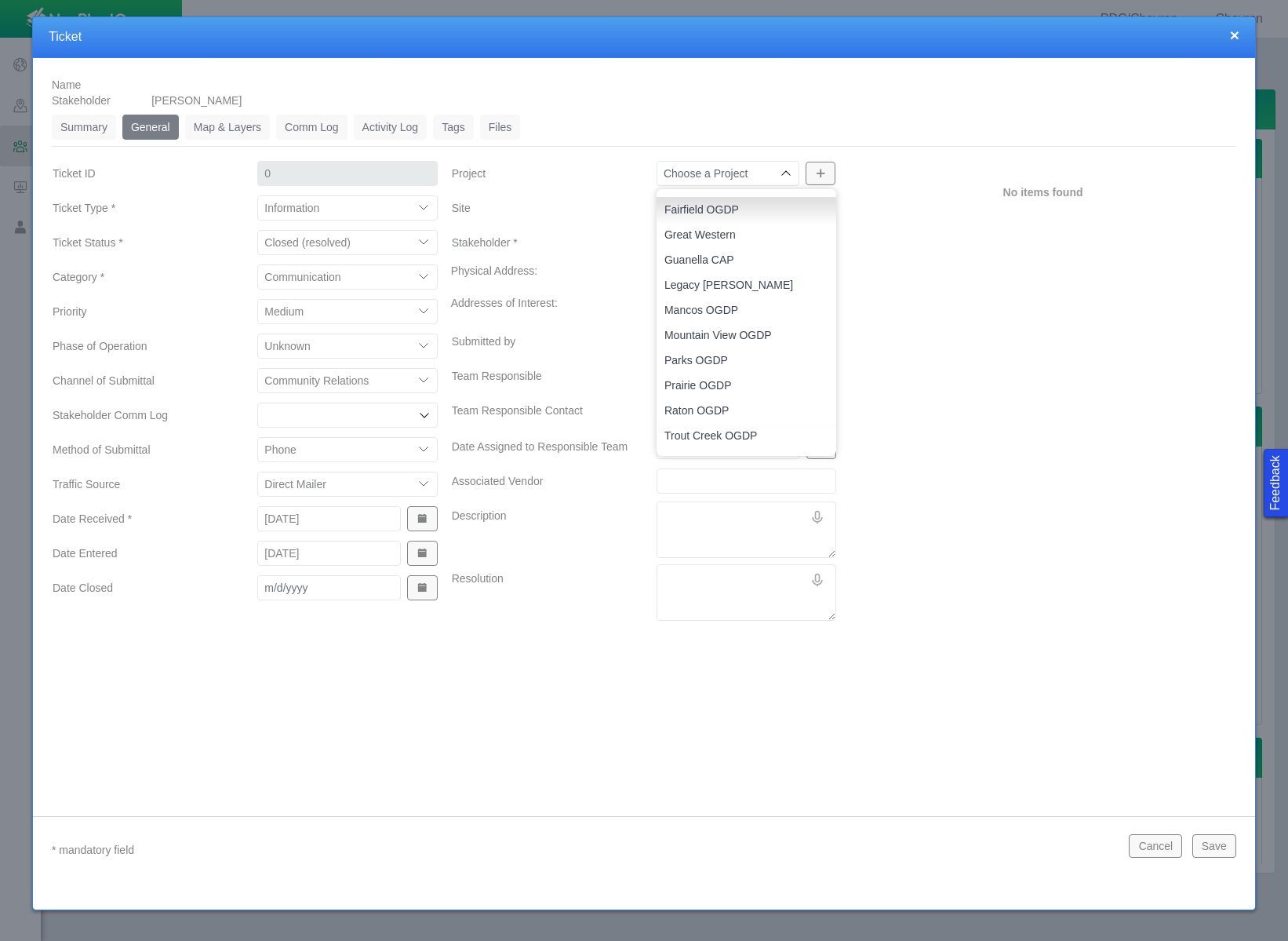
click at [934, 293] on div "No items found" at bounding box center [1042, 393] width 399 height 468
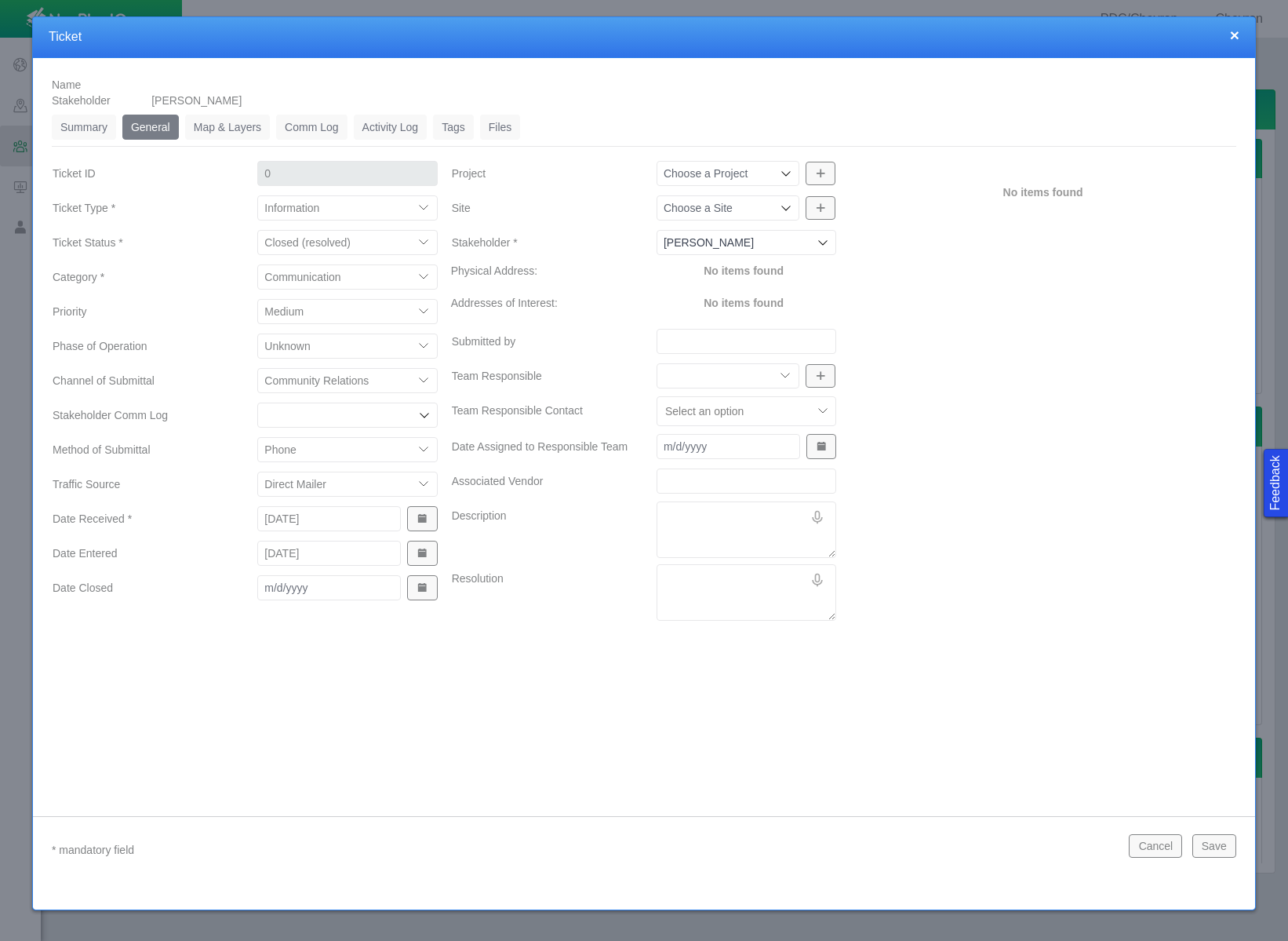
click at [787, 209] on icon at bounding box center [786, 209] width 10 height 6
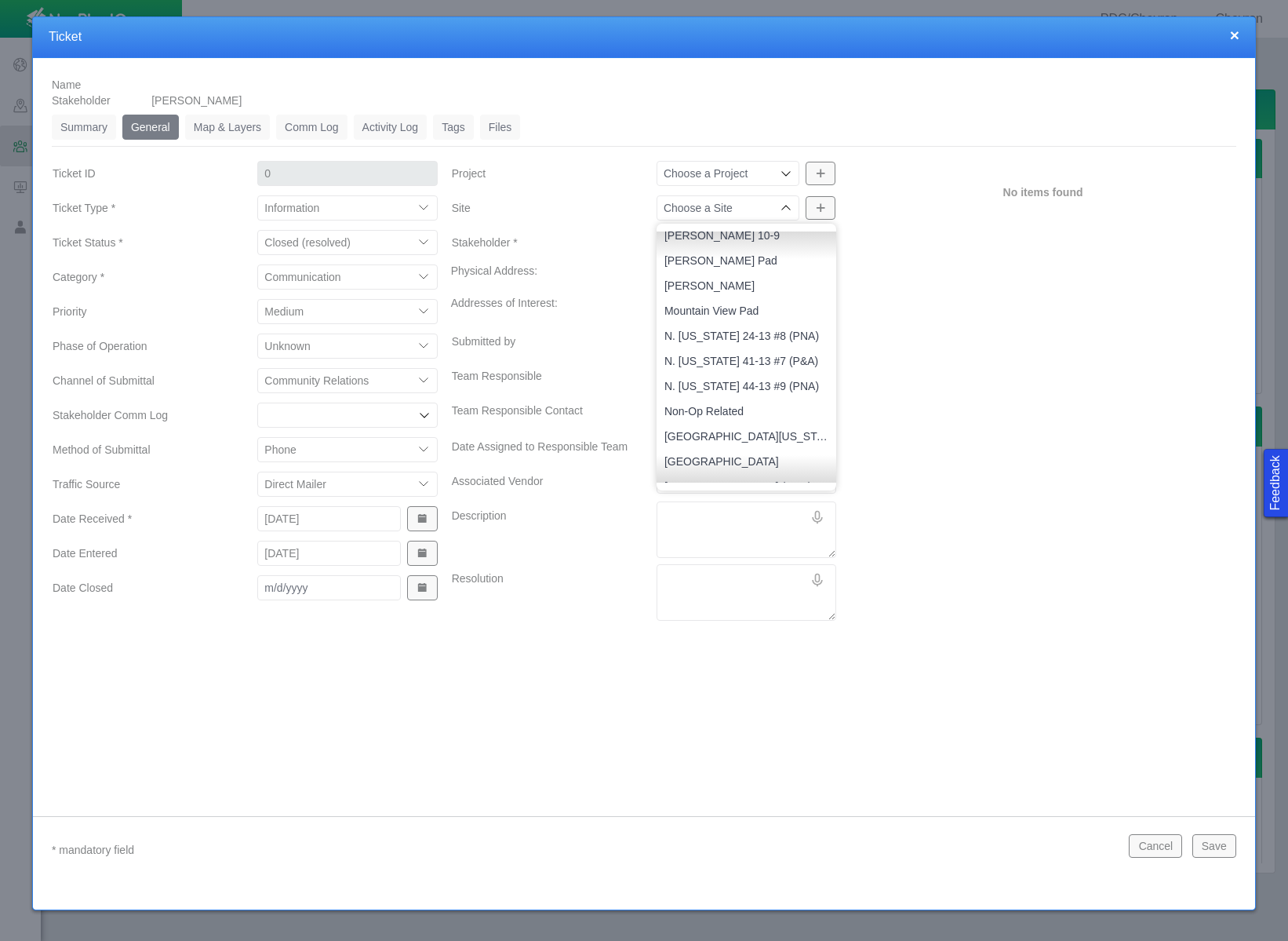
scroll to position [1570, 0]
click at [735, 400] on span "Non-Op Related" at bounding box center [745, 407] width 164 height 16
type input "Non-Op Related"
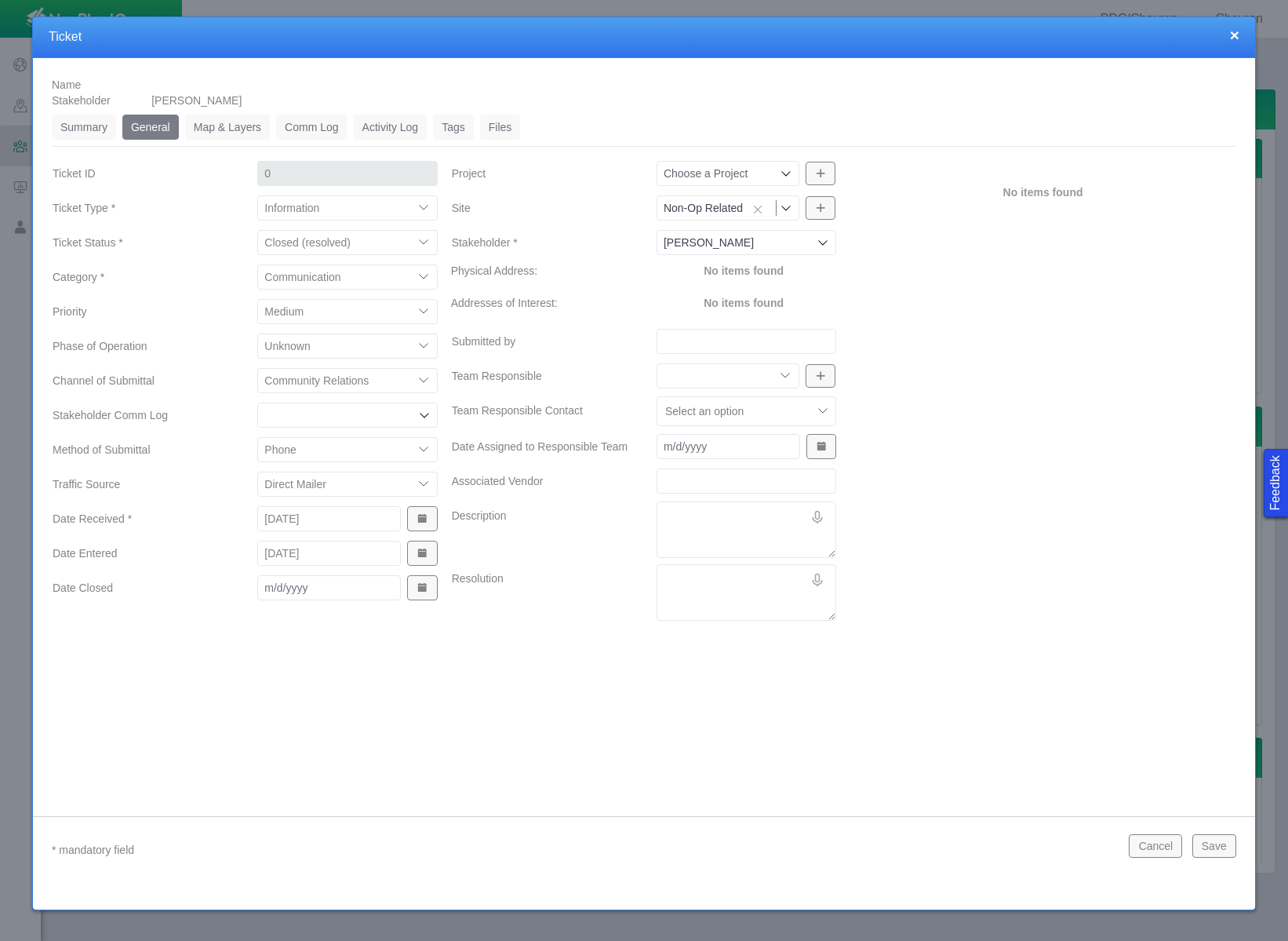
click at [728, 337] on input "Submitted by" at bounding box center [745, 342] width 180 height 25
type input "76 Group"
click at [747, 375] on select "Community Relations Completions Construction Drilling Geology/Exploration Gover…" at bounding box center [727, 376] width 143 height 25
select select "27303072740934058"
click at [656, 363] on select "Community Relations Completions Construction Drilling Geology/Exploration Gover…" at bounding box center [727, 376] width 143 height 25
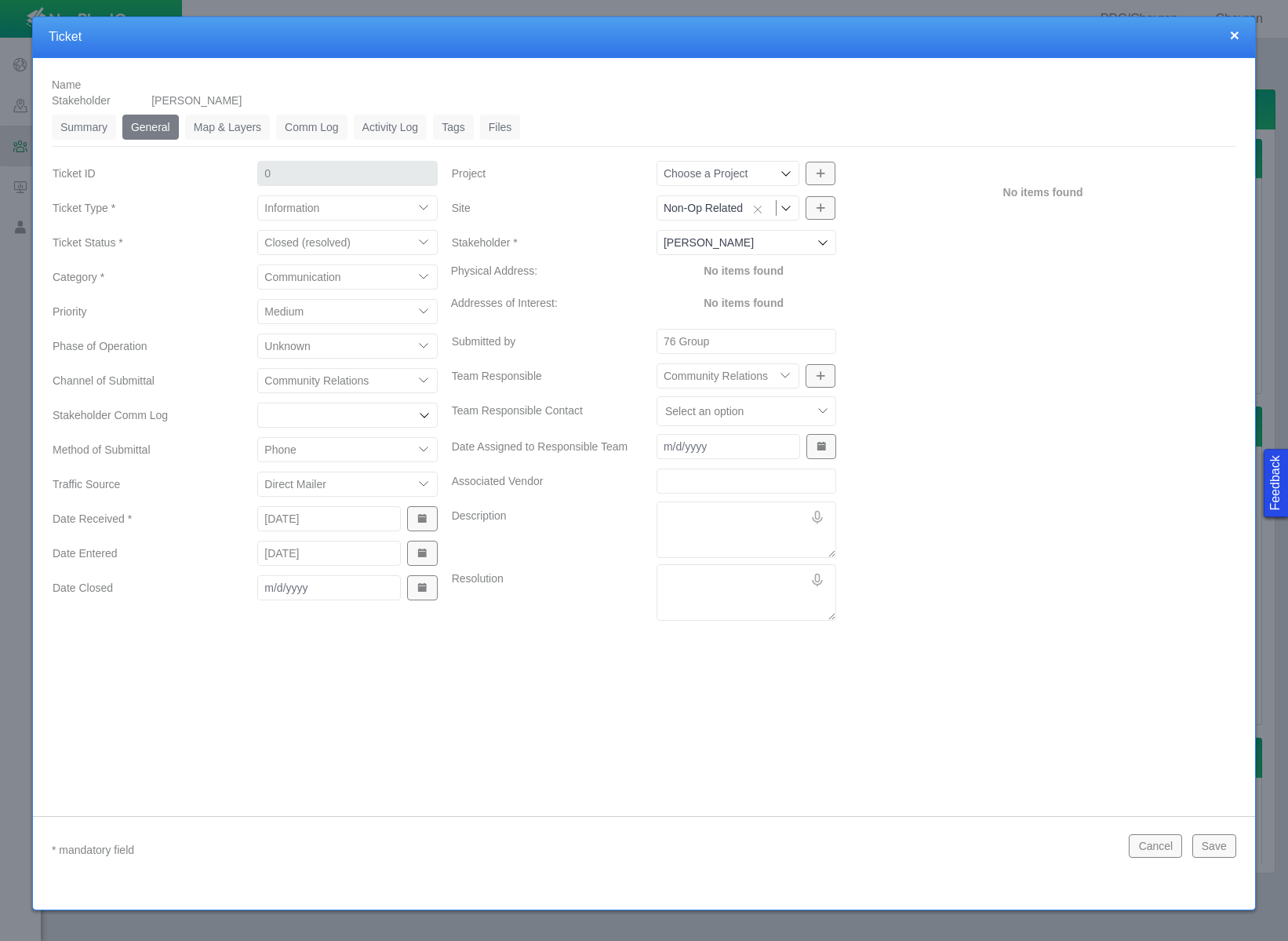
click at [721, 515] on textarea "Description" at bounding box center [745, 529] width 180 height 56
type textarea "x"
type textarea "R"
type textarea "x"
type textarea "Ro"
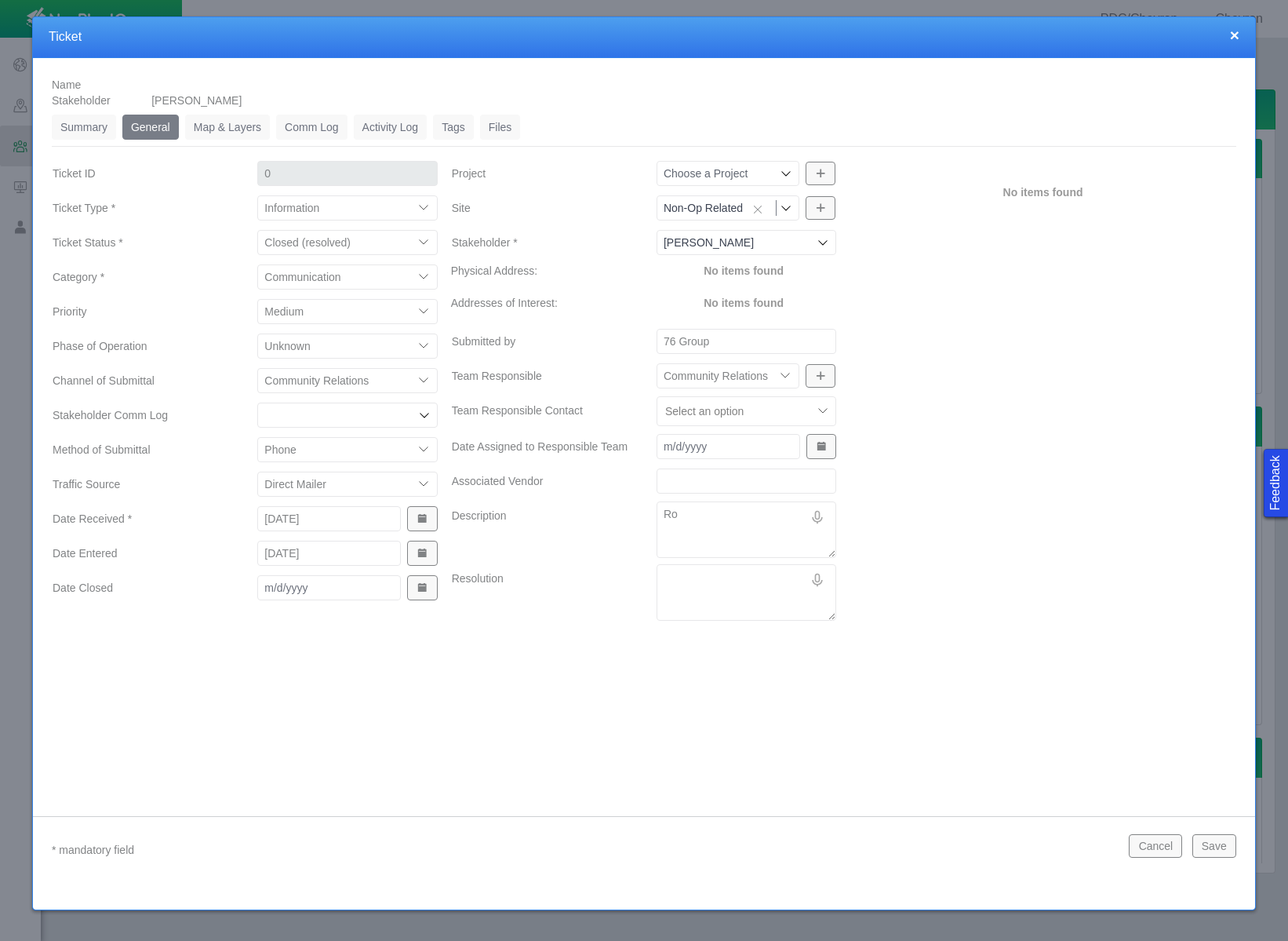
type textarea "x"
type textarea "[PERSON_NAME]"
type textarea "x"
type textarea "[PERSON_NAME]"
type textarea "x"
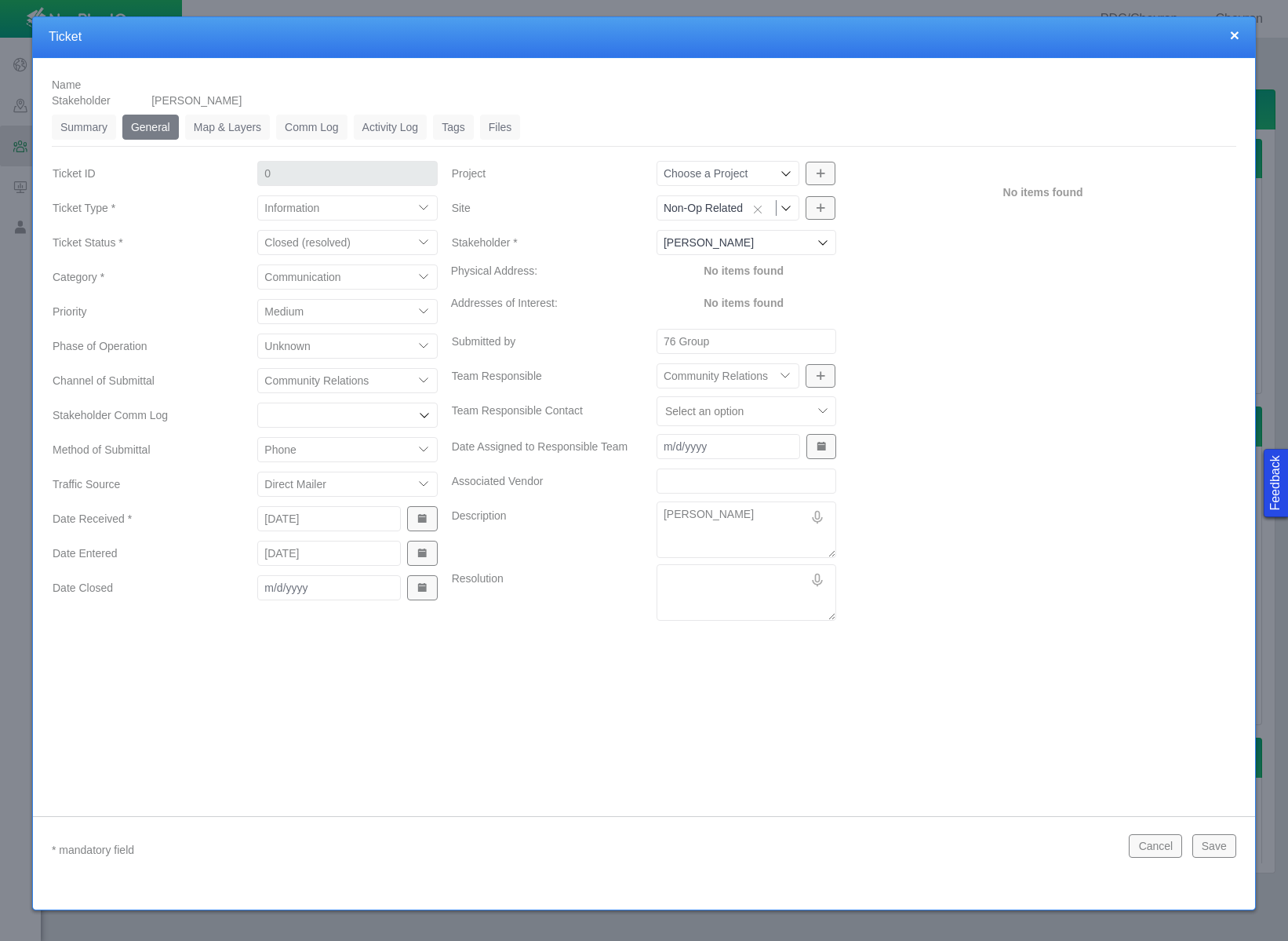
type textarea "[PERSON_NAME]"
type textarea "x"
type textarea "[PERSON_NAME] re"
type textarea "x"
type textarea "[PERSON_NAME] rec"
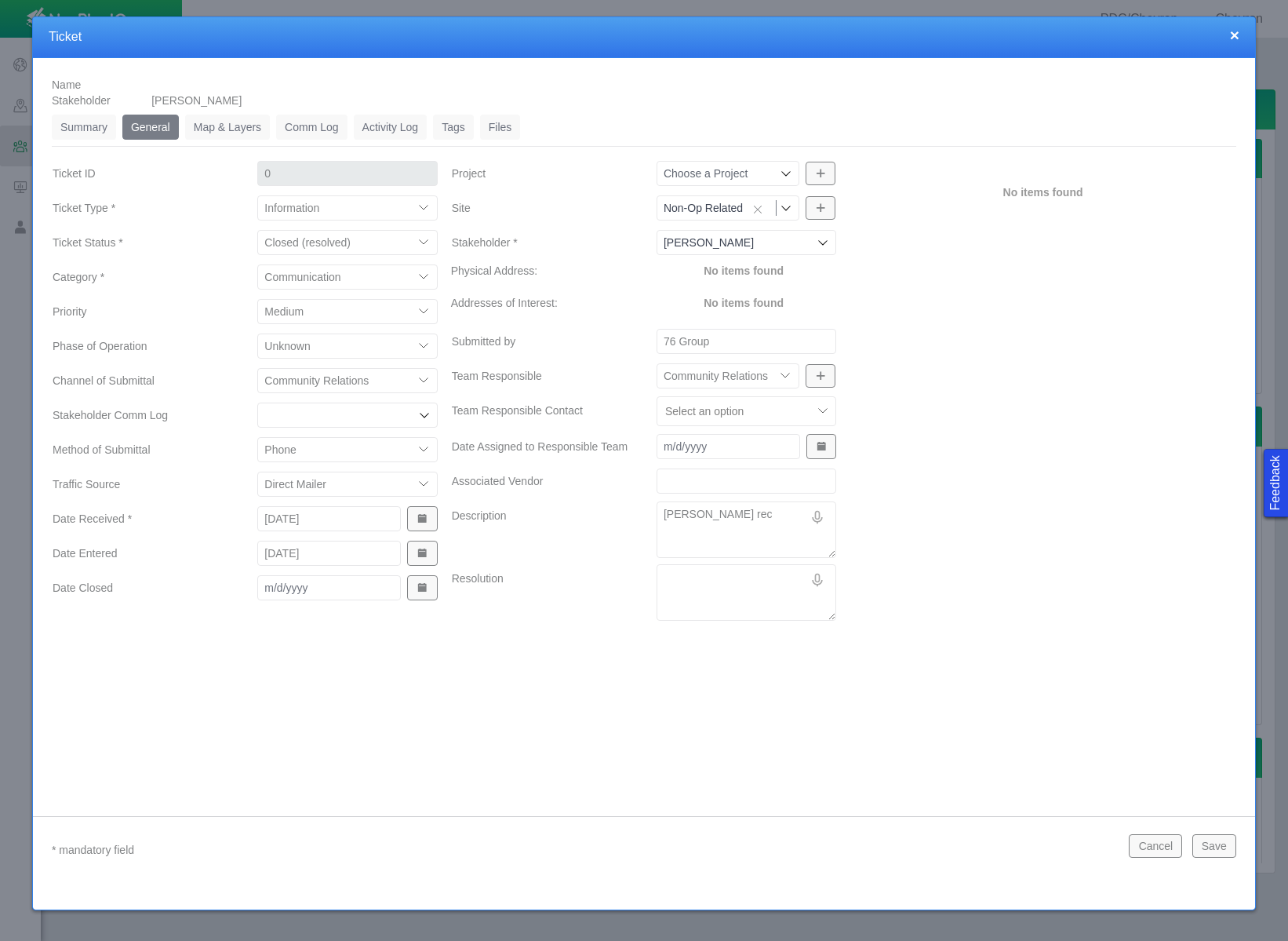
type textarea "x"
type textarea "[PERSON_NAME]"
type textarea "x"
type textarea "[PERSON_NAME]"
type textarea "x"
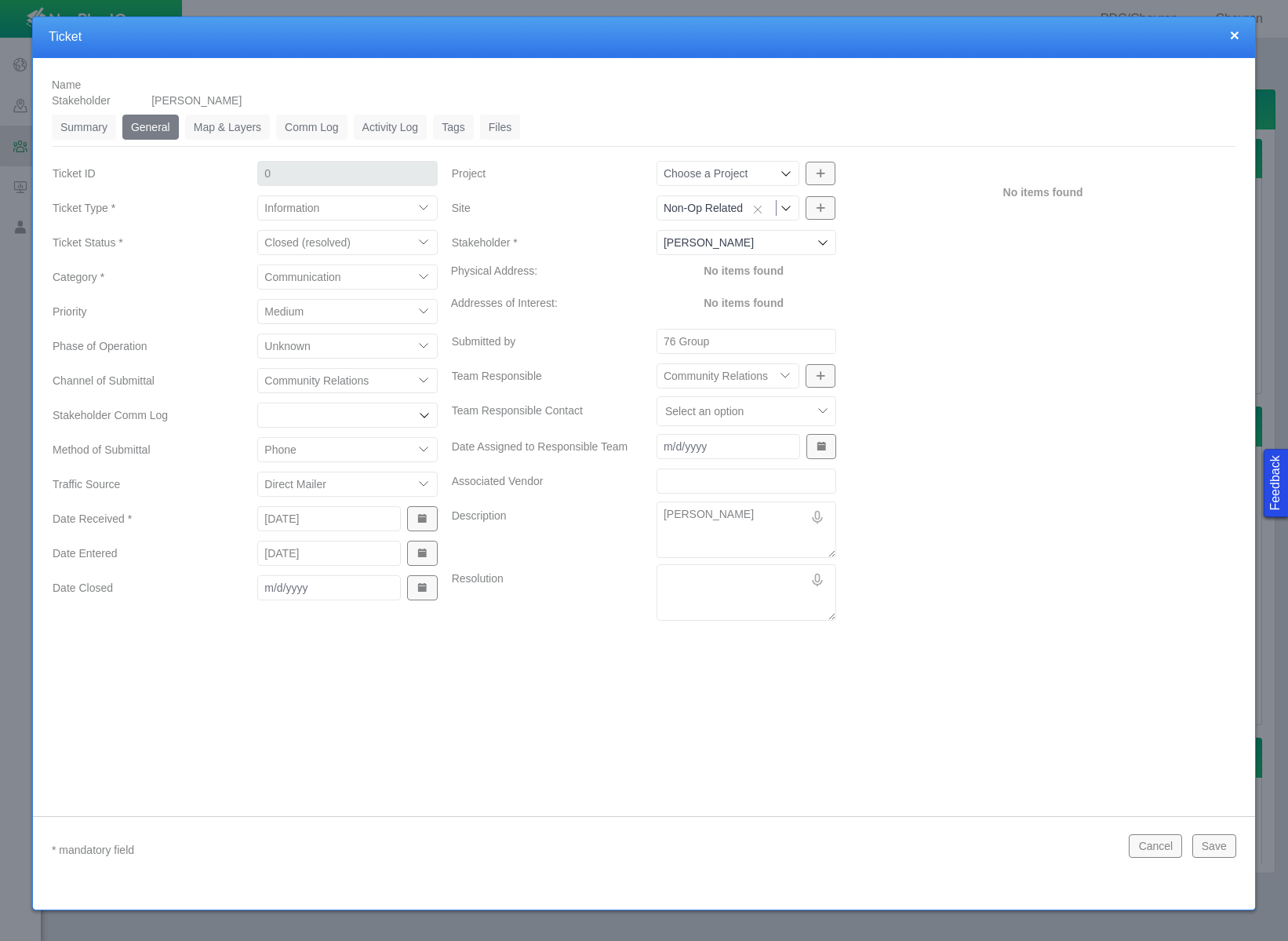
type textarea "[PERSON_NAME]"
type textarea "x"
type textarea "[PERSON_NAME] receive"
type textarea "x"
type textarea "[PERSON_NAME] received"
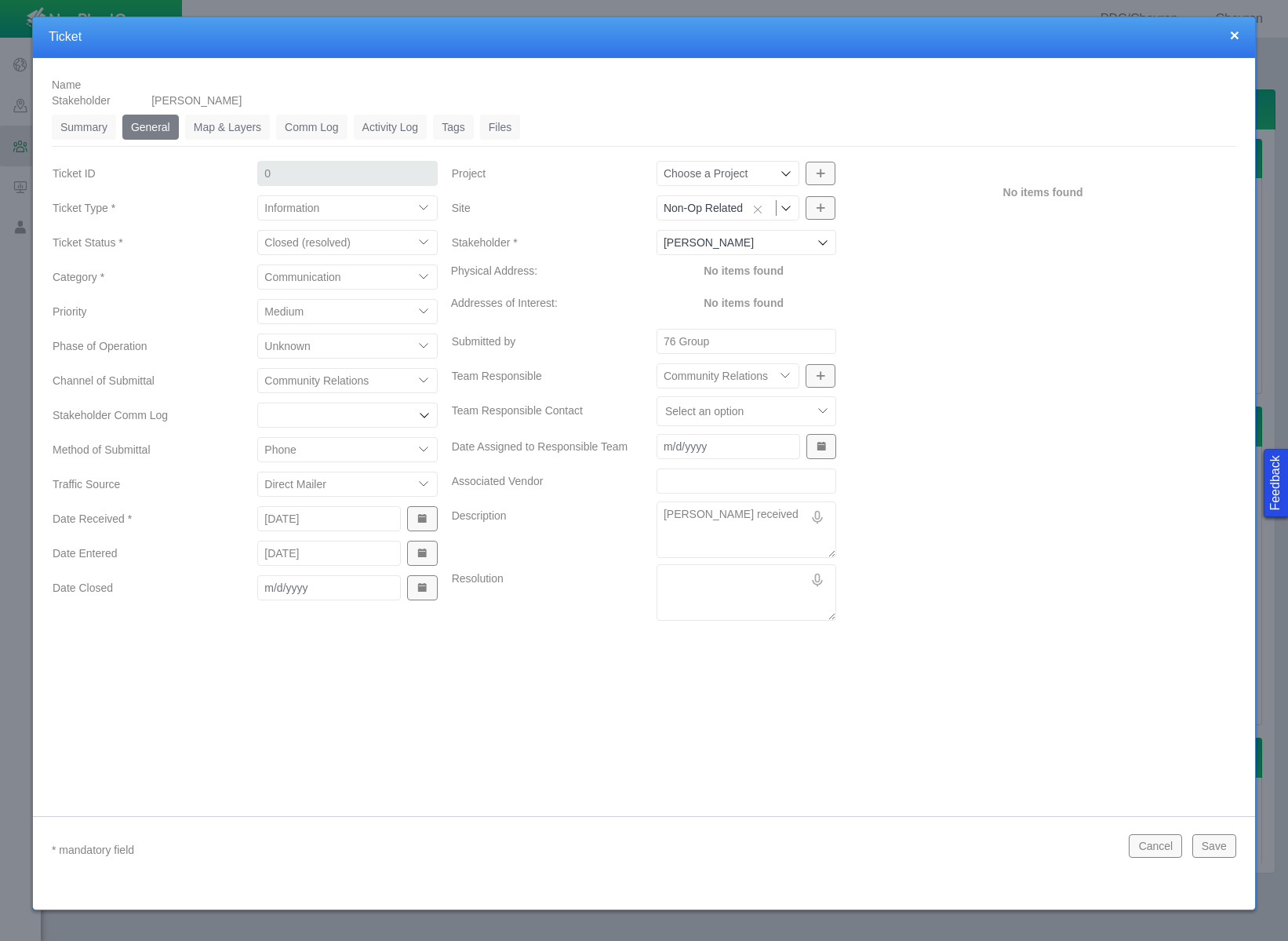
type textarea "x"
type textarea "[PERSON_NAME] received"
type textarea "x"
type textarea "[PERSON_NAME] received a"
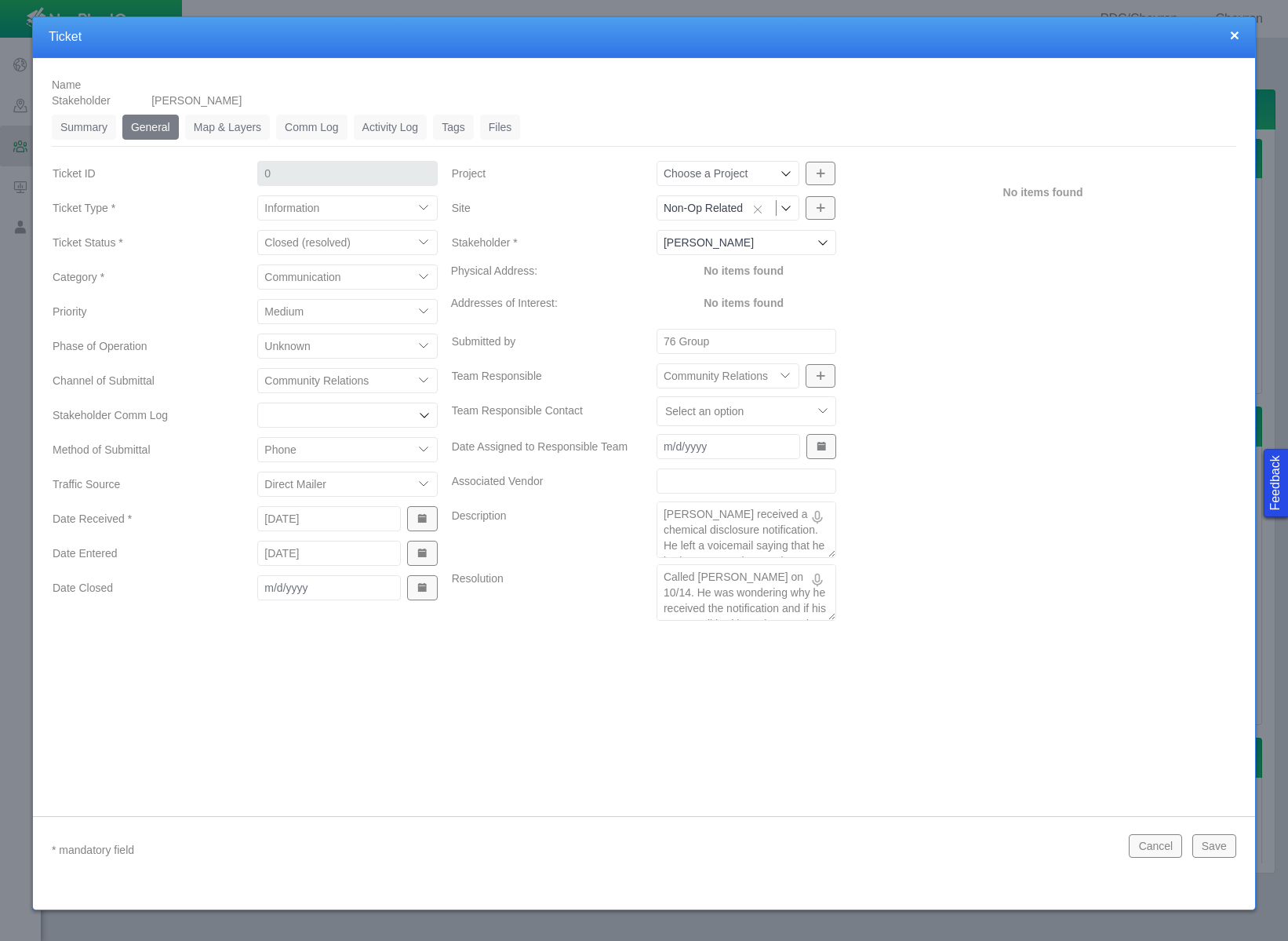
click at [1216, 843] on button "Save" at bounding box center [1213, 846] width 44 height 23
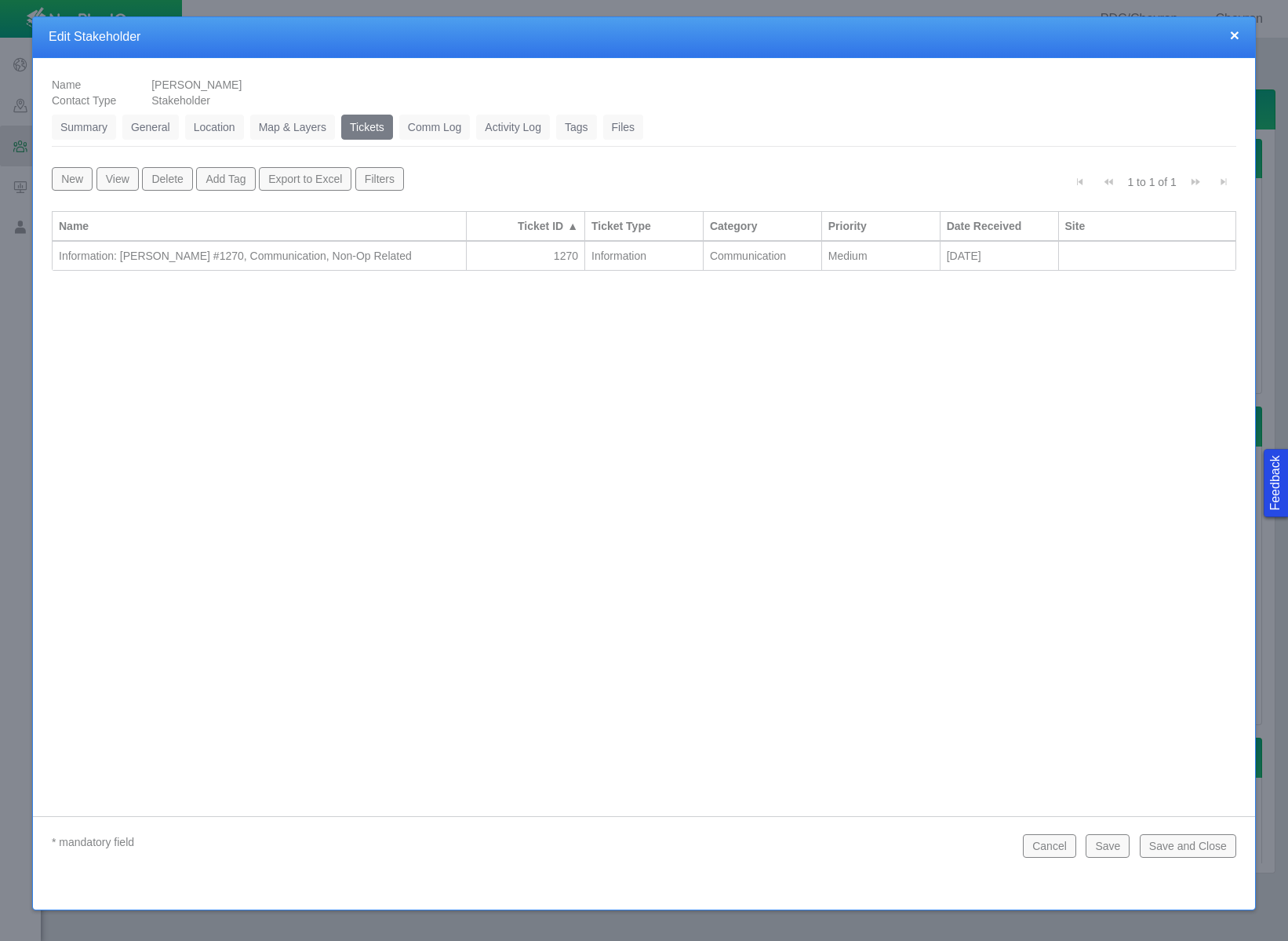
click at [1179, 849] on button "Save and Close" at bounding box center [1187, 846] width 96 height 23
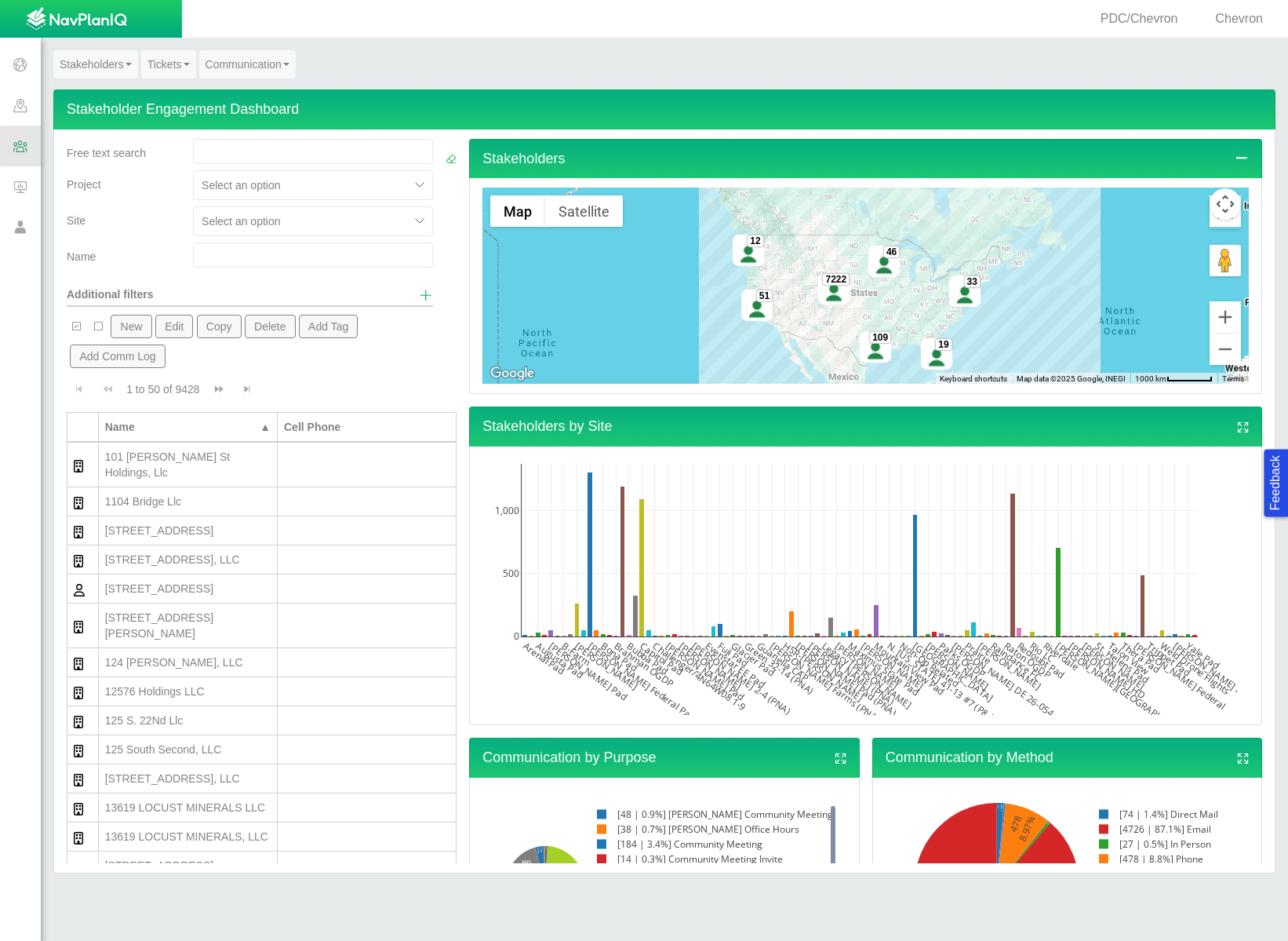
click at [258, 252] on input "text" at bounding box center [313, 255] width 240 height 25
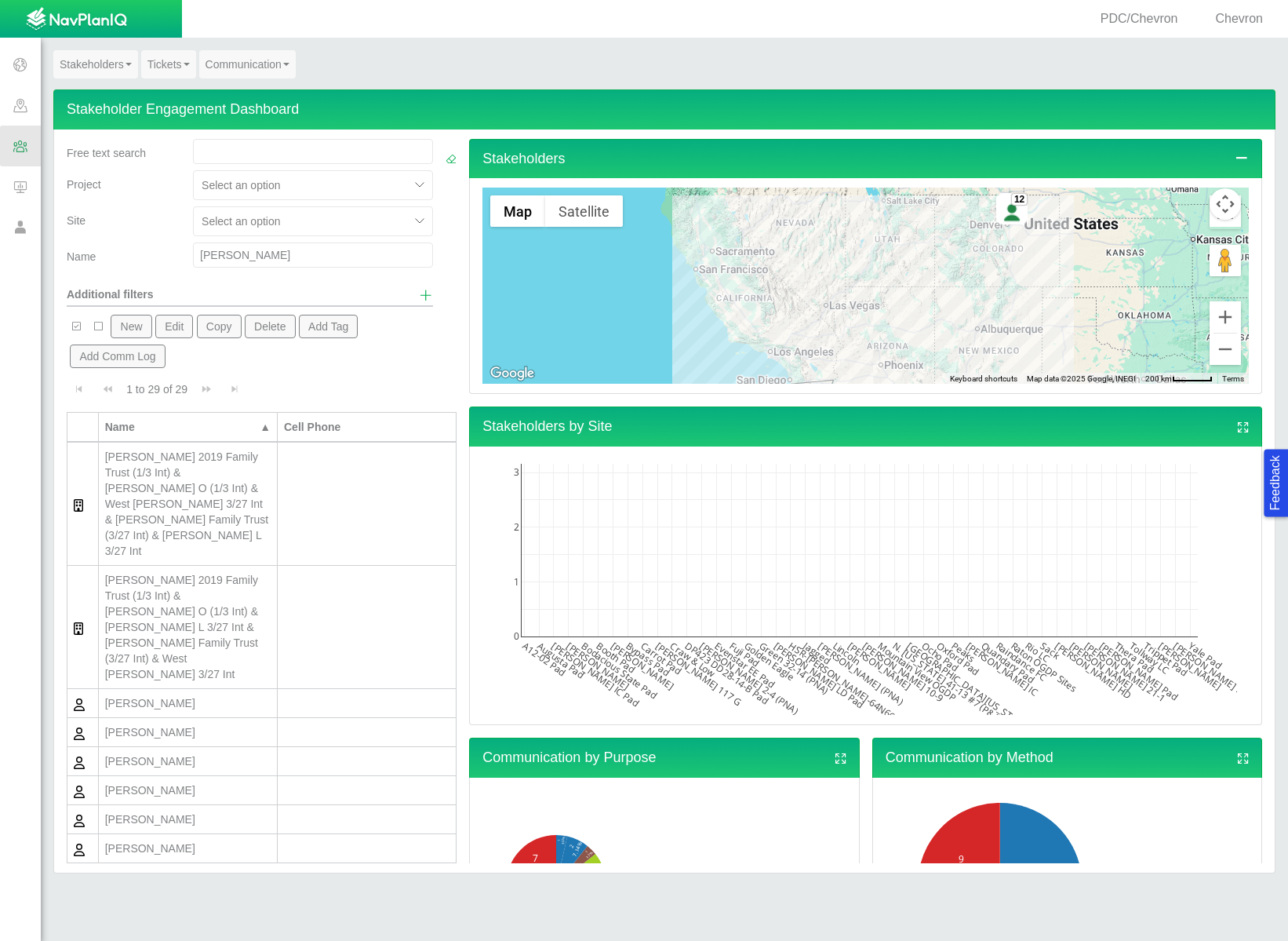
drag, startPoint x: 258, startPoint y: 252, endPoint x: 211, endPoint y: 252, distance: 47.0
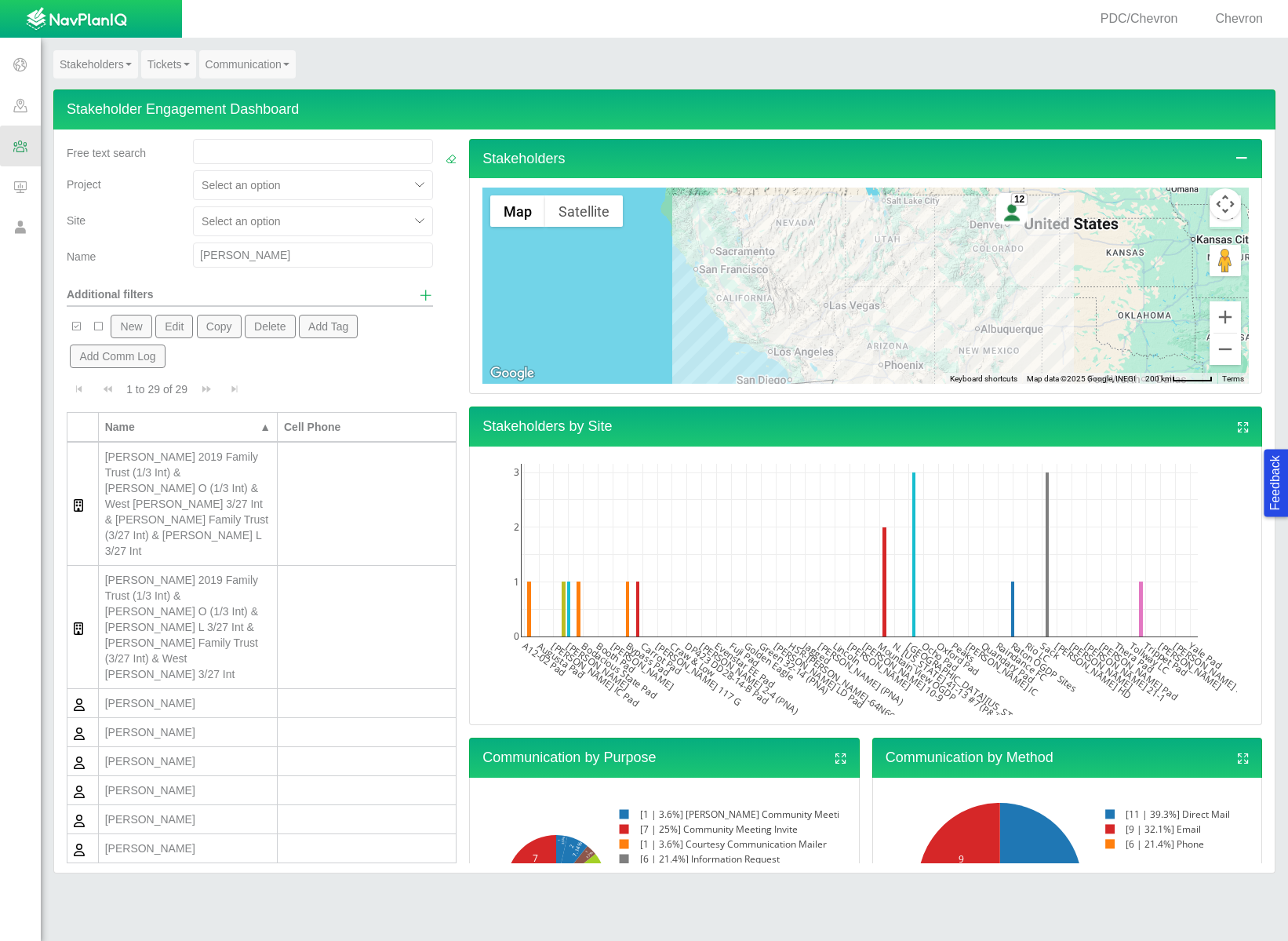
click at [212, 255] on input "[PERSON_NAME]" at bounding box center [313, 255] width 240 height 25
click at [416, 293] on body "Feedback PDC/Chevron Chevron Projects Sites CRM Noise Customer Admin Stakeholde…" at bounding box center [644, 470] width 1288 height 941
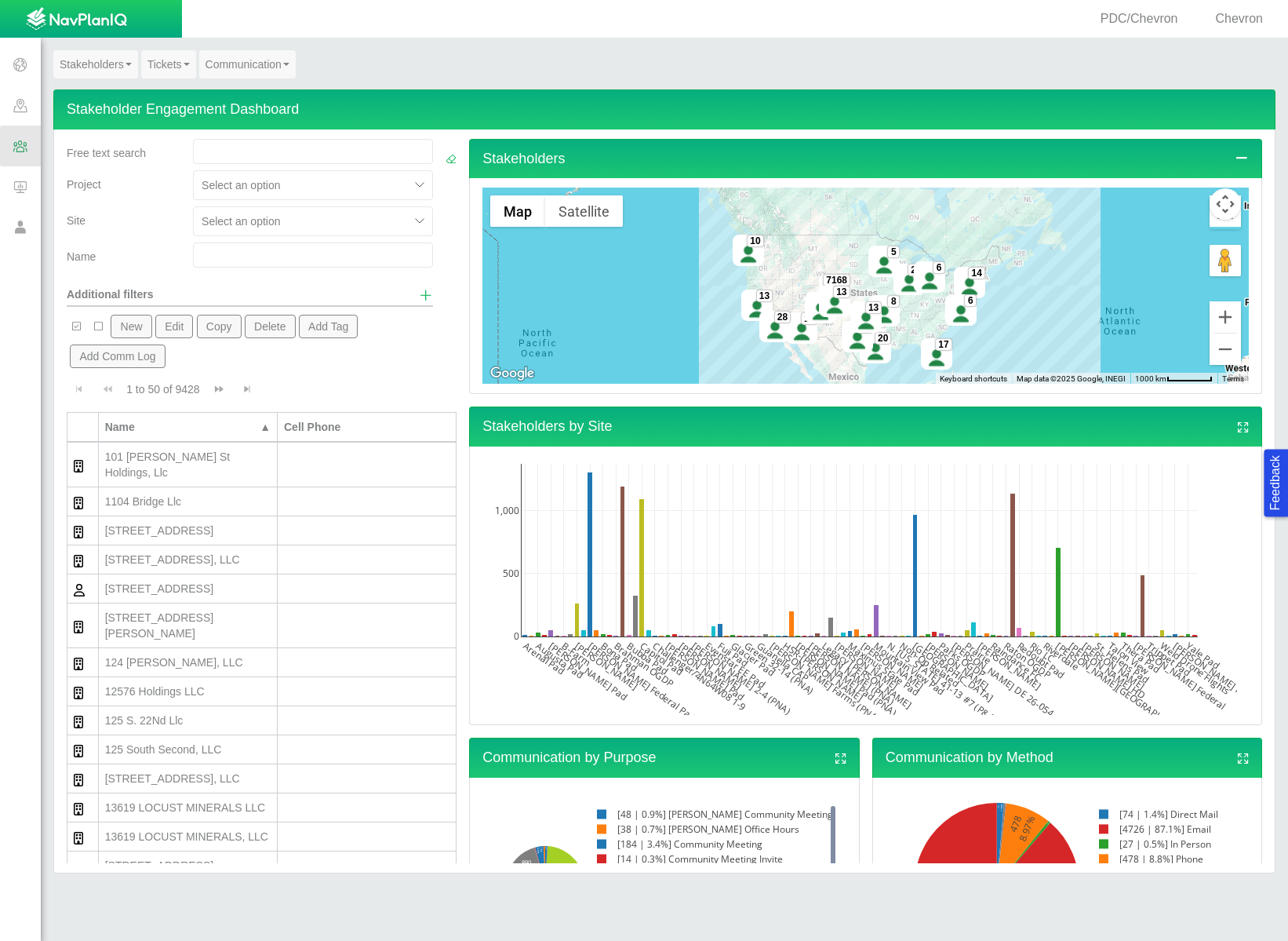
click at [419, 293] on span "Show additional filters" at bounding box center [426, 295] width 15 height 15
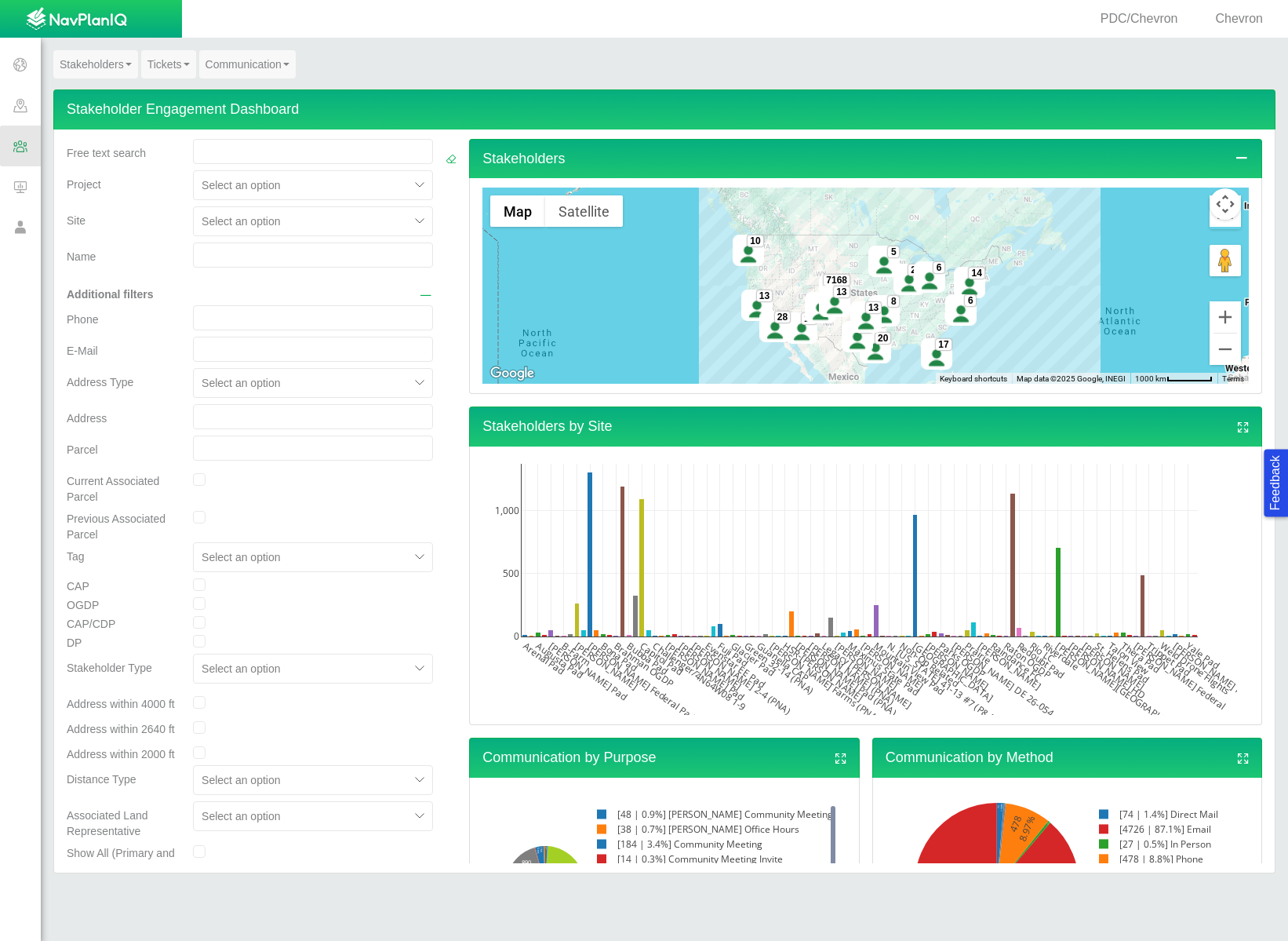
click at [268, 415] on input "text" at bounding box center [313, 417] width 240 height 25
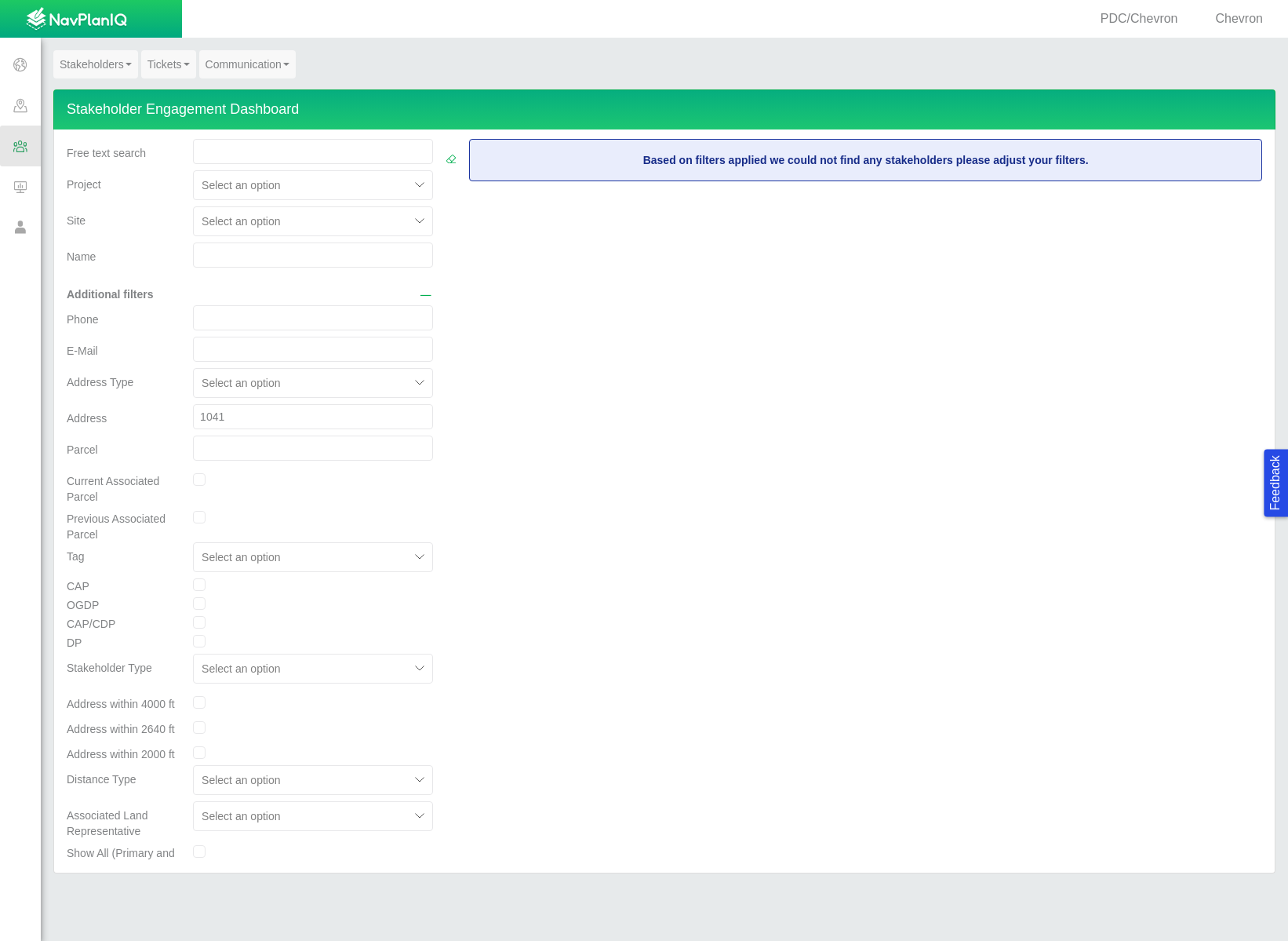
click at [93, 73] on link "Stakeholders" at bounding box center [95, 64] width 84 height 28
click at [101, 93] on link "Engagement Dashboard" at bounding box center [129, 93] width 150 height 20
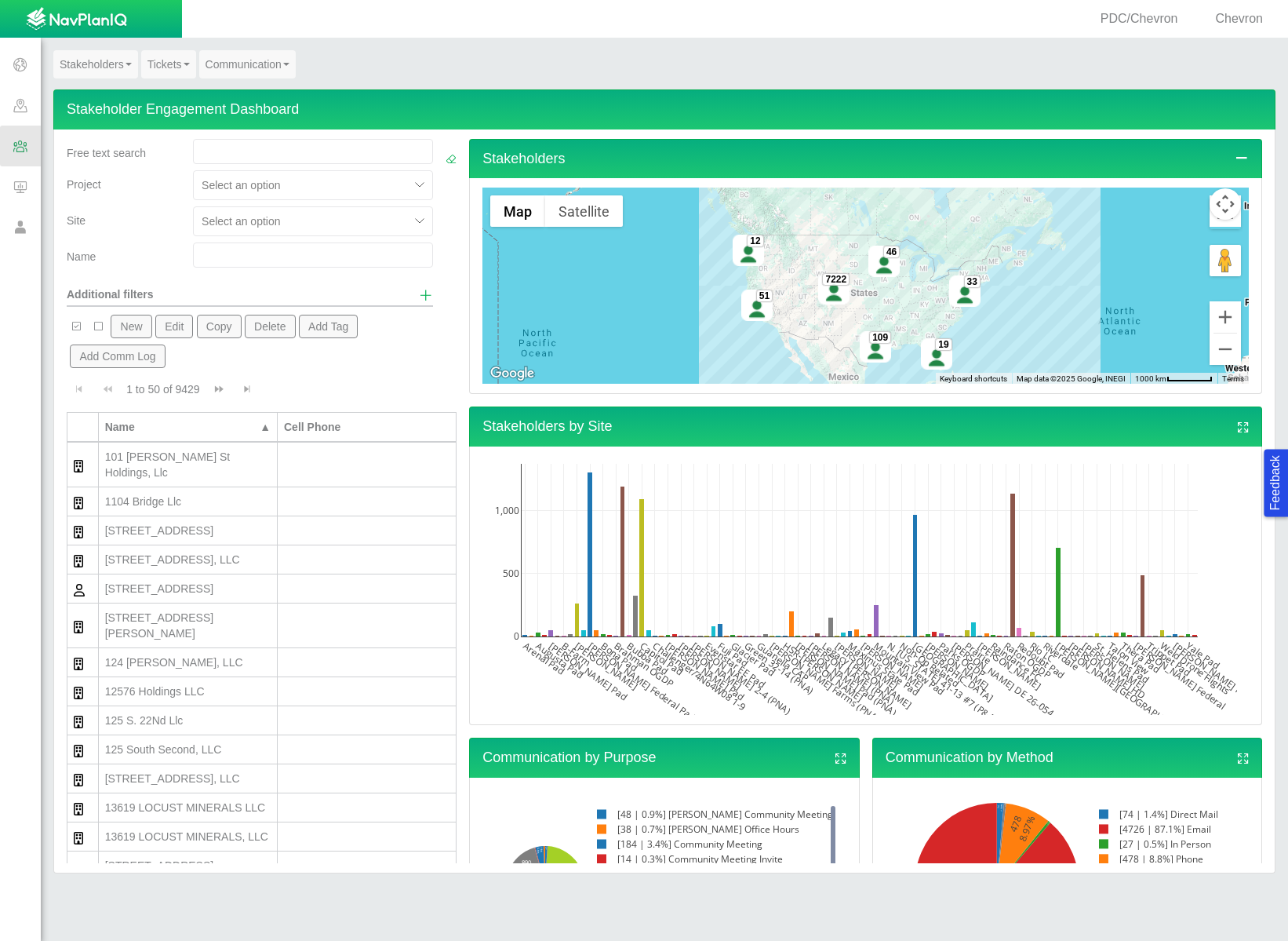
click at [215, 255] on input "text" at bounding box center [313, 255] width 240 height 25
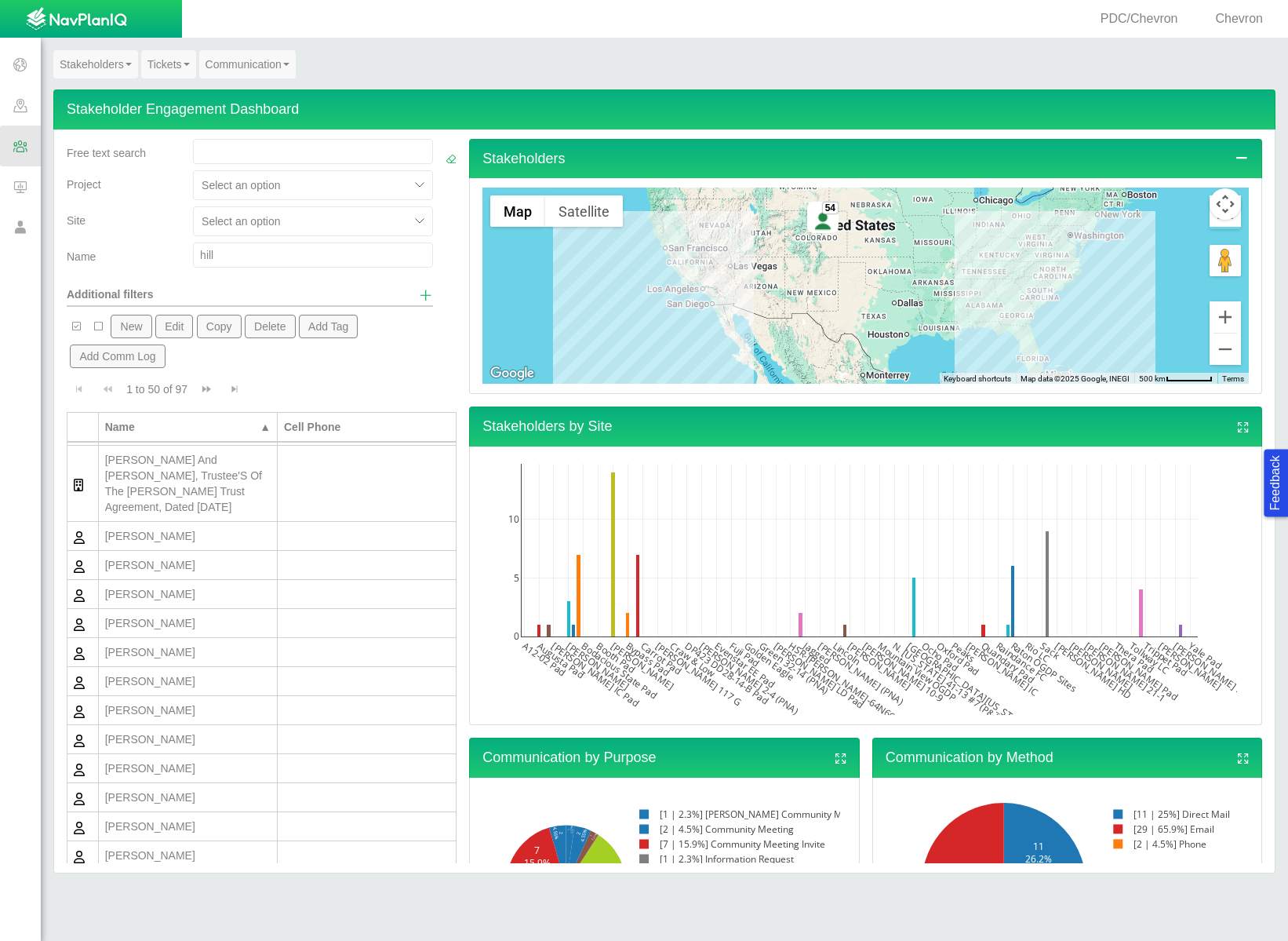
scroll to position [531, 0]
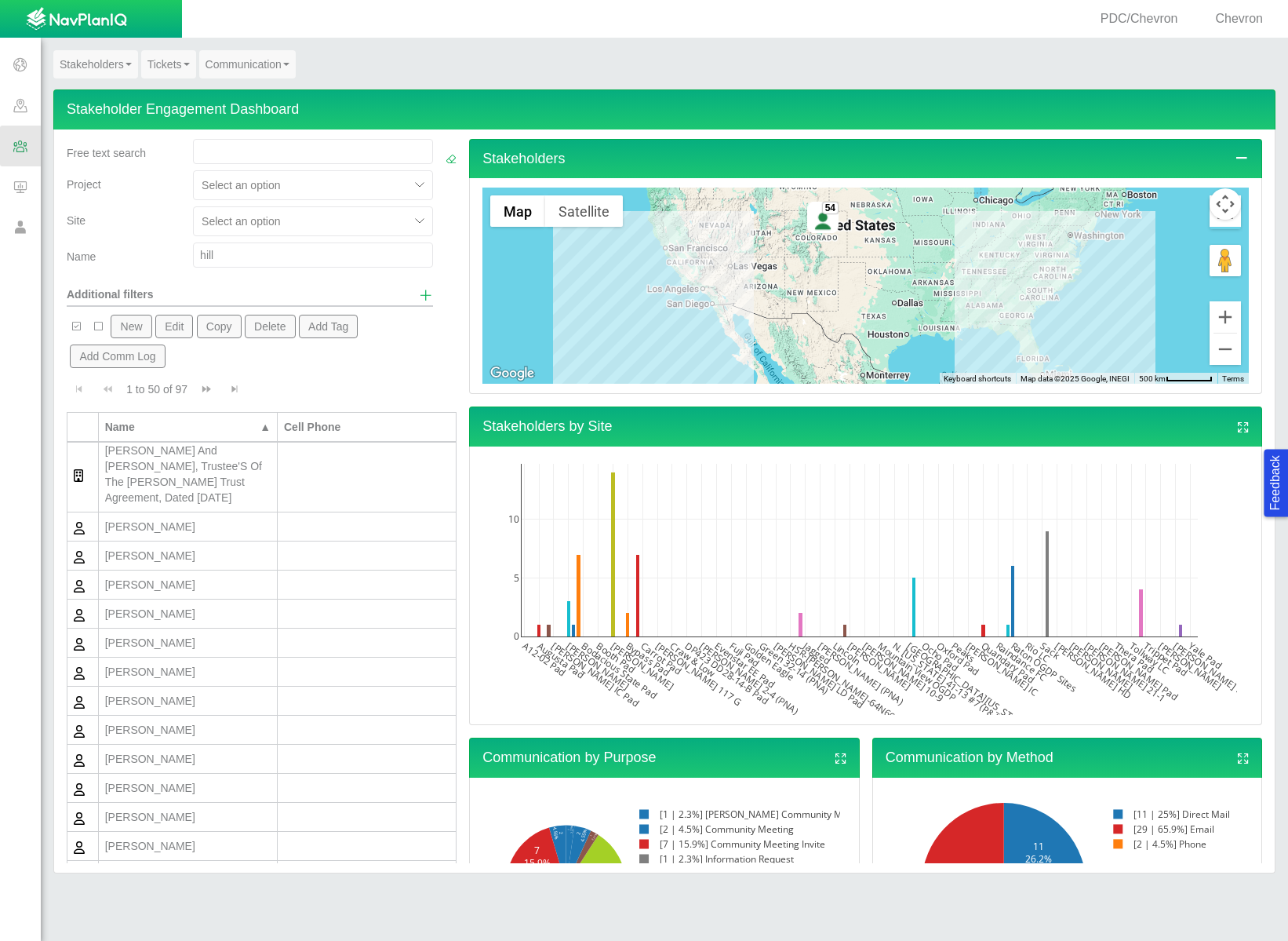
click at [180, 838] on div "[PERSON_NAME]" at bounding box center [187, 846] width 166 height 16
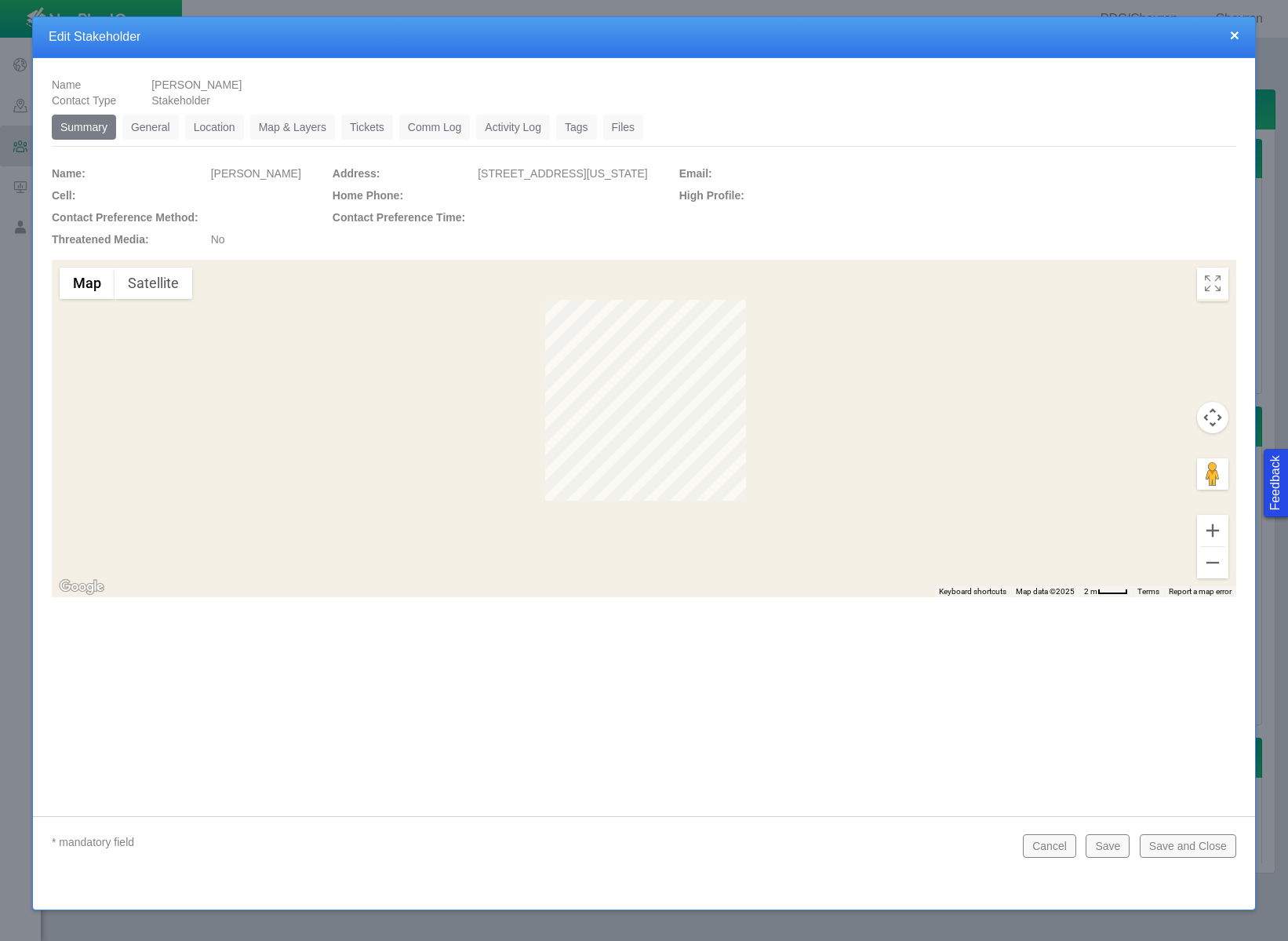
click at [167, 127] on link "General" at bounding box center [150, 127] width 56 height 25
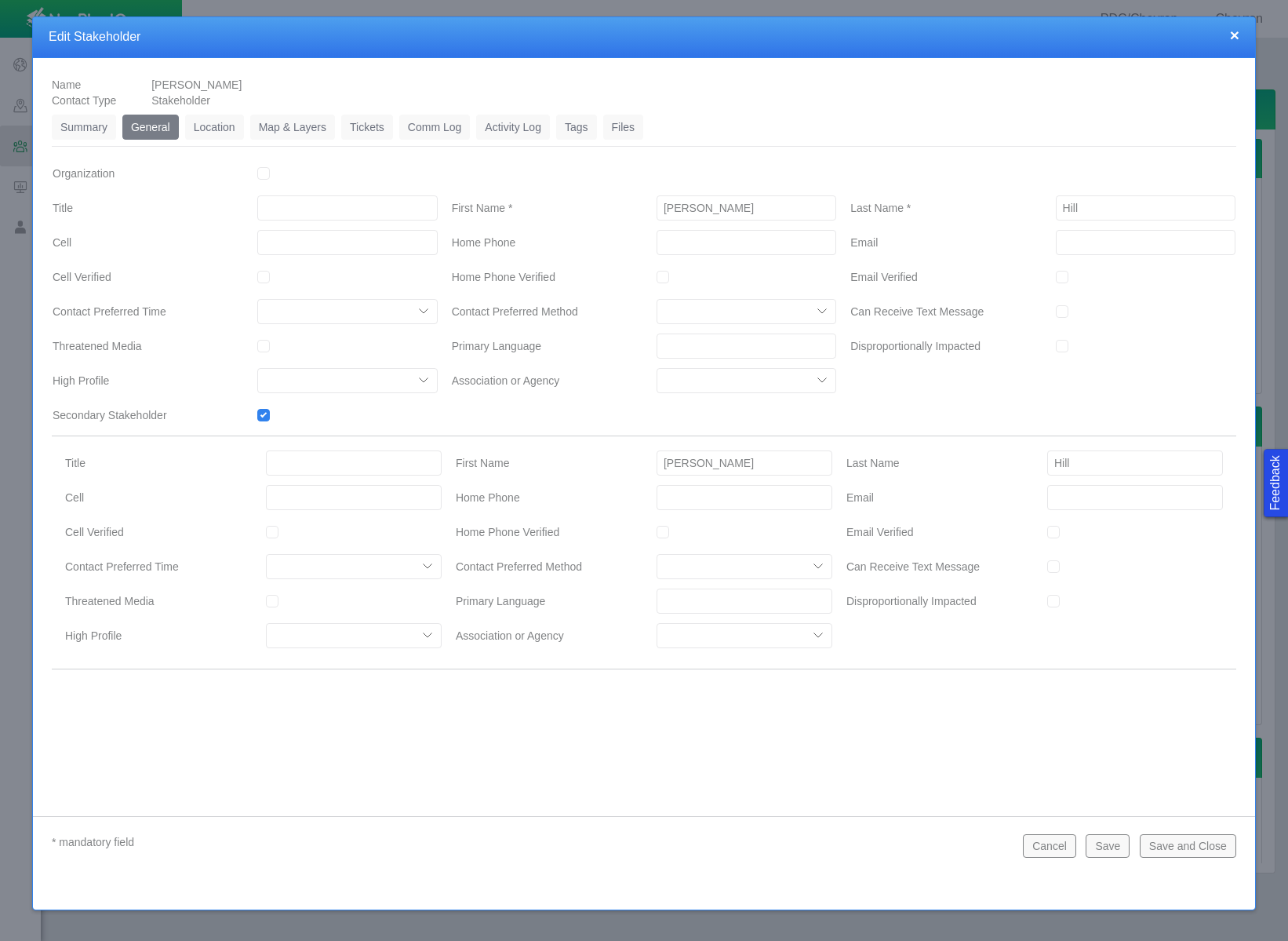
click at [229, 133] on link "Location" at bounding box center [215, 127] width 59 height 25
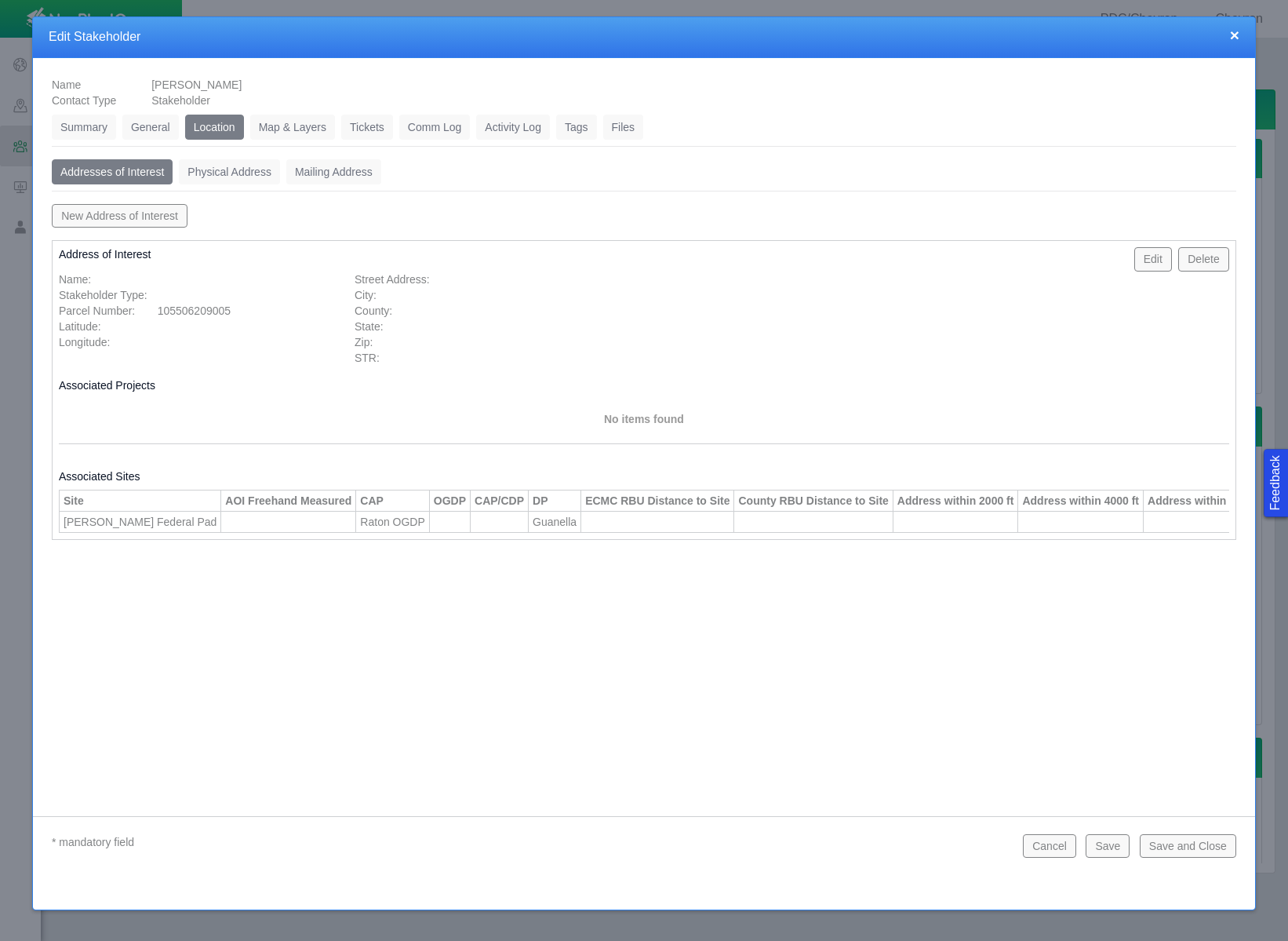
click at [377, 138] on link "Tickets" at bounding box center [367, 127] width 51 height 25
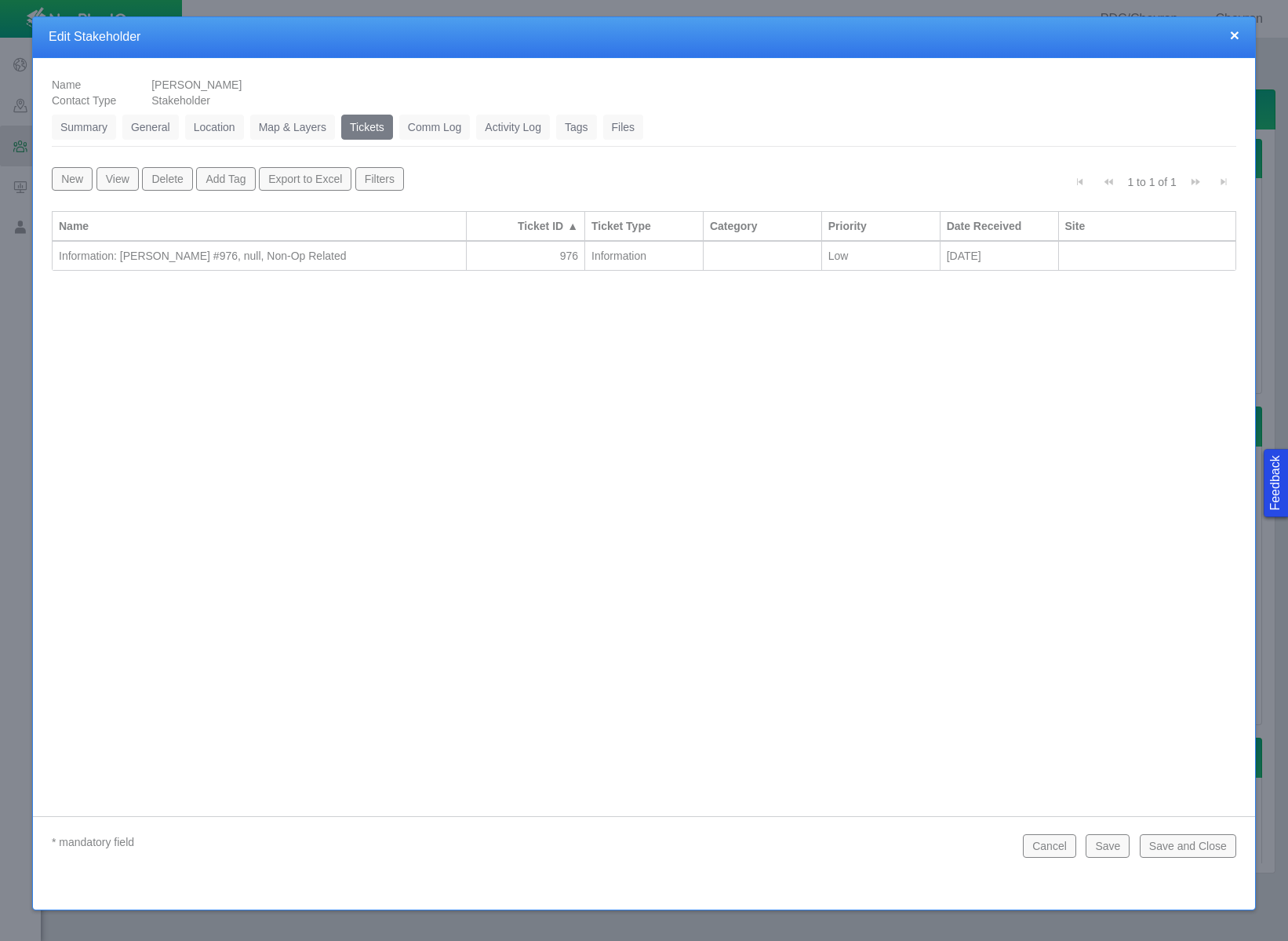
click at [365, 259] on div "Information: [PERSON_NAME] #976, null, Non-Op Related" at bounding box center [259, 255] width 401 height 16
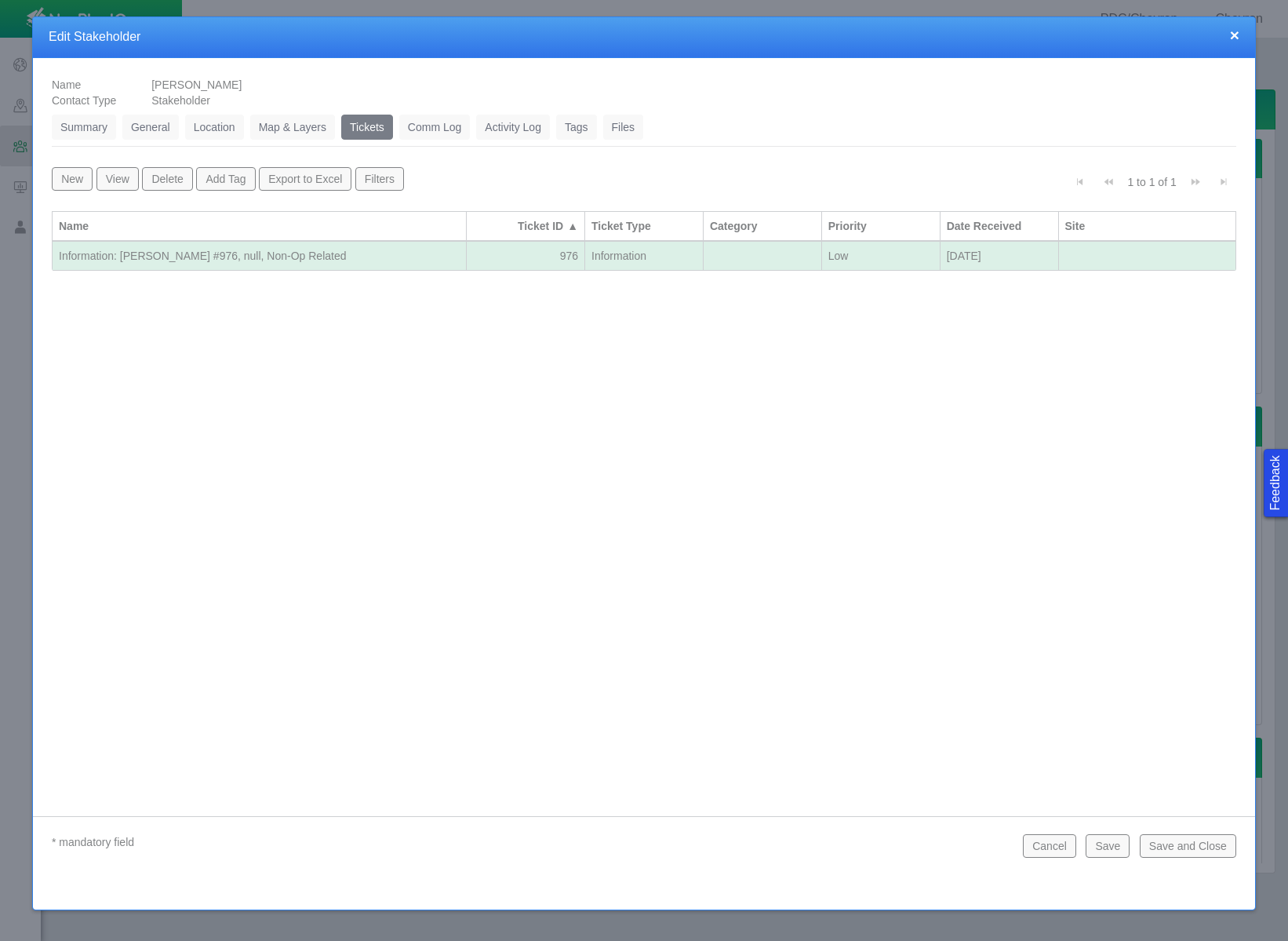
click at [365, 259] on div "Information: [PERSON_NAME] #976, null, Non-Op Related" at bounding box center [259, 255] width 401 height 16
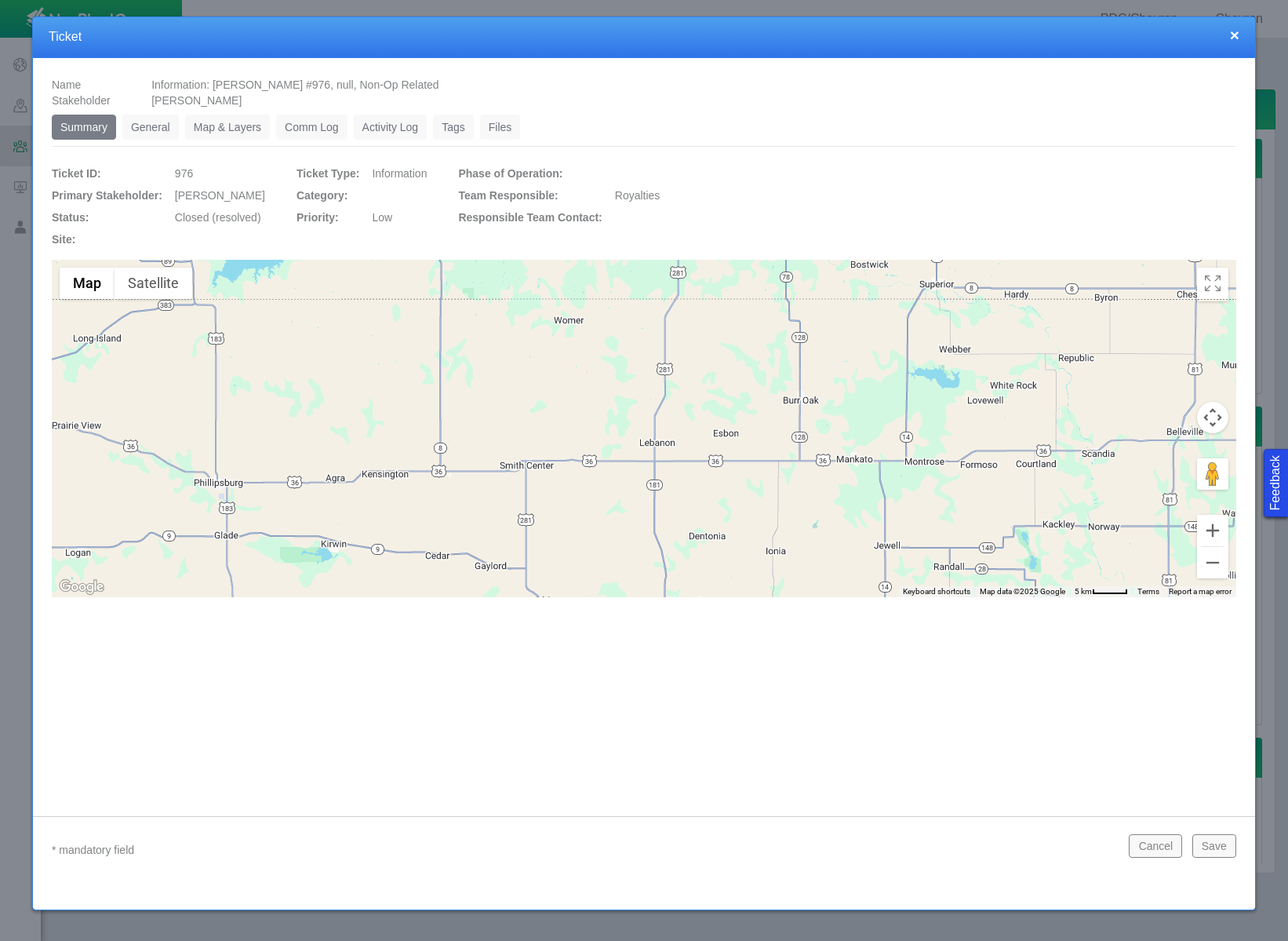
click at [148, 121] on link "General" at bounding box center [150, 127] width 56 height 25
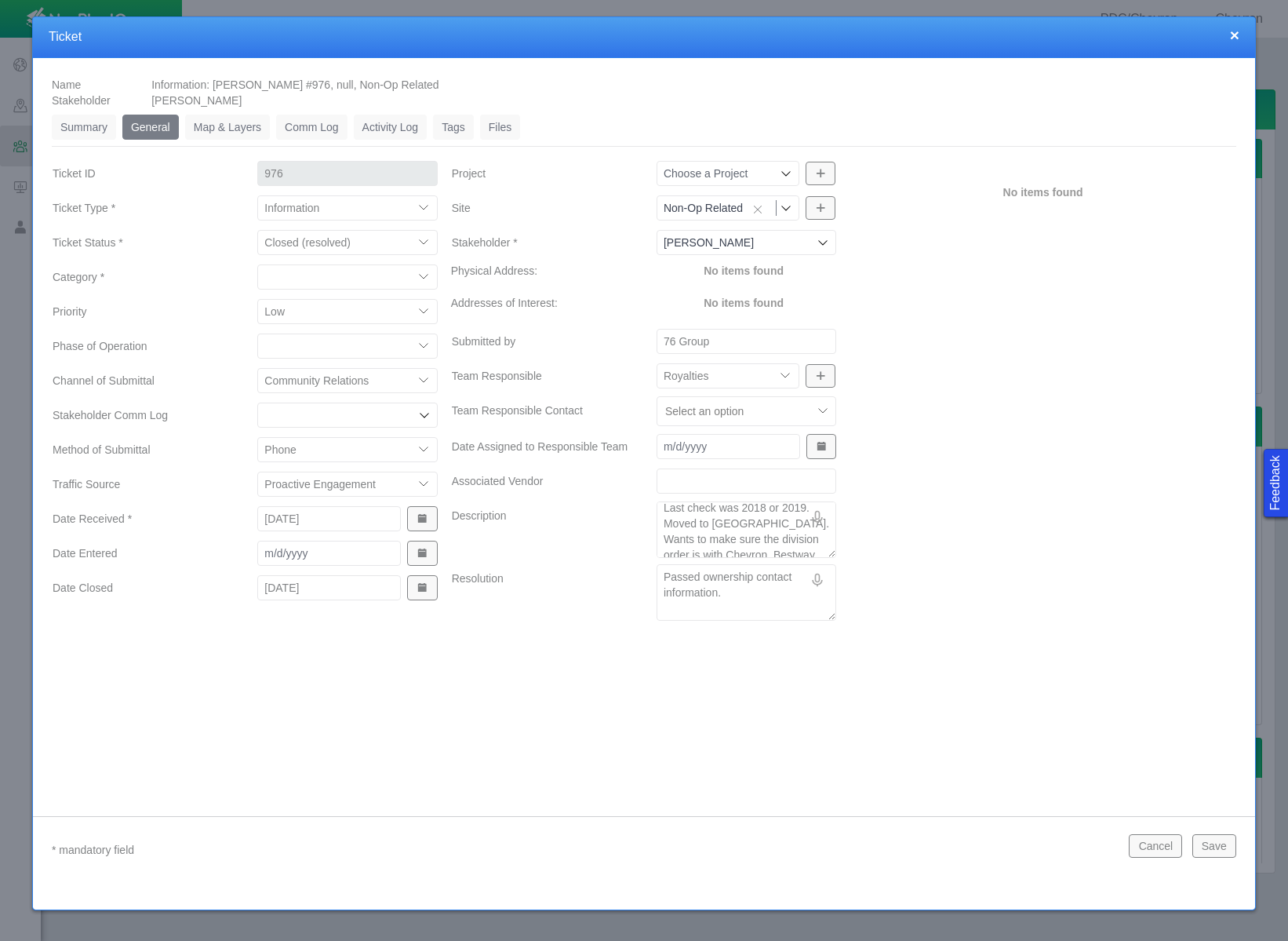
scroll to position [47, 0]
click at [1179, 851] on button "Cancel" at bounding box center [1155, 846] width 53 height 23
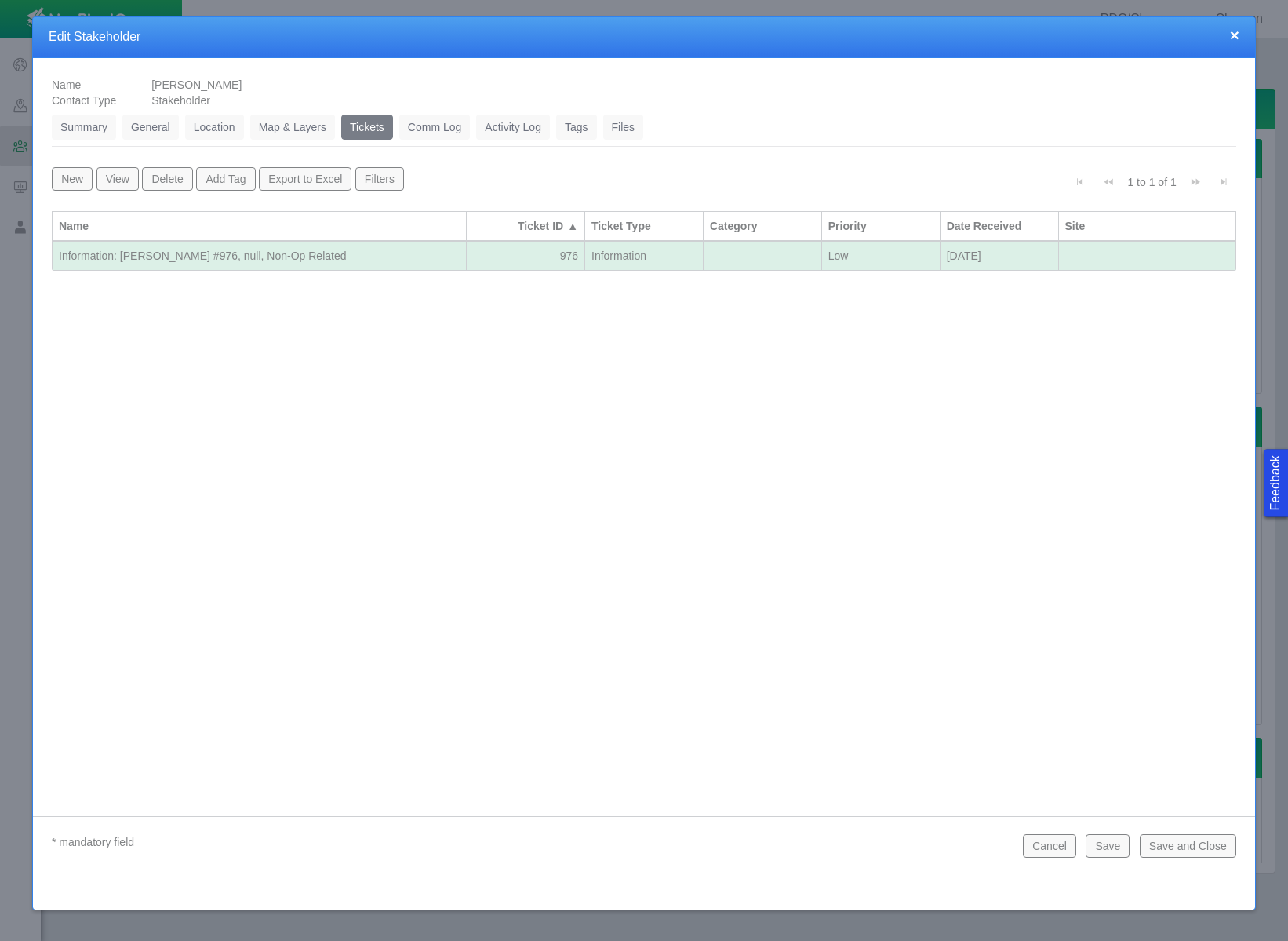
click at [154, 124] on link "General" at bounding box center [150, 127] width 56 height 25
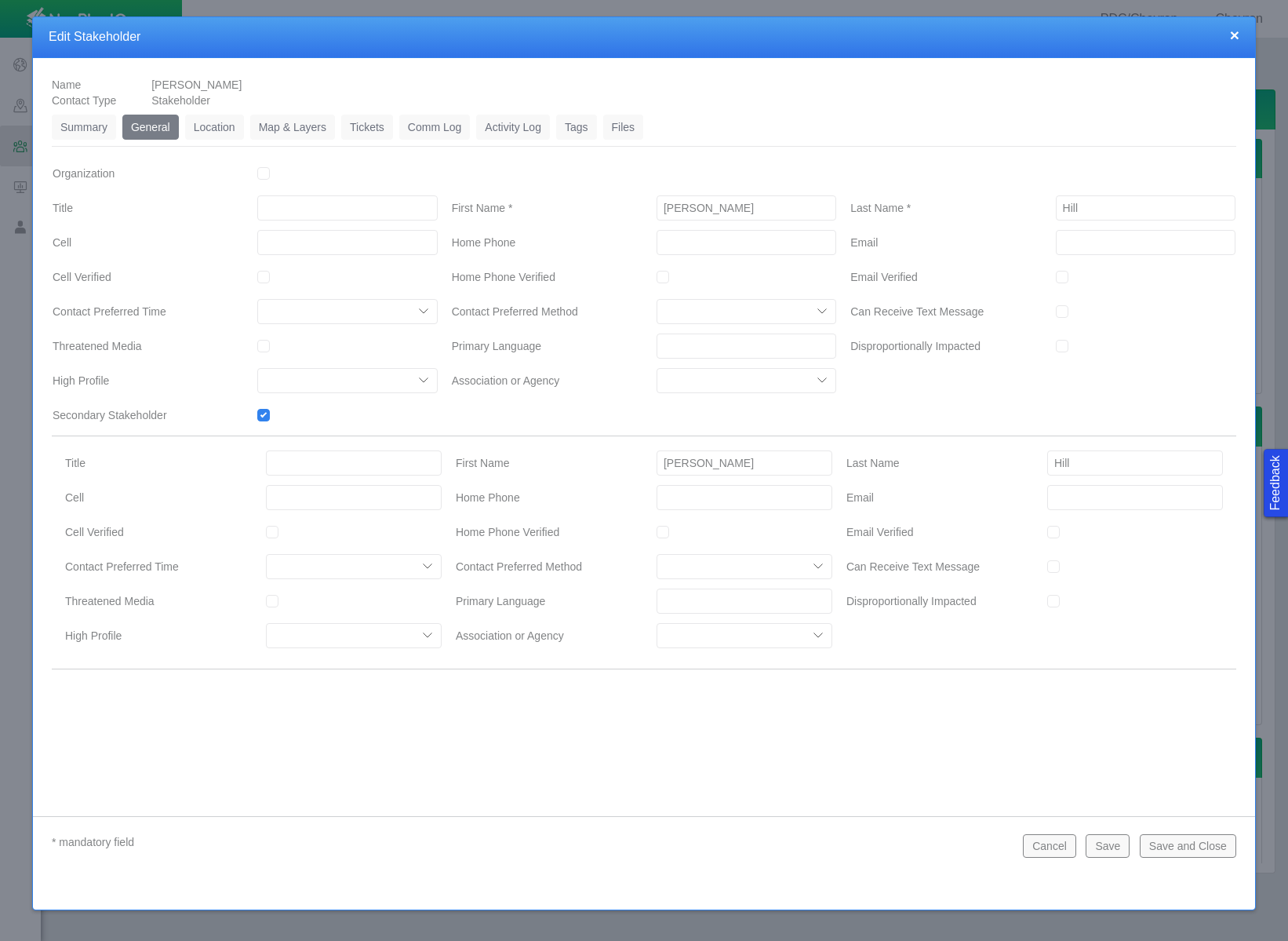
click at [202, 124] on link "Location" at bounding box center [215, 127] width 59 height 25
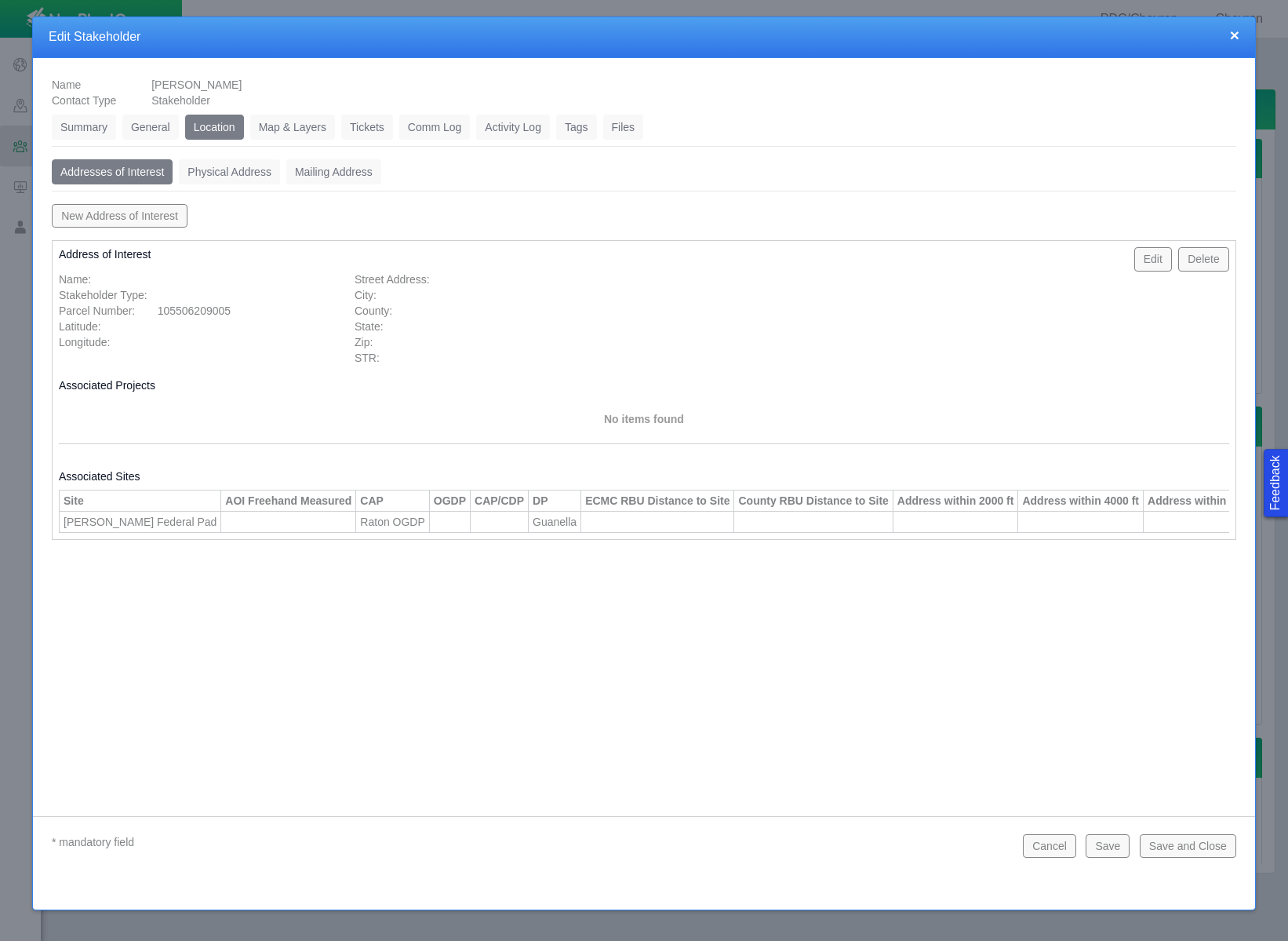
click at [133, 127] on link "General" at bounding box center [150, 127] width 56 height 25
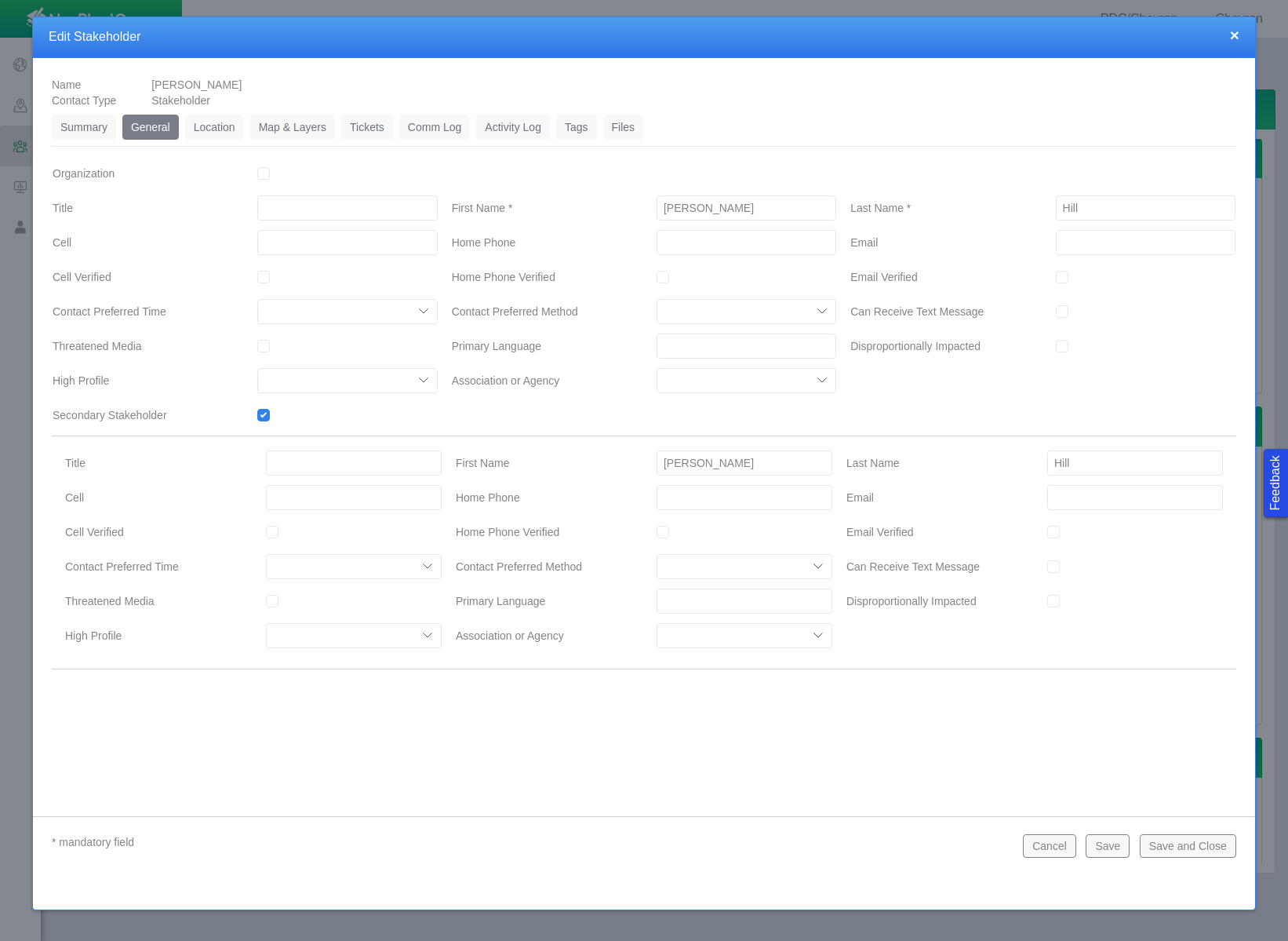
click at [96, 126] on link "Summary" at bounding box center [83, 127] width 64 height 25
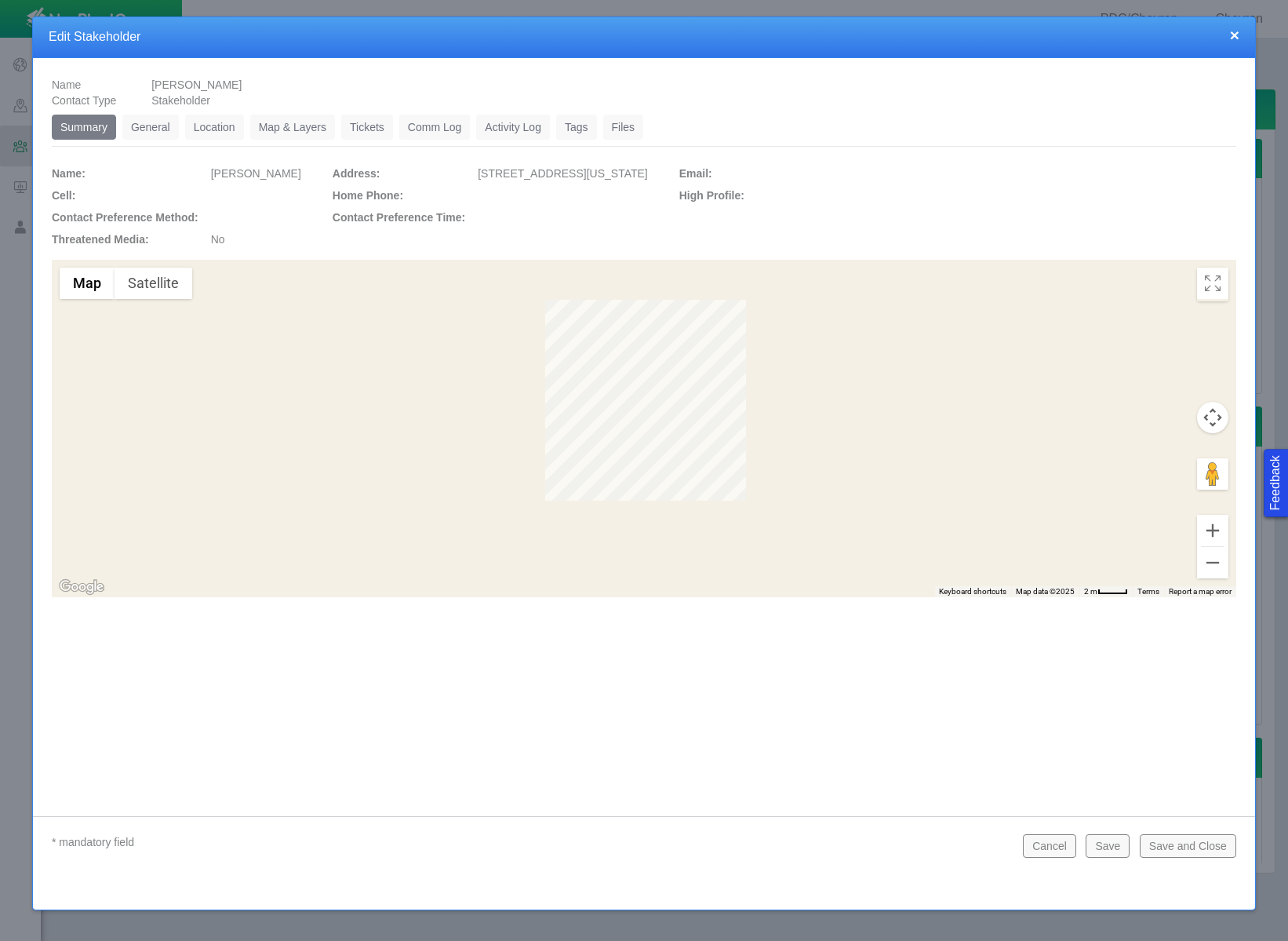
click at [1041, 841] on button "Cancel" at bounding box center [1049, 846] width 53 height 23
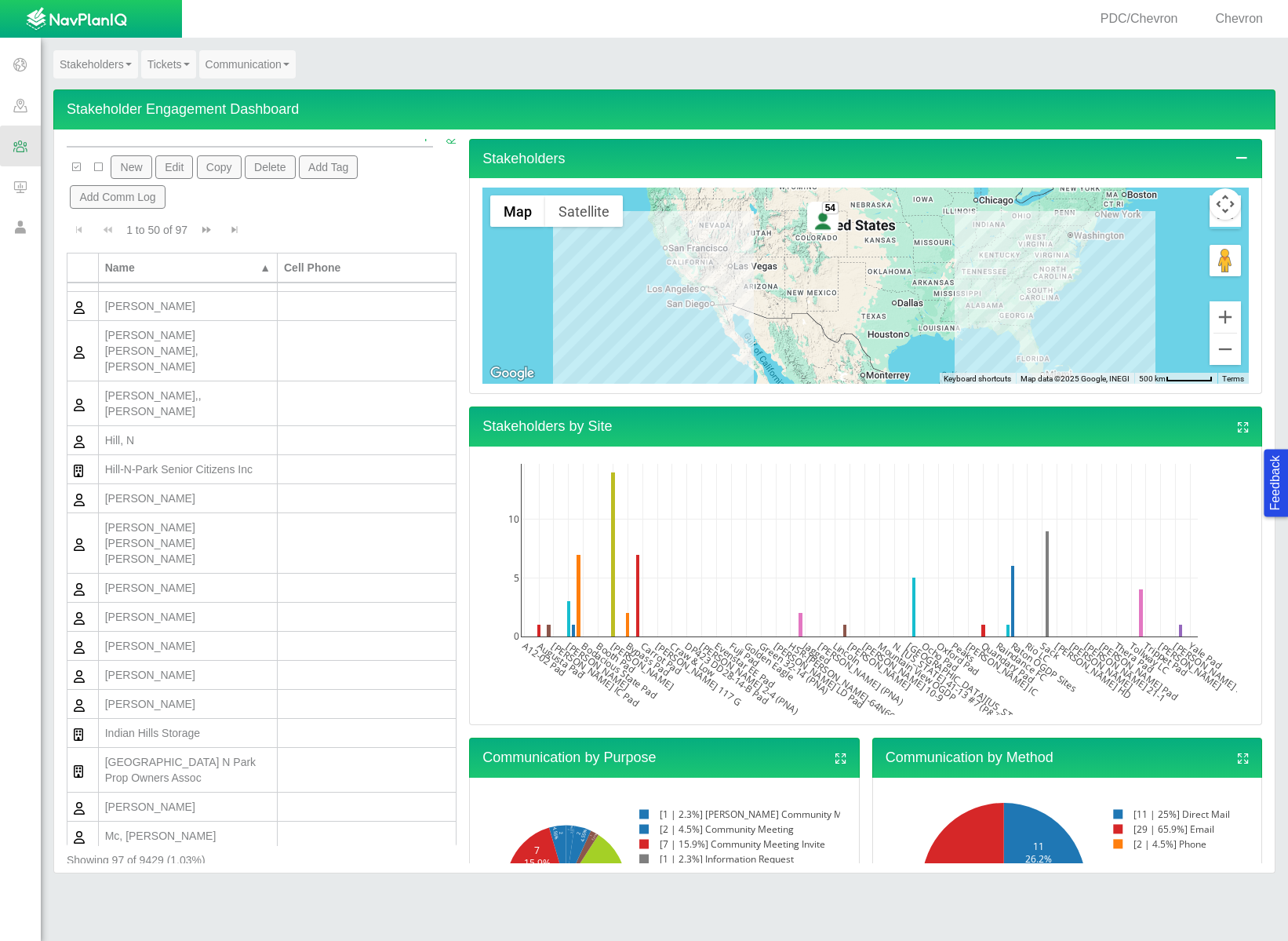
scroll to position [164, 0]
click at [130, 168] on button "New" at bounding box center [131, 162] width 41 height 23
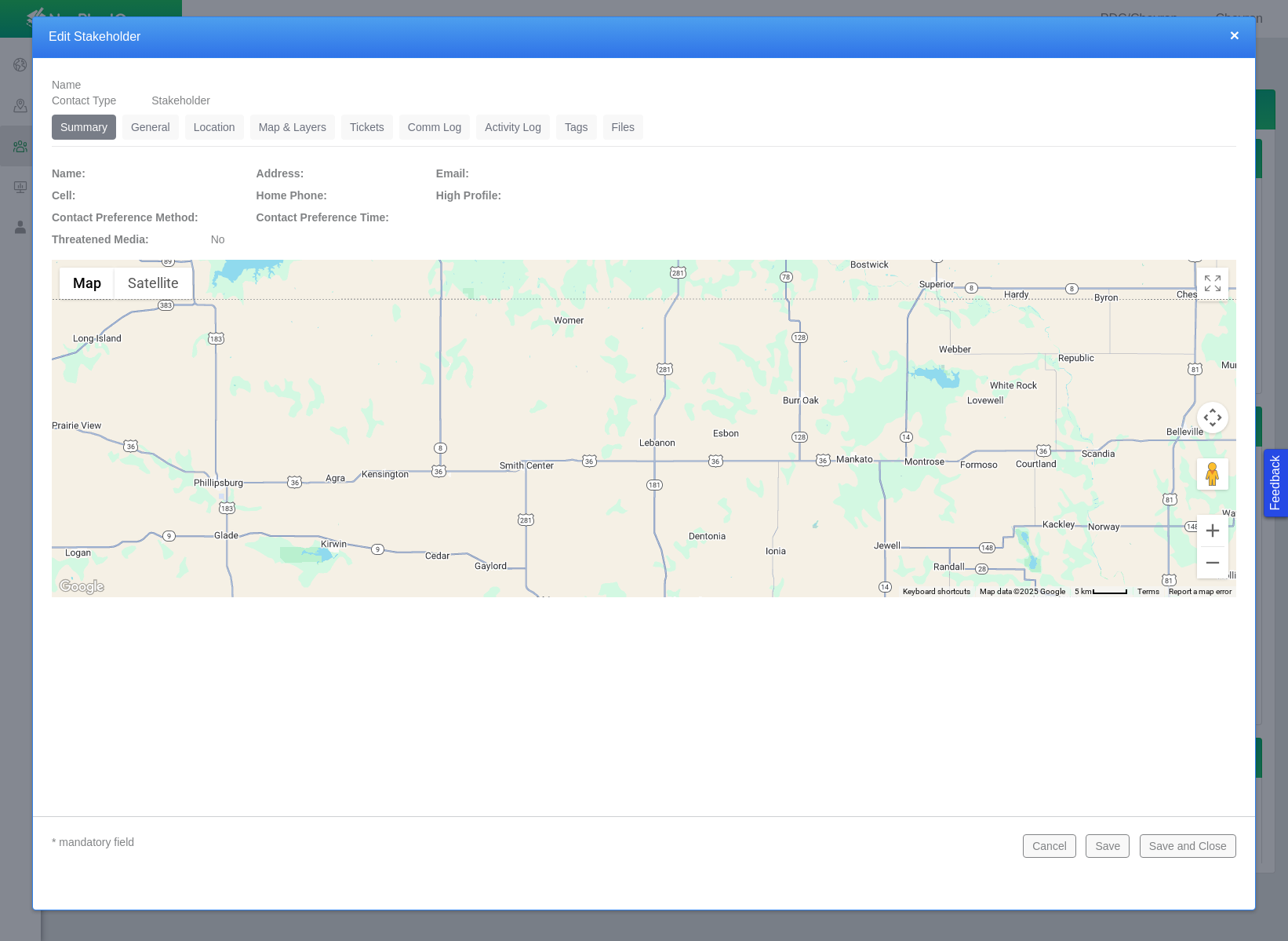
click at [149, 126] on link "General" at bounding box center [150, 127] width 56 height 25
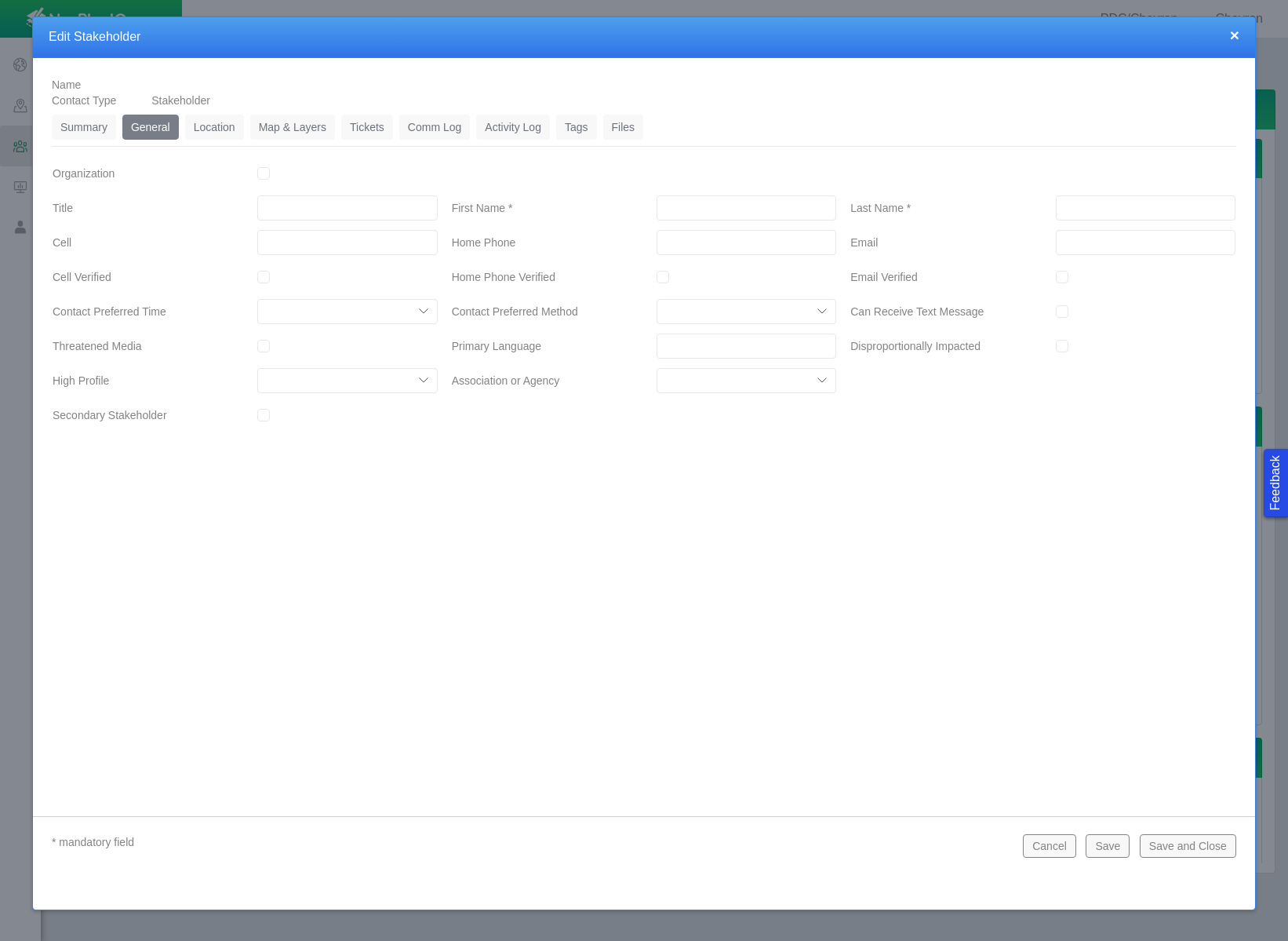
click at [702, 209] on input "First Name *" at bounding box center [745, 208] width 180 height 25
click at [662, 245] on input "___-___-____" at bounding box center [745, 243] width 180 height 25
click at [1093, 248] on input "Email" at bounding box center [1145, 243] width 180 height 25
click at [1103, 845] on button "Save" at bounding box center [1106, 846] width 44 height 23
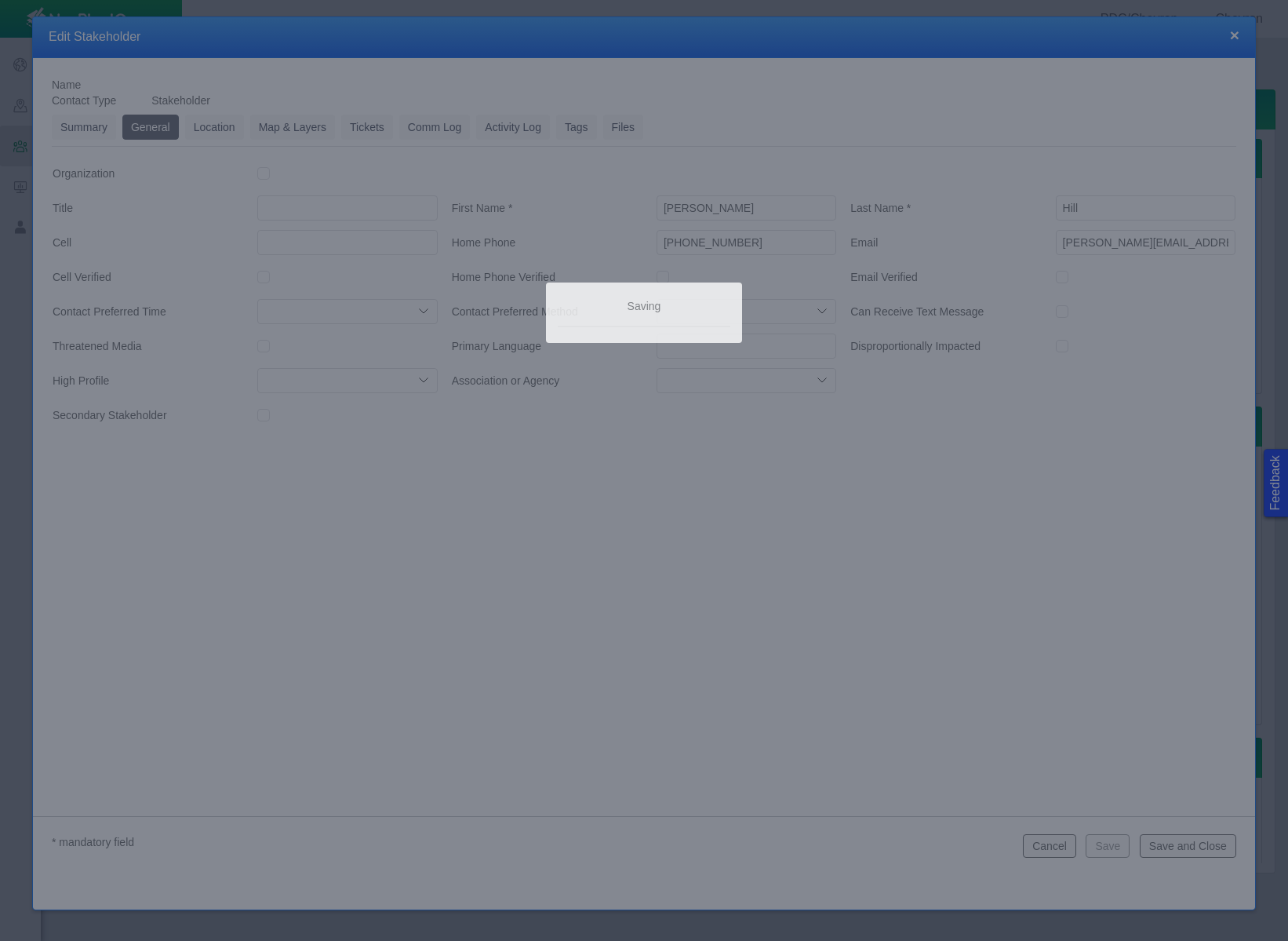
scroll to position [0, 0]
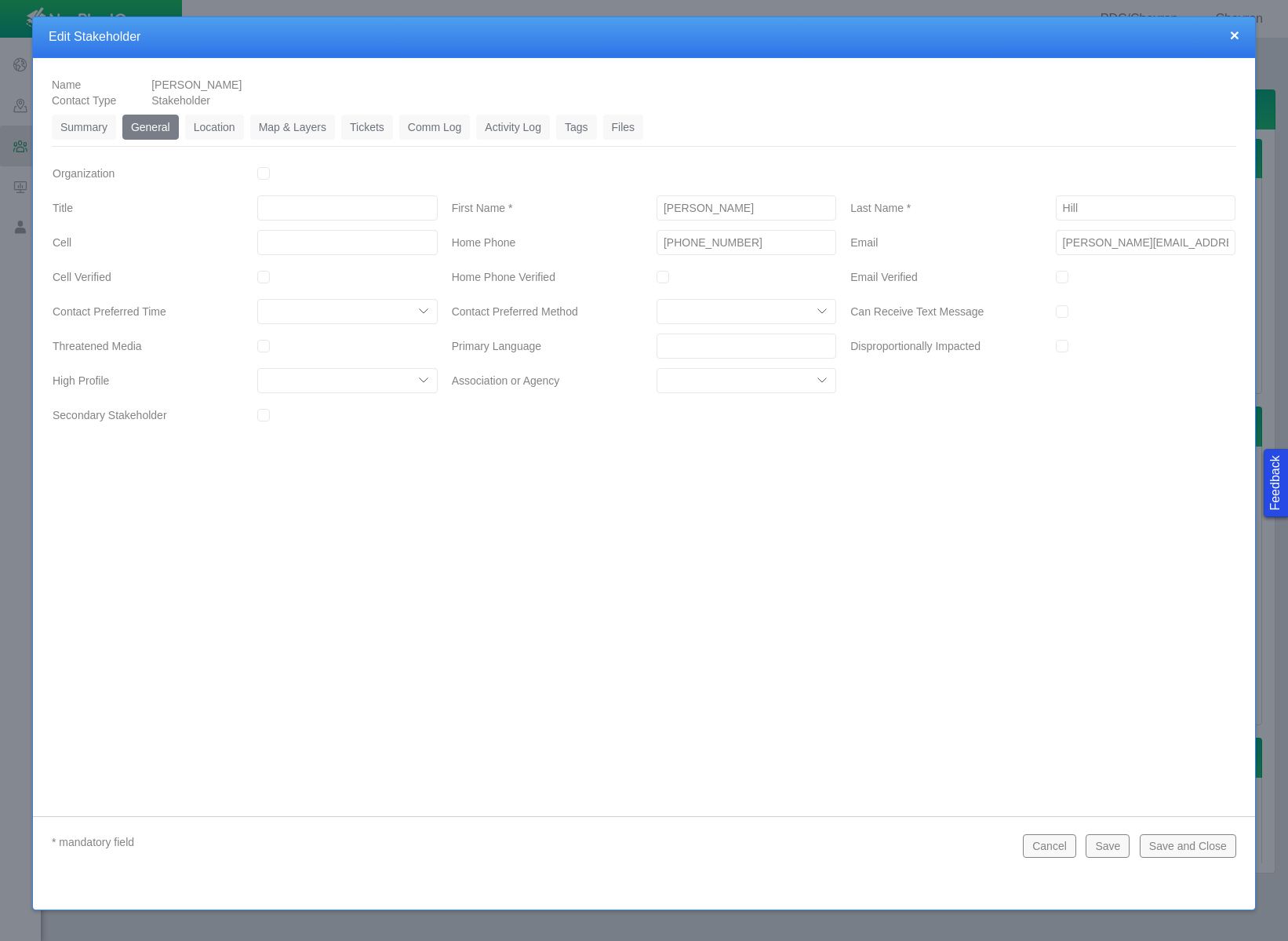
click at [385, 119] on link "Tickets" at bounding box center [367, 127] width 51 height 25
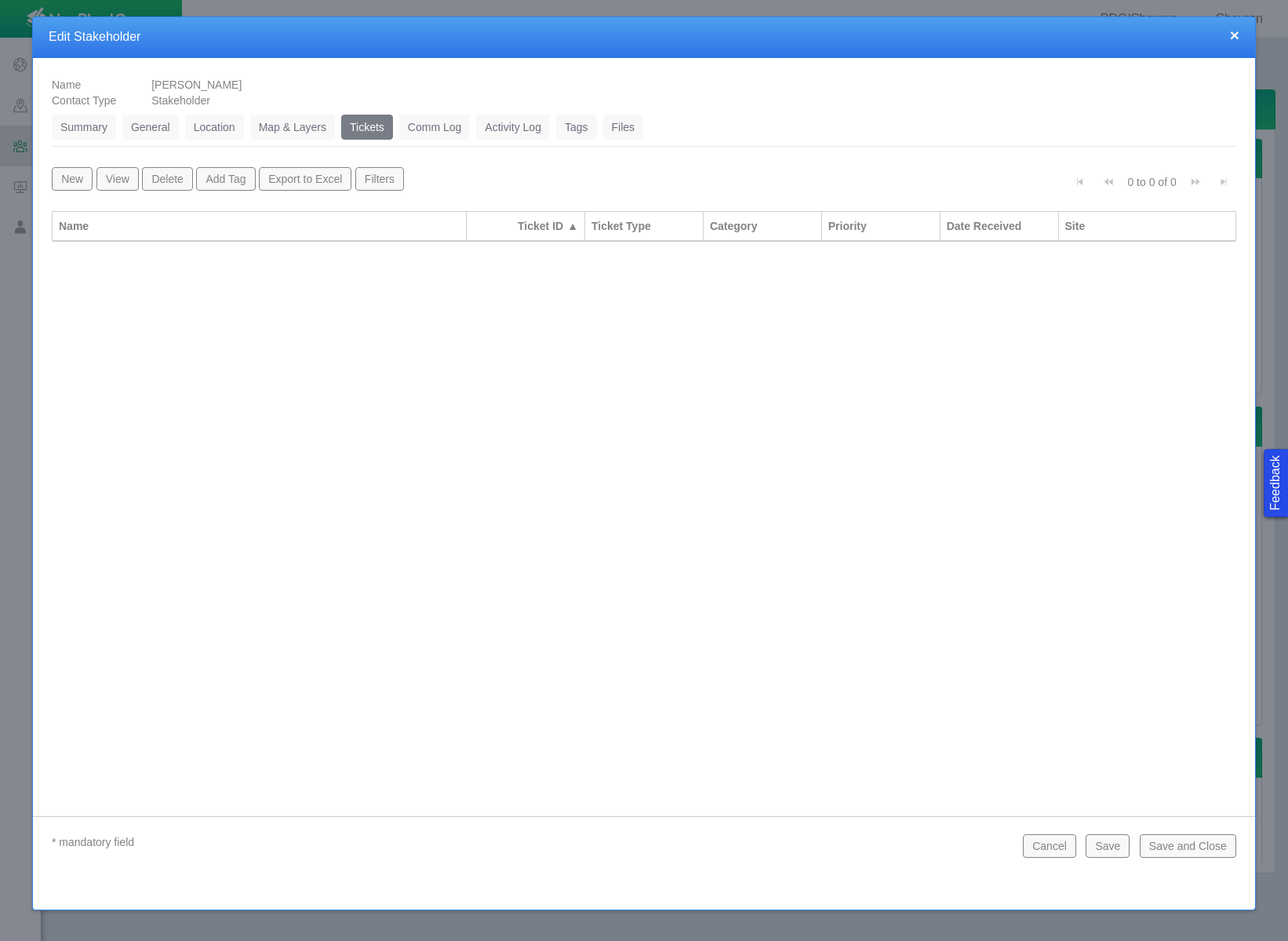
click at [59, 183] on button "New" at bounding box center [72, 179] width 41 height 23
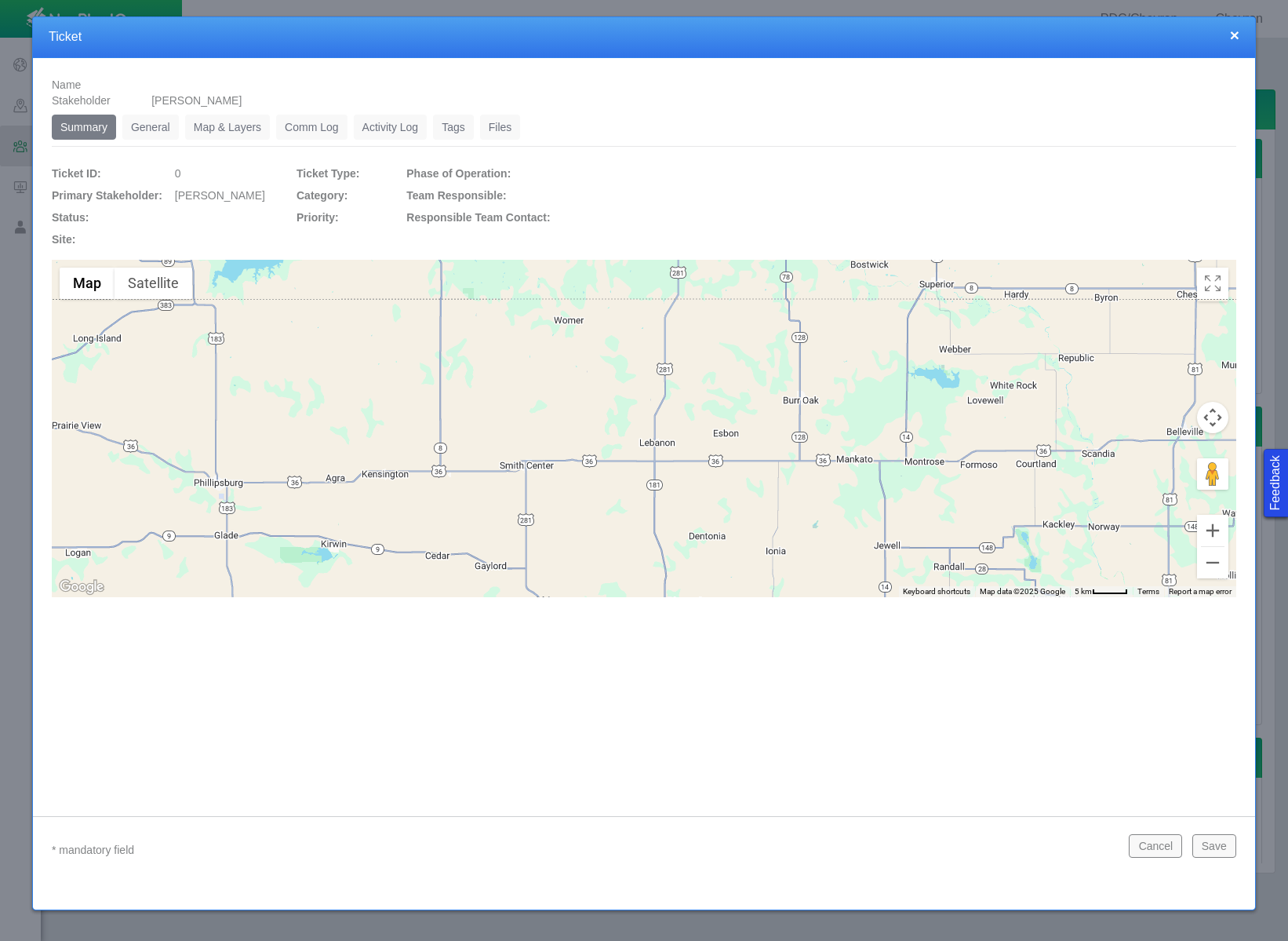
click at [144, 129] on link "General" at bounding box center [150, 127] width 56 height 25
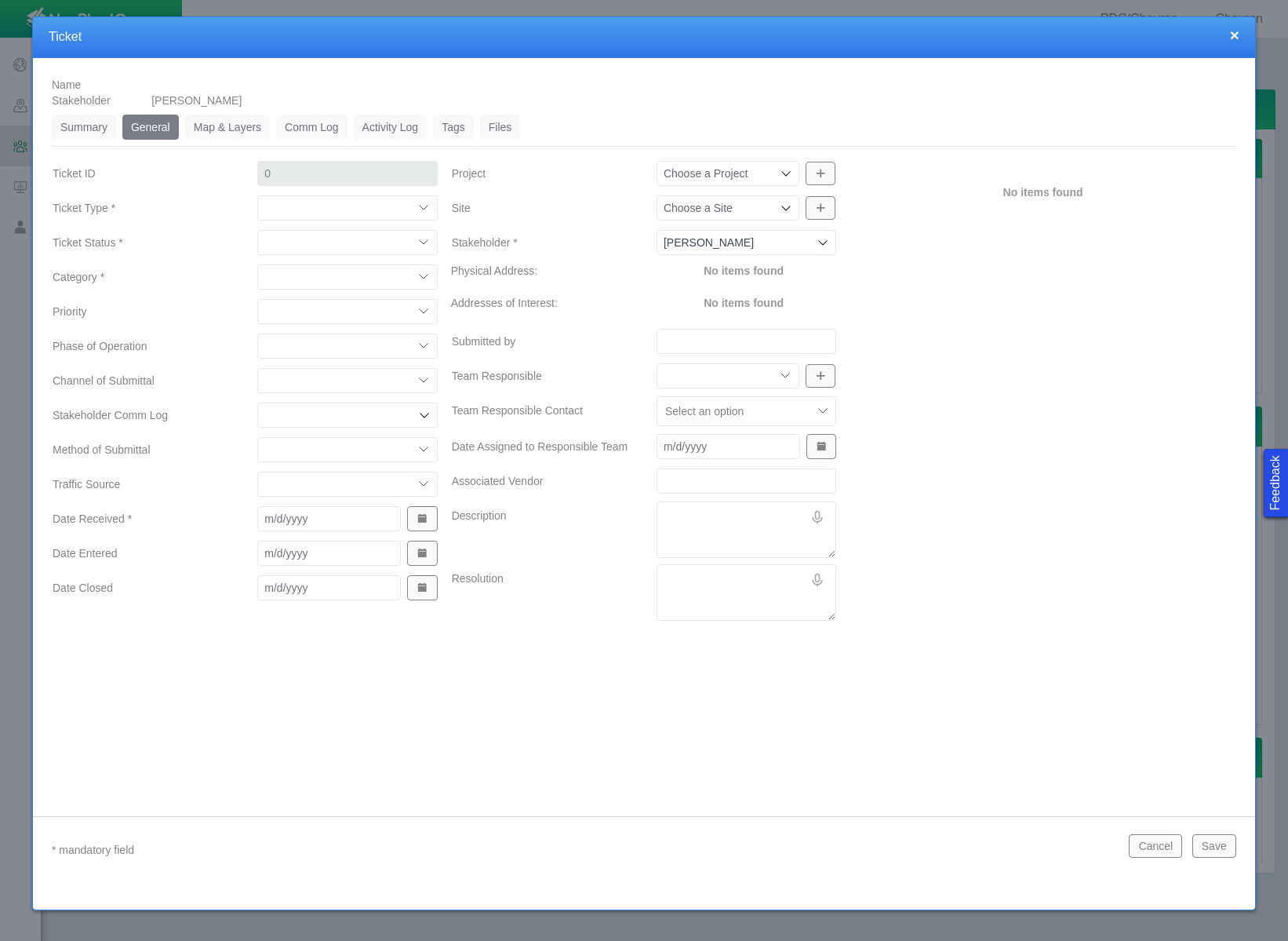
click at [346, 206] on select "Compliment Grievance Grievance Non-Op Information" at bounding box center [347, 208] width 180 height 25
click at [257, 195] on select "Compliment Grievance Grievance Non-Op Information" at bounding box center [347, 208] width 180 height 25
click at [362, 214] on select "Compliment Grievance Grievance Non-Op Information" at bounding box center [347, 208] width 180 height 25
click at [257, 195] on select "Compliment Grievance Grievance Non-Op Information" at bounding box center [347, 208] width 180 height 25
click at [377, 248] on select "Closed (resolved) Closed (unreasonable) Closed (unresolved) Open (assigned) Ope…" at bounding box center [347, 243] width 180 height 25
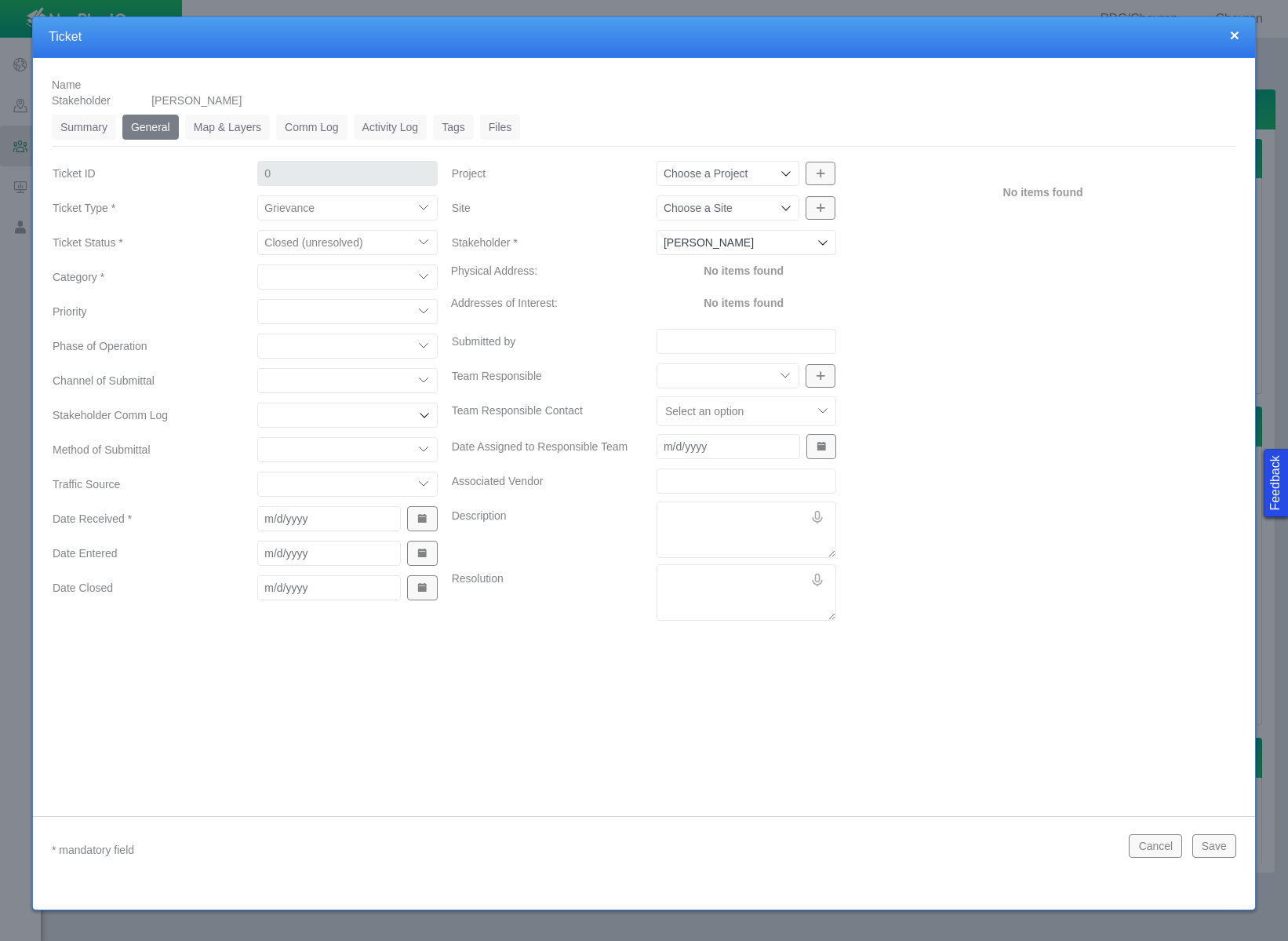
click at [257, 230] on select "Closed (resolved) Closed (unreasonable) Closed (unresolved) Open (assigned) Ope…" at bounding box center [347, 243] width 180 height 25
click at [368, 284] on select "Access Aesthetics Ag/Crops Air Quality Claims Clean-up/Remediation Communicatio…" at bounding box center [347, 277] width 180 height 25
click at [257, 264] on select "Access Aesthetics Ag/Crops Air Quality Claims Clean-up/Remediation Communicatio…" at bounding box center [347, 277] width 180 height 25
click at [370, 305] on select "High Medium Low" at bounding box center [347, 312] width 180 height 25
click at [257, 299] on select "High Medium Low" at bounding box center [347, 312] width 180 height 25
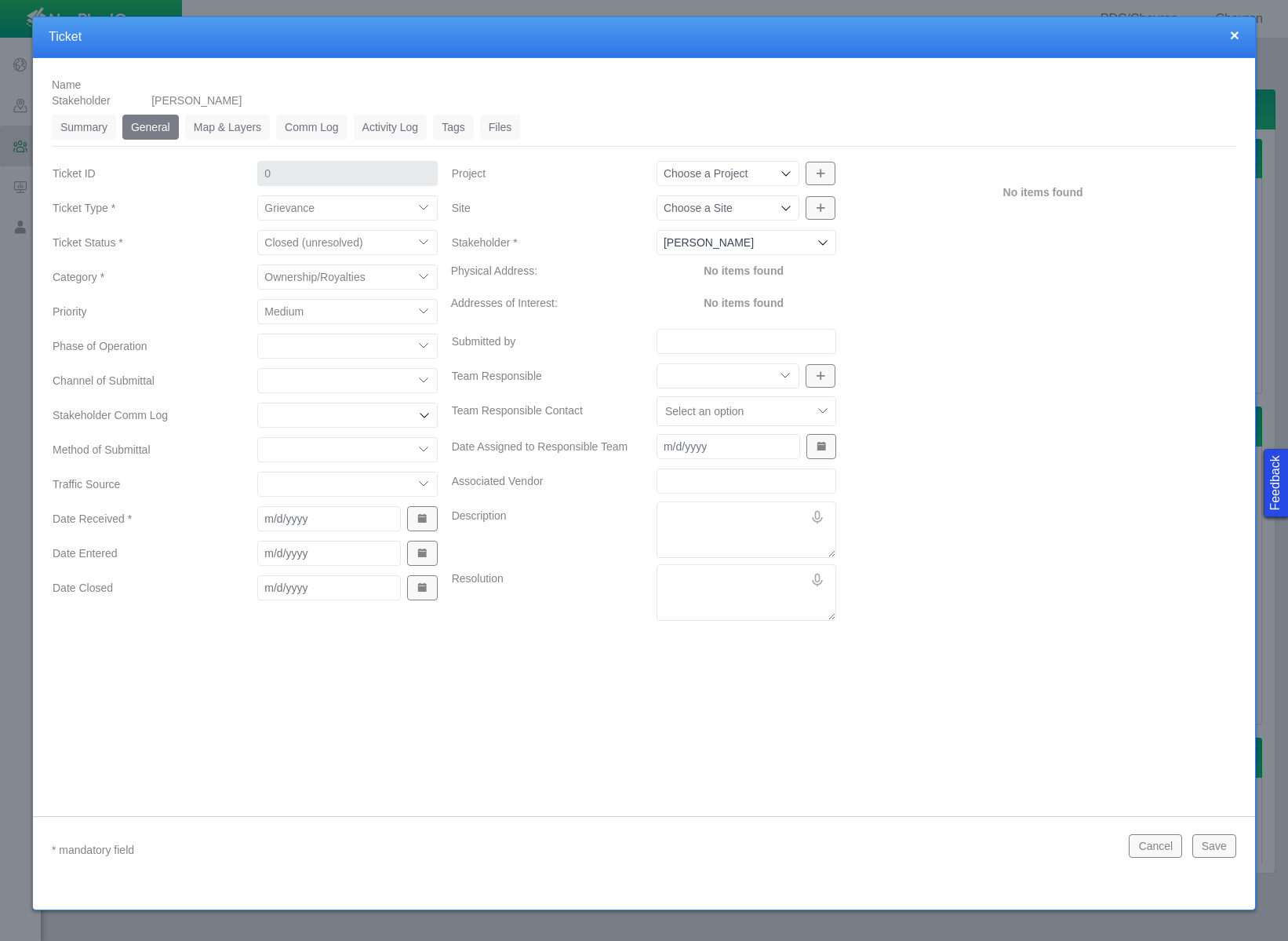
click at [359, 350] on select "Completions Drilling Production Reclamation Planning/Permitting Workover P&A Un…" at bounding box center [347, 346] width 180 height 25
click at [257, 333] on select "Completions Drilling Production Reclamation Planning/Permitting Workover P&A Un…" at bounding box center [347, 346] width 180 height 25
click at [346, 386] on select "ECMC Community Relations LGD Website/Microsite HSE Local Elected Official Surfa…" at bounding box center [347, 381] width 180 height 25
click at [257, 368] on select "ECMC Community Relations LGD Website/Microsite HSE Local Elected Official Surfa…" at bounding box center [347, 381] width 180 height 25
click at [348, 448] on select "Email In Person Mail Phone" at bounding box center [347, 450] width 180 height 25
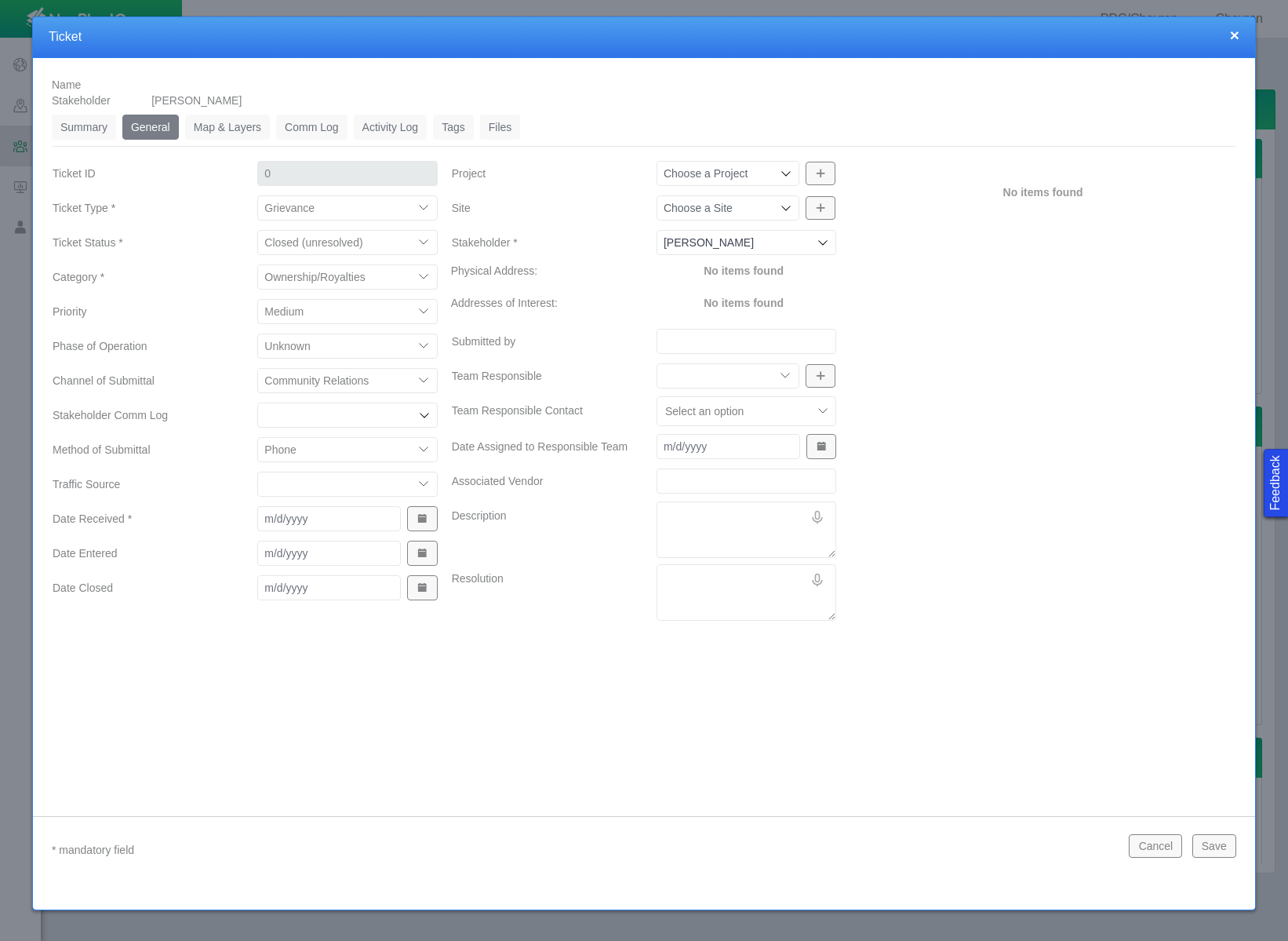
click at [257, 437] on select "Email In Person Mail Phone" at bounding box center [347, 450] width 180 height 25
click at [382, 487] on select "ECMC Proactive Engagement Local Government Website Courtesy Communication Commu…" at bounding box center [347, 485] width 180 height 25
click at [257, 472] on select "ECMC Proactive Engagement Local Government Website Courtesy Communication Commu…" at bounding box center [347, 485] width 180 height 25
click at [432, 515] on button "Show Date Picker" at bounding box center [421, 519] width 30 height 25
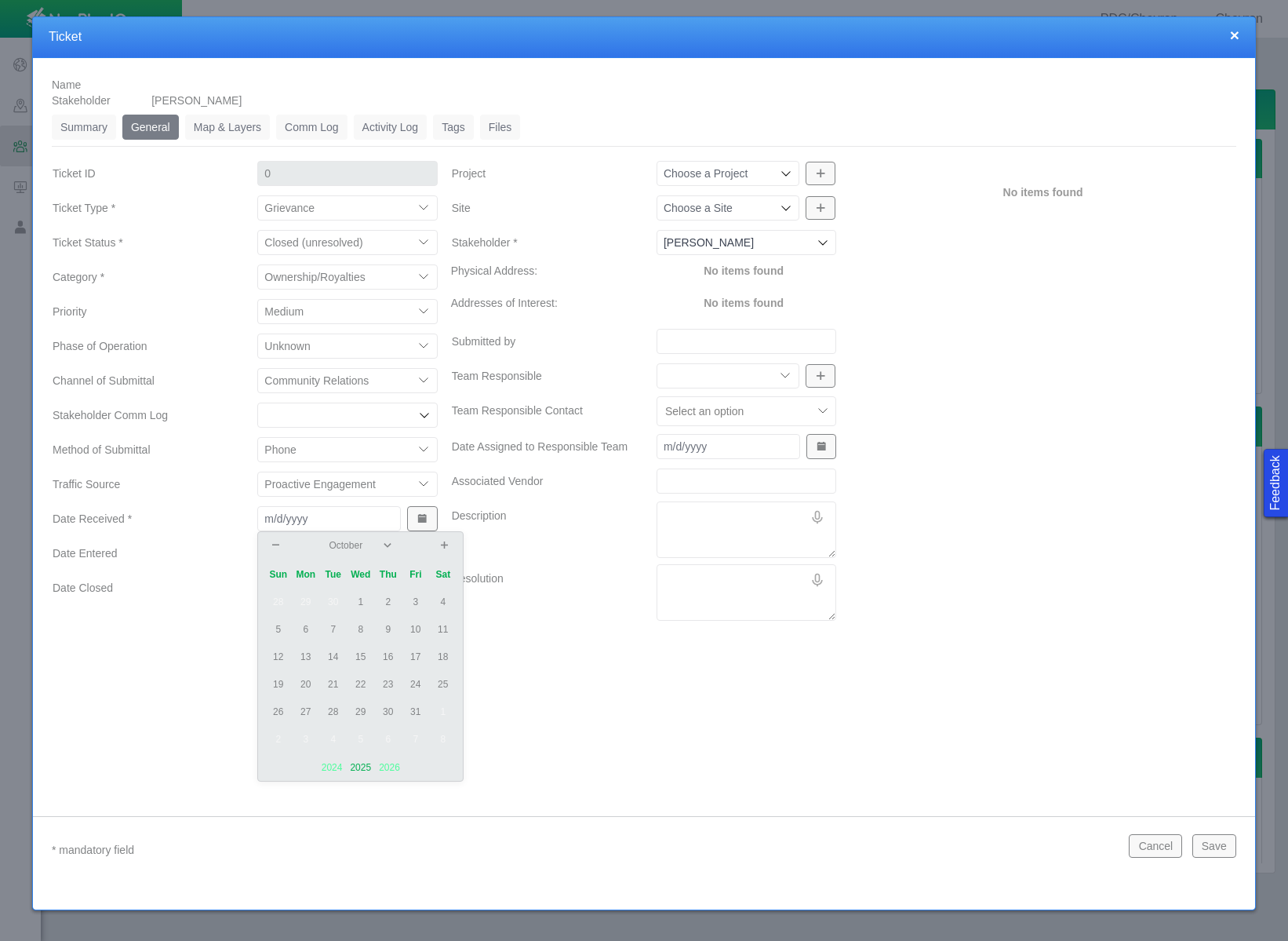
click at [305, 658] on td "13" at bounding box center [306, 657] width 27 height 27
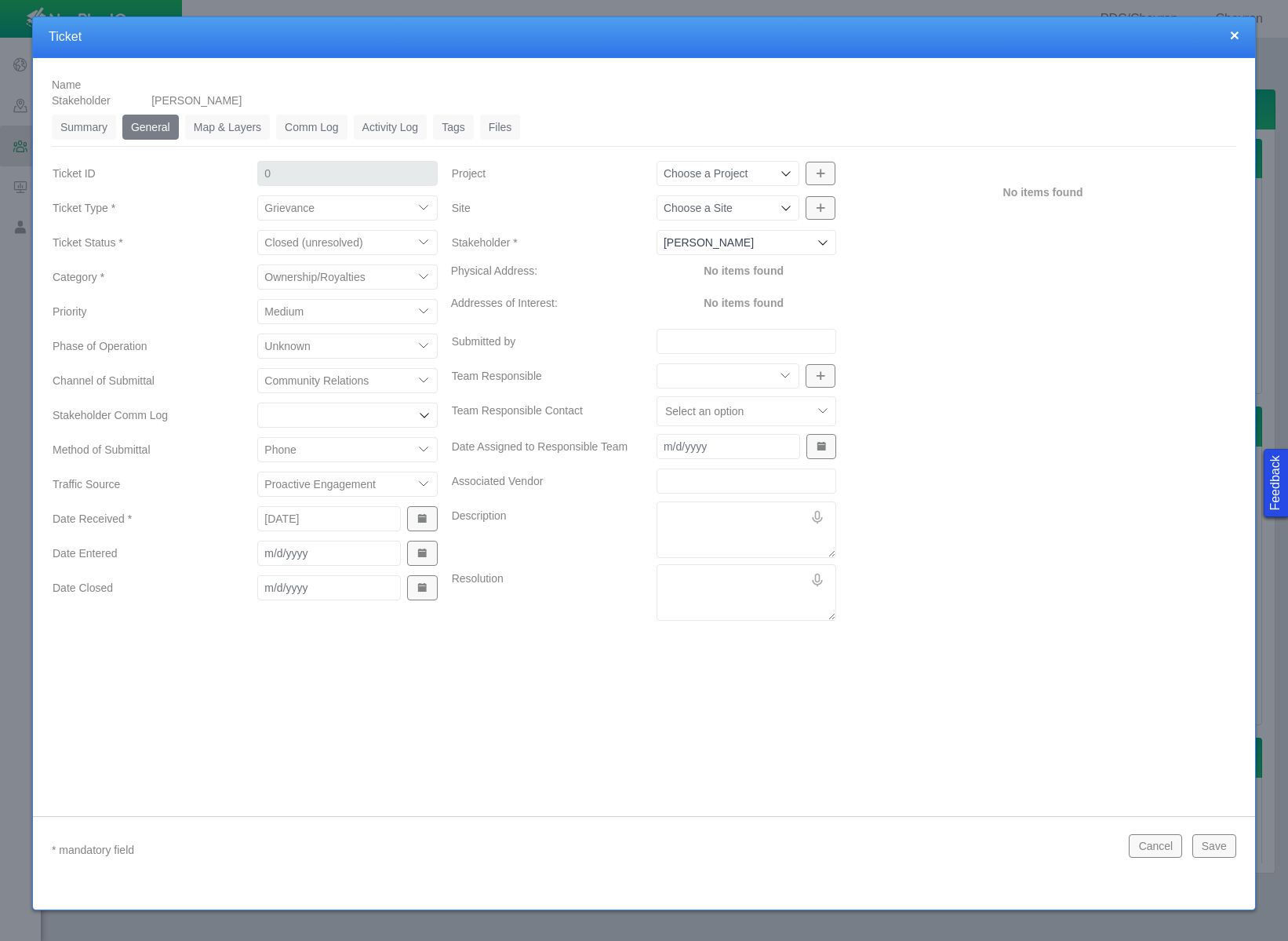
click at [429, 558] on button "Show Date Picker" at bounding box center [421, 554] width 30 height 25
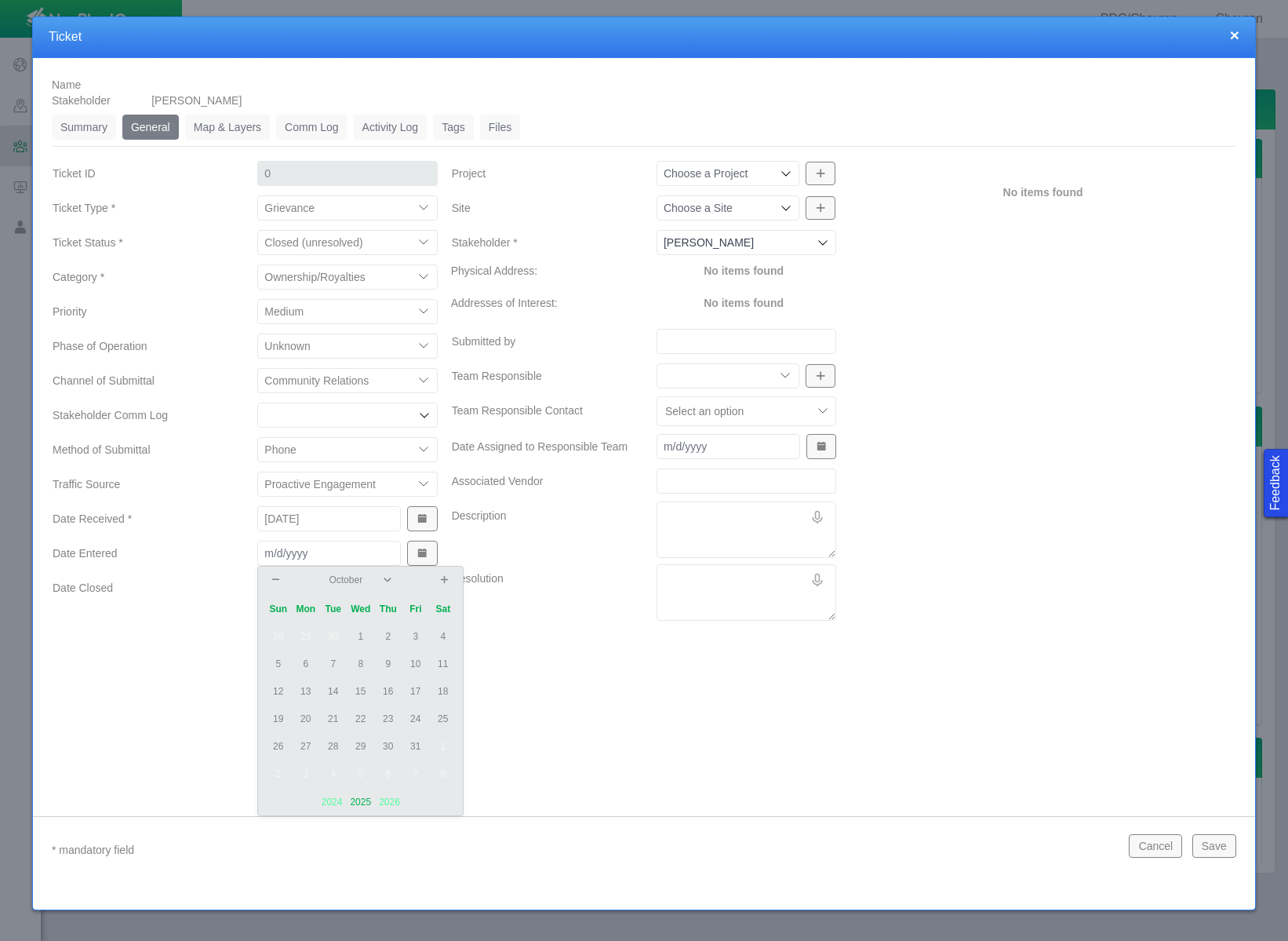
click at [331, 691] on td "14" at bounding box center [333, 691] width 27 height 27
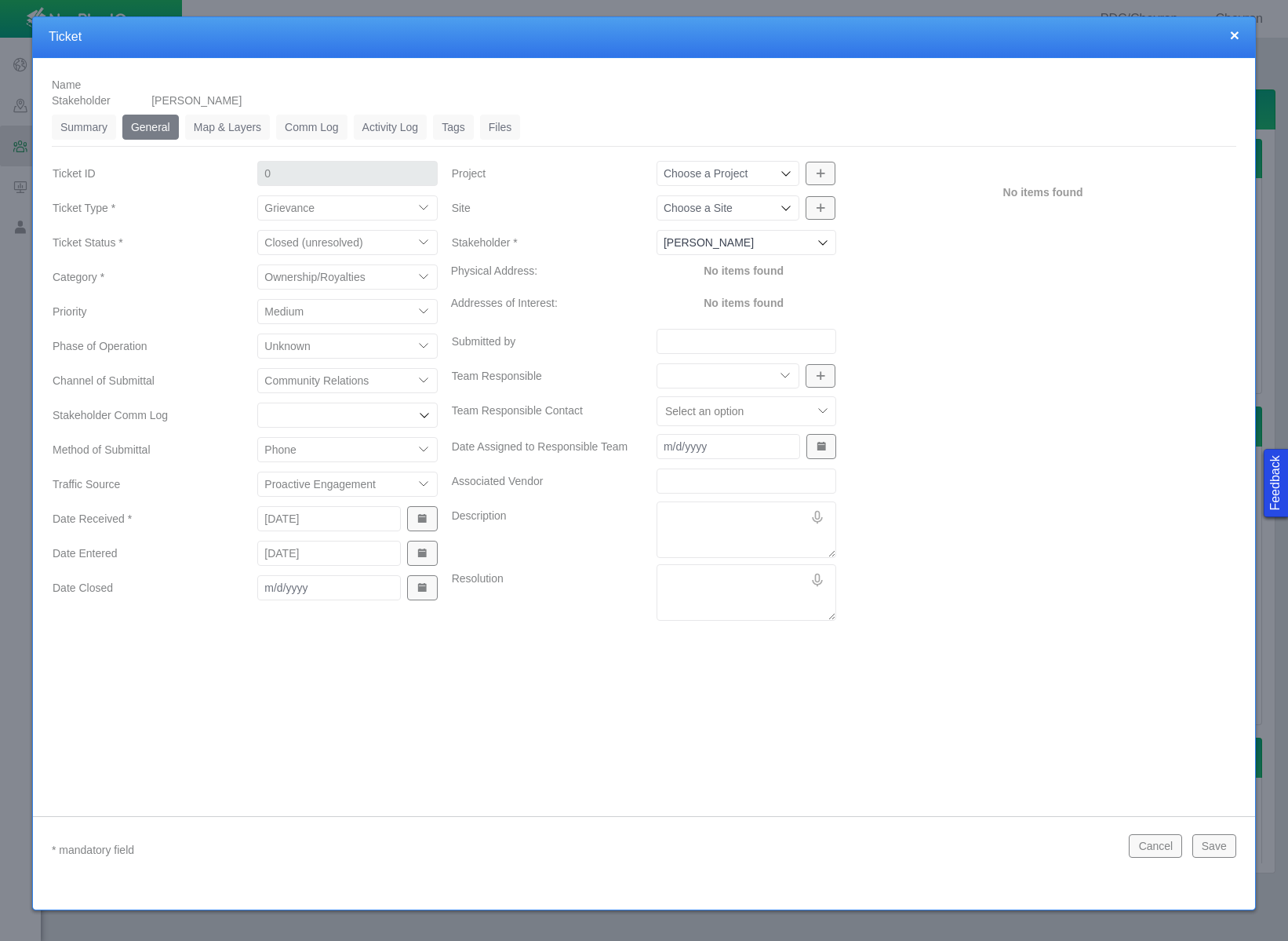
click at [425, 591] on span "Show Date Picker" at bounding box center [421, 588] width 11 height 11
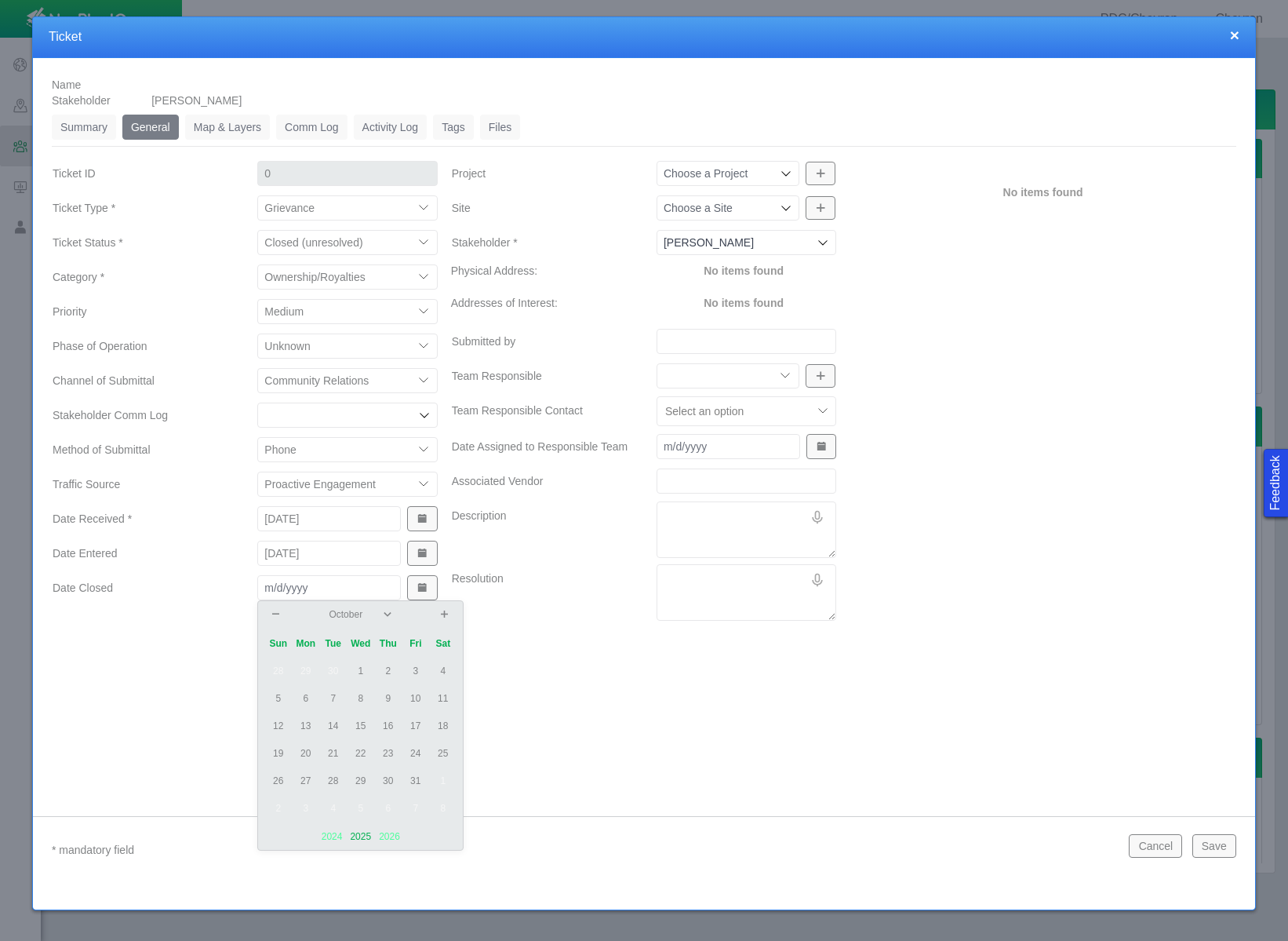
click at [338, 722] on td "14" at bounding box center [333, 726] width 27 height 27
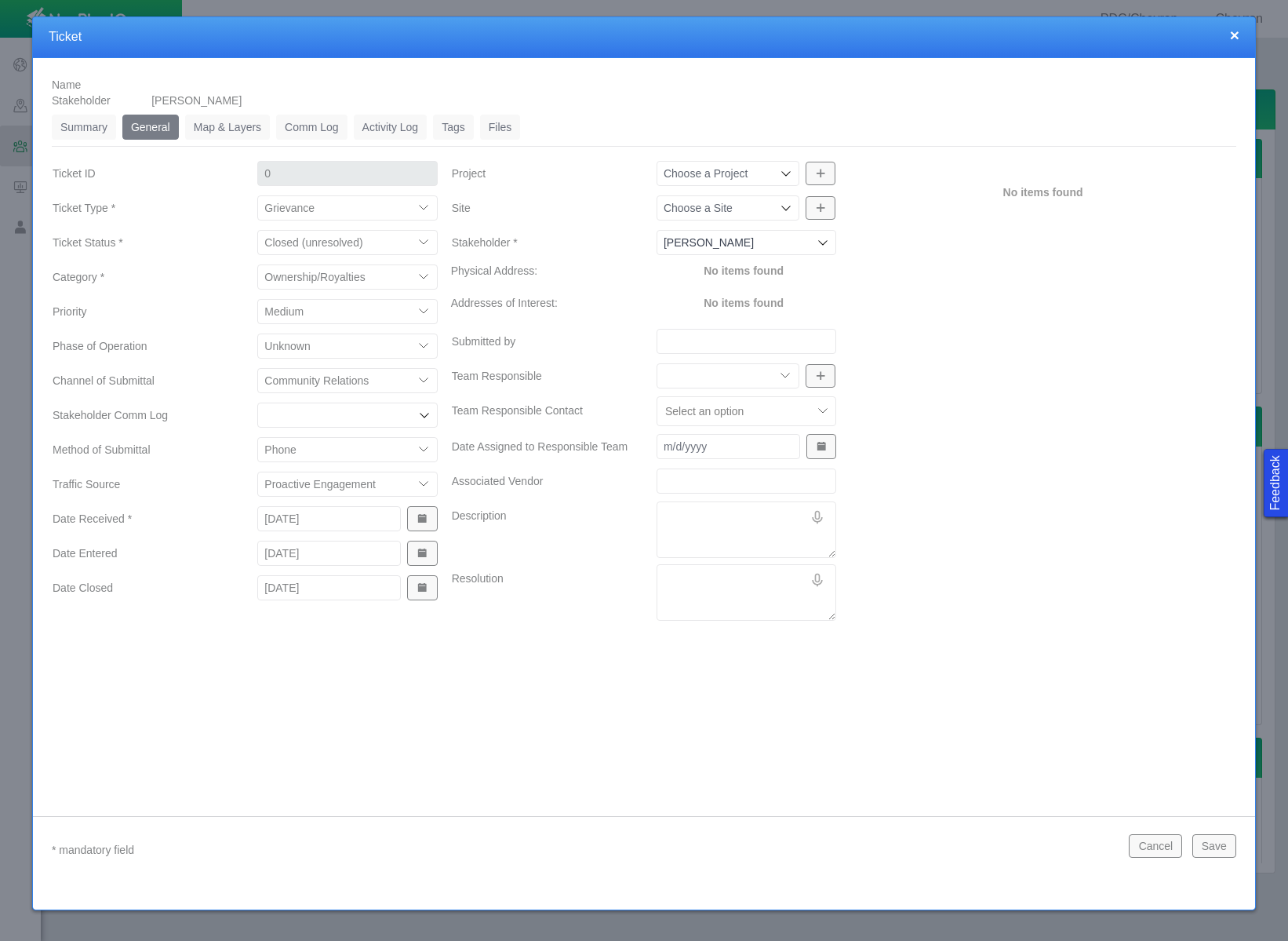
click at [529, 687] on div "Name Stakeholder [PERSON_NAME] Summary 0 General 0 Map & Layers 0 Comm Log 0 Ac…" at bounding box center [644, 425] width 1222 height 734
click at [756, 210] on input "Site" at bounding box center [720, 208] width 113 height 16
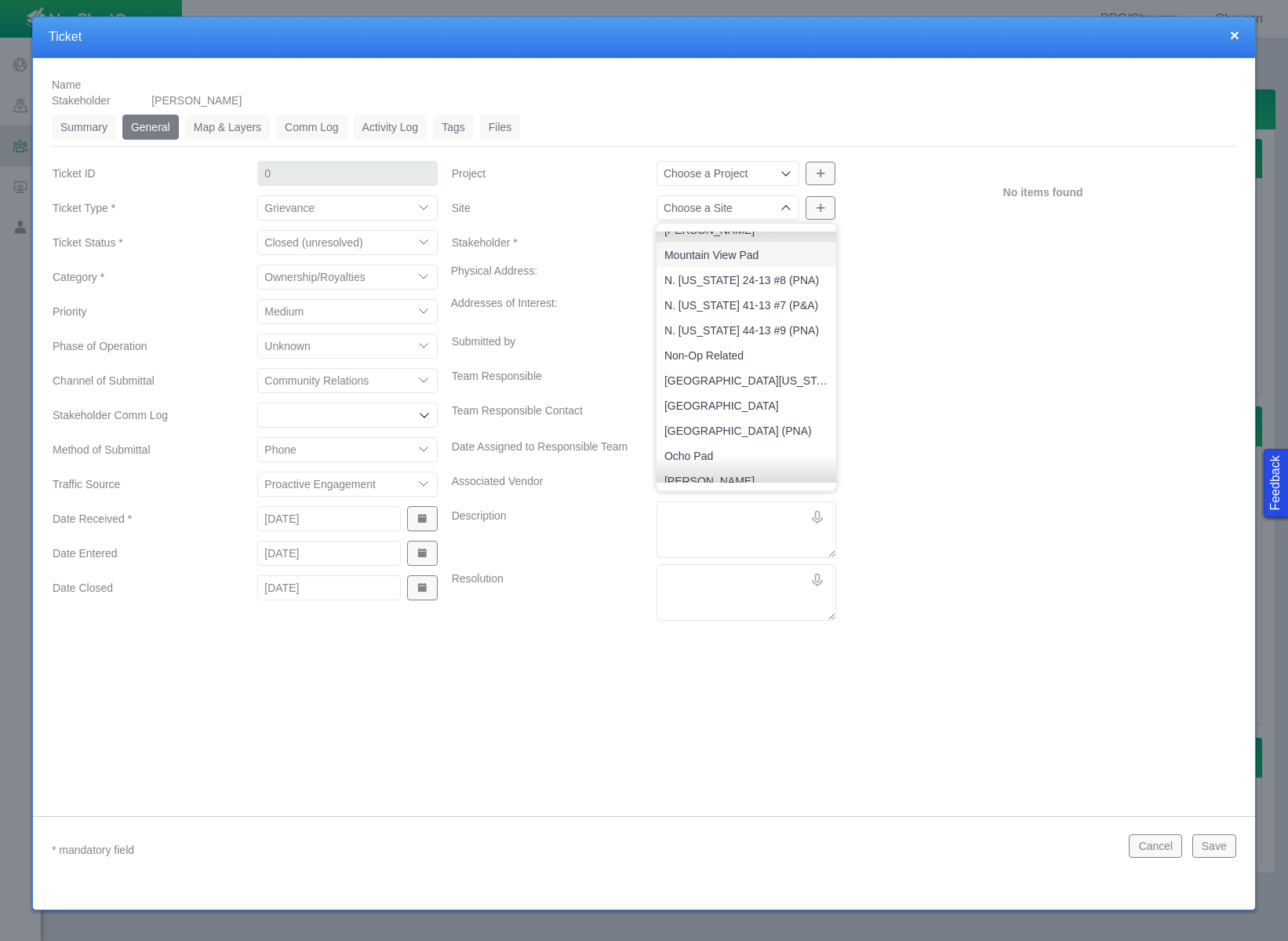
scroll to position [1636, 0]
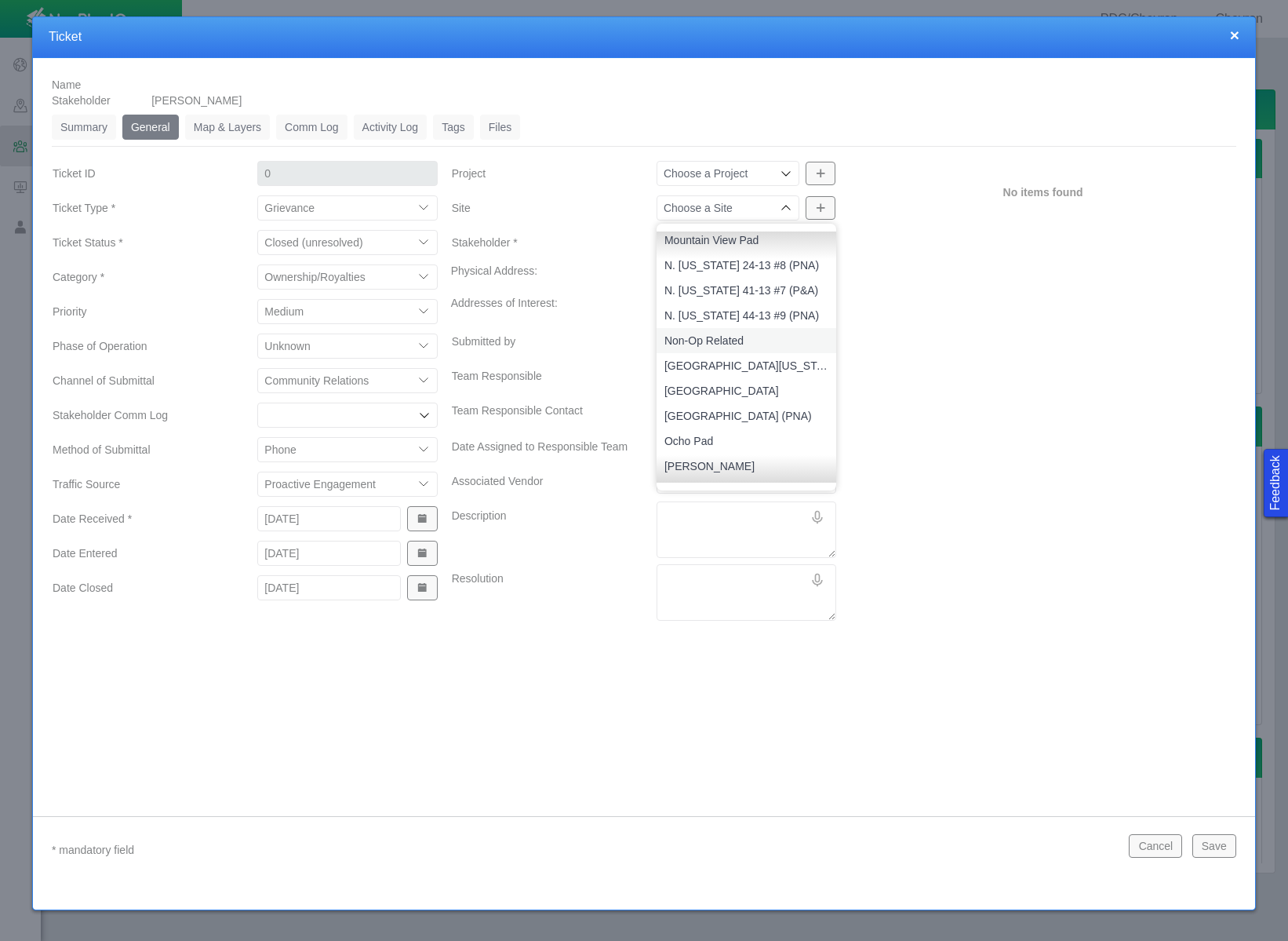
click at [747, 336] on span "Non-Op Related" at bounding box center [745, 341] width 164 height 16
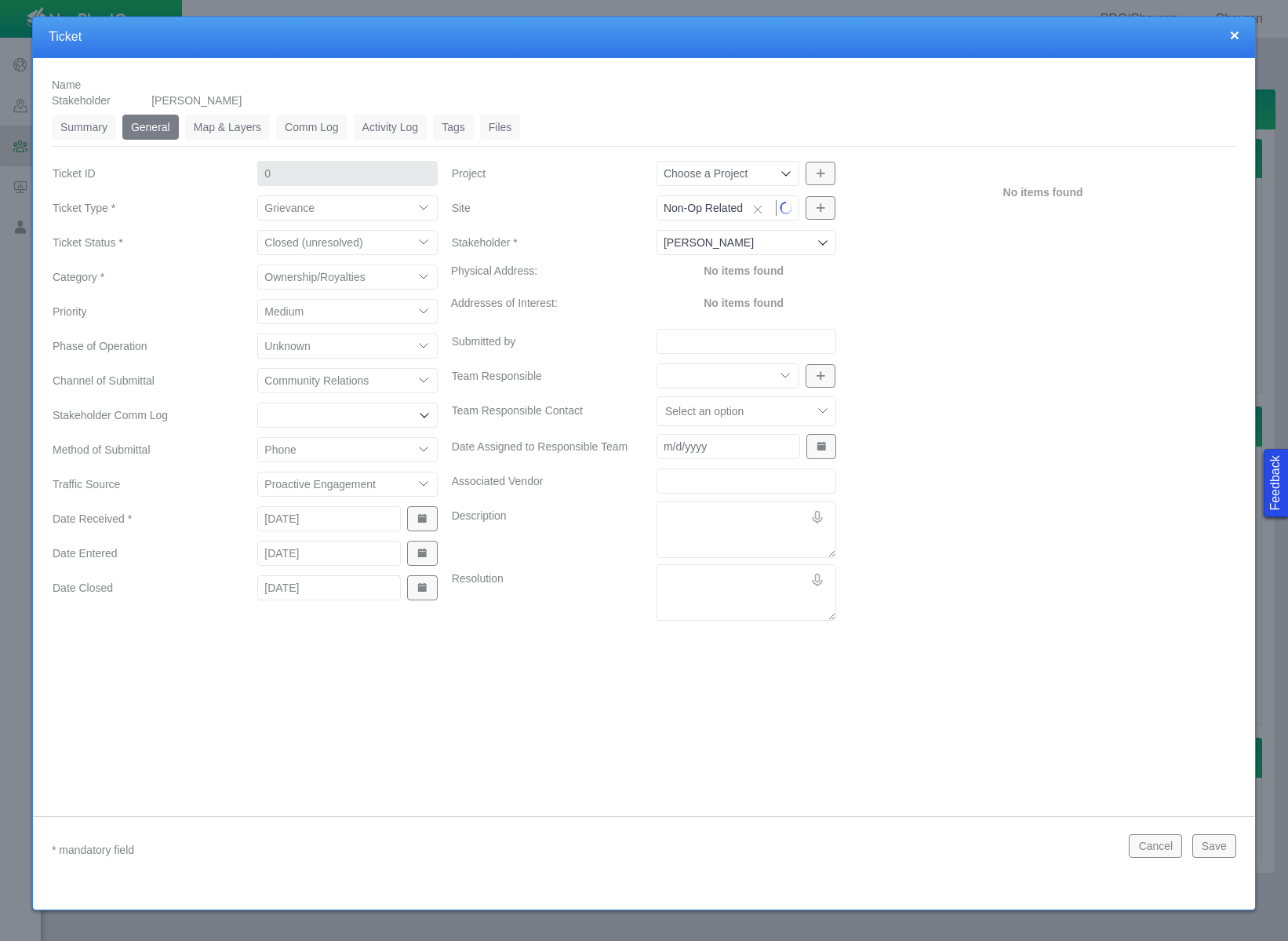
click at [750, 342] on input "Submitted by" at bounding box center [745, 342] width 180 height 25
click at [787, 383] on select "Community Relations Completions Construction Drilling Geology/Exploration Gover…" at bounding box center [727, 376] width 143 height 25
click at [656, 363] on select "Community Relations Completions Construction Drilling Geology/Exploration Gover…" at bounding box center [727, 376] width 143 height 25
click at [717, 527] on textarea "Description" at bounding box center [745, 529] width 180 height 56
paste textarea "Communicated with your office [DATE] or 7th I submitted deposit paperwork for d…"
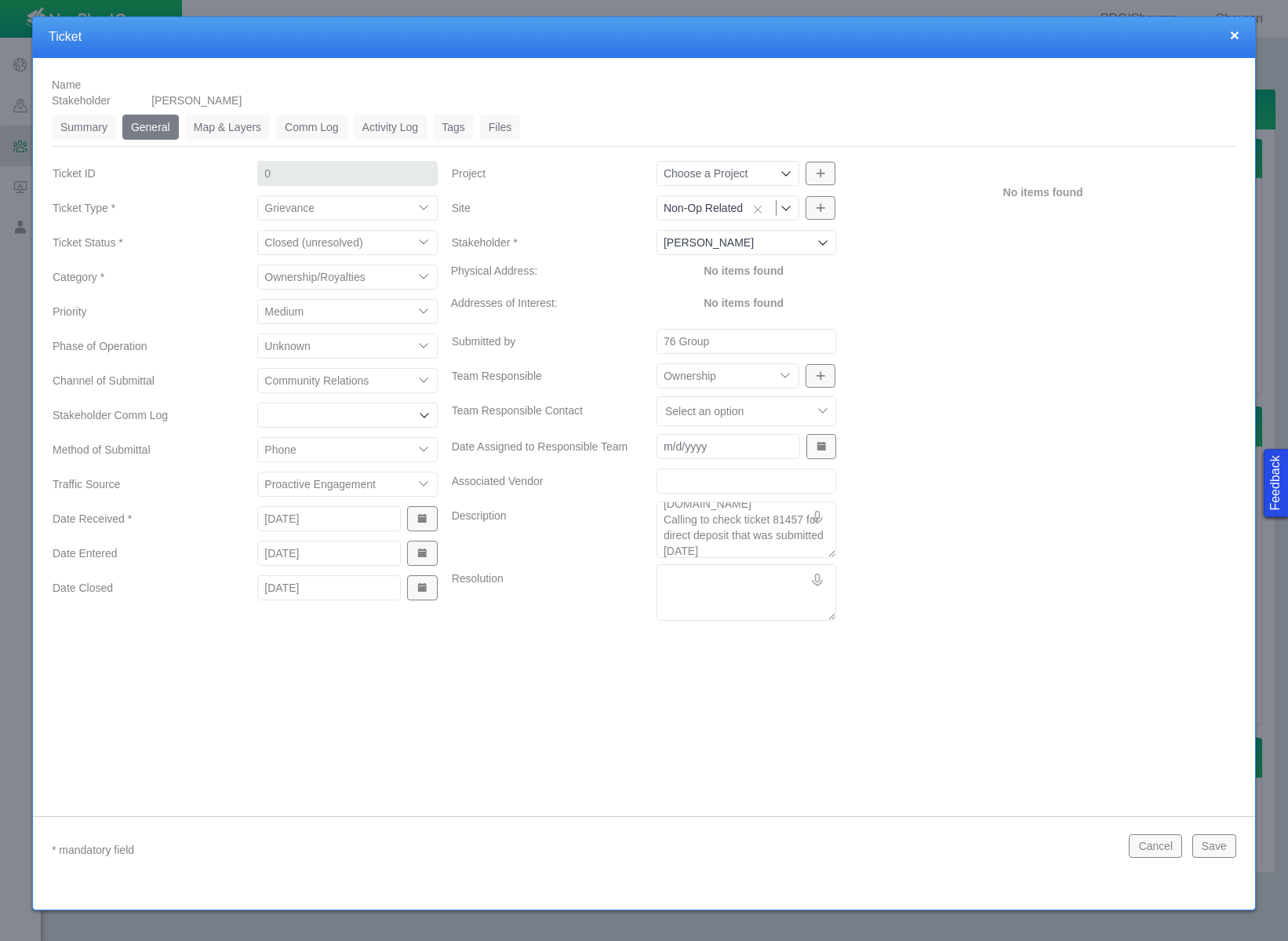
scroll to position [0, 0]
click at [681, 575] on textarea "Resolution" at bounding box center [745, 592] width 180 height 56
paste textarea "Notes: Spoke with [PERSON_NAME]. We sent him $6,000 worth of checks in August. …"
click at [1212, 850] on button "Save" at bounding box center [1213, 846] width 44 height 23
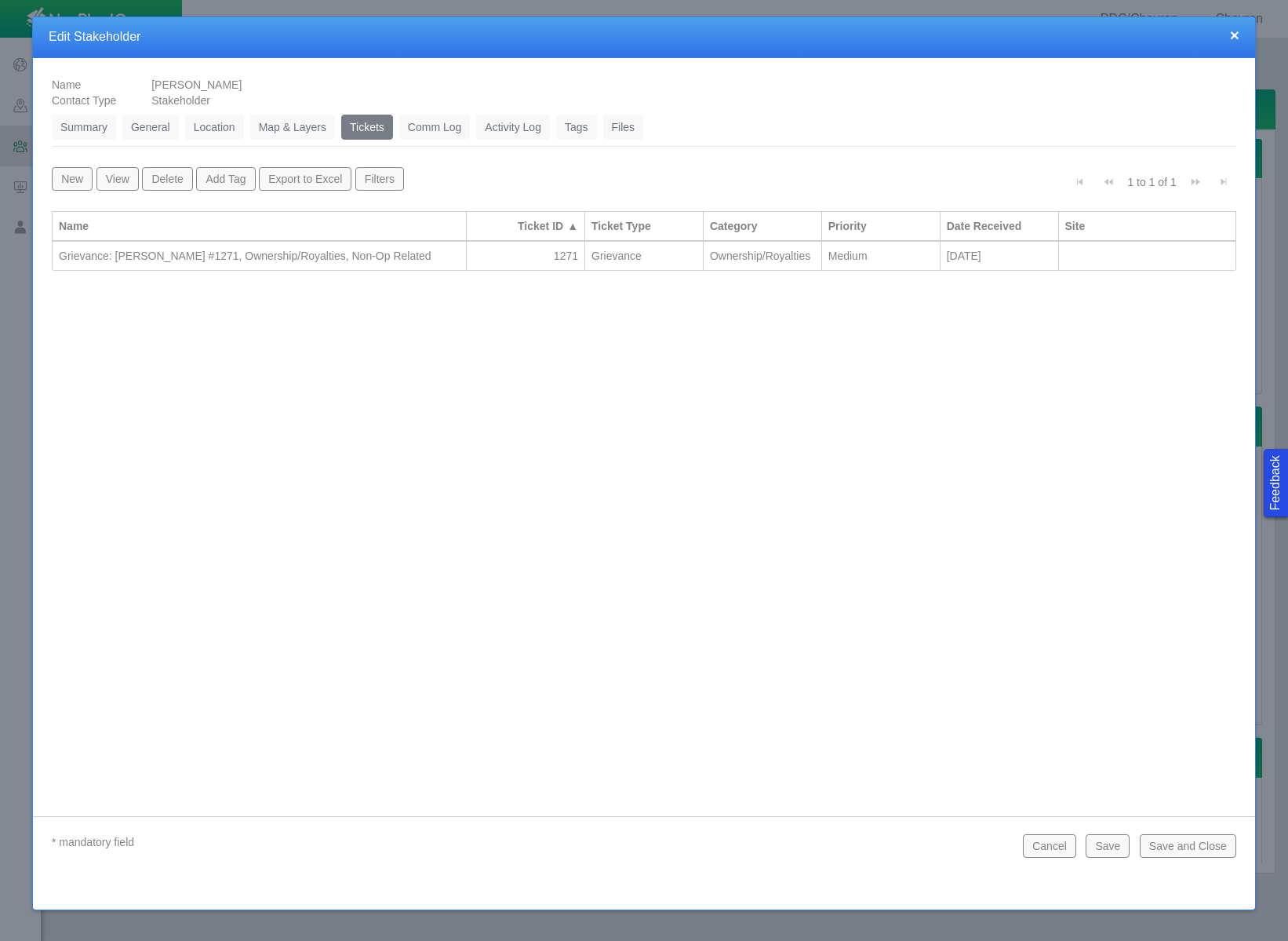
click at [1211, 849] on button "Save and Close" at bounding box center [1187, 846] width 96 height 23
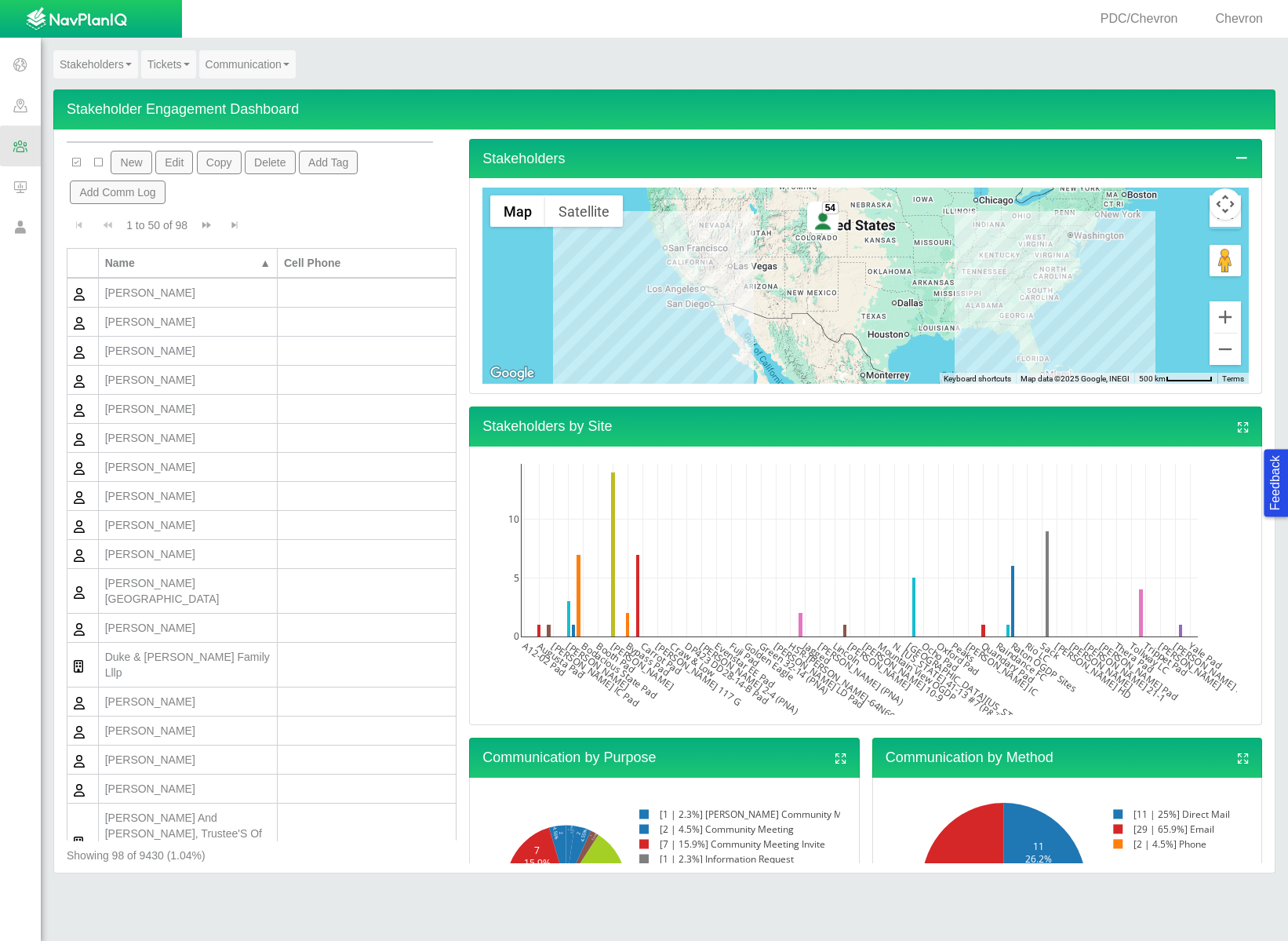
click at [24, 150] on span at bounding box center [20, 146] width 41 height 41
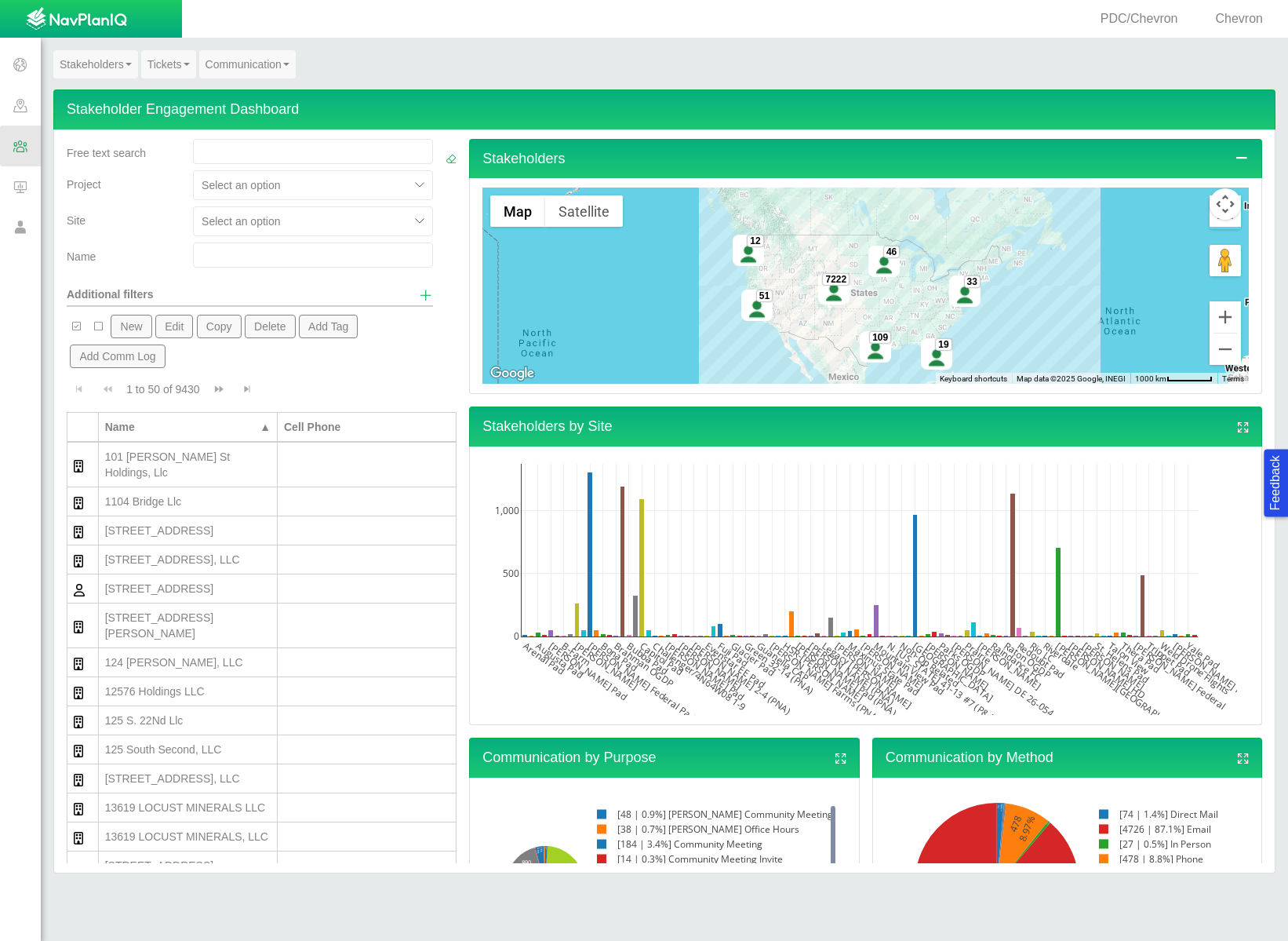
click at [117, 319] on button "New" at bounding box center [131, 326] width 41 height 23
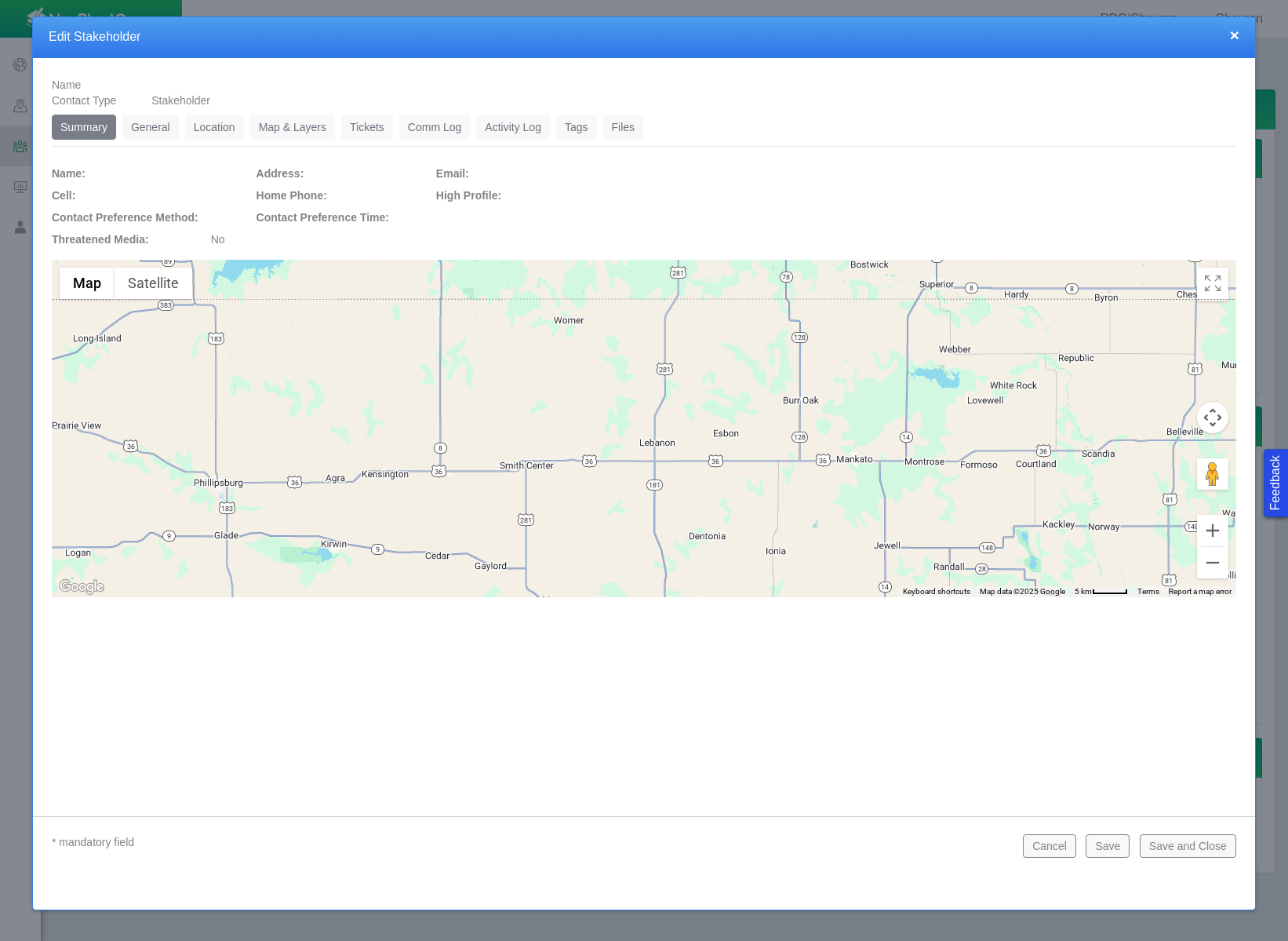
click at [141, 125] on link "General" at bounding box center [150, 127] width 56 height 25
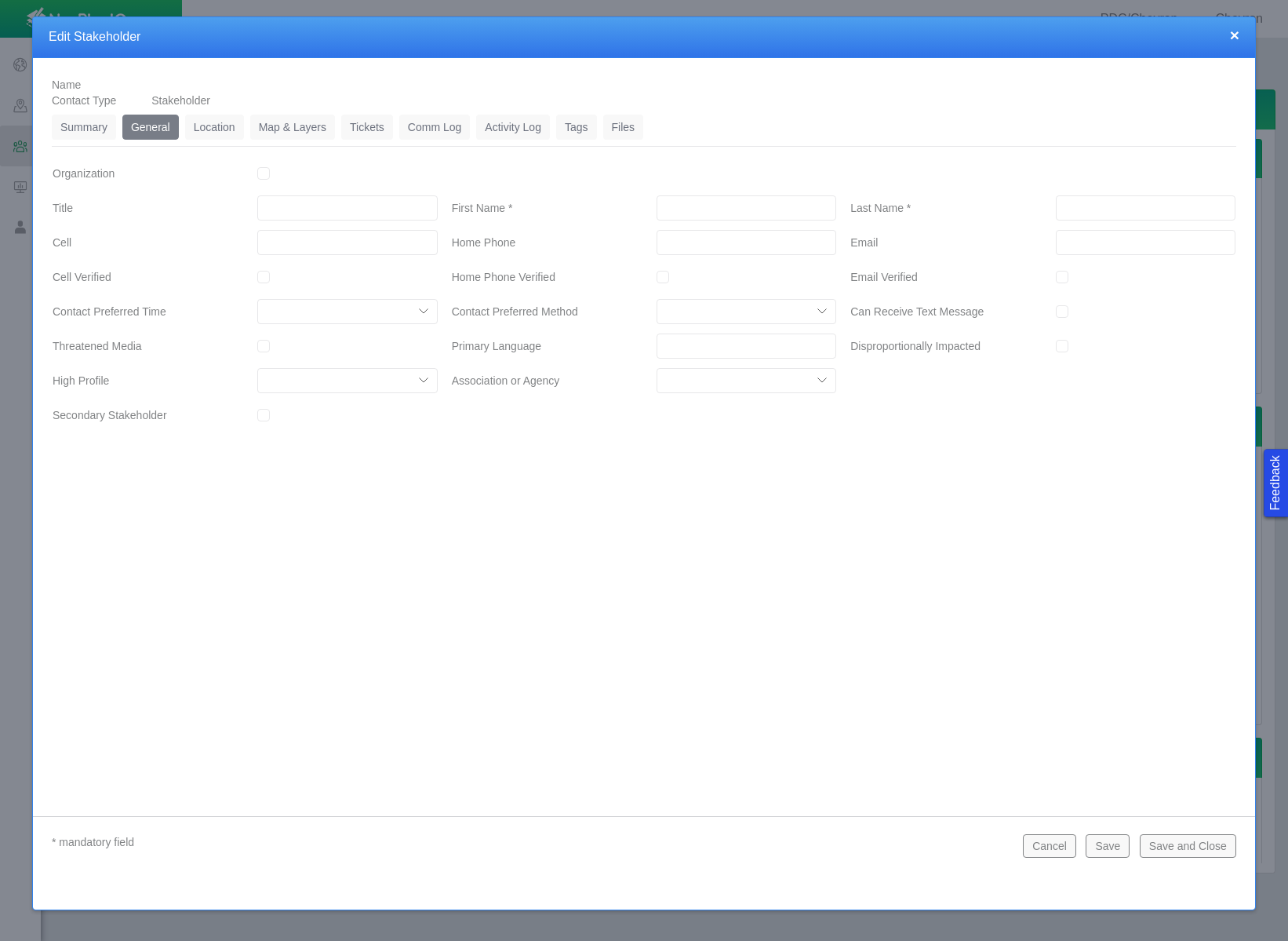
click at [673, 211] on input "First Name *" at bounding box center [745, 208] width 180 height 25
click at [678, 234] on input "___-___-____" at bounding box center [745, 243] width 180 height 25
click at [1105, 849] on button "Save" at bounding box center [1106, 846] width 44 height 23
click at [228, 124] on link "Location" at bounding box center [215, 127] width 59 height 25
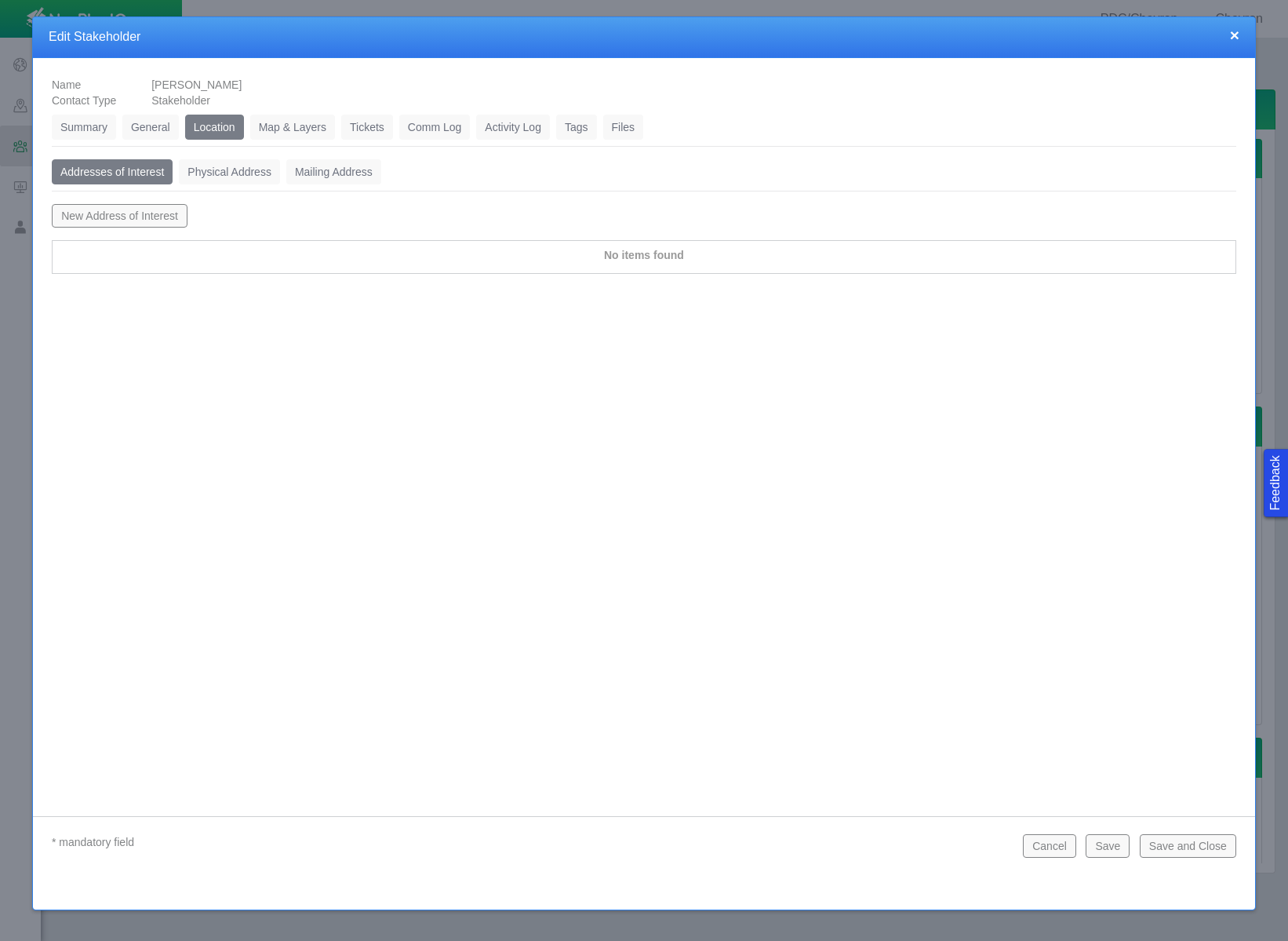
click at [139, 218] on button "New Address of Interest" at bounding box center [119, 216] width 136 height 23
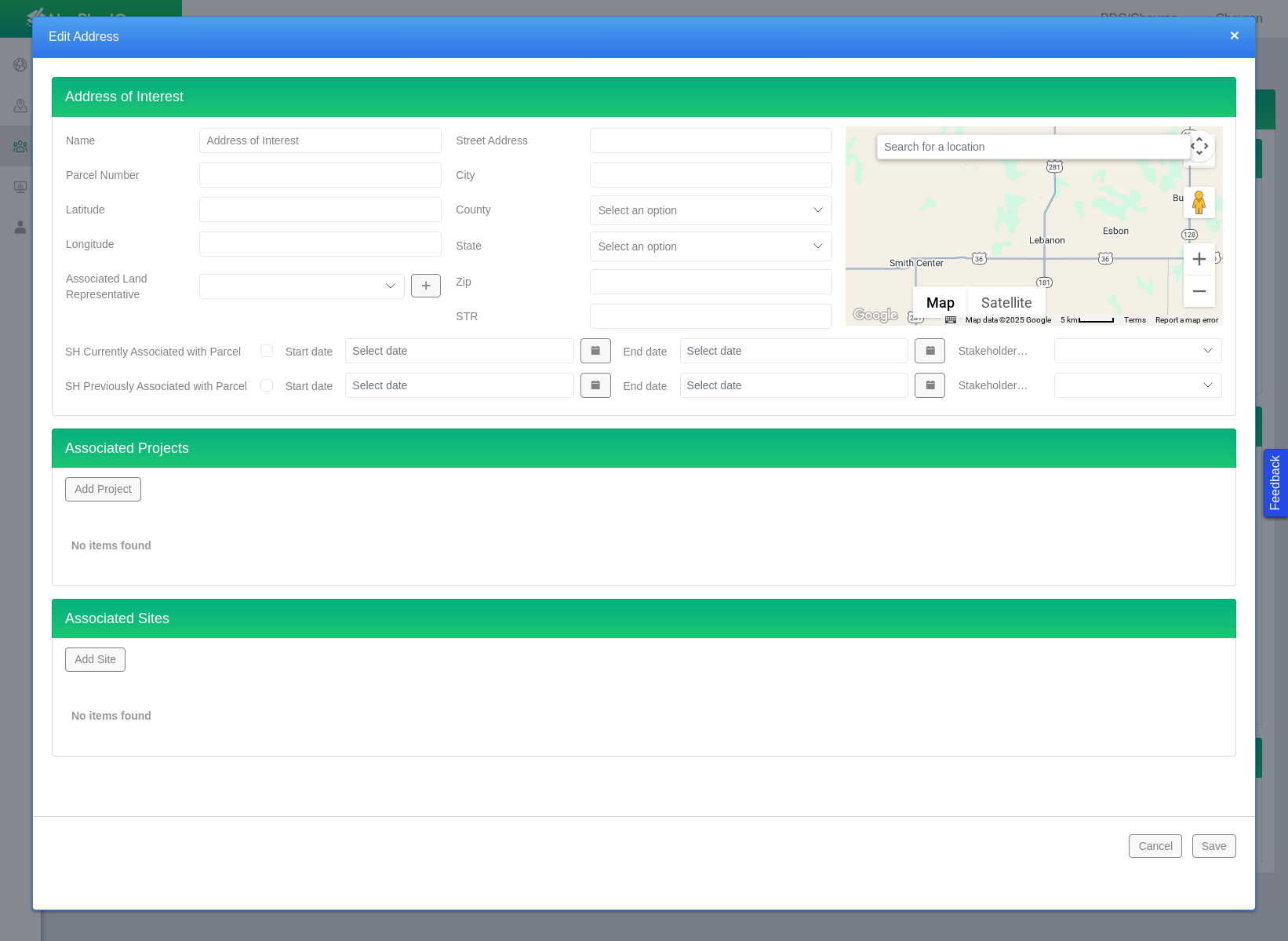
click at [997, 152] on input "text" at bounding box center [1033, 147] width 314 height 25
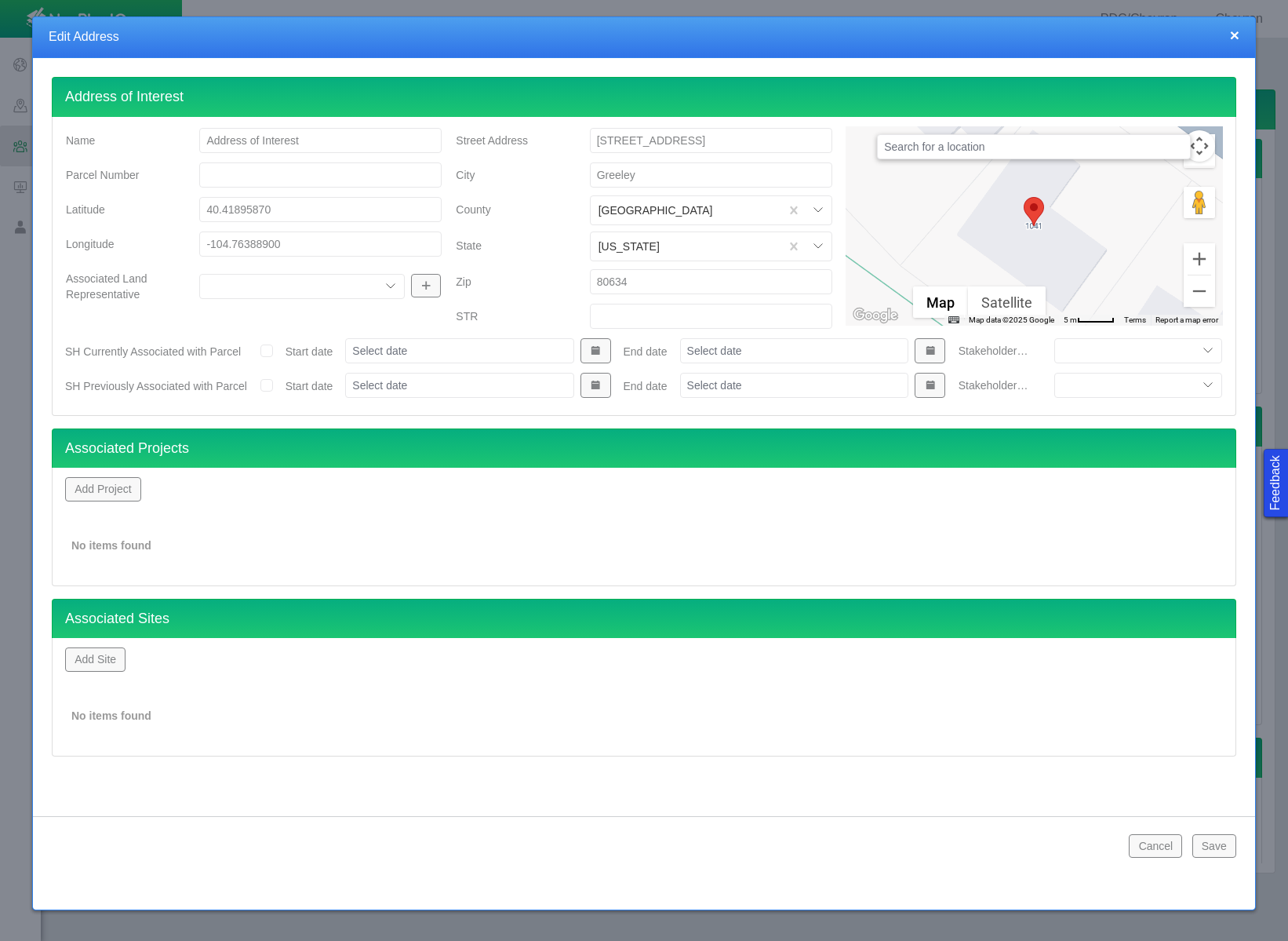
click at [1223, 853] on button "Save" at bounding box center [1213, 846] width 44 height 23
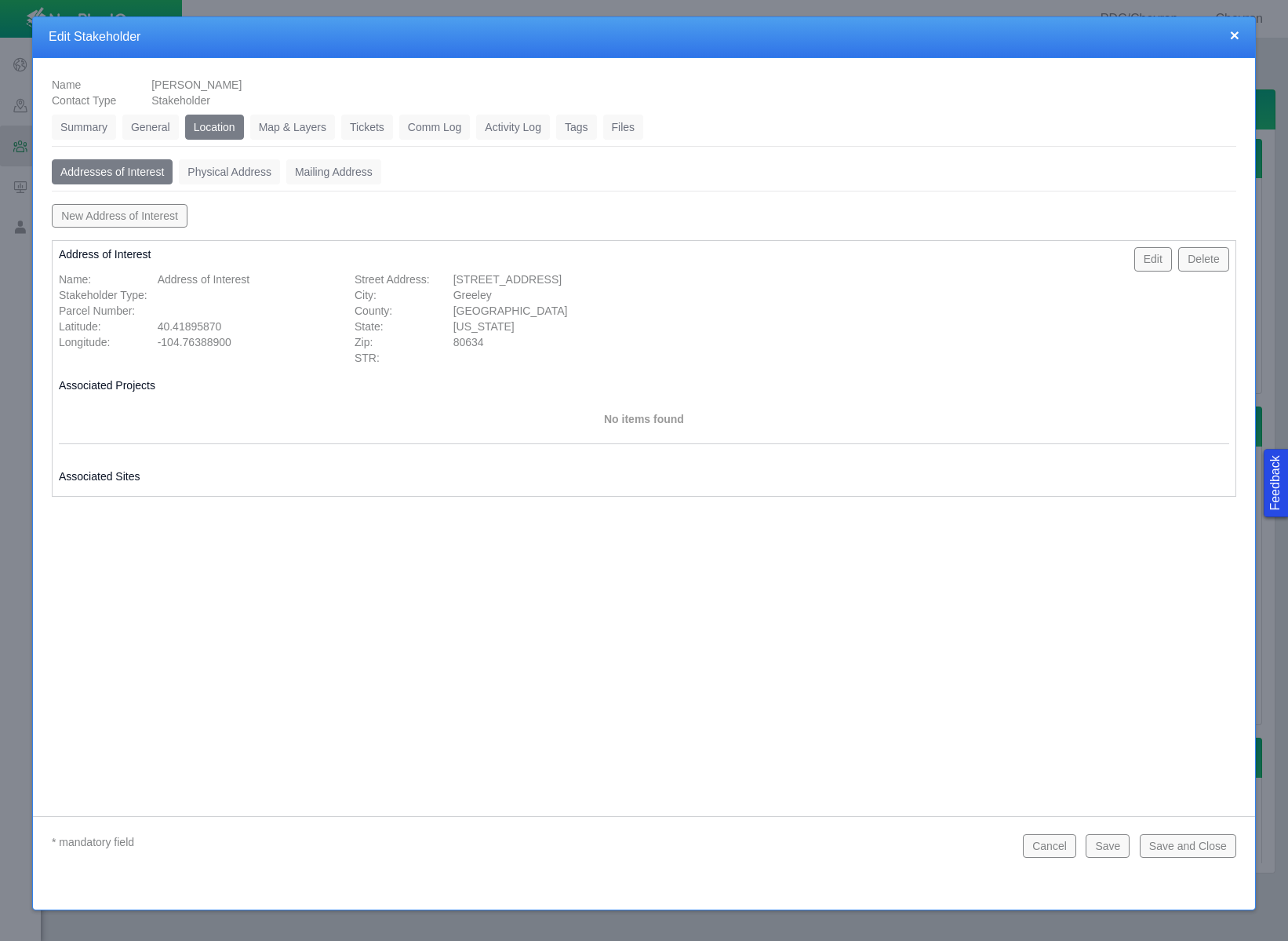
click at [384, 123] on link "Tickets" at bounding box center [367, 127] width 51 height 25
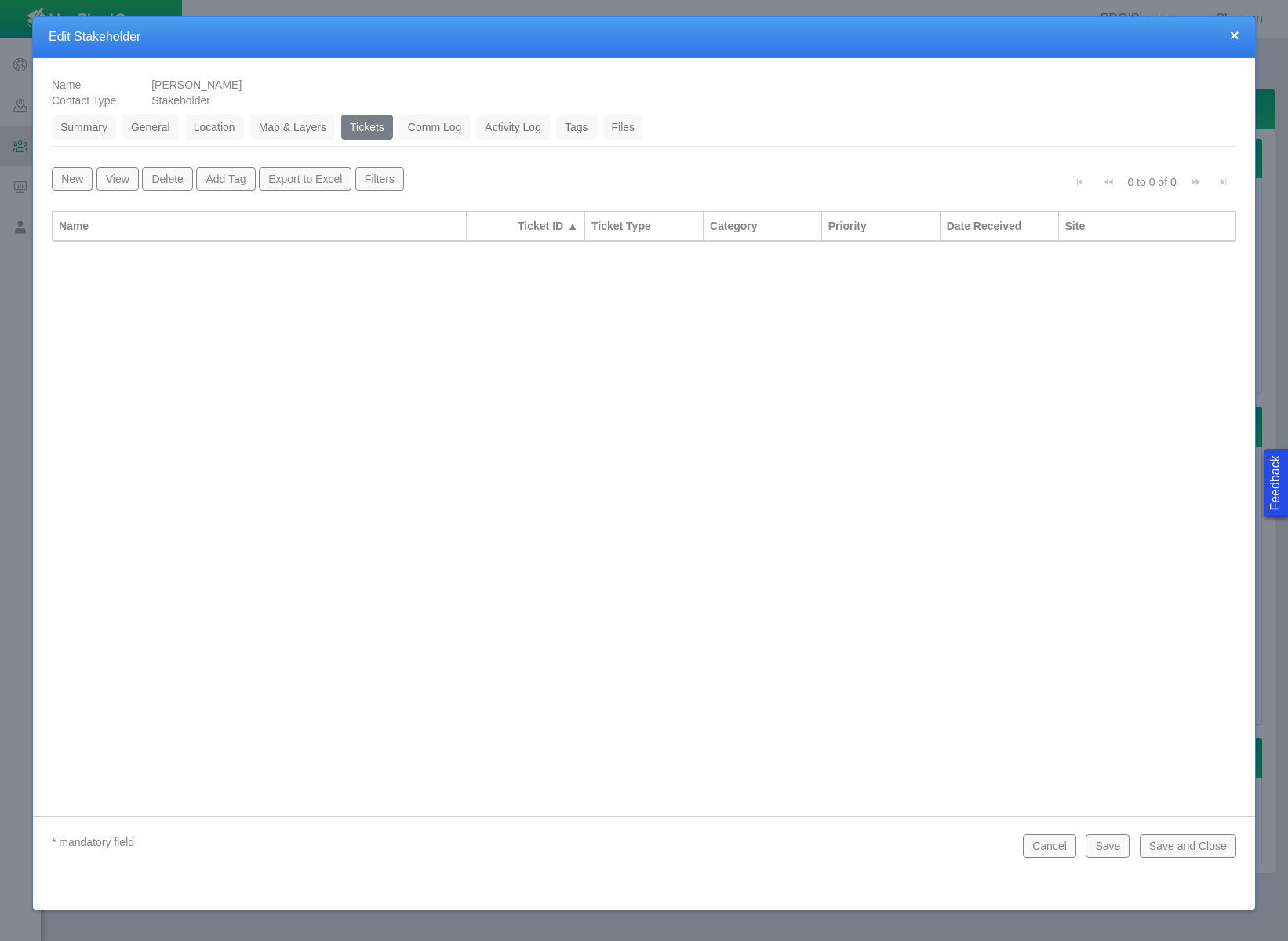
click at [67, 179] on button "New" at bounding box center [72, 179] width 41 height 23
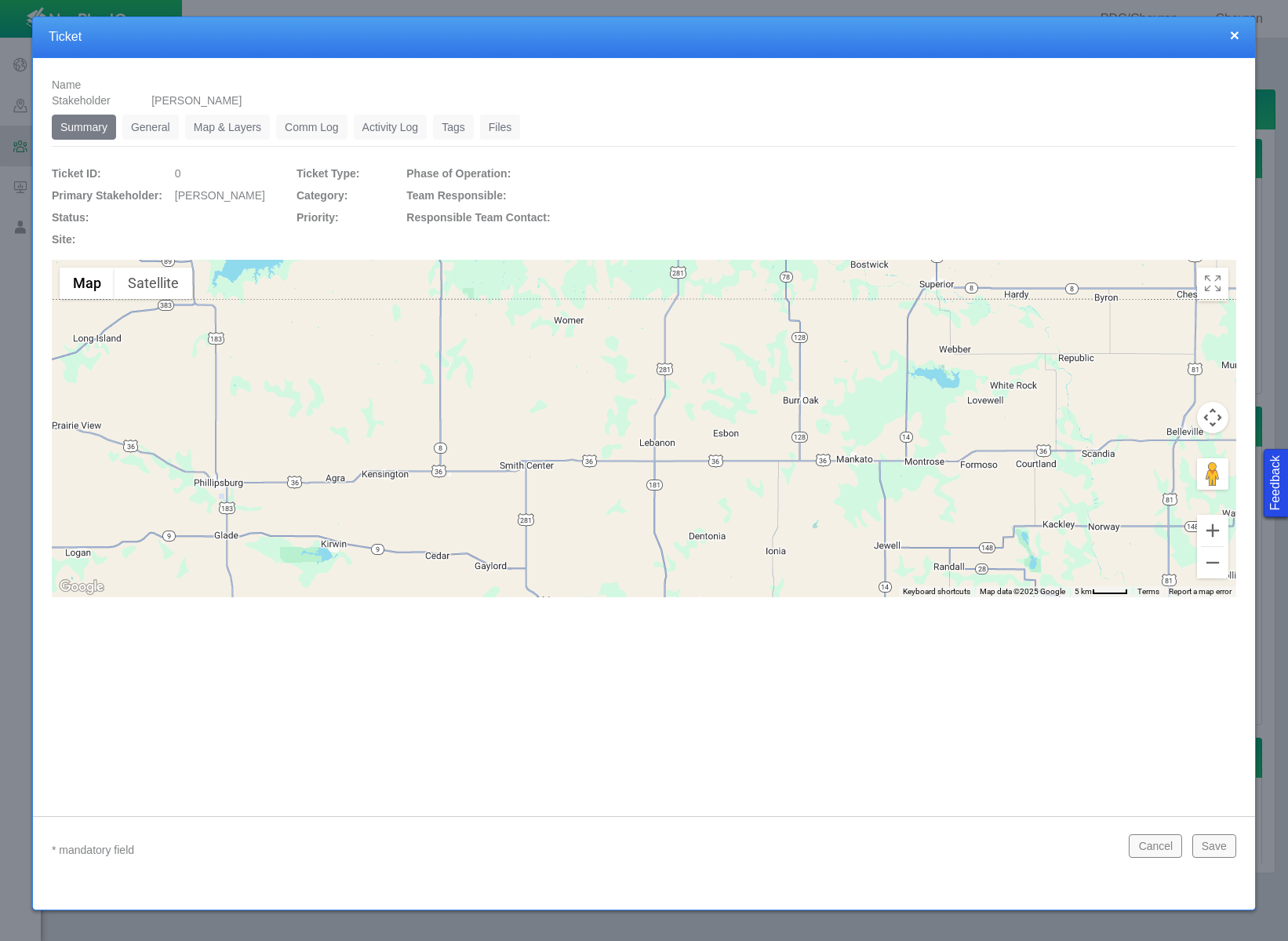
click at [147, 129] on link "General" at bounding box center [150, 127] width 56 height 25
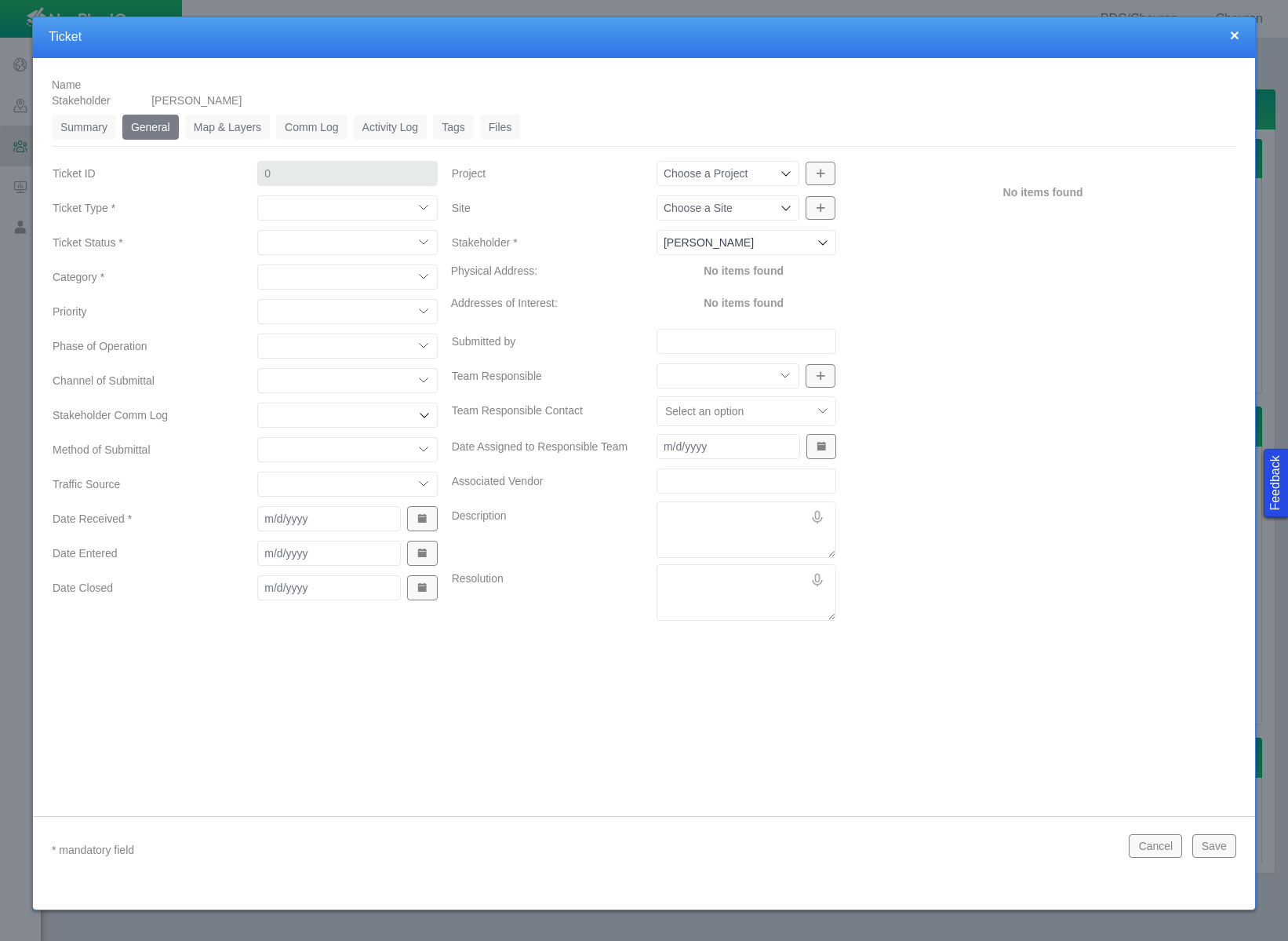
click at [303, 211] on select "Compliment Grievance Grievance Non-Op Information" at bounding box center [347, 208] width 180 height 25
click at [257, 195] on select "Compliment Grievance Grievance Non-Op Information" at bounding box center [347, 208] width 180 height 25
click at [344, 245] on select "Closed (resolved) Closed (unreasonable) Closed (unresolved) Open (assigned) Ope…" at bounding box center [347, 243] width 180 height 25
click at [257, 230] on select "Closed (resolved) Closed (unreasonable) Closed (unresolved) Open (assigned) Ope…" at bounding box center [347, 243] width 180 height 25
click at [346, 271] on select "Access Aesthetics Ag/Crops Air Quality Claims Clean-up/Remediation Communicatio…" at bounding box center [347, 277] width 180 height 25
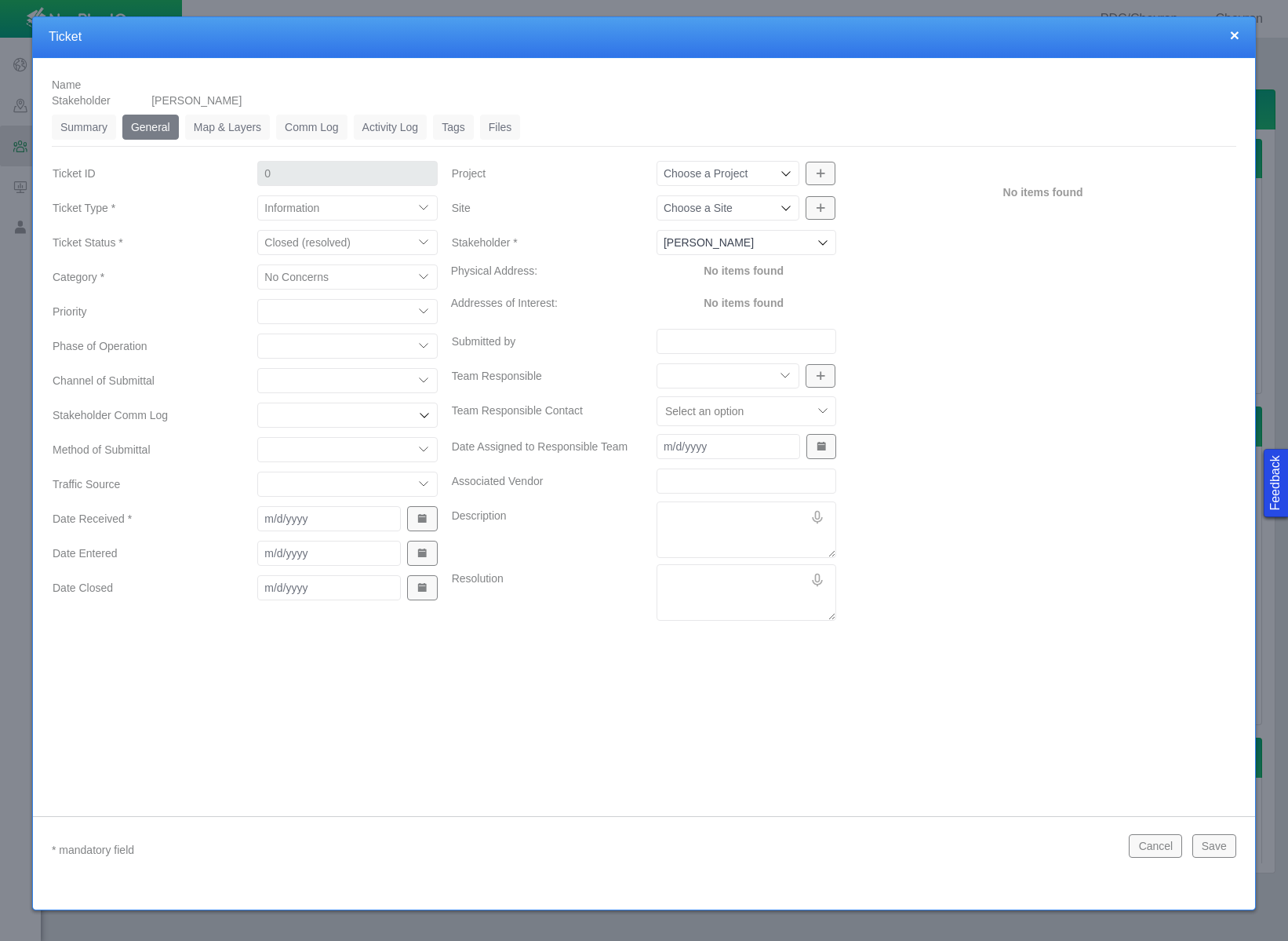
click at [257, 264] on select "Access Aesthetics Ag/Crops Air Quality Claims Clean-up/Remediation Communicatio…" at bounding box center [347, 277] width 180 height 25
click at [372, 309] on select "High Medium Low" at bounding box center [347, 312] width 180 height 25
click at [257, 299] on select "High Medium Low" at bounding box center [347, 312] width 180 height 25
click at [360, 353] on select "Completions Drilling Production Reclamation Planning/Permitting Workover P&A Un…" at bounding box center [347, 346] width 180 height 25
click at [257, 333] on select "Completions Drilling Production Reclamation Planning/Permitting Workover P&A Un…" at bounding box center [347, 346] width 180 height 25
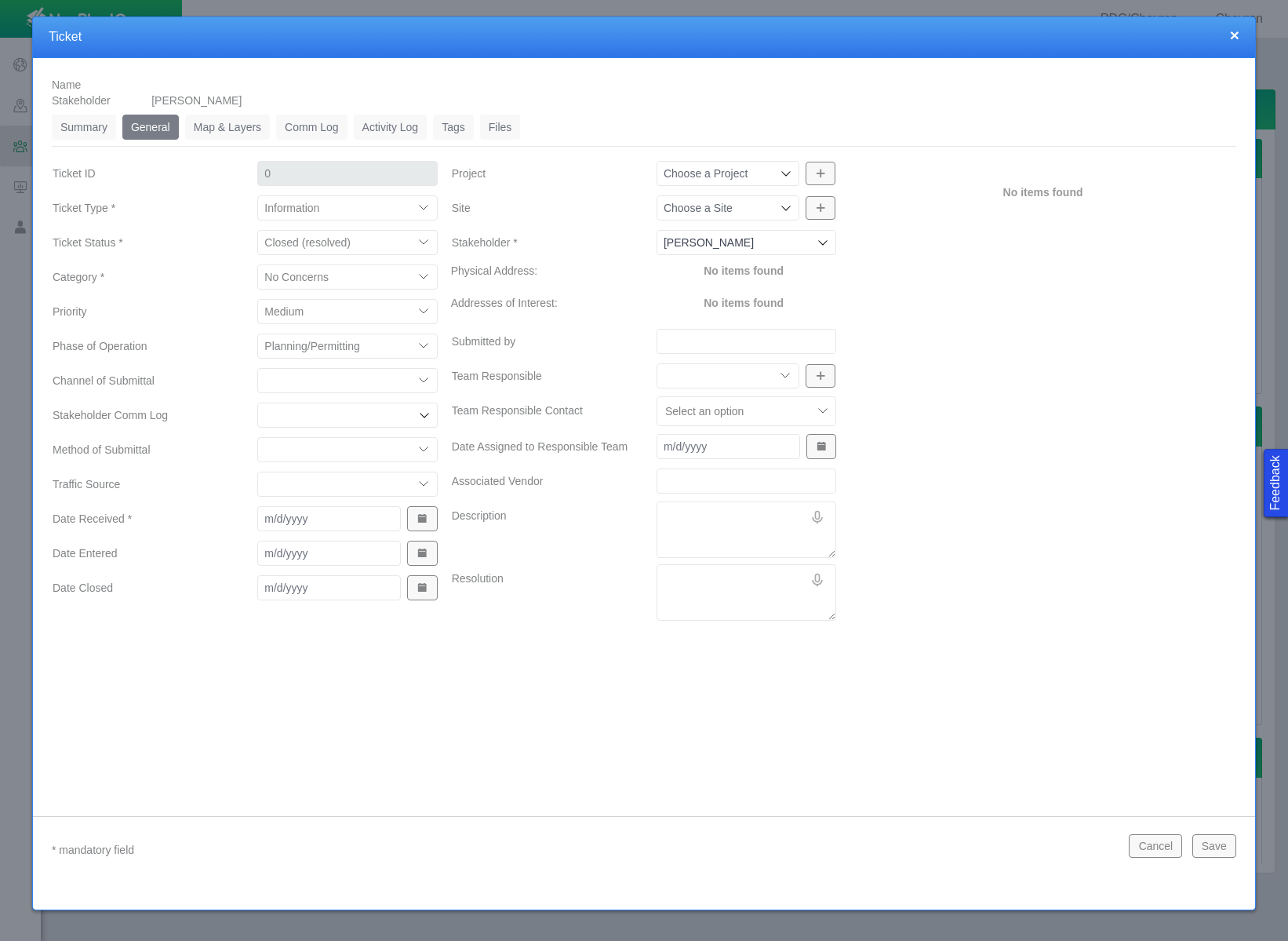
click at [366, 385] on select "ECMC Community Relations LGD Website/Microsite HSE Local Elected Official Surfa…" at bounding box center [347, 381] width 180 height 25
click at [257, 368] on select "ECMC Community Relations LGD Website/Microsite HSE Local Elected Official Surfa…" at bounding box center [347, 381] width 180 height 25
click at [364, 447] on select "Email In Person Mail Phone" at bounding box center [347, 450] width 180 height 25
click at [257, 437] on select "Email In Person Mail Phone" at bounding box center [347, 450] width 180 height 25
click at [356, 484] on select "ECMC Proactive Engagement Local Government Website Courtesy Communication Commu…" at bounding box center [347, 485] width 180 height 25
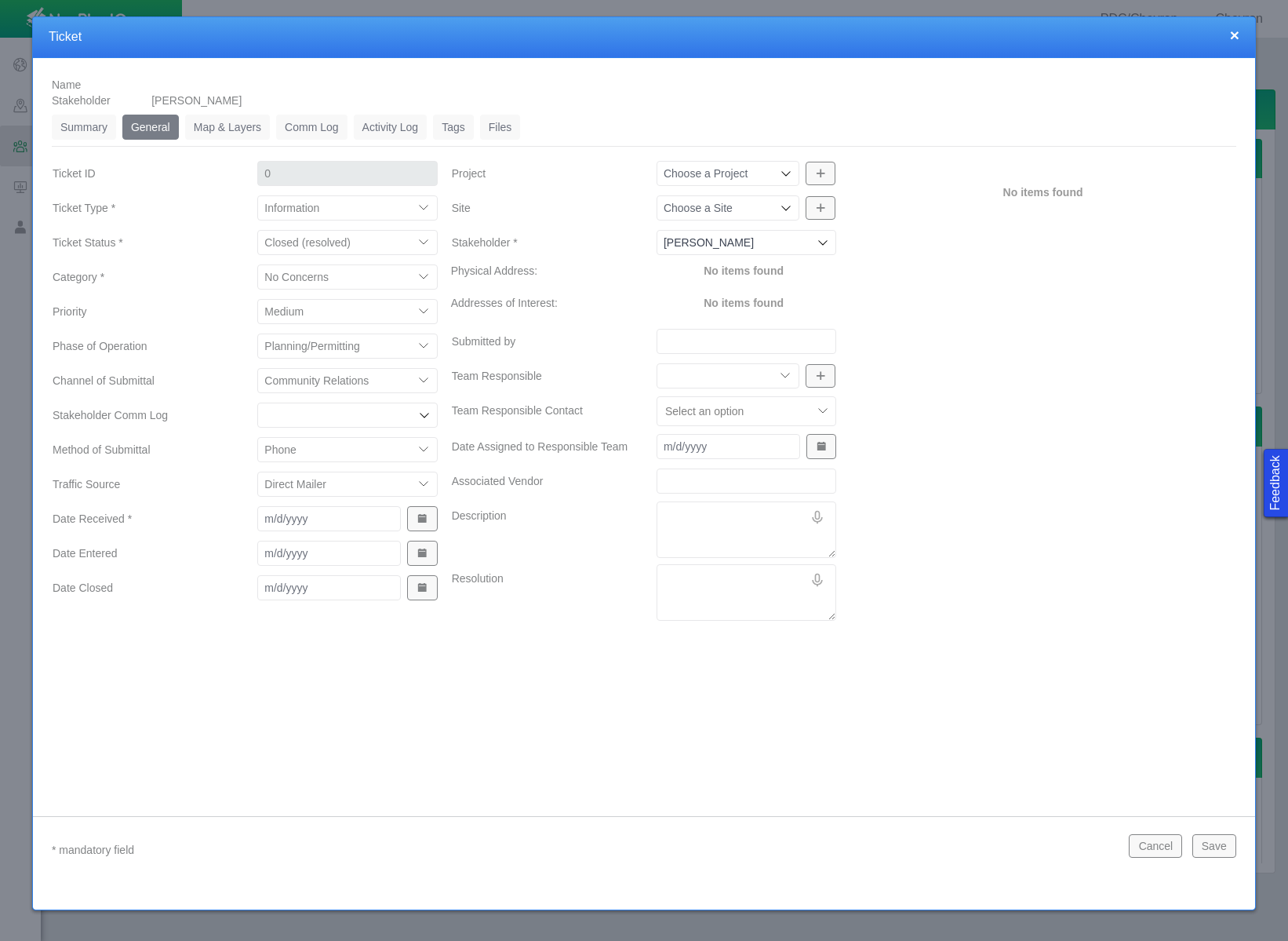
click at [257, 472] on select "ECMC Proactive Engagement Local Government Website Courtesy Communication Commu…" at bounding box center [347, 485] width 180 height 25
click at [427, 524] on button "Show Date Picker" at bounding box center [421, 519] width 30 height 25
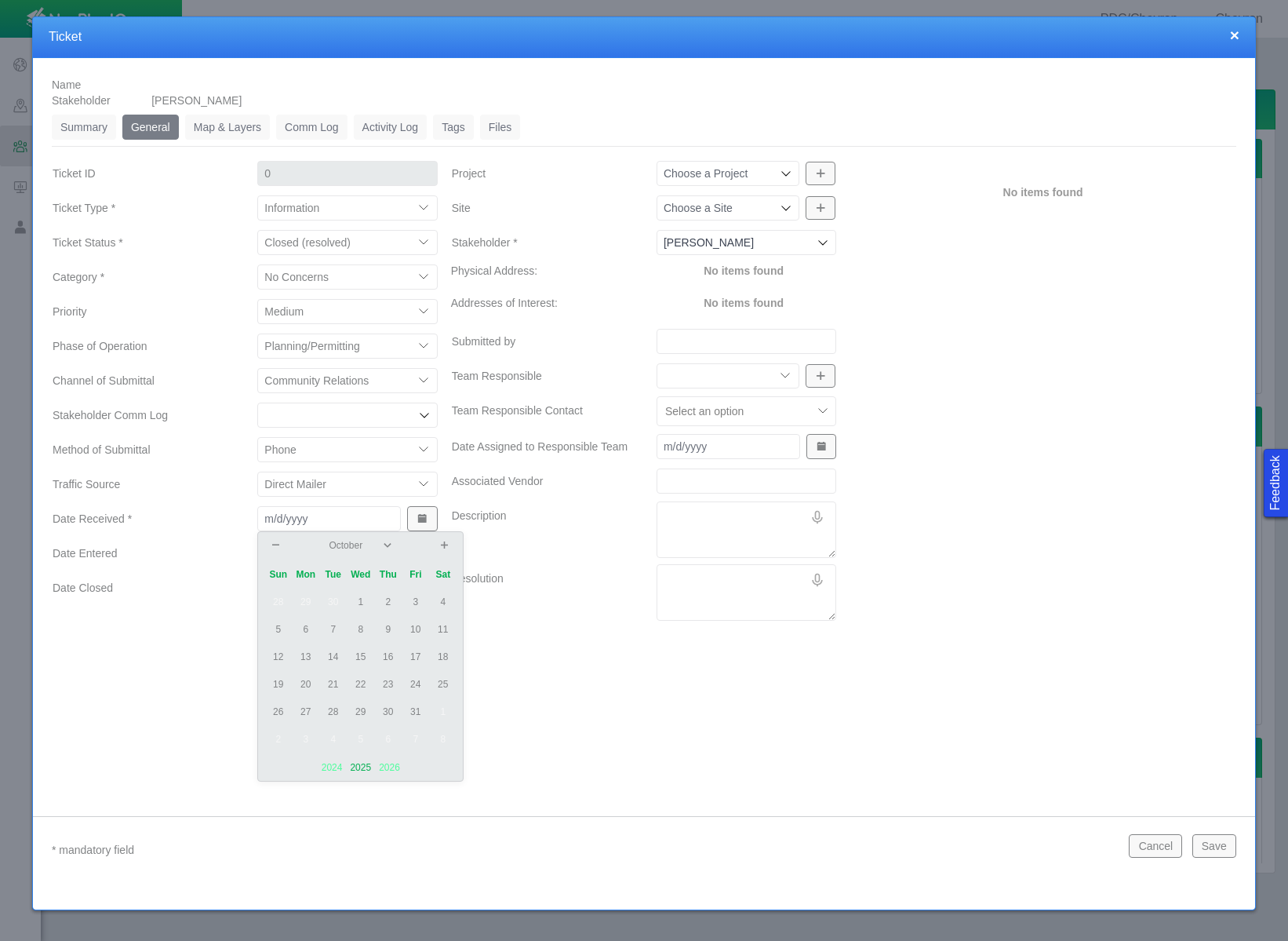
click at [309, 653] on td "13" at bounding box center [306, 657] width 27 height 27
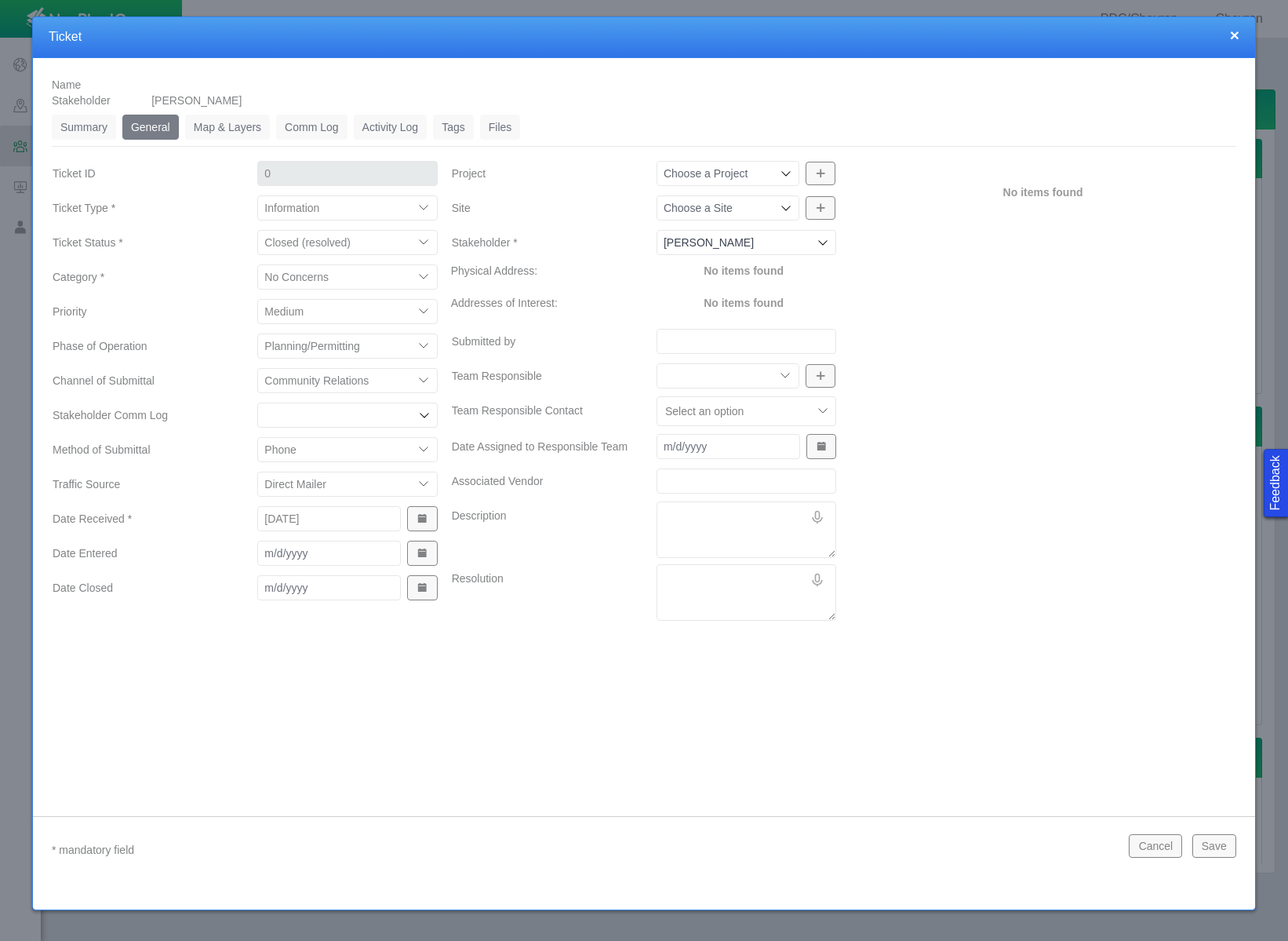
click at [430, 555] on button "Show Date Picker" at bounding box center [421, 554] width 30 height 25
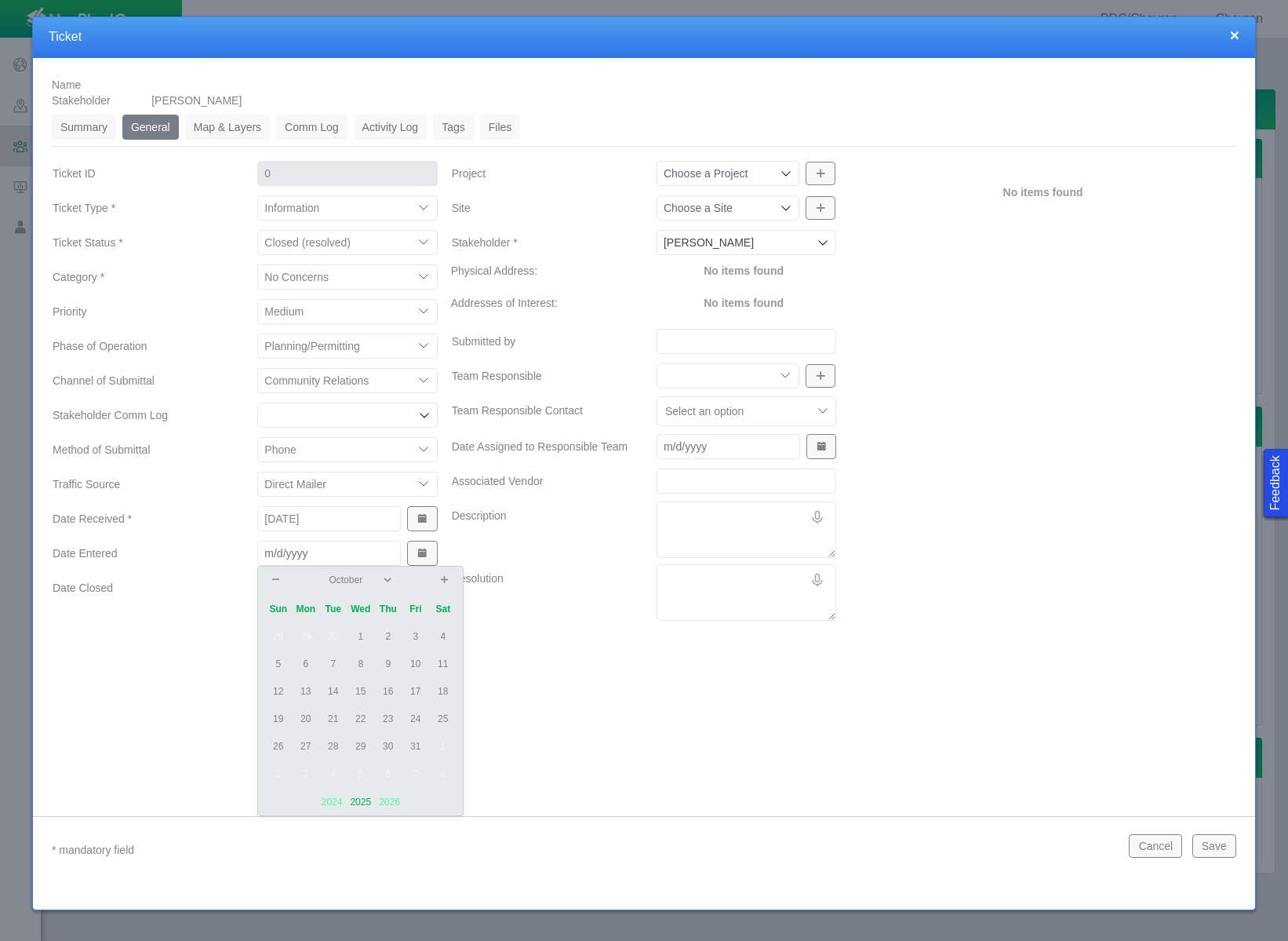
click at [337, 691] on td "14" at bounding box center [333, 691] width 27 height 27
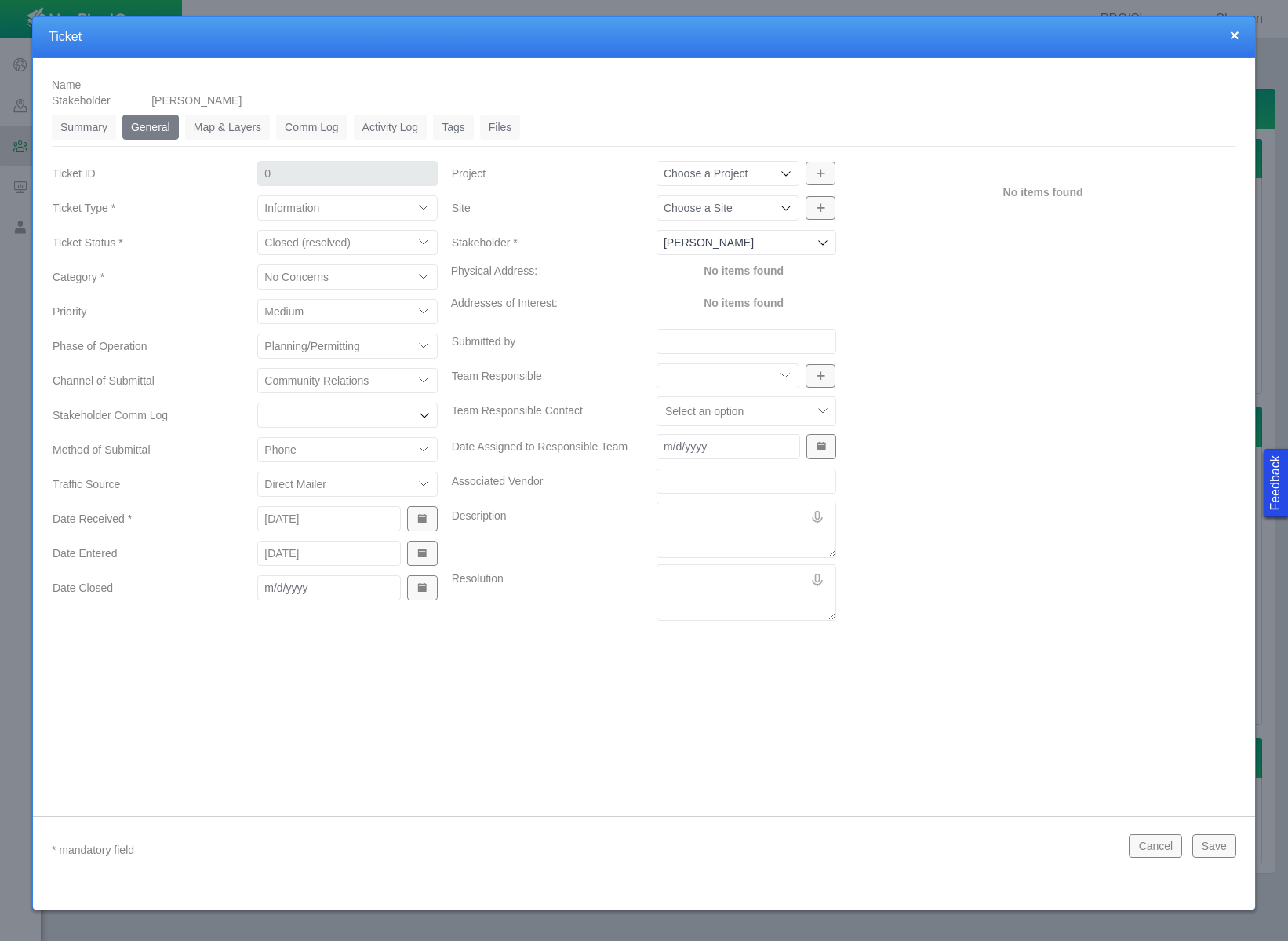
click at [422, 589] on span "Show Date Picker" at bounding box center [421, 588] width 11 height 11
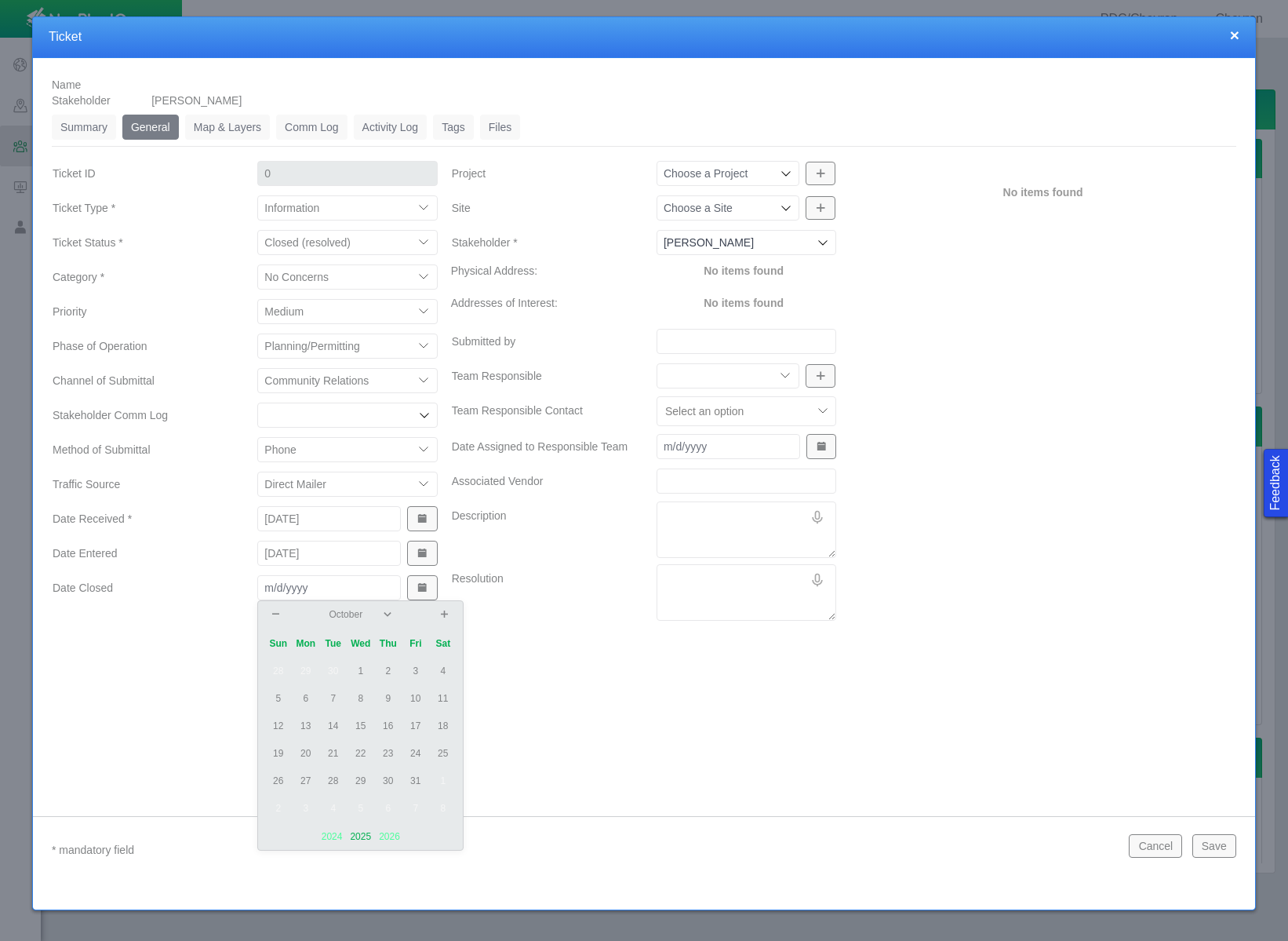
click at [335, 725] on td "14" at bounding box center [333, 726] width 27 height 27
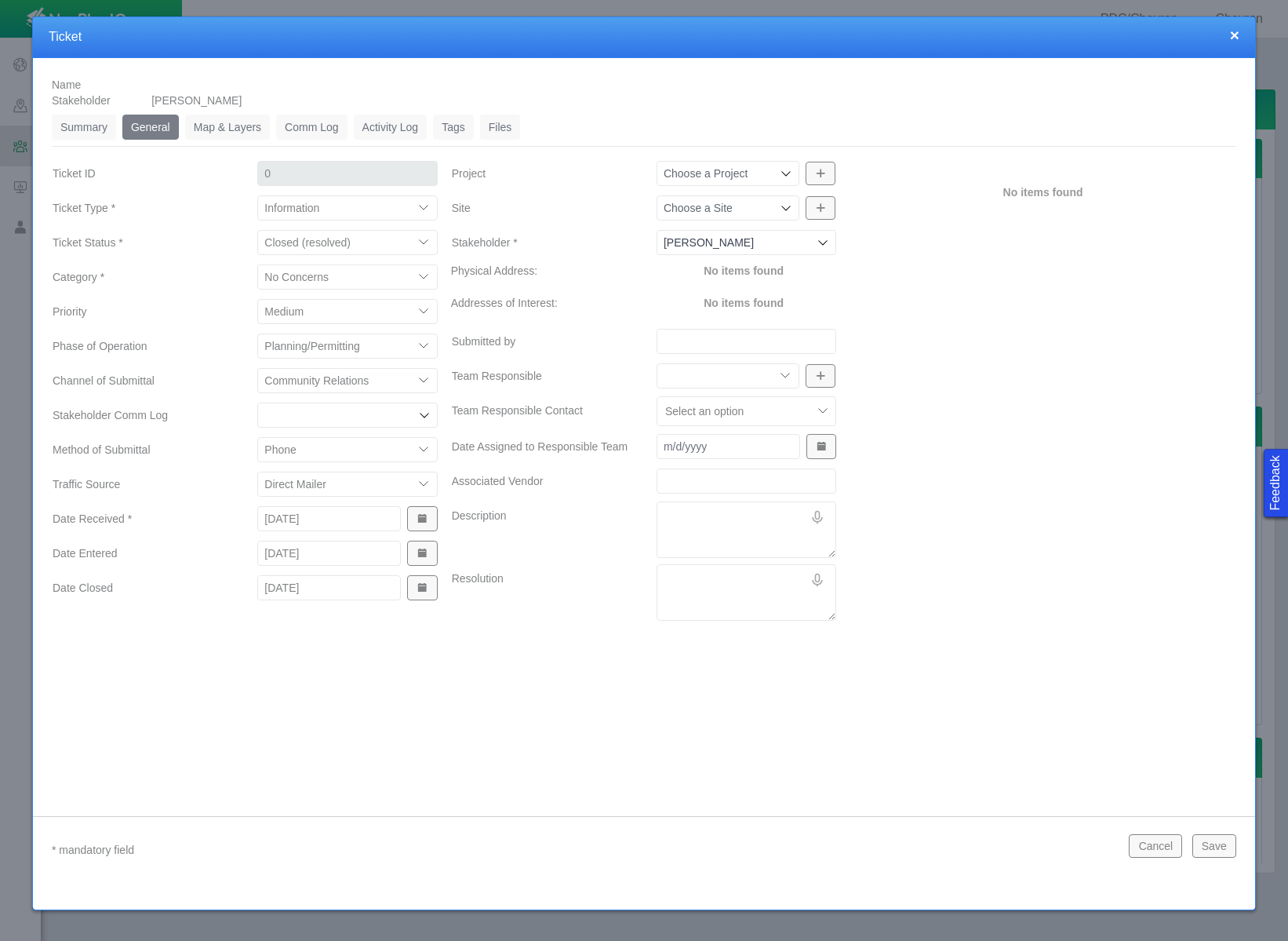
click at [780, 170] on icon at bounding box center [785, 173] width 13 height 13
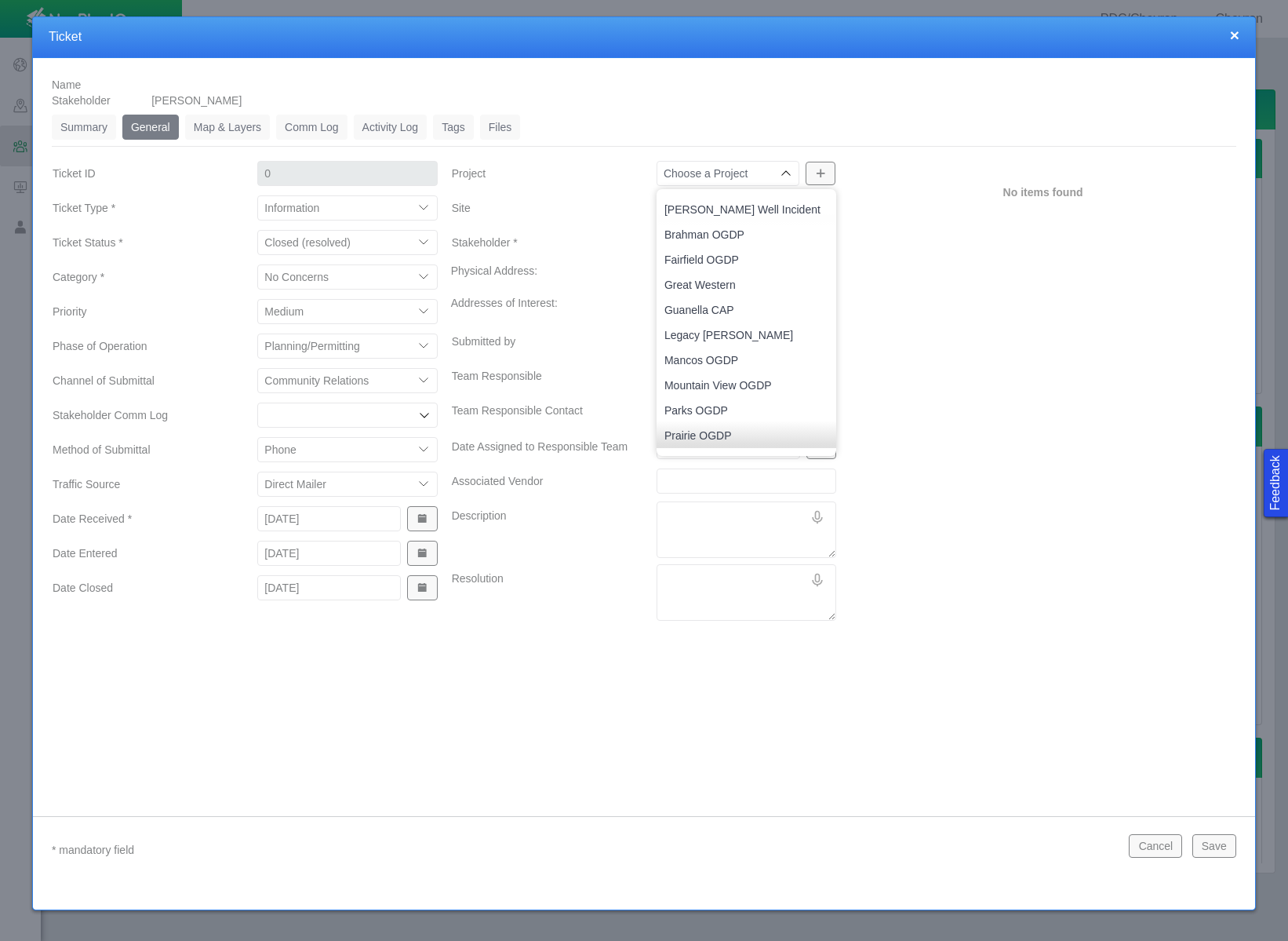
click at [780, 170] on icon at bounding box center [785, 173] width 13 height 13
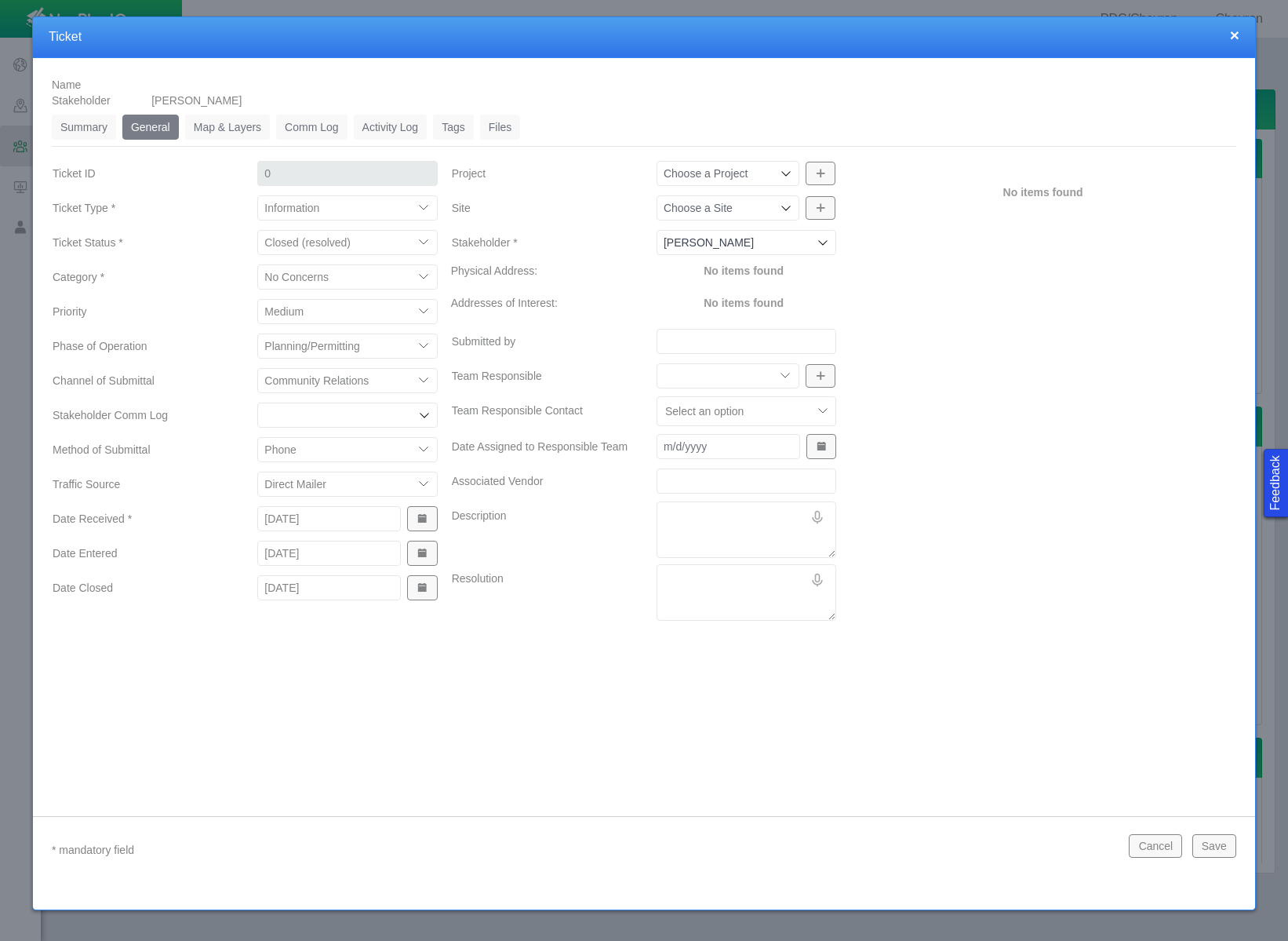
click at [781, 207] on icon at bounding box center [785, 208] width 13 height 13
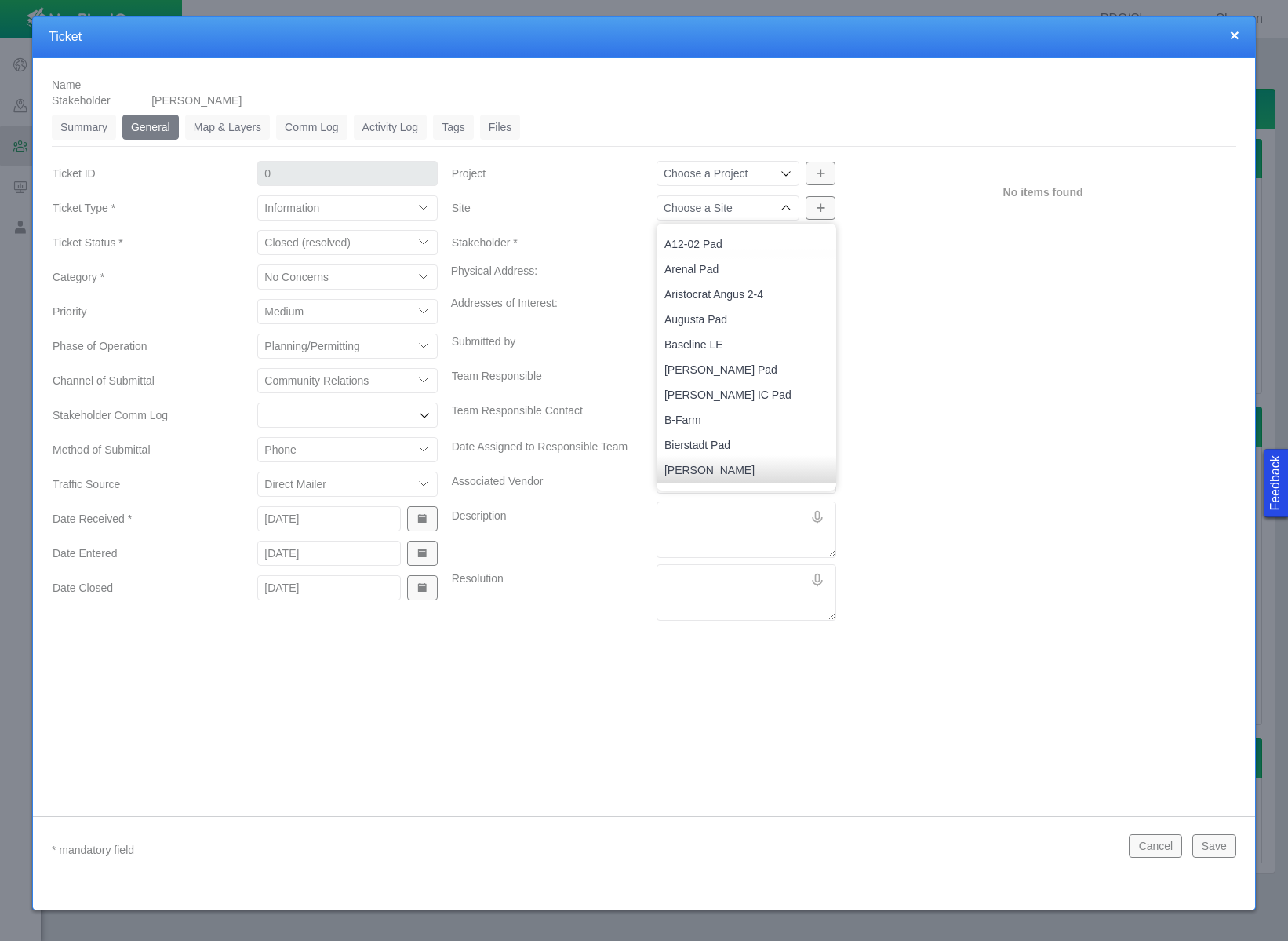
click at [781, 207] on icon at bounding box center [785, 208] width 13 height 13
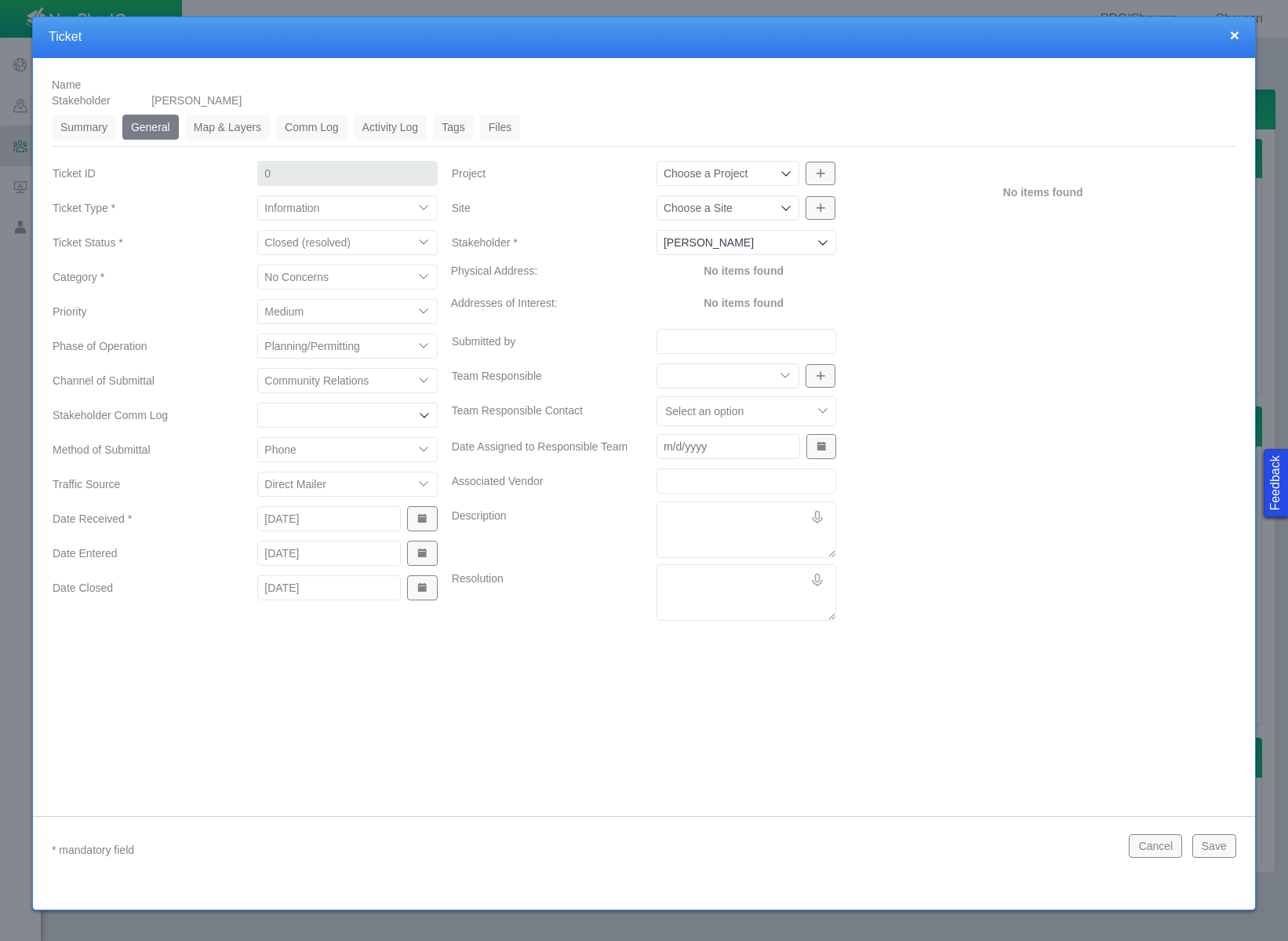
click at [779, 211] on icon at bounding box center [785, 208] width 13 height 13
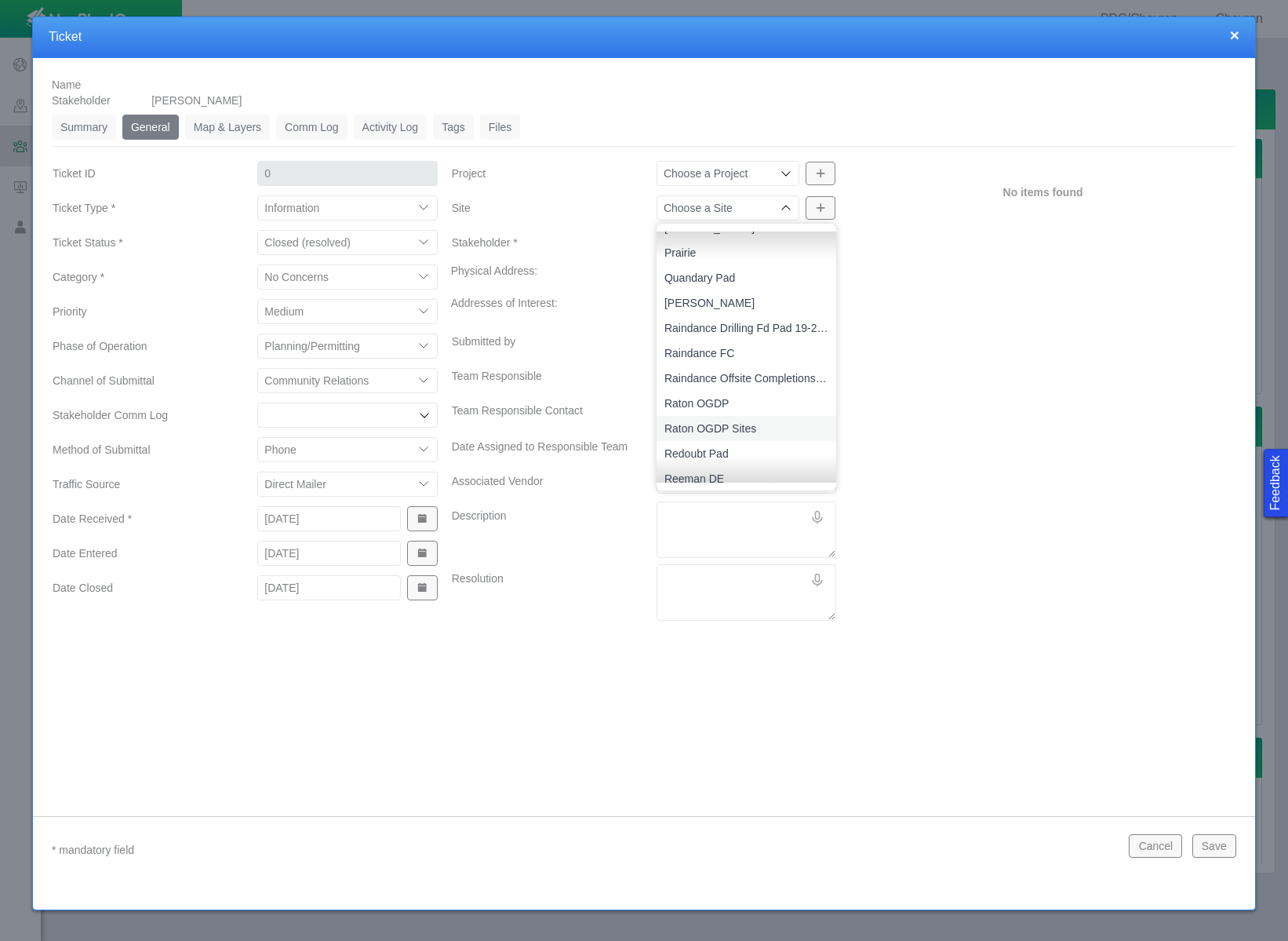
scroll to position [2038, 0]
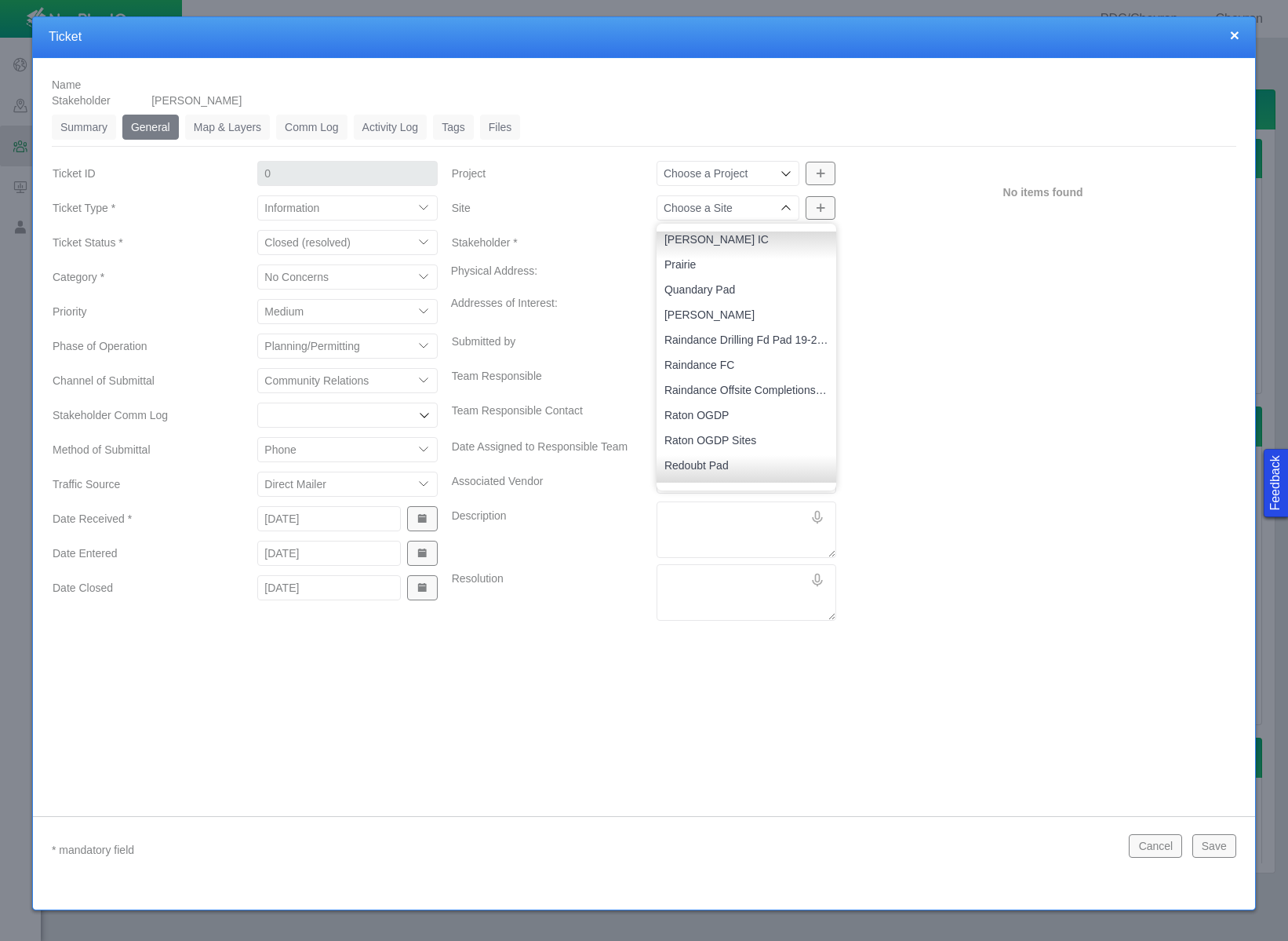
click at [949, 315] on div "No items found" at bounding box center [1042, 393] width 399 height 468
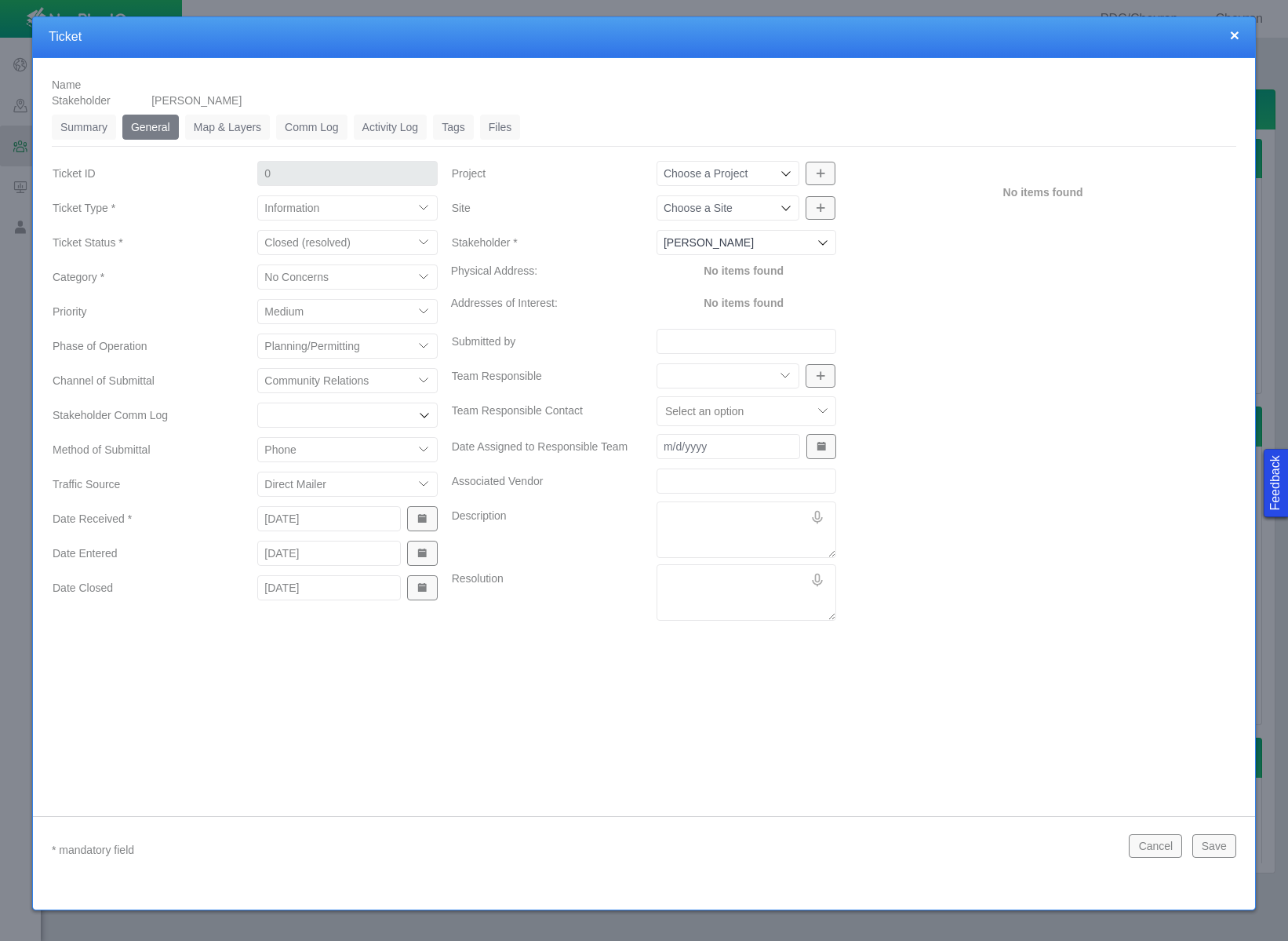
click at [779, 334] on input "Submitted by" at bounding box center [745, 342] width 180 height 25
click at [776, 377] on select "Community Relations Completions Construction Drilling Geology/Exploration Gover…" at bounding box center [727, 376] width 143 height 25
click at [656, 363] on select "Community Relations Completions Construction Drilling Geology/Exploration Gover…" at bounding box center [727, 376] width 143 height 25
click at [713, 518] on textarea "Description" at bounding box center [745, 529] width 180 height 56
paste textarea "I received information from you, I want to let you know I’m no longer in the oi…"
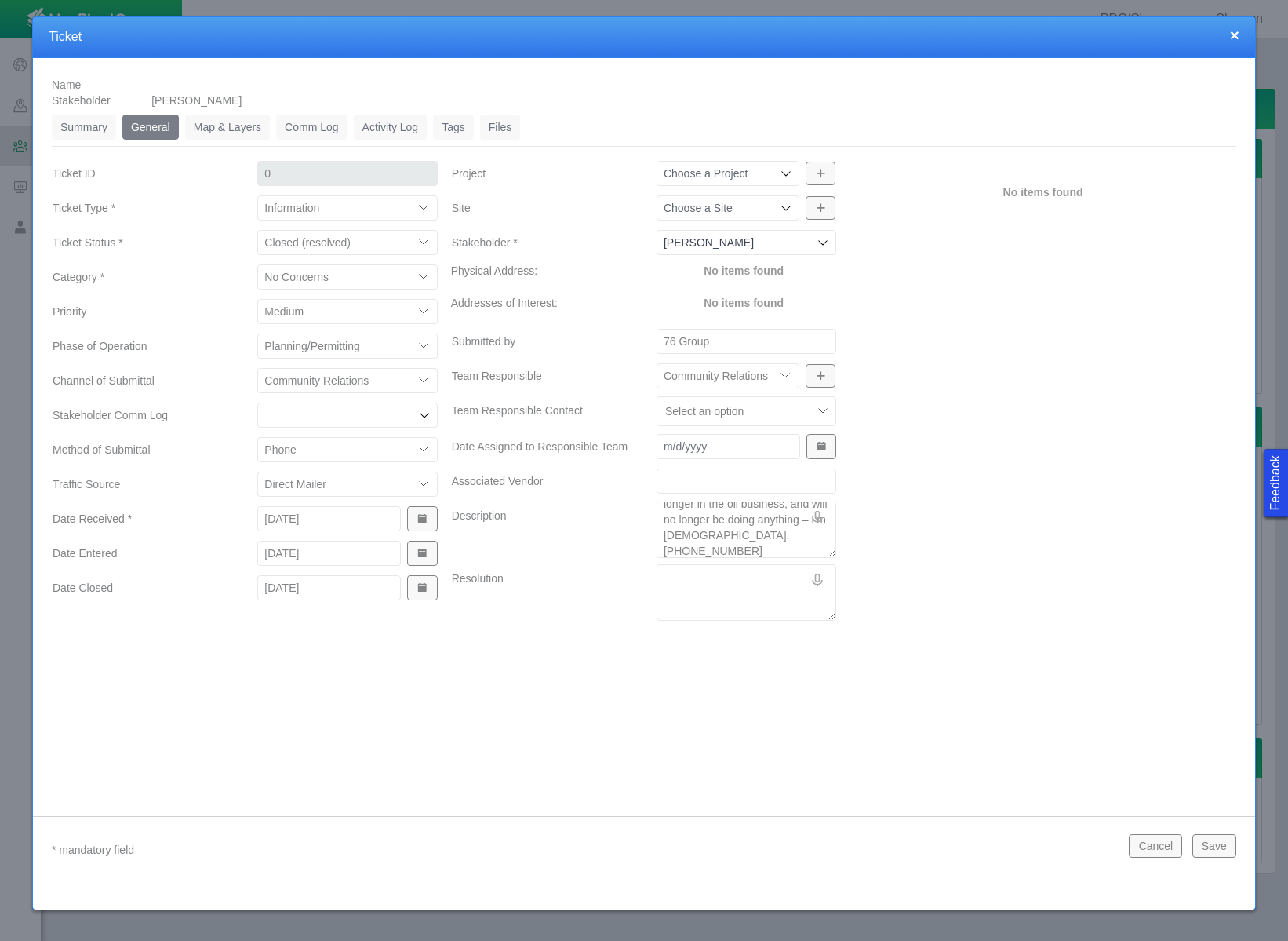
scroll to position [0, 0]
click at [668, 578] on textarea "Resolution" at bounding box center [745, 592] width 180 height 56
paste textarea "Notes: Address is [STREET_ADDRESS]. Did not have the paperwork in front of her,…"
click at [1227, 855] on button "Save" at bounding box center [1213, 846] width 44 height 23
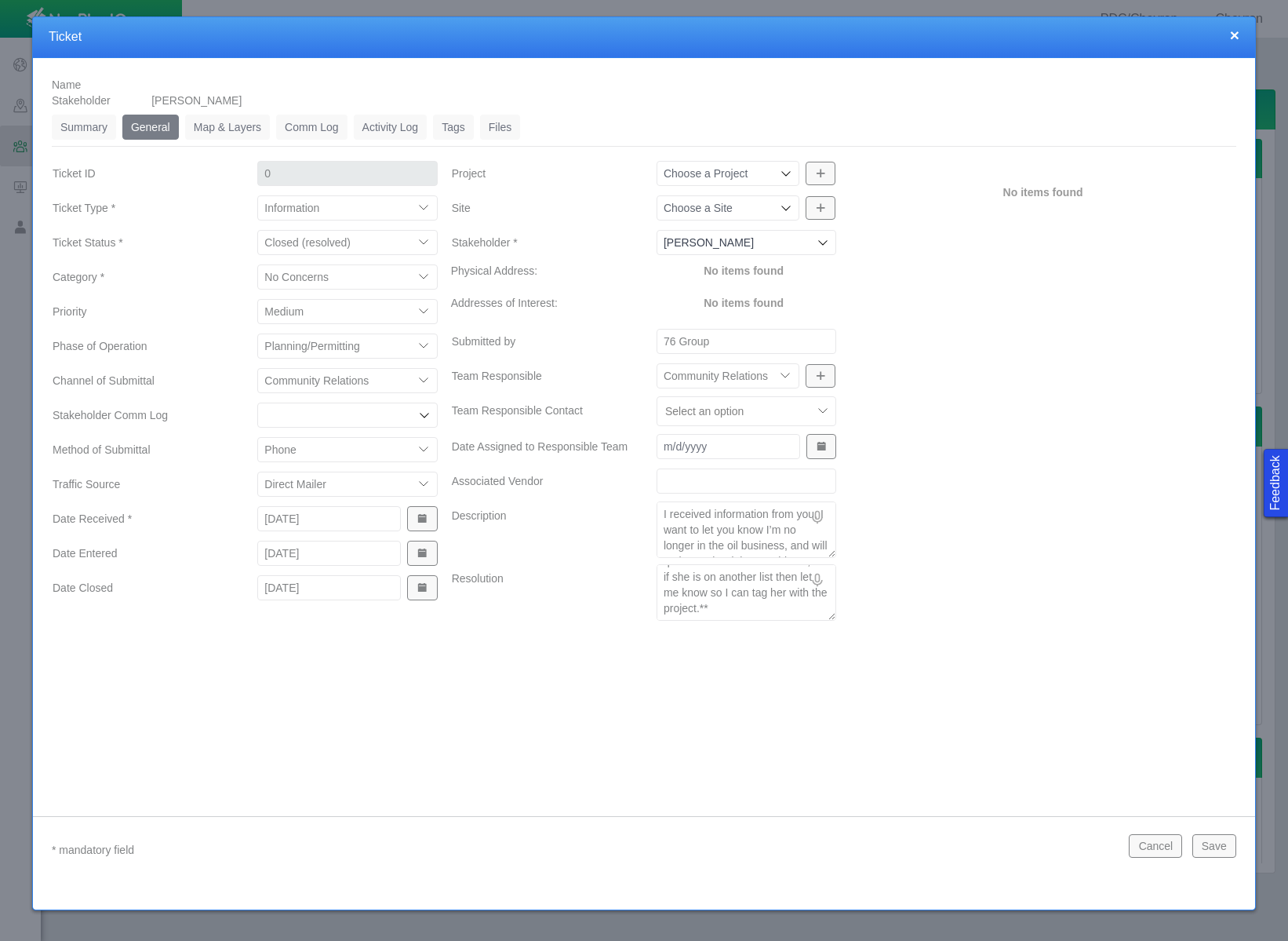
scroll to position [0, 0]
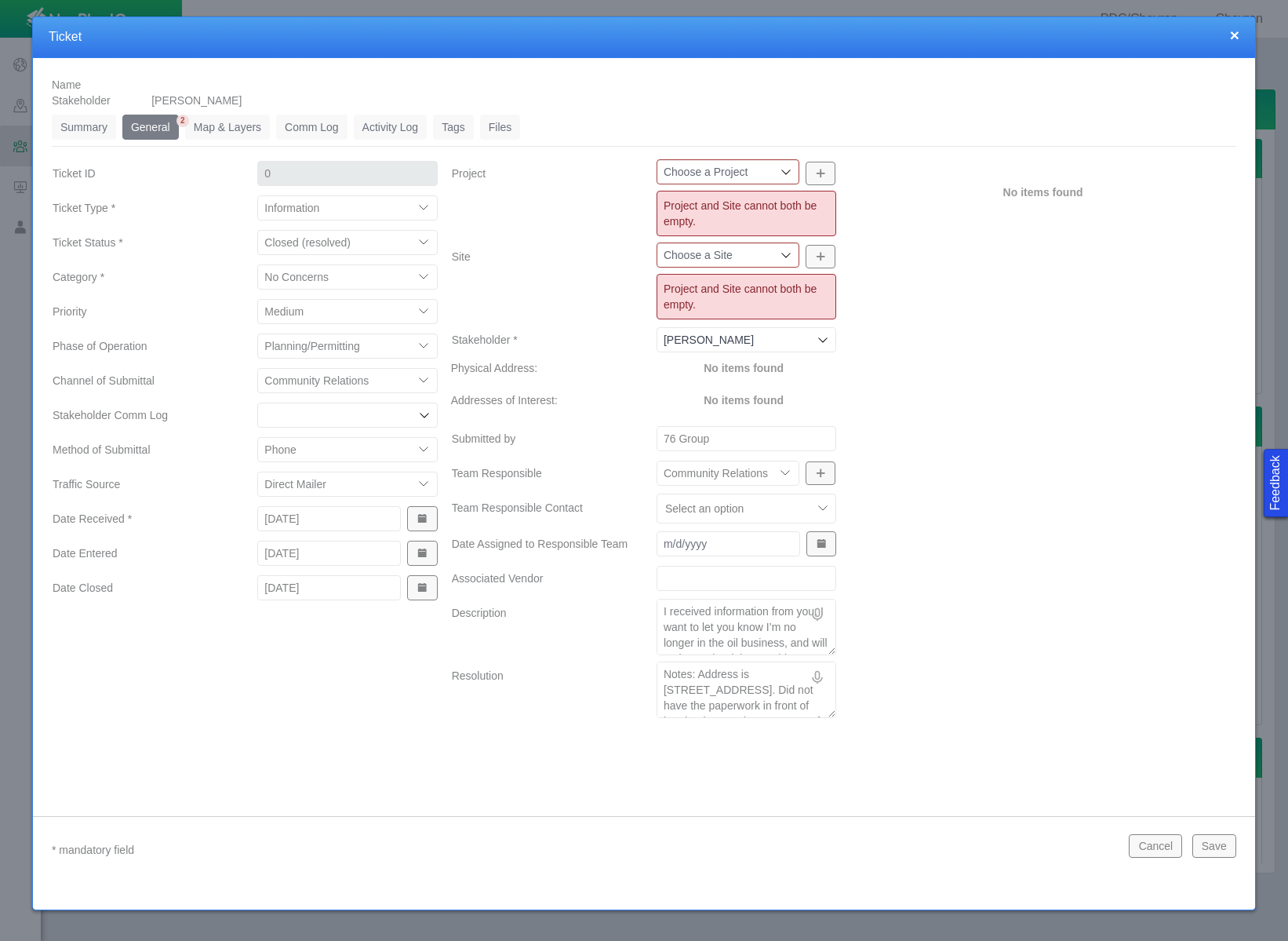
click at [1227, 855] on button "Save" at bounding box center [1213, 846] width 44 height 23
click at [782, 174] on icon at bounding box center [785, 172] width 13 height 13
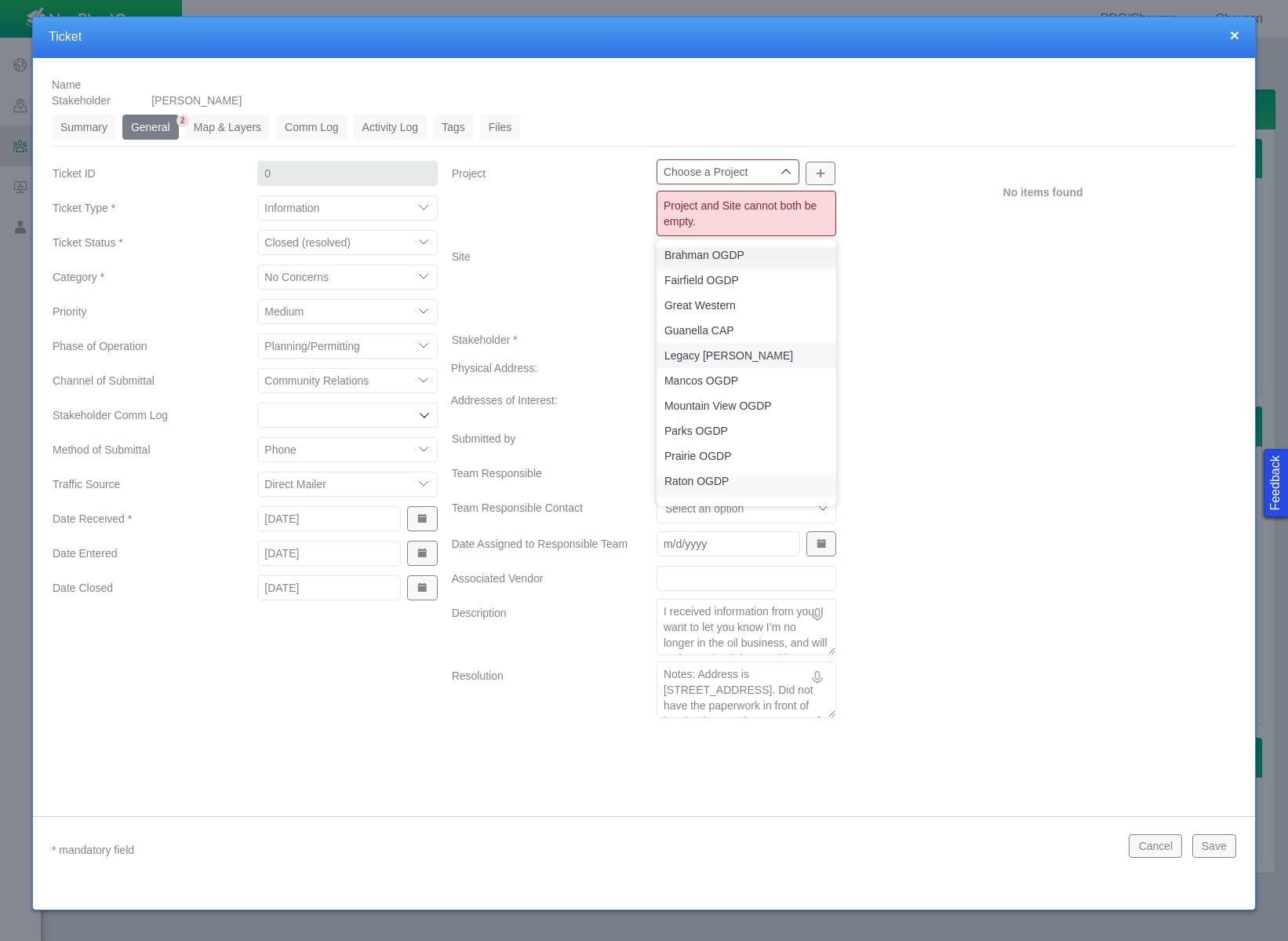
scroll to position [50, 0]
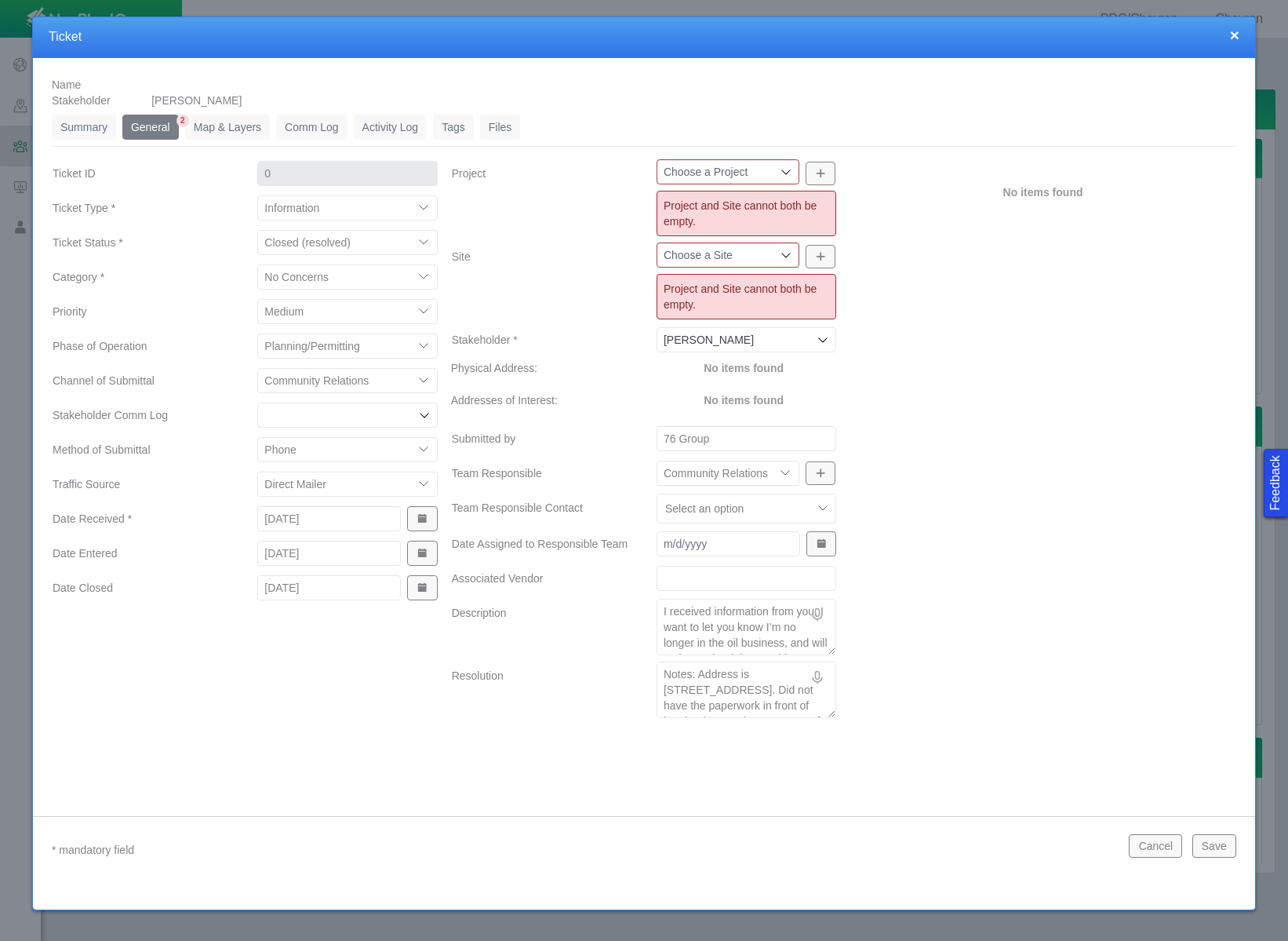
click at [959, 343] on div "No items found" at bounding box center [1042, 442] width 399 height 565
click at [785, 252] on icon at bounding box center [785, 254] width 13 height 13
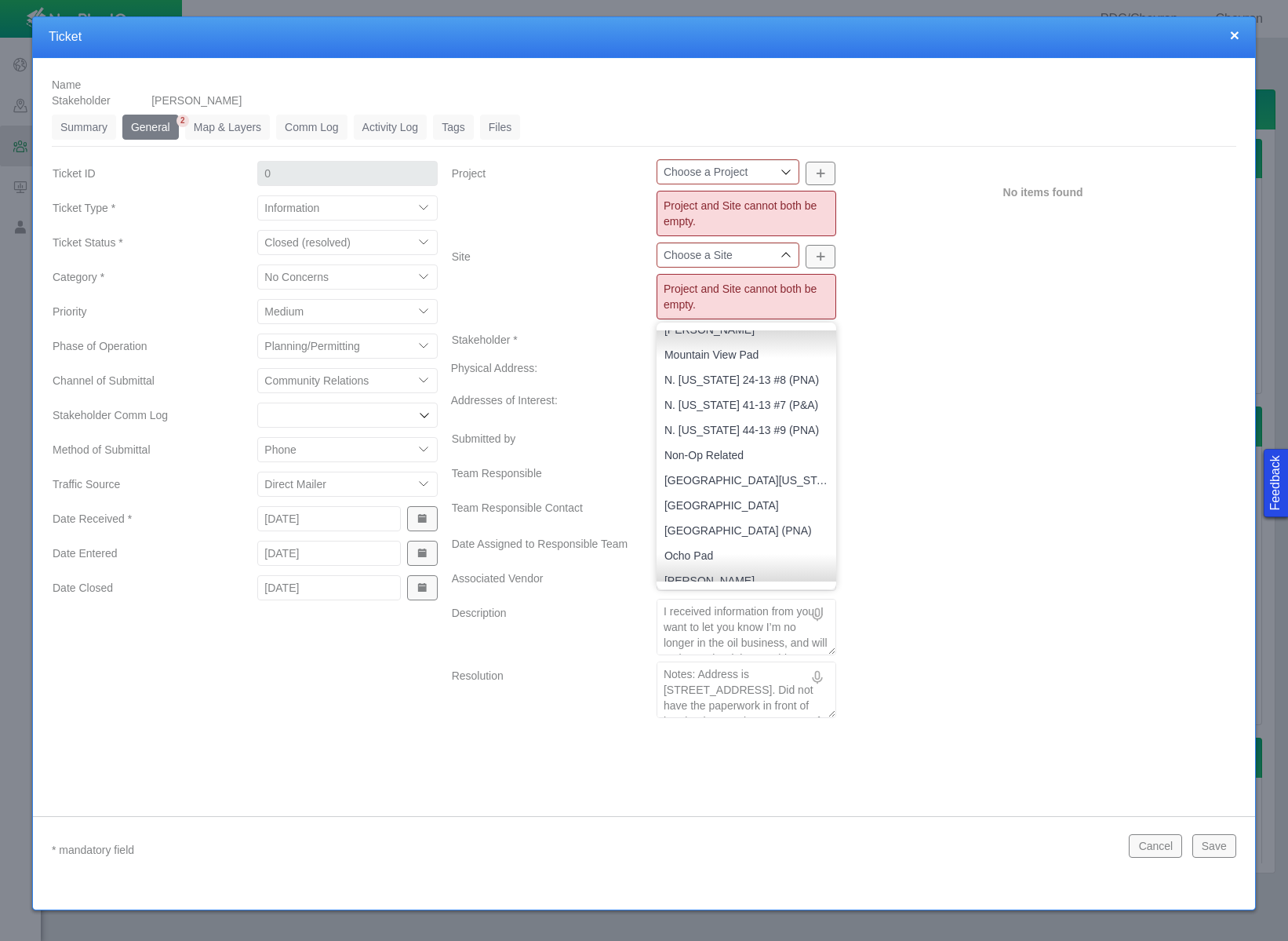
scroll to position [1627, 0]
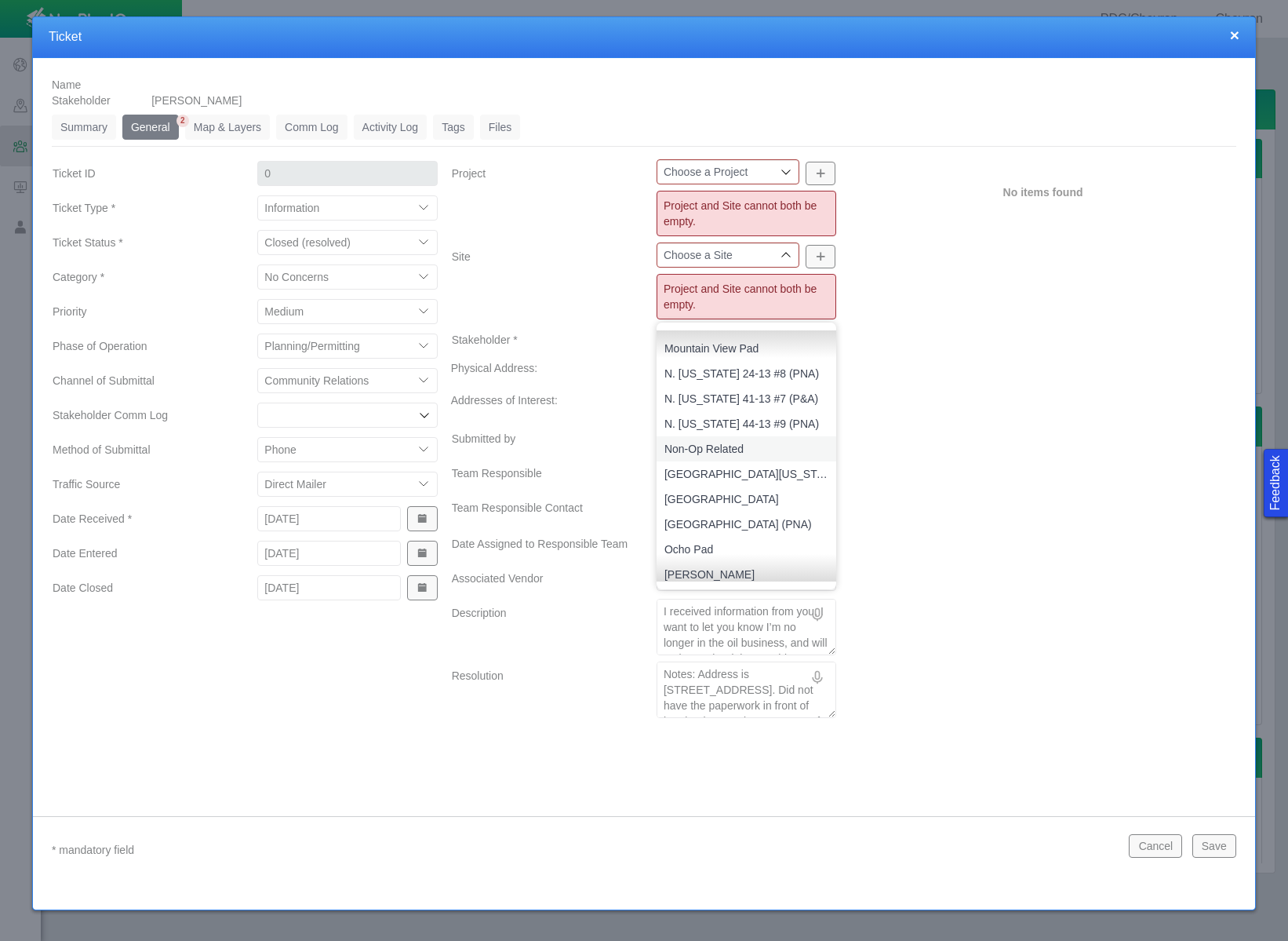
click at [737, 443] on span "Non-Op Related" at bounding box center [745, 449] width 164 height 16
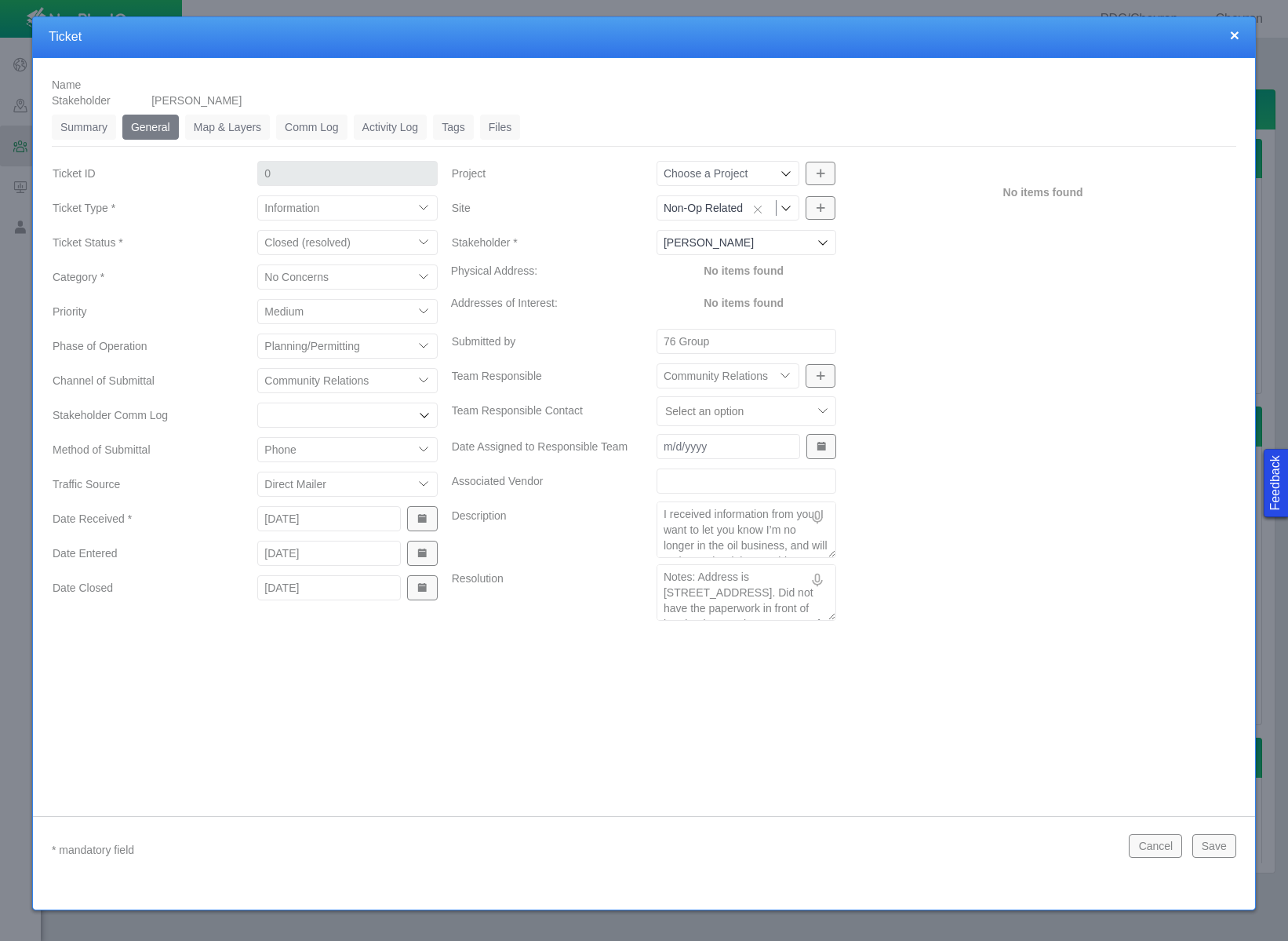
click at [1017, 559] on div "No items found" at bounding box center [1042, 393] width 399 height 468
click at [1210, 843] on button "Save" at bounding box center [1213, 846] width 44 height 23
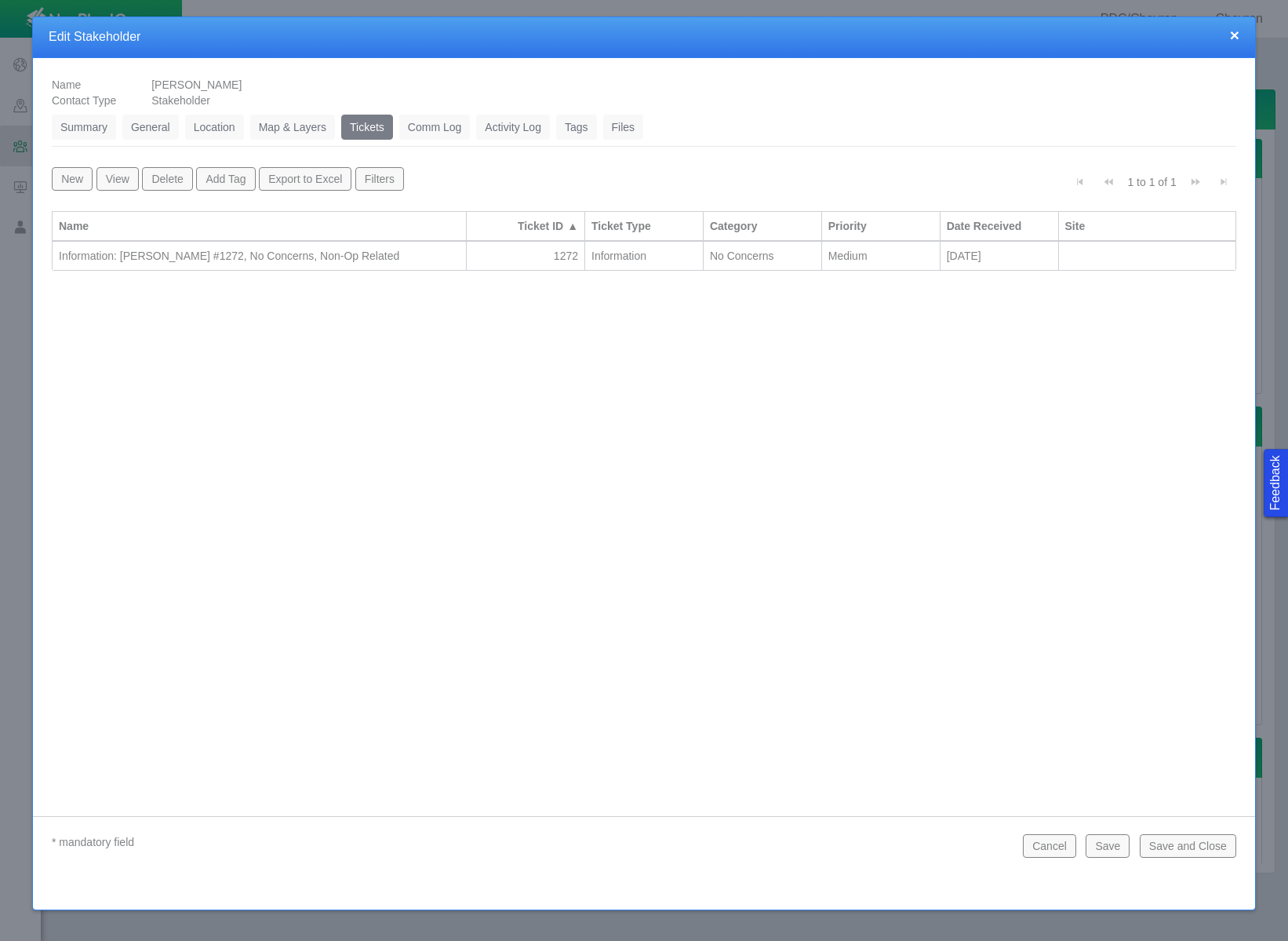
click at [1210, 843] on button "Save and Close" at bounding box center [1187, 846] width 96 height 23
